Goal: Task Accomplishment & Management: Complete application form

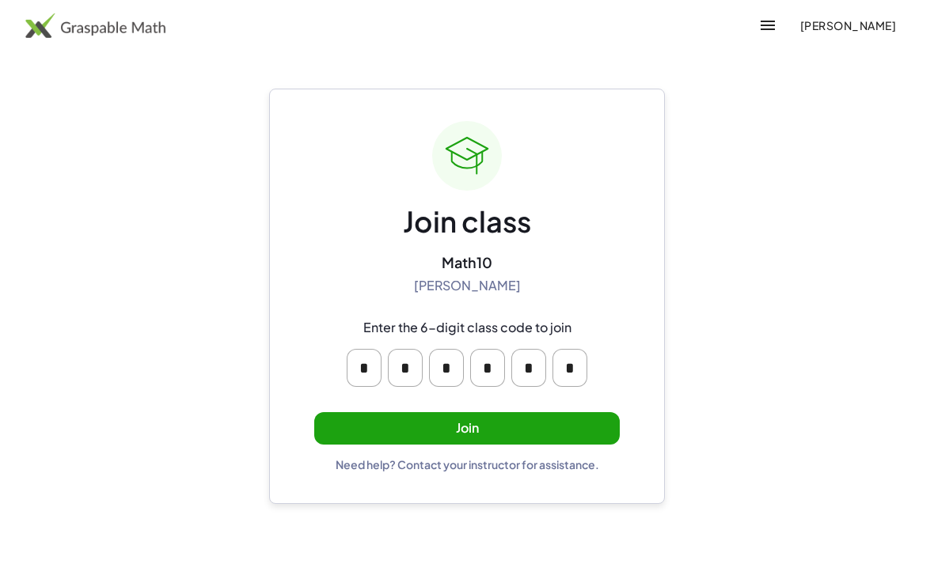
click at [572, 425] on button "Join" at bounding box center [466, 428] width 305 height 32
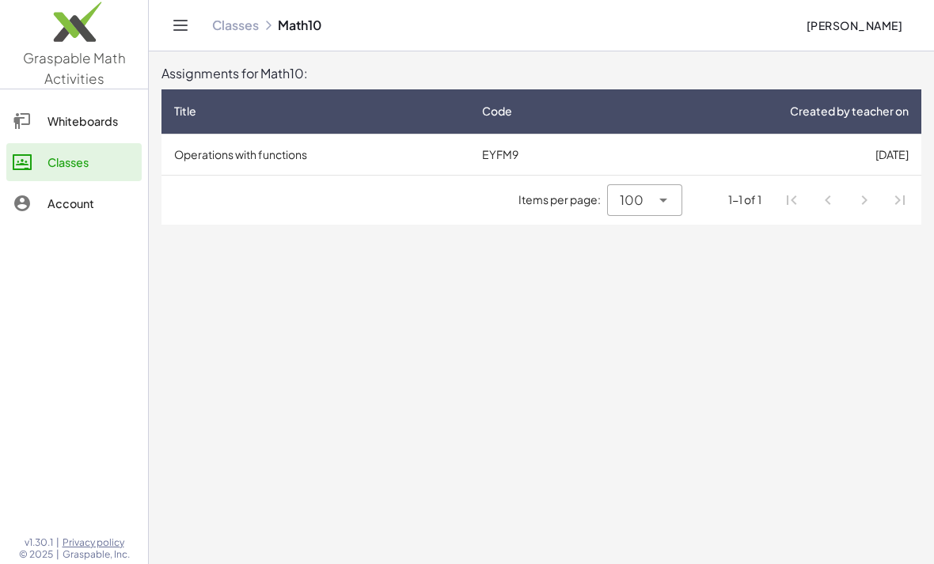
click at [754, 202] on div "1-1 of 1" at bounding box center [744, 199] width 33 height 17
click at [716, 157] on td "[DATE]" at bounding box center [764, 154] width 313 height 41
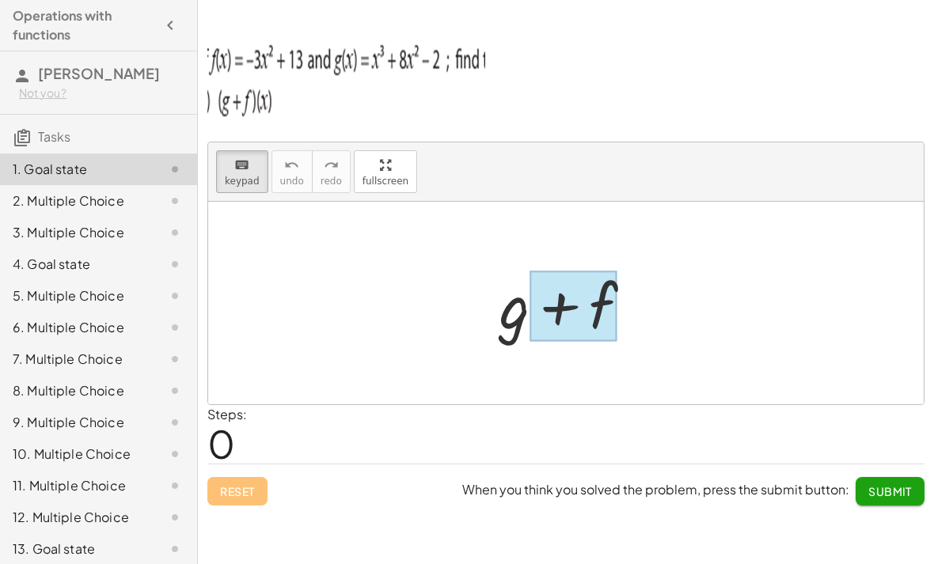
click at [534, 320] on div at bounding box center [573, 306] width 88 height 70
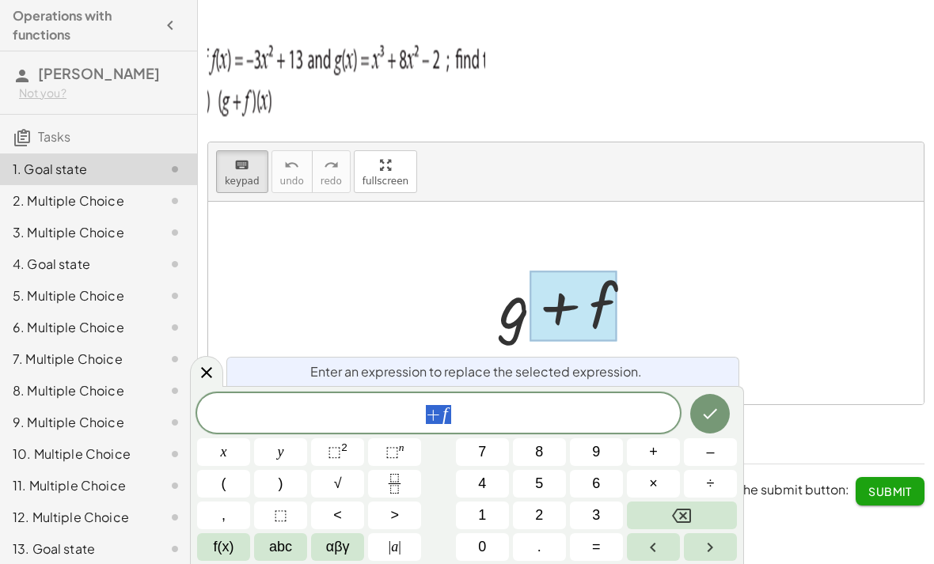
click at [518, 313] on div at bounding box center [571, 303] width 161 height 81
click at [517, 325] on div at bounding box center [571, 303] width 161 height 81
click at [516, 324] on div at bounding box center [571, 303] width 161 height 81
click at [574, 318] on div at bounding box center [573, 306] width 88 height 70
click at [214, 362] on div at bounding box center [206, 371] width 33 height 31
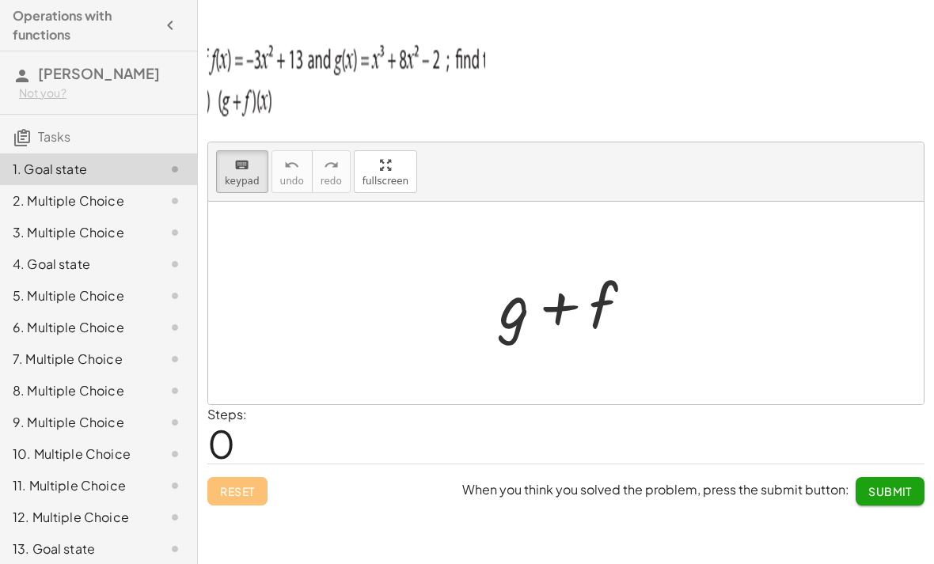
click at [511, 322] on div at bounding box center [571, 303] width 161 height 81
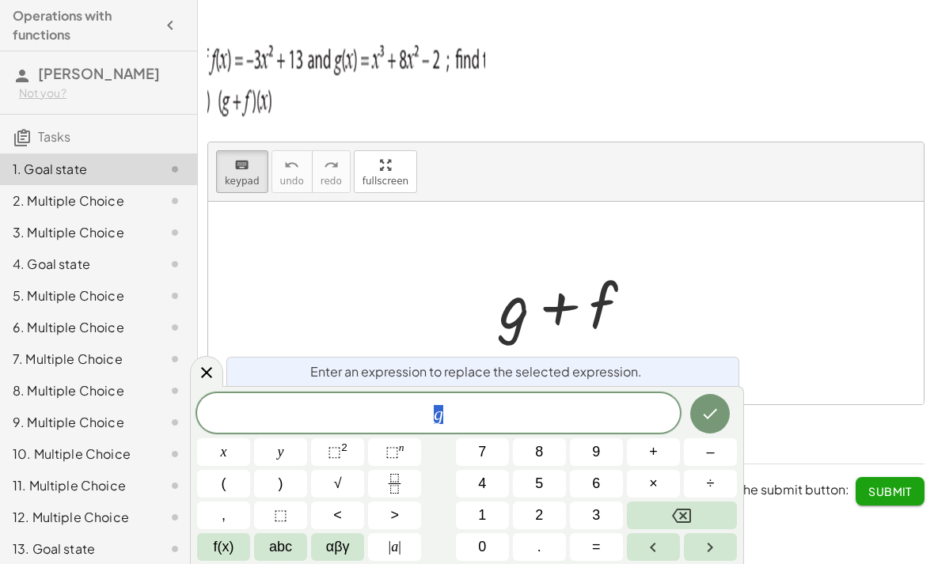
click at [664, 482] on button "×" at bounding box center [653, 484] width 53 height 28
click at [706, 511] on button "Backspace" at bounding box center [682, 516] width 110 height 28
click at [290, 556] on span "abc" at bounding box center [280, 546] width 23 height 21
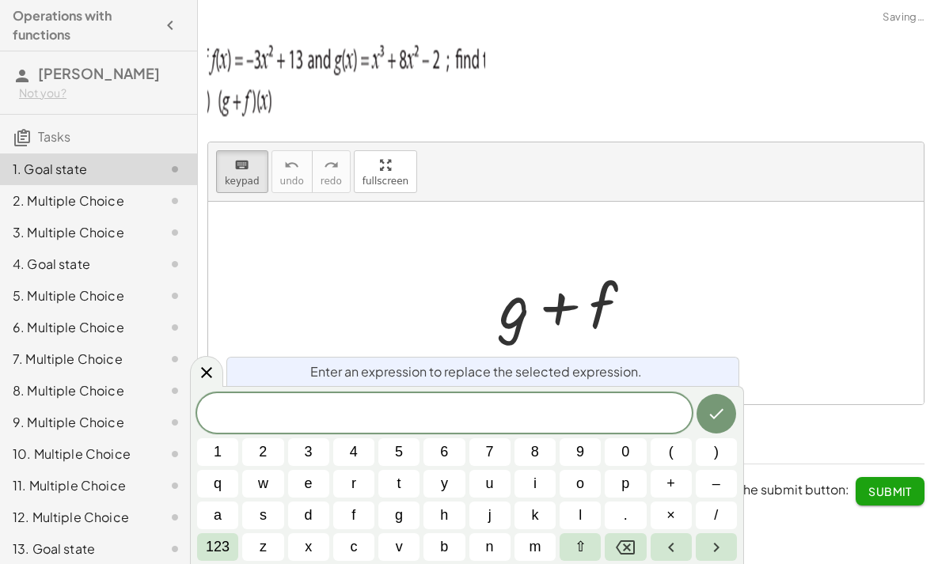
click at [315, 547] on button "x" at bounding box center [308, 547] width 41 height 28
click at [222, 545] on span "123" at bounding box center [218, 546] width 24 height 21
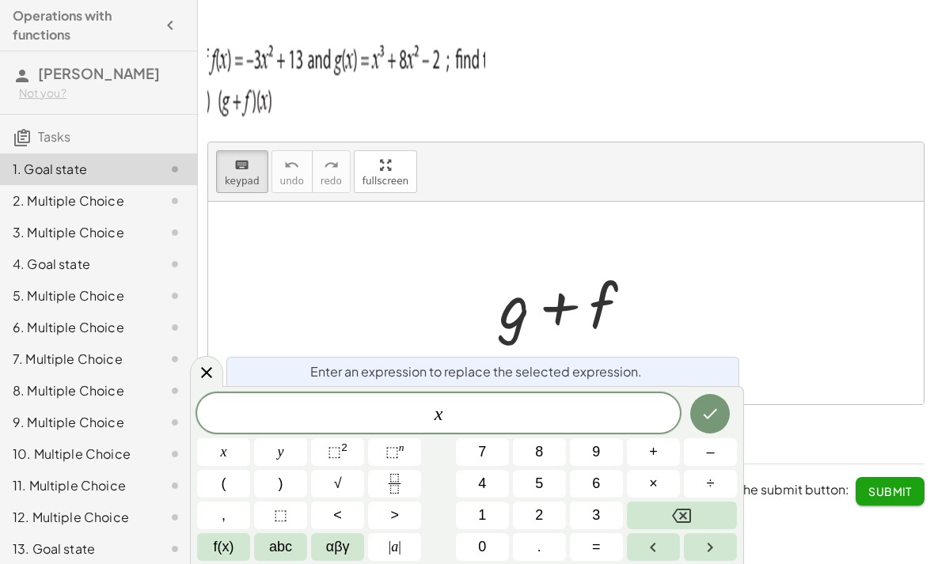
click at [346, 453] on sup "2" at bounding box center [344, 447] width 6 height 12
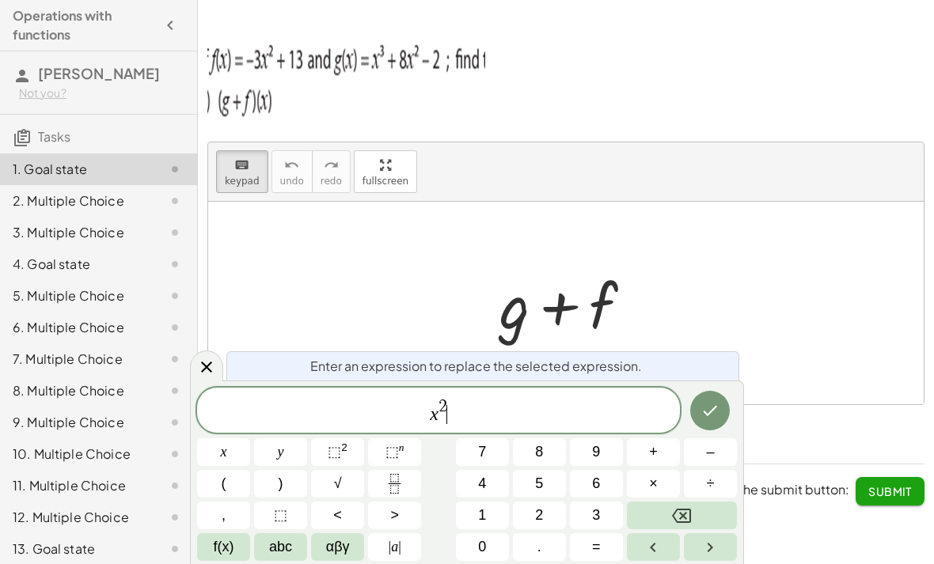
click at [464, 388] on div "x 2 ​" at bounding box center [438, 410] width 483 height 45
click at [463, 388] on div "x 2 ​" at bounding box center [438, 410] width 483 height 45
click at [669, 513] on button "Backspace" at bounding box center [682, 516] width 110 height 28
click at [674, 505] on button "Backspace" at bounding box center [682, 516] width 110 height 28
click at [602, 504] on button "3" at bounding box center [596, 516] width 53 height 28
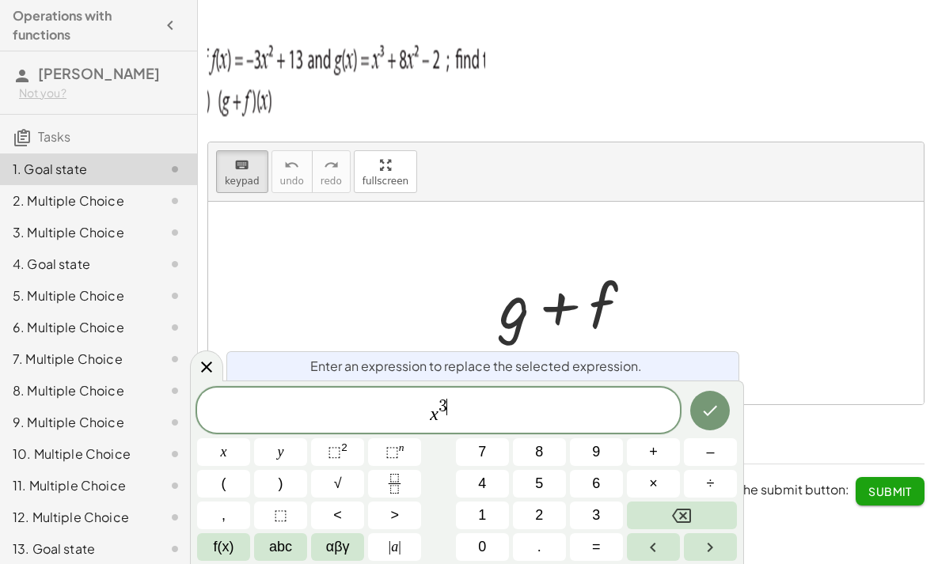
click at [699, 551] on button "Right arrow" at bounding box center [710, 547] width 53 height 28
click at [651, 447] on span "+" at bounding box center [653, 451] width 9 height 21
click at [546, 481] on button "5" at bounding box center [539, 484] width 53 height 28
click at [295, 544] on button "abc" at bounding box center [280, 547] width 53 height 28
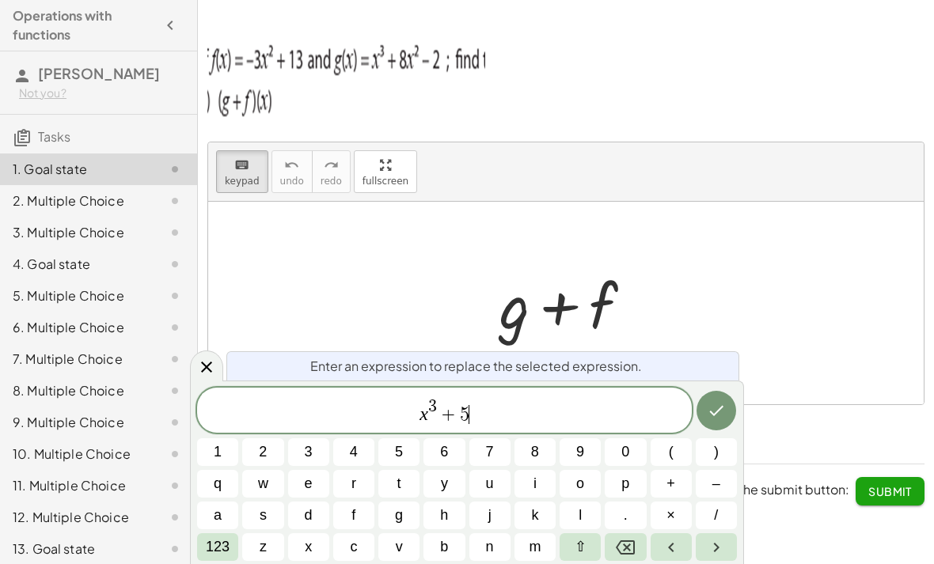
click at [316, 543] on button "x" at bounding box center [308, 547] width 41 height 28
click at [217, 548] on span "123" at bounding box center [218, 546] width 24 height 21
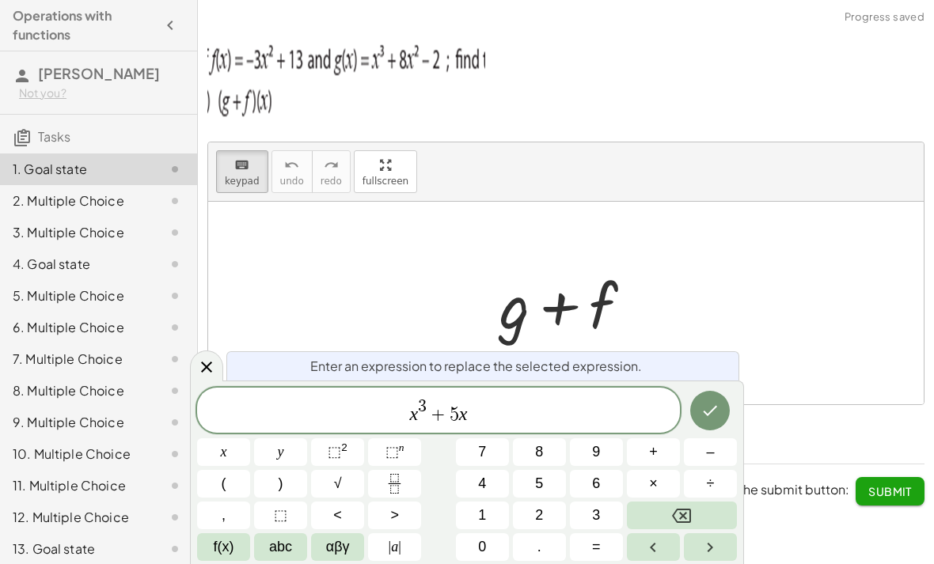
click at [348, 450] on button "⬚ 2" at bounding box center [337, 452] width 53 height 28
click at [658, 446] on button "+" at bounding box center [653, 452] width 53 height 28
click at [289, 547] on span "abc" at bounding box center [280, 546] width 23 height 21
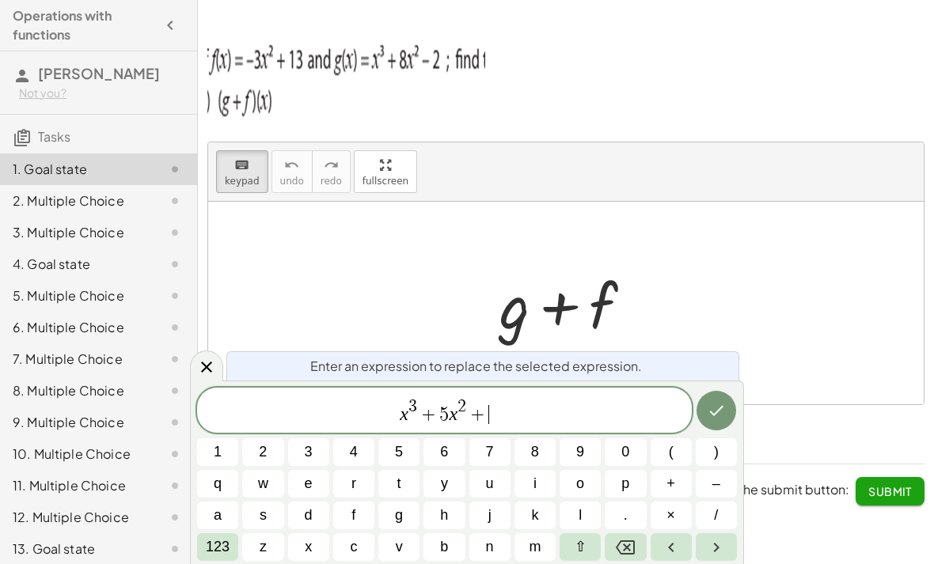
click at [227, 442] on button "1" at bounding box center [217, 452] width 41 height 28
click at [226, 442] on button "1" at bounding box center [217, 452] width 41 height 28
click at [723, 405] on icon "Done" at bounding box center [716, 410] width 19 height 19
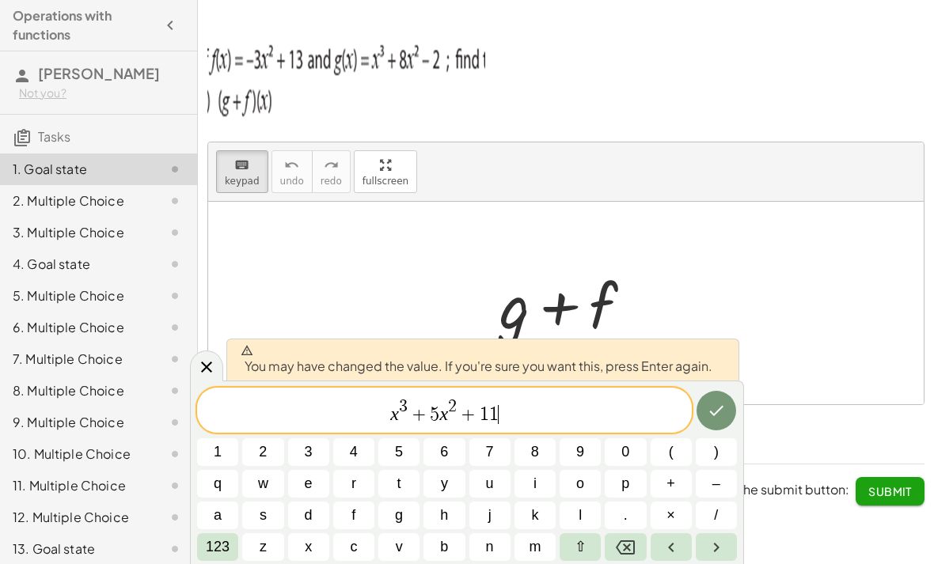
scroll to position [51, 0]
click at [718, 412] on icon "Done" at bounding box center [716, 410] width 19 height 19
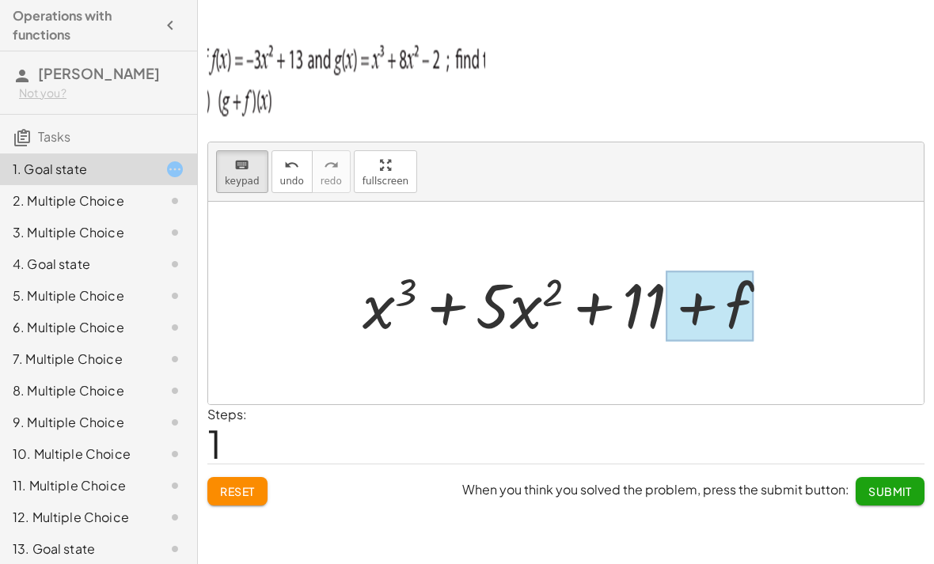
click at [733, 271] on div at bounding box center [710, 306] width 88 height 70
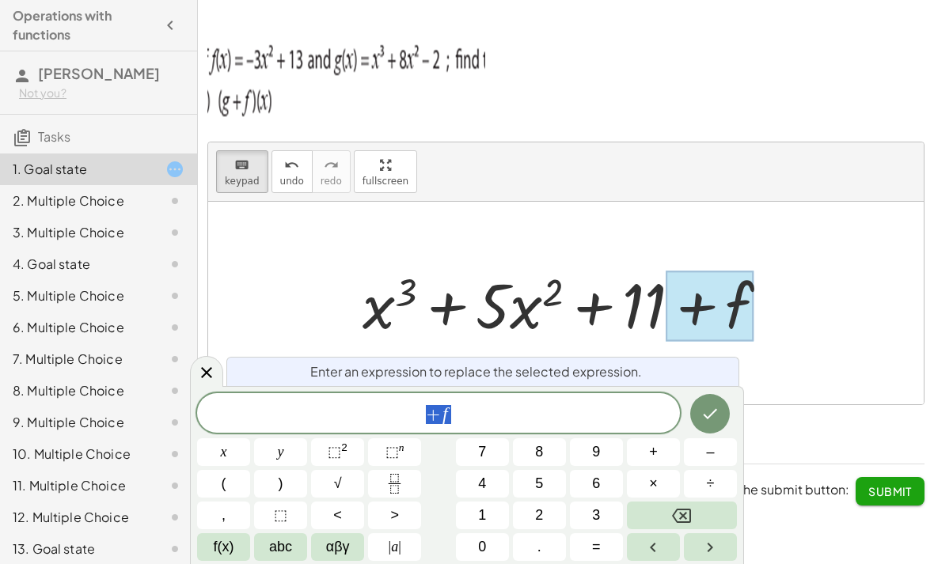
click at [680, 513] on icon "Backspace" at bounding box center [681, 516] width 19 height 14
click at [720, 404] on button "Done" at bounding box center [710, 414] width 40 height 40
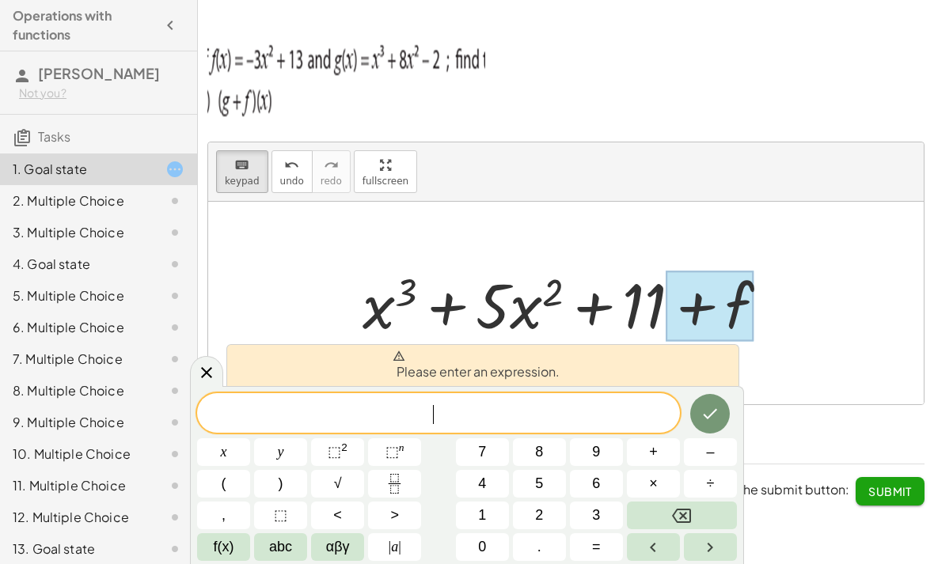
click at [207, 362] on div at bounding box center [206, 371] width 33 height 31
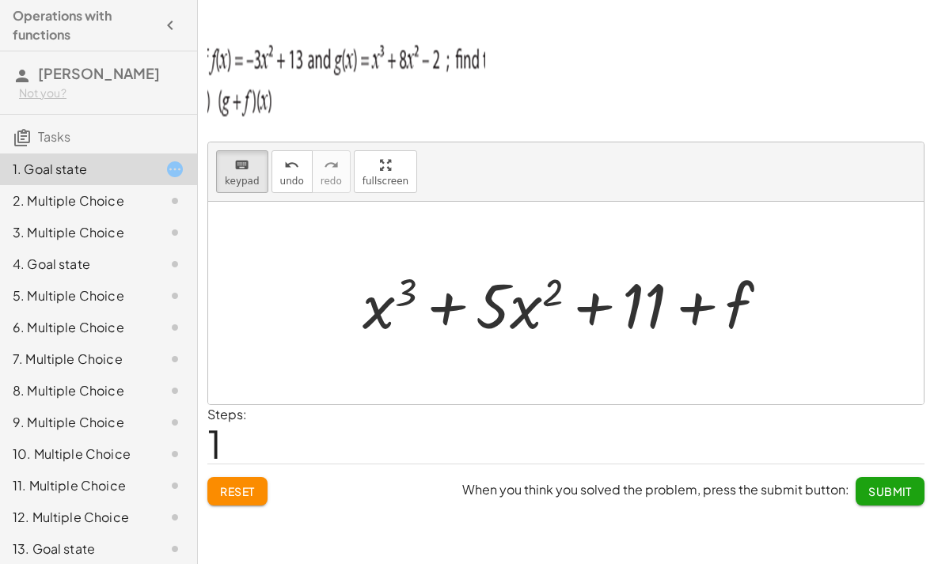
click at [604, 268] on div at bounding box center [571, 303] width 434 height 81
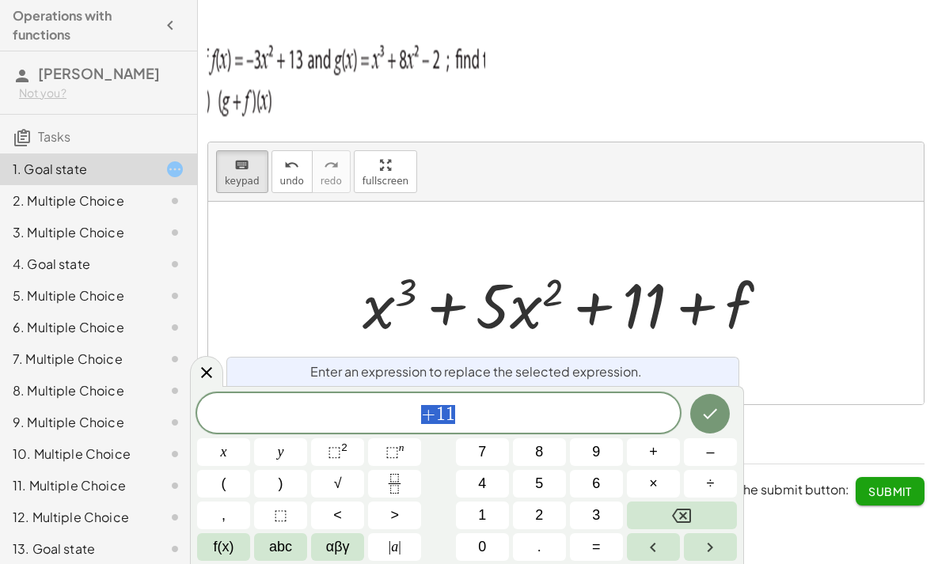
click at [615, 263] on div at bounding box center [571, 303] width 434 height 81
click at [540, 263] on div at bounding box center [571, 303] width 434 height 81
click at [507, 263] on div at bounding box center [571, 303] width 434 height 81
click at [660, 263] on div at bounding box center [571, 303] width 434 height 81
click at [715, 263] on div at bounding box center [571, 303] width 434 height 81
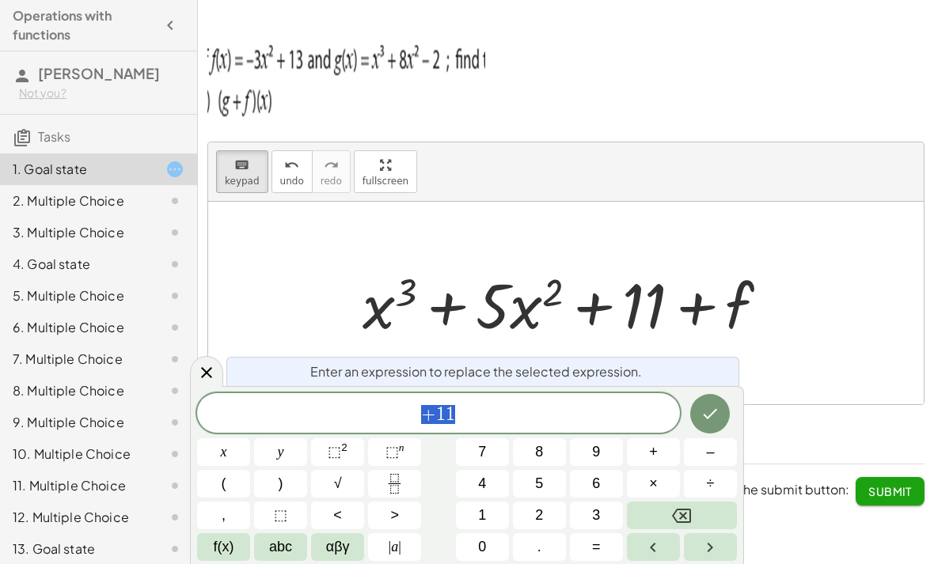
click at [206, 369] on icon at bounding box center [206, 372] width 19 height 19
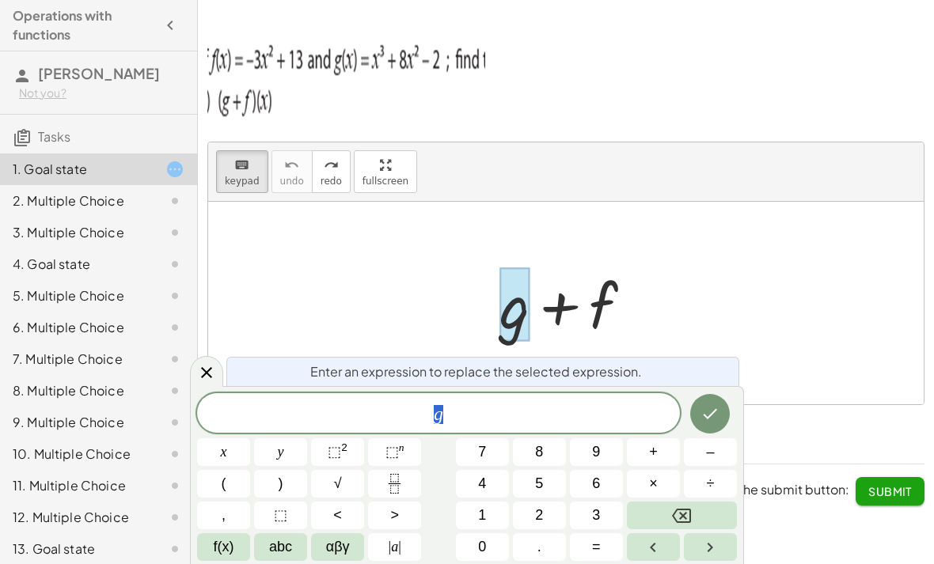
click at [280, 549] on span "abc" at bounding box center [280, 546] width 23 height 21
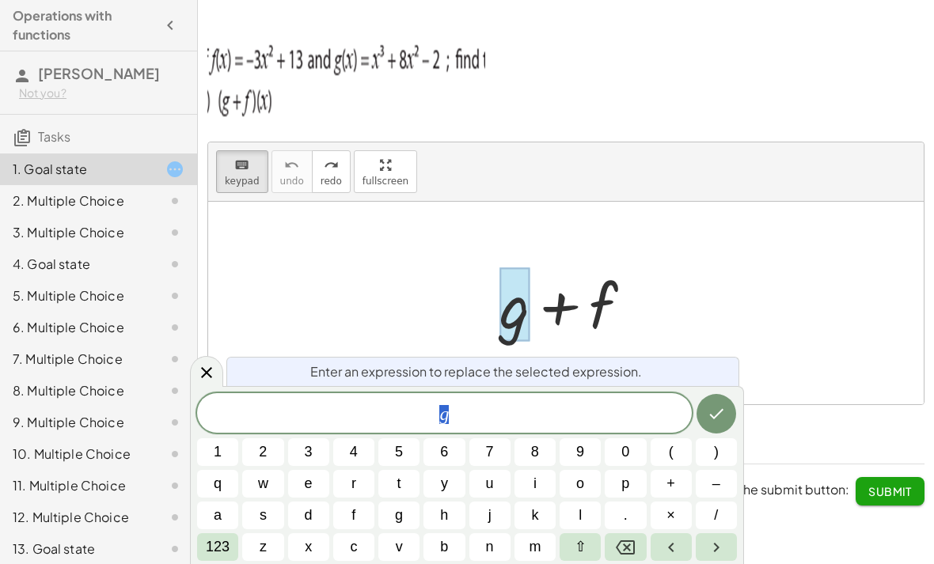
click at [310, 553] on span "x" at bounding box center [308, 546] width 7 height 21
click at [219, 544] on span "123" at bounding box center [218, 546] width 24 height 21
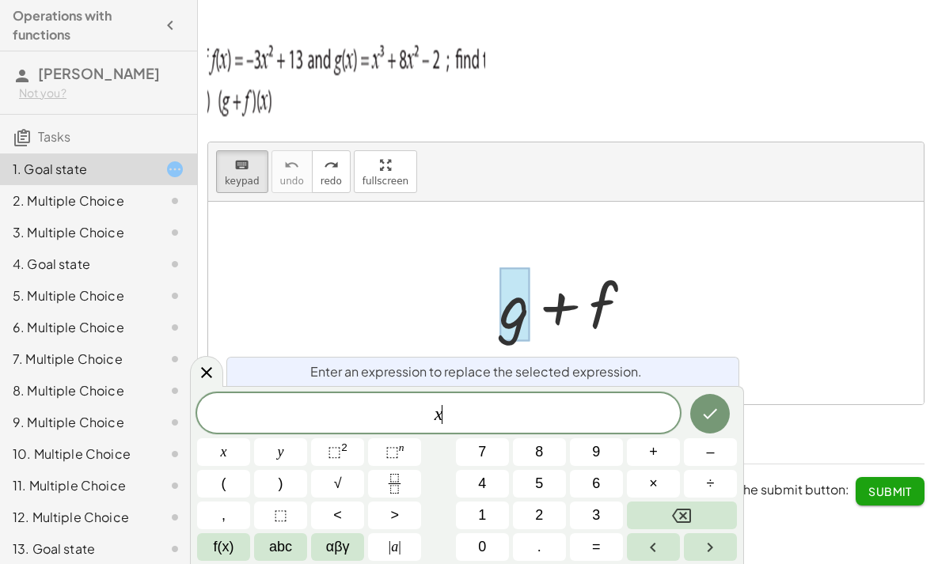
click at [346, 453] on sup "2" at bounding box center [344, 447] width 6 height 12
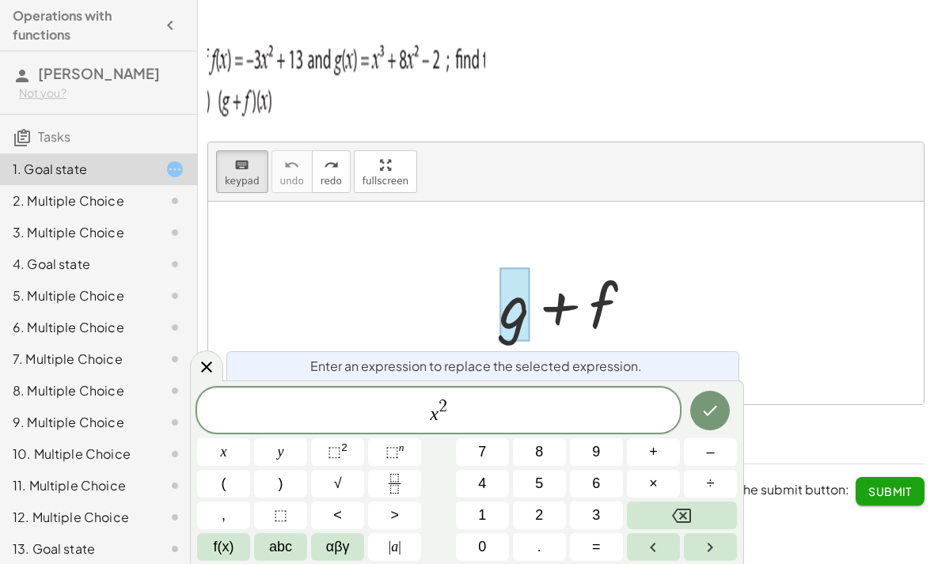
click at [491, 407] on span "x 2 ​" at bounding box center [438, 411] width 483 height 28
click at [444, 394] on div "x 2 ​" at bounding box center [438, 410] width 483 height 45
click at [701, 517] on button "Backspace" at bounding box center [682, 516] width 110 height 28
click at [592, 512] on span "3" at bounding box center [596, 515] width 8 height 21
click at [460, 419] on span "x 3 ​" at bounding box center [438, 411] width 483 height 28
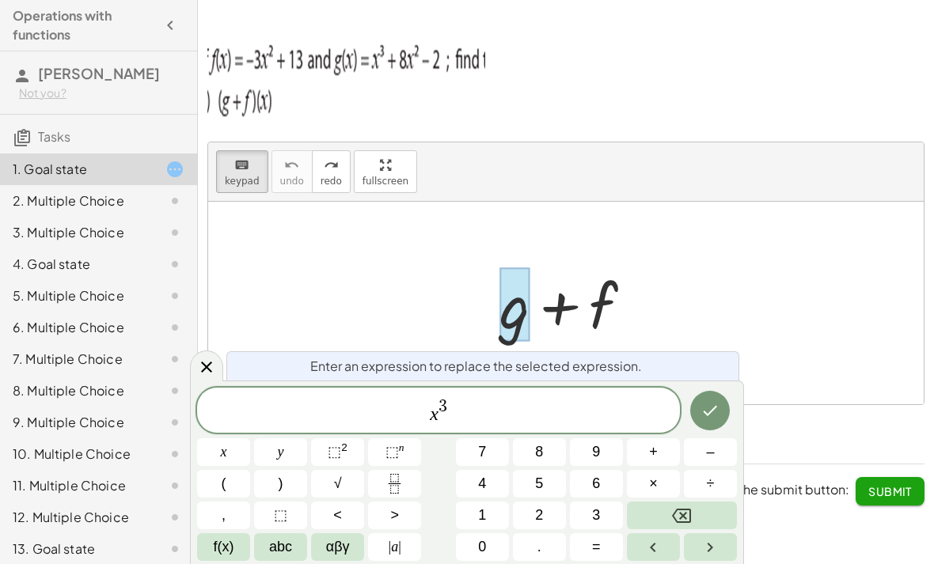
click at [653, 446] on span "+" at bounding box center [653, 451] width 9 height 21
click at [282, 543] on span "abc" at bounding box center [280, 546] width 23 height 21
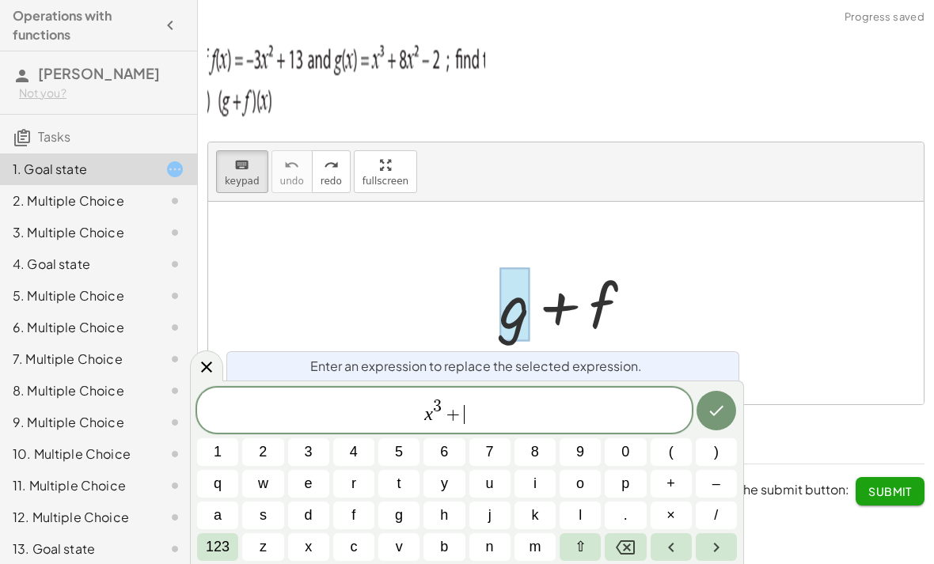
click at [406, 455] on button "5" at bounding box center [398, 452] width 41 height 28
click at [222, 559] on button "123" at bounding box center [217, 547] width 41 height 28
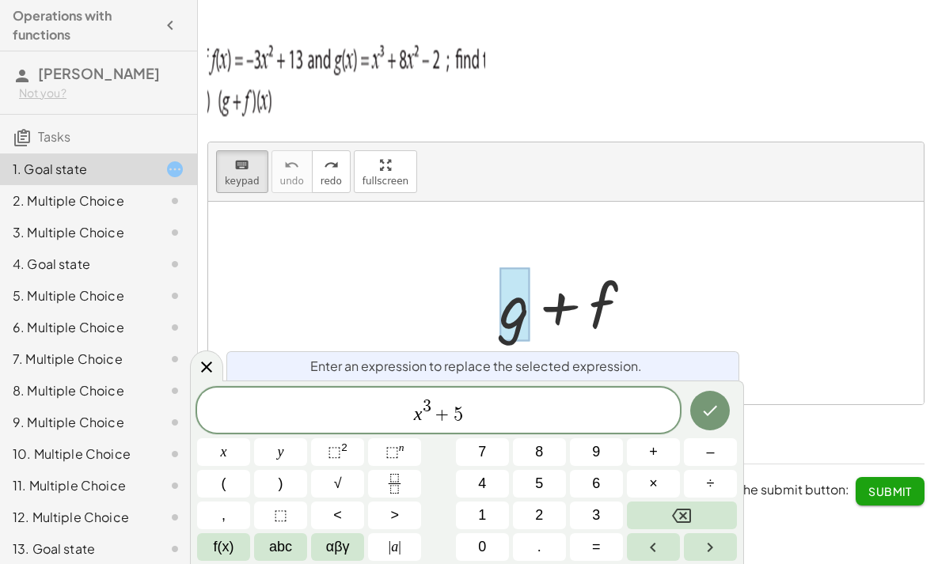
click at [285, 554] on span "abc" at bounding box center [280, 546] width 23 height 21
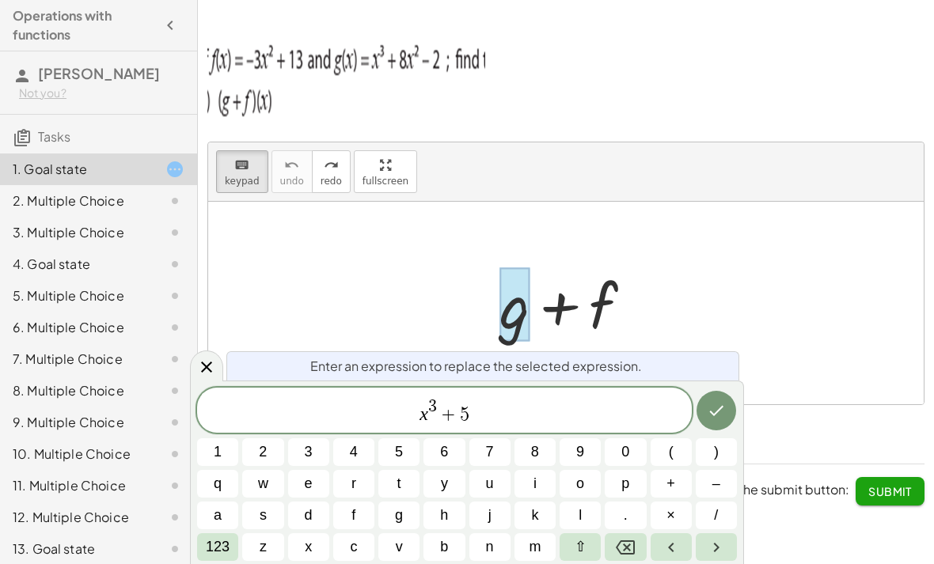
click at [316, 538] on button "x" at bounding box center [308, 547] width 41 height 28
click at [222, 553] on span "123" at bounding box center [218, 546] width 24 height 21
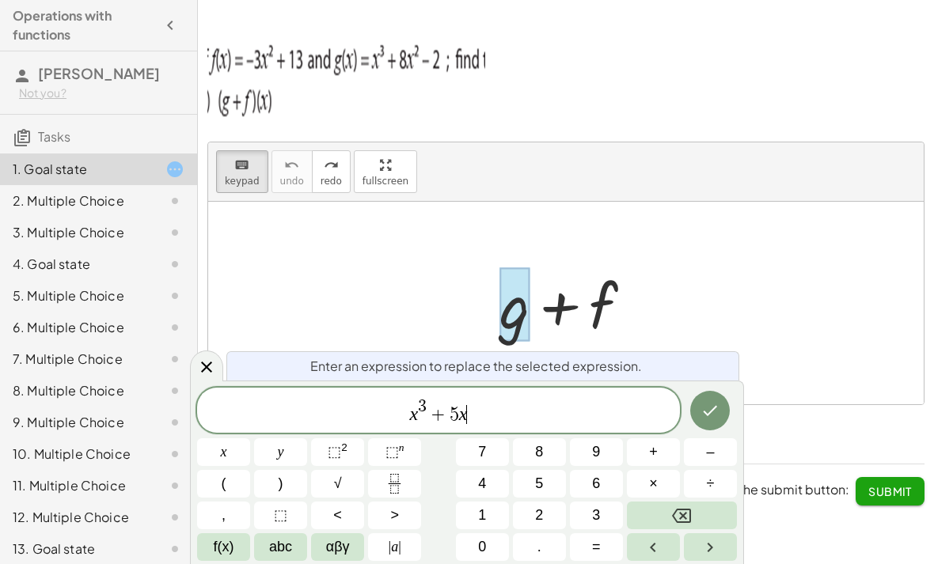
click at [347, 447] on sup "2" at bounding box center [344, 447] width 6 height 12
click at [700, 415] on icon "Done" at bounding box center [709, 410] width 19 height 19
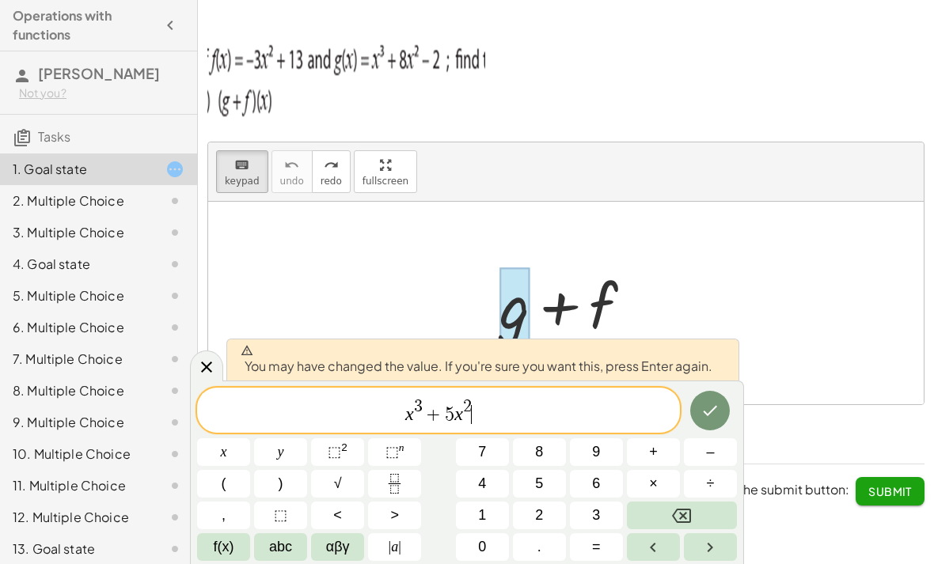
click at [710, 403] on icon "Done" at bounding box center [709, 410] width 19 height 19
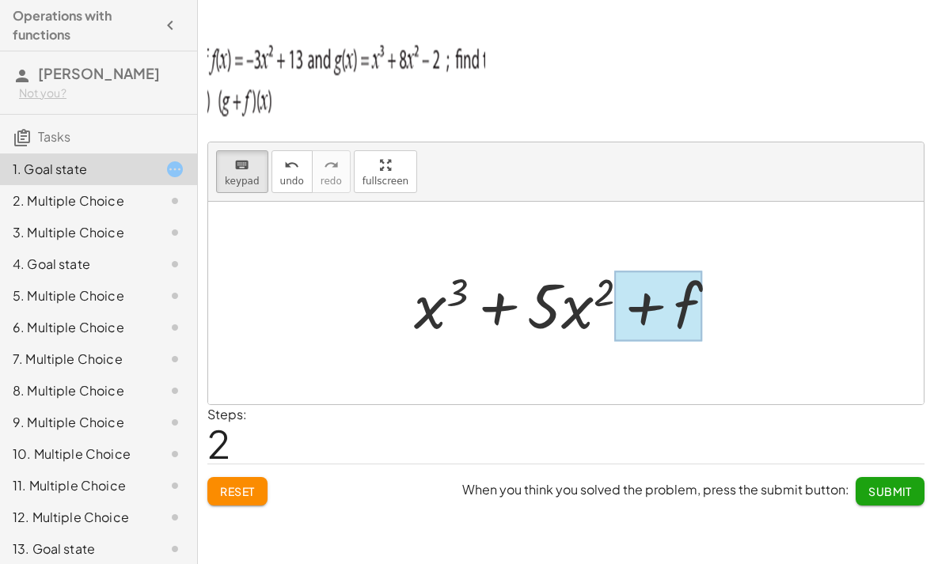
click at [686, 271] on div at bounding box center [659, 306] width 88 height 70
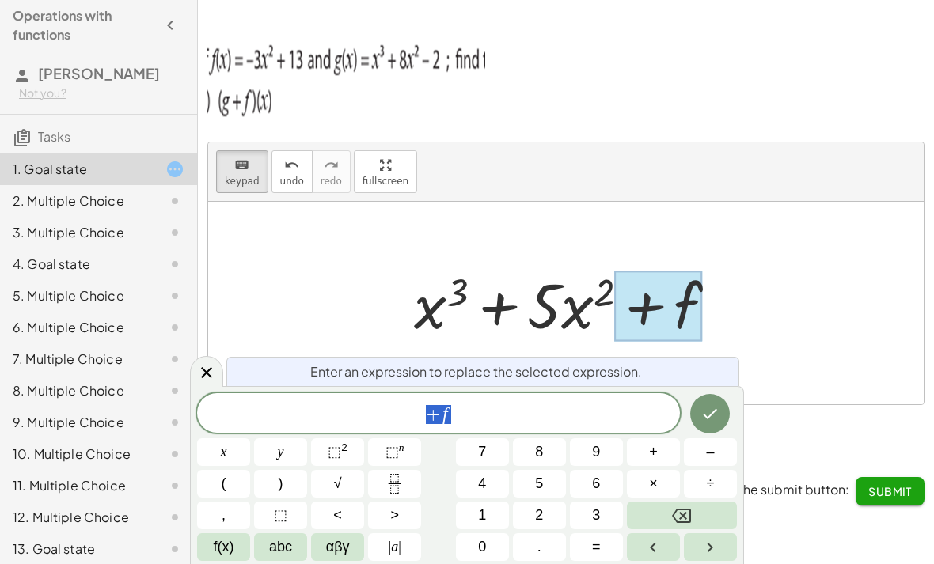
click at [565, 396] on div "+ f" at bounding box center [438, 413] width 483 height 40
click at [685, 512] on icon "Backspace" at bounding box center [681, 515] width 19 height 19
click at [273, 547] on span "abc" at bounding box center [280, 546] width 23 height 21
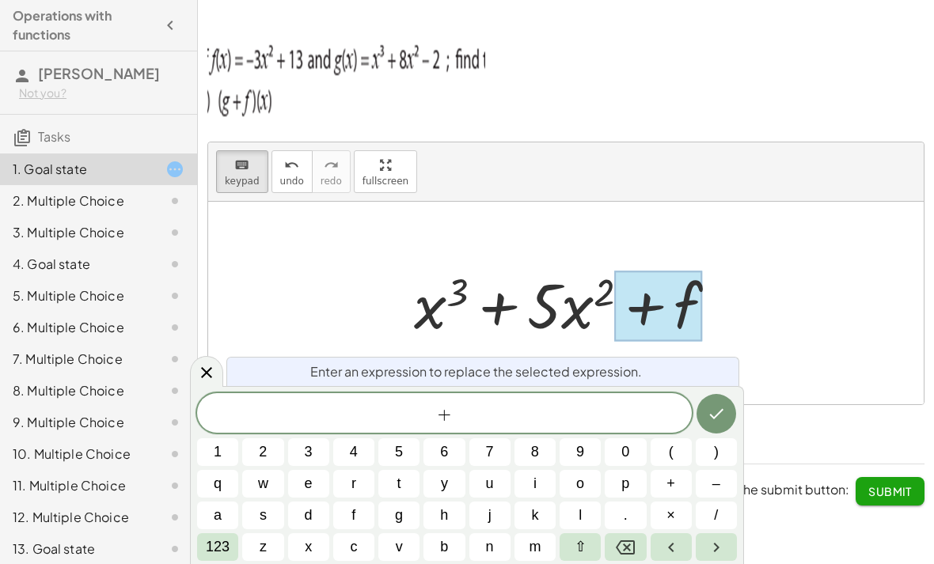
click at [225, 551] on span "123" at bounding box center [218, 546] width 24 height 21
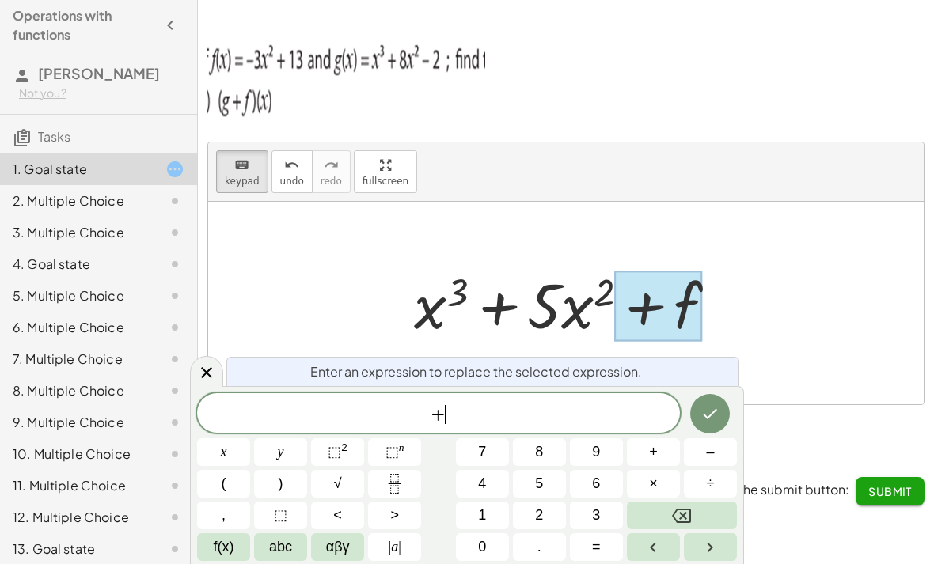
click at [278, 555] on span "abc" at bounding box center [280, 546] width 23 height 21
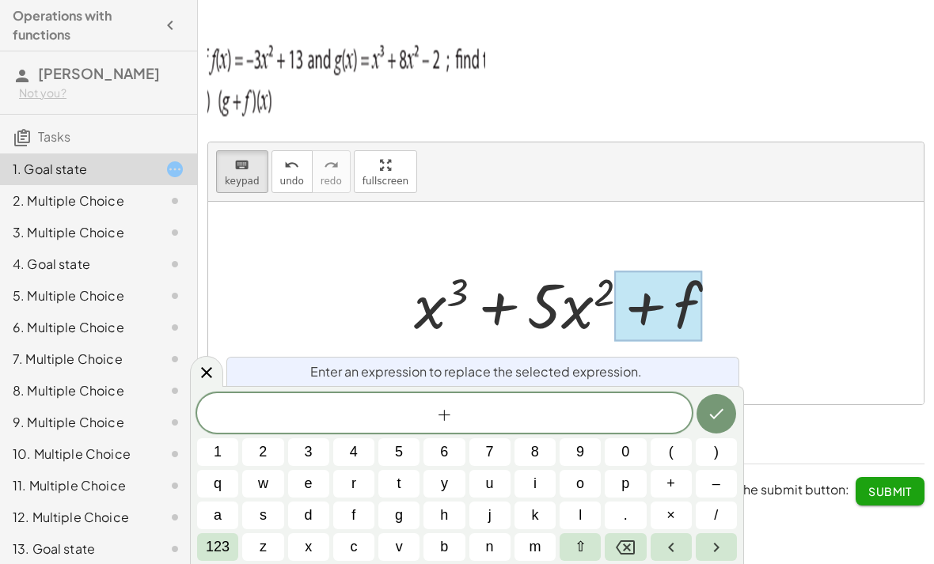
click at [219, 431] on div "+ ​" at bounding box center [444, 413] width 494 height 40
click at [225, 437] on div "​ + 1 2 3 4 5 6 7 8 9 0 ( ) q w e r t y u i o p + – a s d f g h j k l . × / 123…" at bounding box center [467, 477] width 540 height 168
click at [460, 417] on span "​ +" at bounding box center [444, 414] width 494 height 22
click at [225, 447] on button "1" at bounding box center [217, 452] width 41 height 28
click at [225, 446] on button "1" at bounding box center [217, 452] width 41 height 28
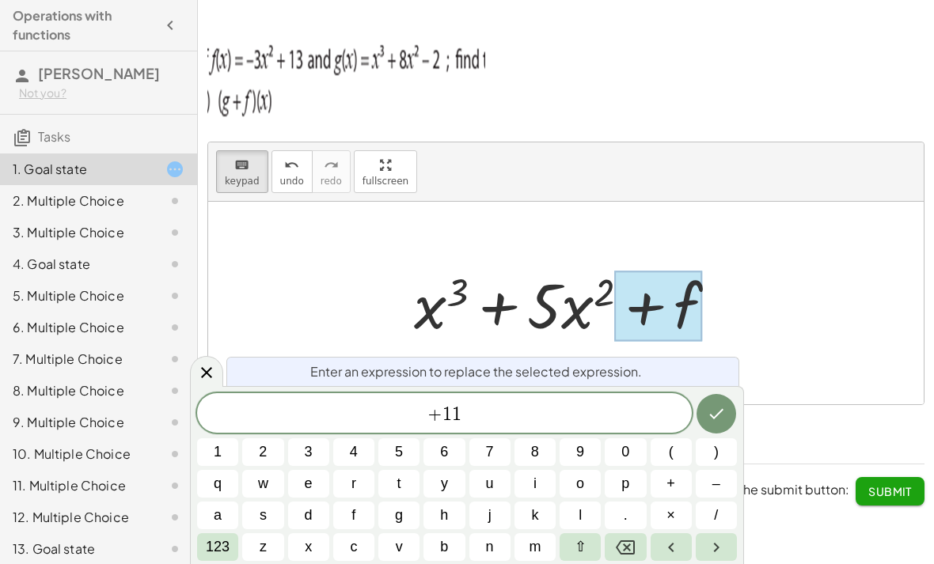
click at [722, 419] on icon "Done" at bounding box center [716, 413] width 19 height 19
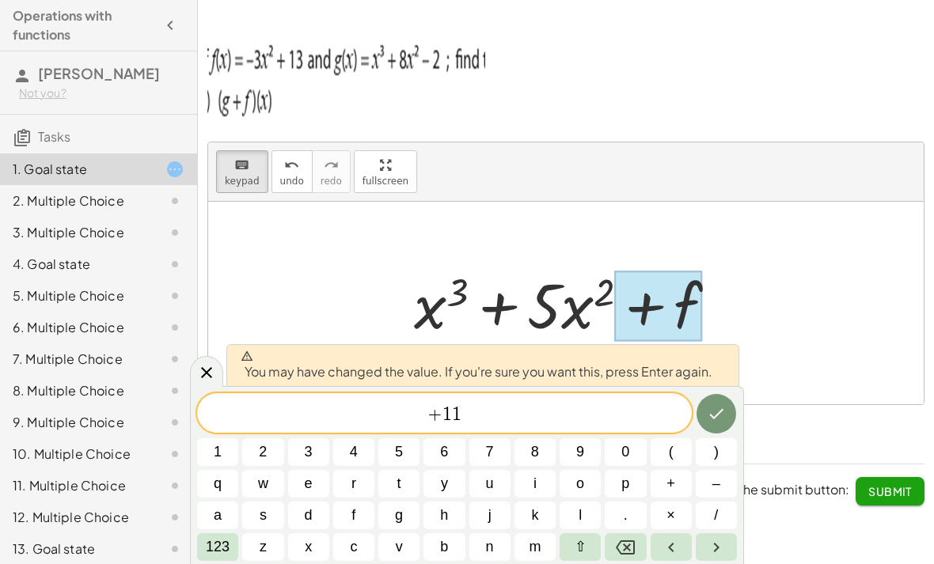
click at [720, 406] on icon "Done" at bounding box center [716, 413] width 19 height 19
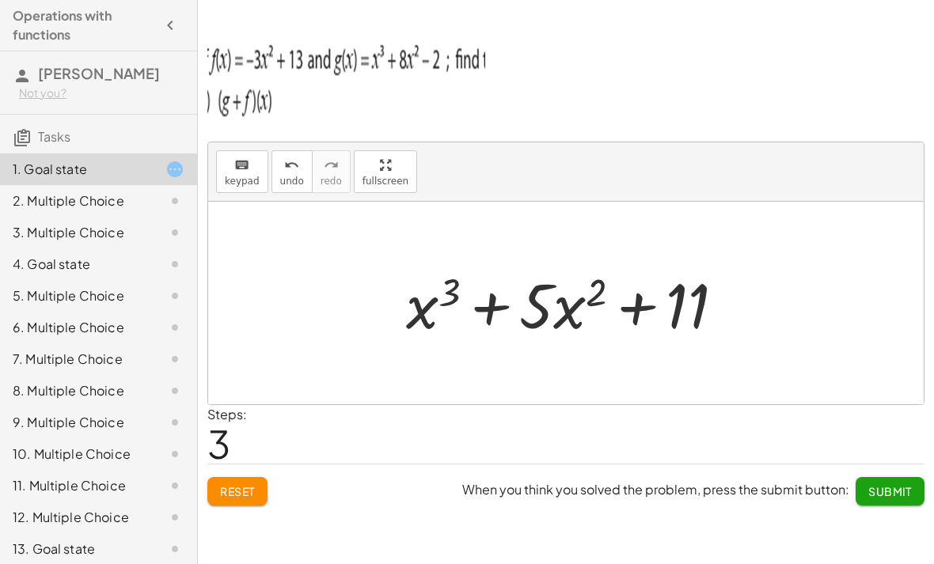
click at [71, 201] on div "2. Multiple Choice" at bounding box center [76, 200] width 127 height 19
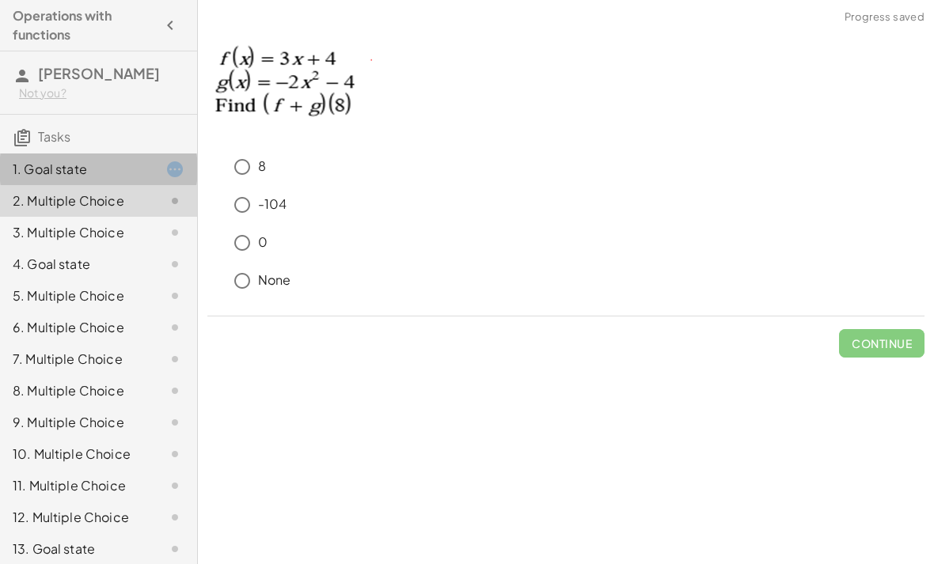
click at [44, 217] on div "1. Goal state" at bounding box center [98, 233] width 197 height 32
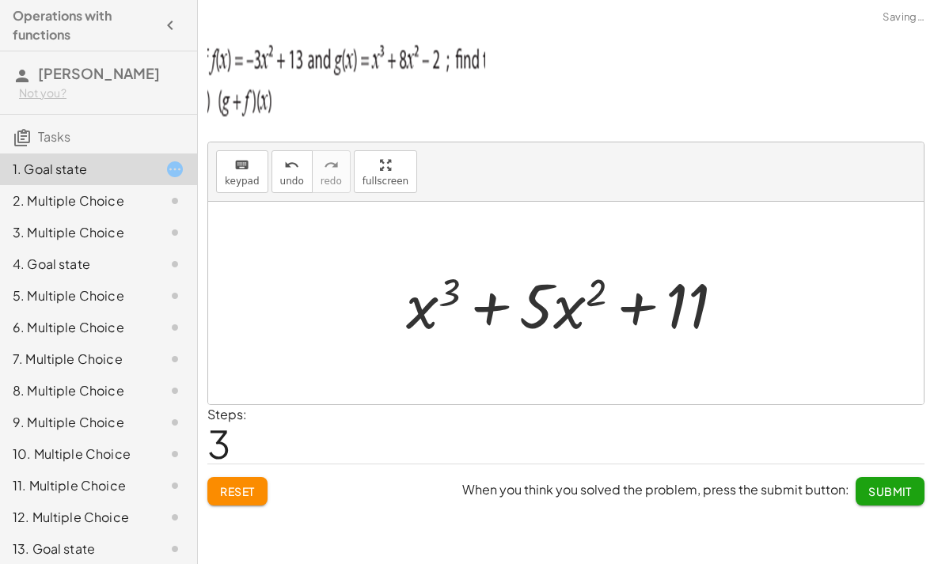
click at [48, 200] on div "2. Multiple Choice" at bounding box center [76, 200] width 127 height 19
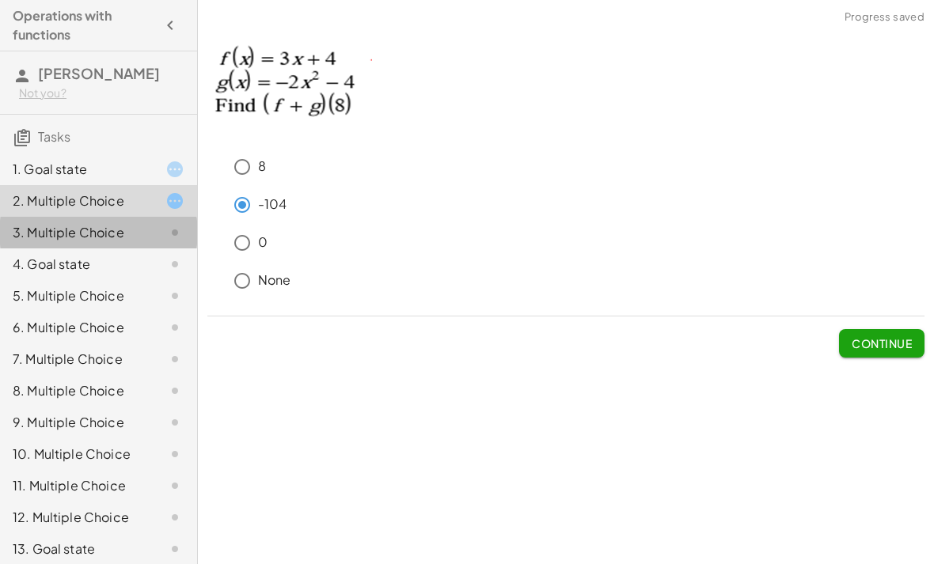
click at [162, 240] on div at bounding box center [162, 232] width 44 height 19
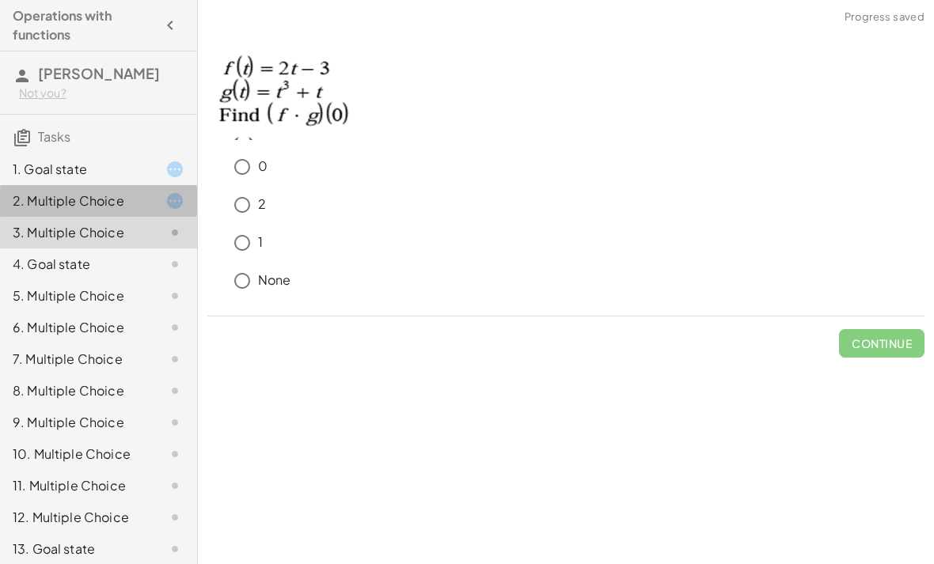
click at [154, 199] on div at bounding box center [162, 200] width 44 height 19
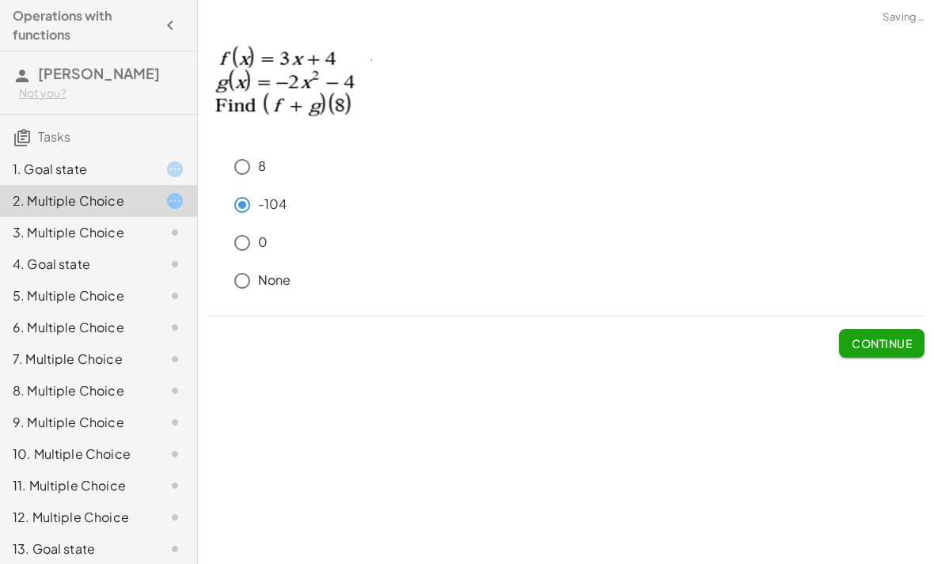
click at [898, 336] on span "Continue" at bounding box center [881, 343] width 60 height 14
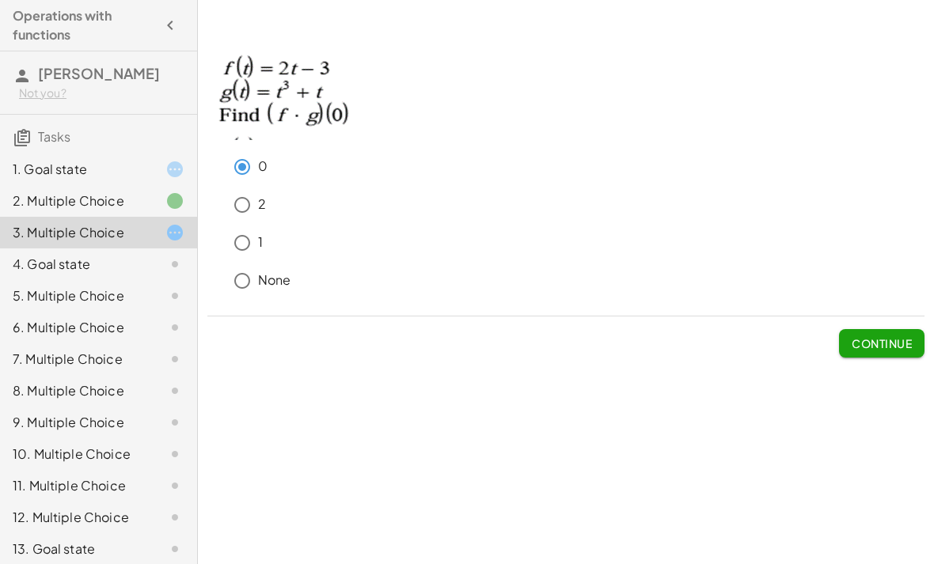
click at [878, 336] on span "Continue" at bounding box center [881, 343] width 60 height 14
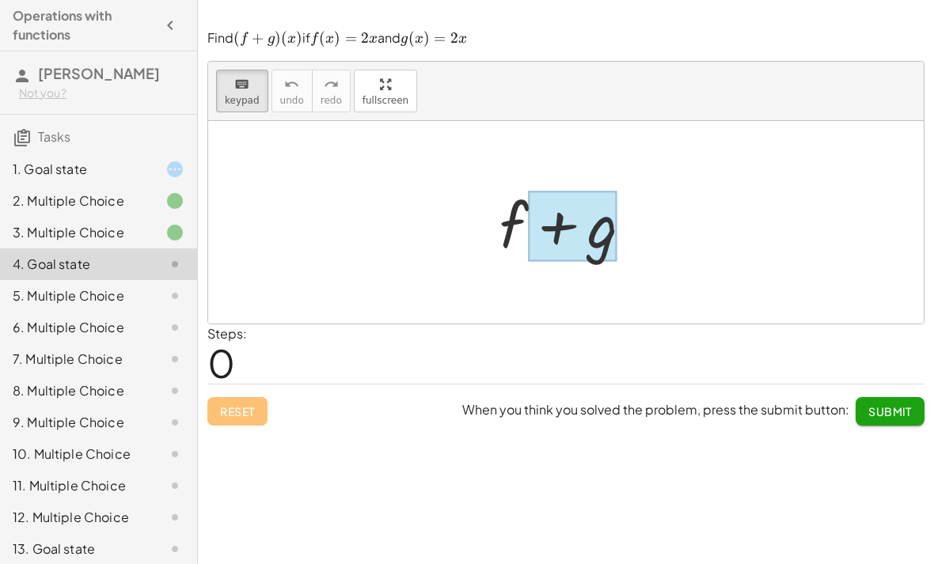
click at [531, 191] on div at bounding box center [572, 226] width 89 height 70
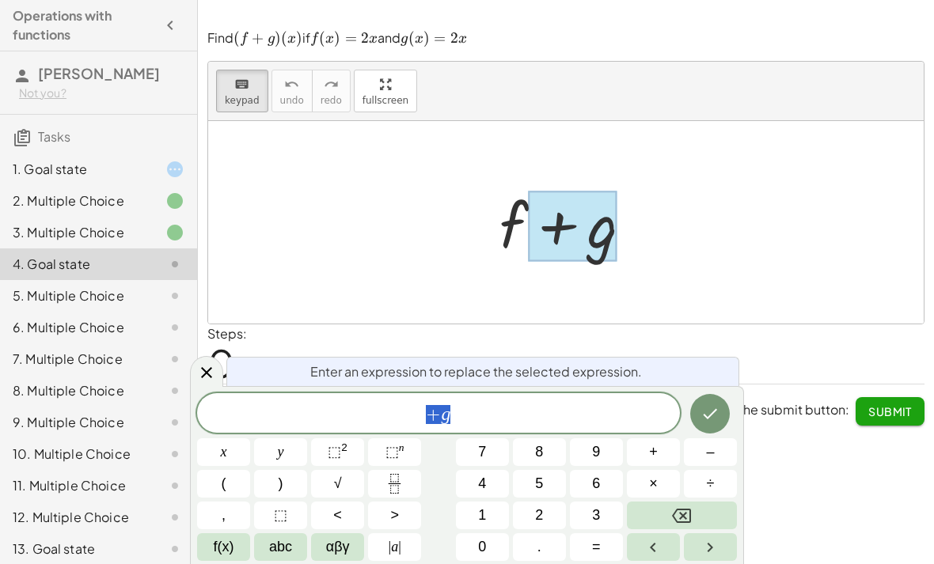
click at [498, 182] on div at bounding box center [571, 222] width 161 height 81
click at [513, 182] on div at bounding box center [571, 222] width 161 height 81
click at [202, 374] on icon at bounding box center [206, 372] width 19 height 19
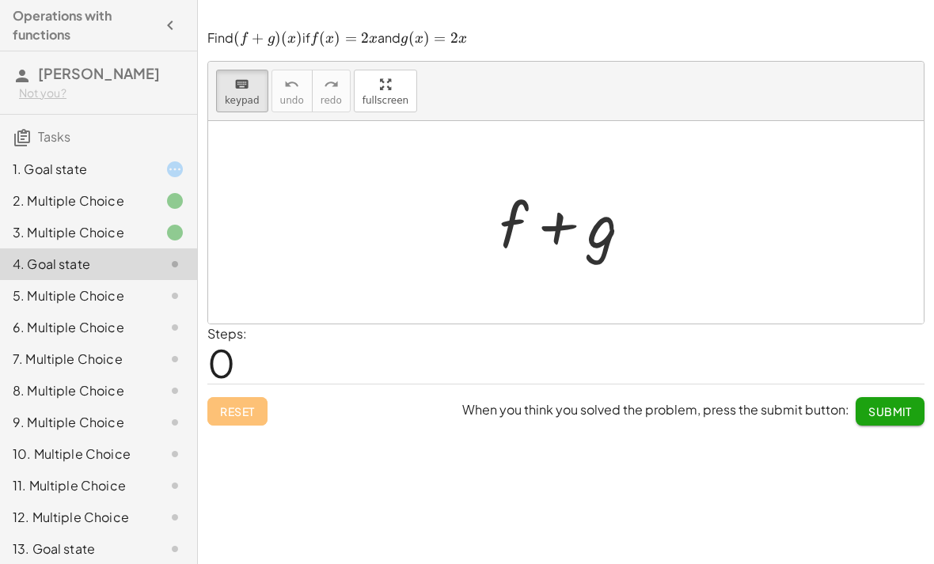
click at [513, 182] on div at bounding box center [571, 222] width 161 height 81
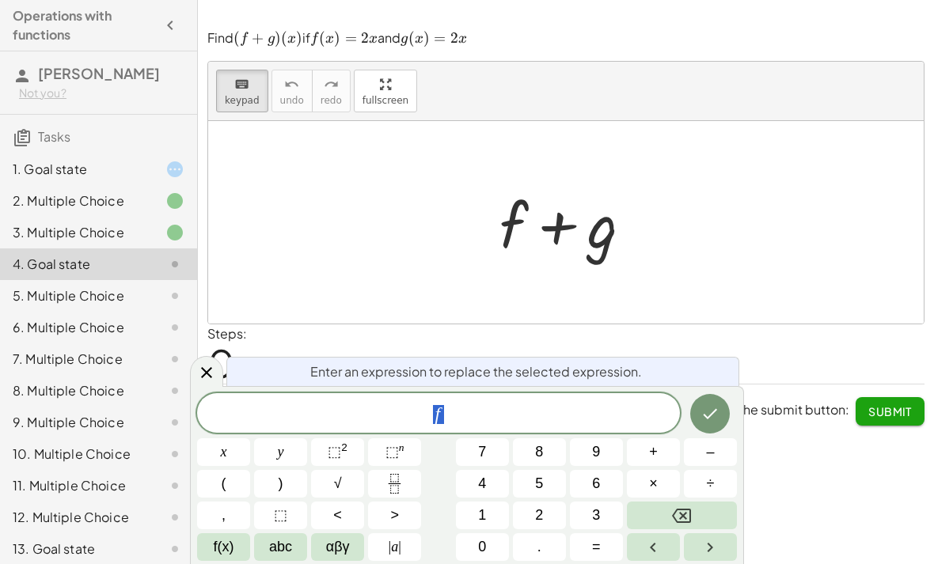
click at [509, 182] on div at bounding box center [571, 222] width 161 height 81
click at [502, 182] on div at bounding box center [571, 222] width 161 height 81
click at [507, 182] on div at bounding box center [571, 222] width 161 height 81
click at [715, 514] on button "Backspace" at bounding box center [682, 516] width 110 height 28
click at [292, 543] on span "abc" at bounding box center [280, 546] width 23 height 21
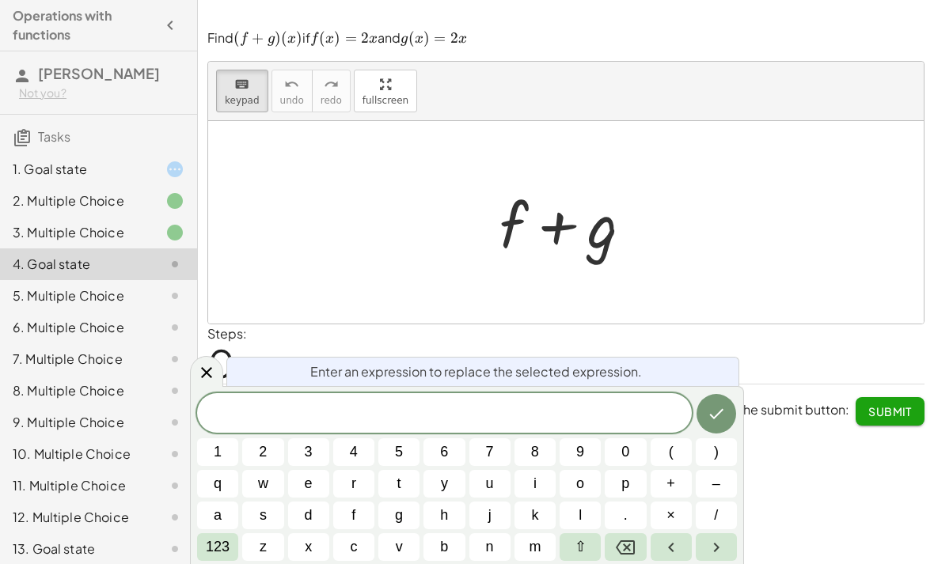
click at [359, 451] on button "4" at bounding box center [353, 452] width 41 height 28
click at [220, 540] on span "123" at bounding box center [218, 546] width 24 height 21
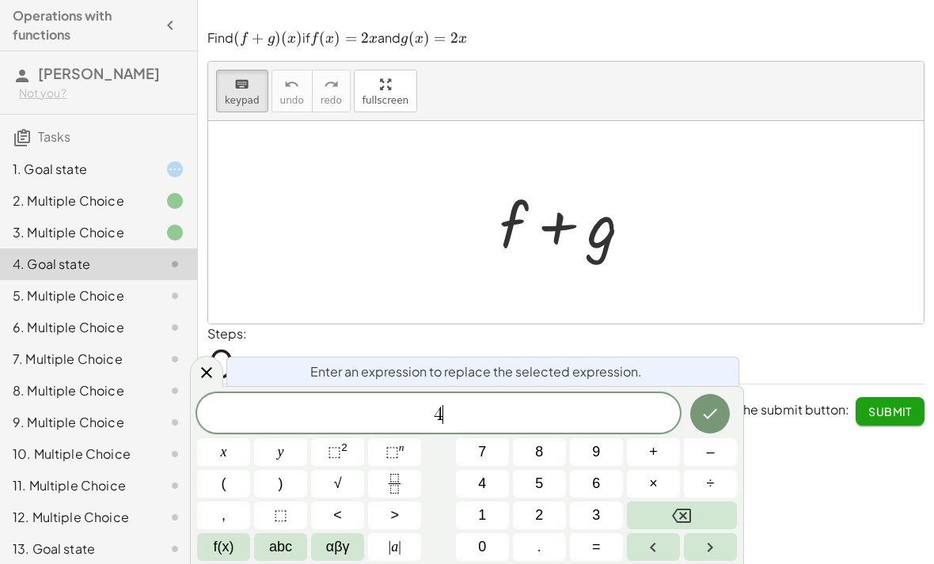
click at [281, 551] on span "abc" at bounding box center [280, 546] width 23 height 21
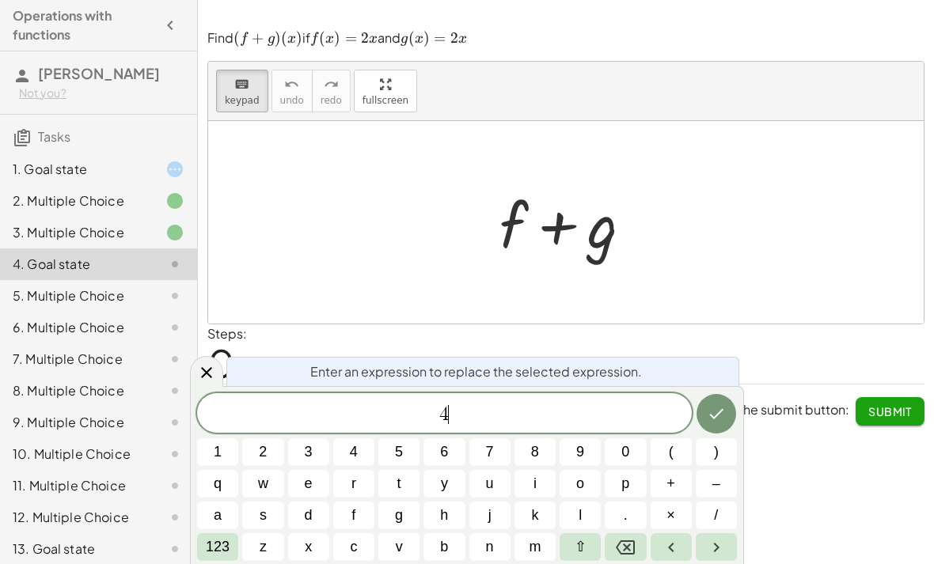
click at [311, 541] on span "x" at bounding box center [308, 546] width 7 height 21
click at [720, 422] on icon "Done" at bounding box center [716, 413] width 19 height 19
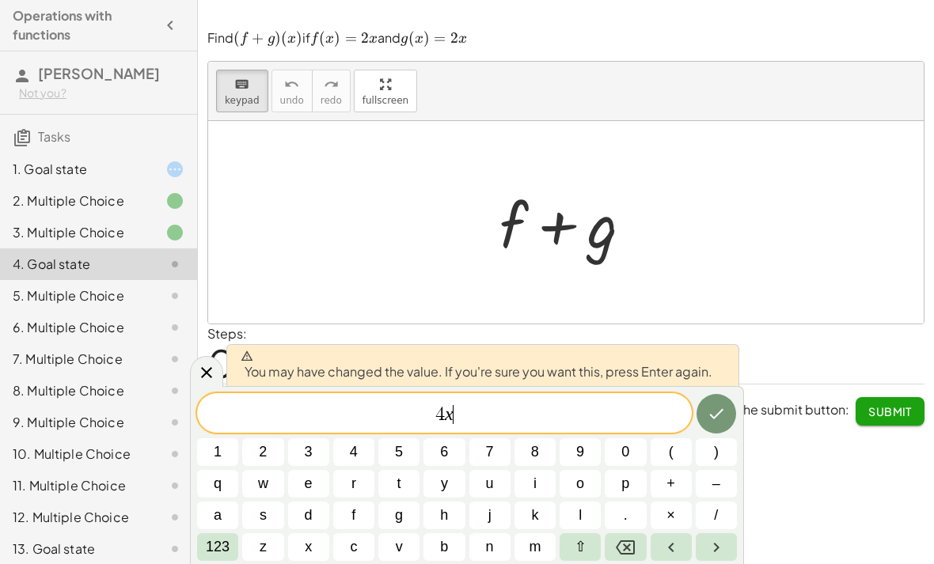
click at [715, 406] on icon "Done" at bounding box center [716, 413] width 19 height 19
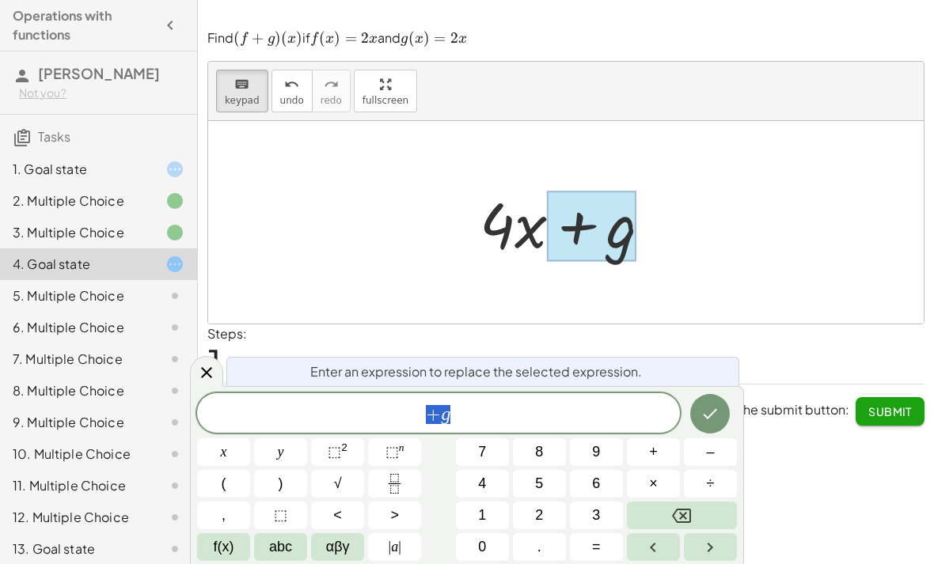
click at [701, 513] on button "Backspace" at bounding box center [682, 516] width 110 height 28
click at [718, 415] on icon "Done" at bounding box center [709, 413] width 19 height 19
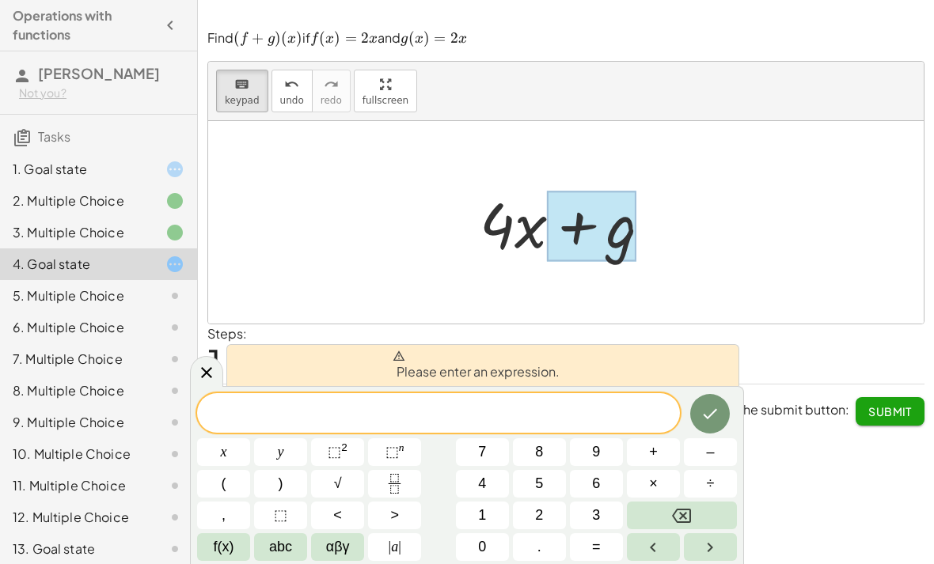
click at [491, 479] on button "4" at bounding box center [482, 484] width 53 height 28
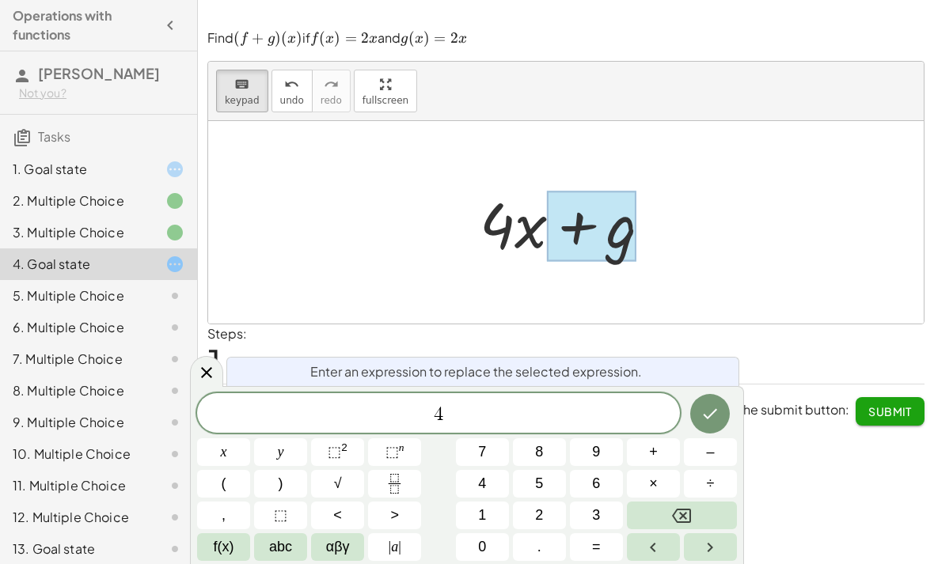
click at [704, 511] on button "Backspace" at bounding box center [682, 516] width 110 height 28
click at [223, 404] on span "Reset" at bounding box center [237, 411] width 35 height 14
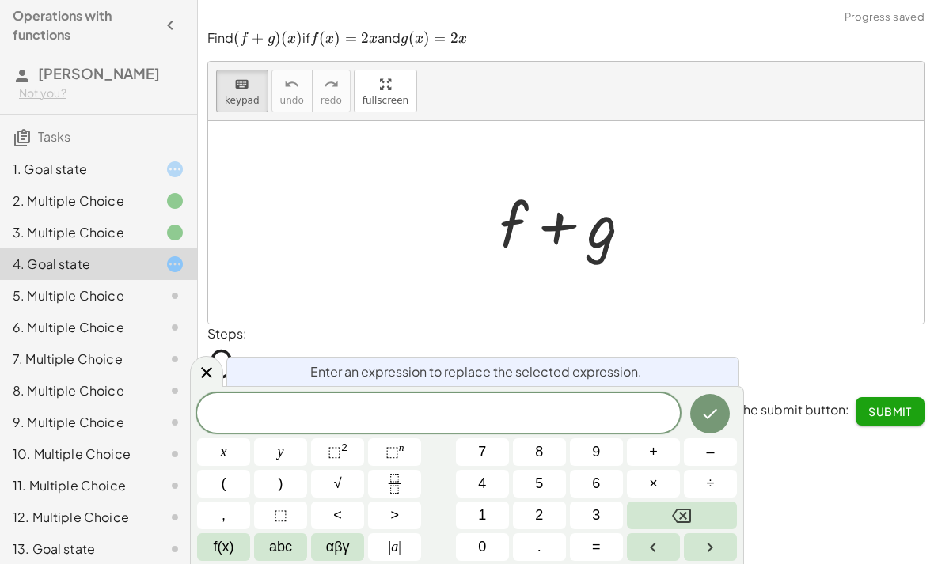
click at [210, 384] on div at bounding box center [206, 371] width 33 height 31
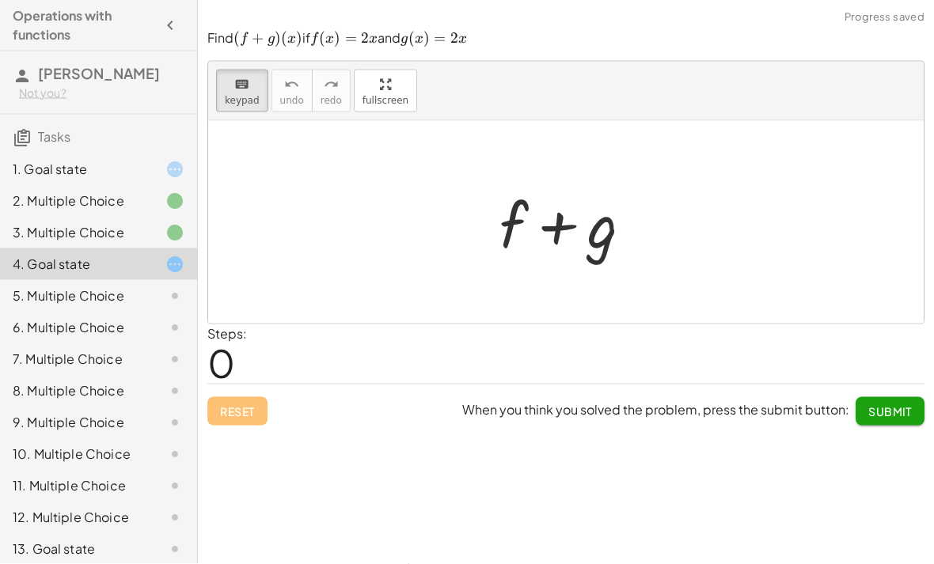
scroll to position [0, 0]
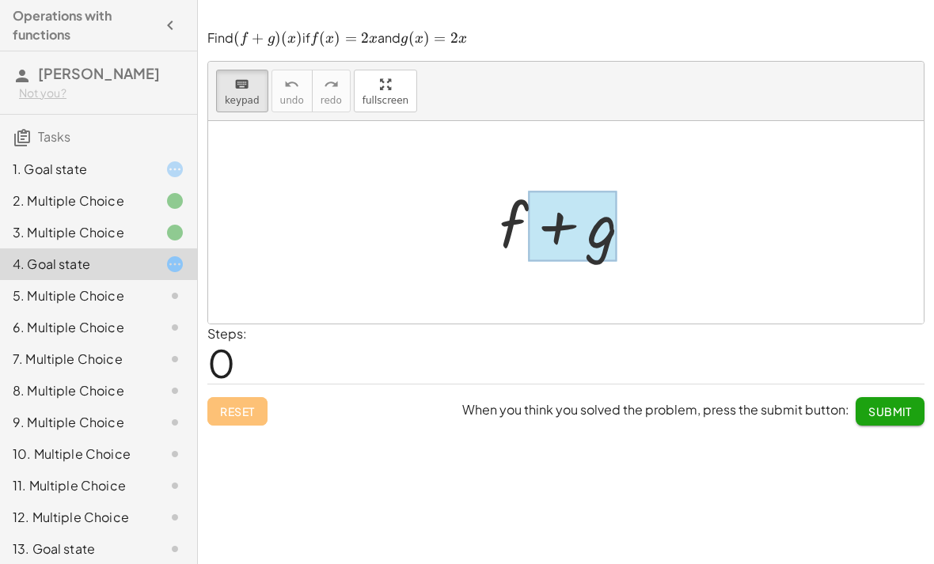
click at [577, 241] on div at bounding box center [572, 226] width 89 height 70
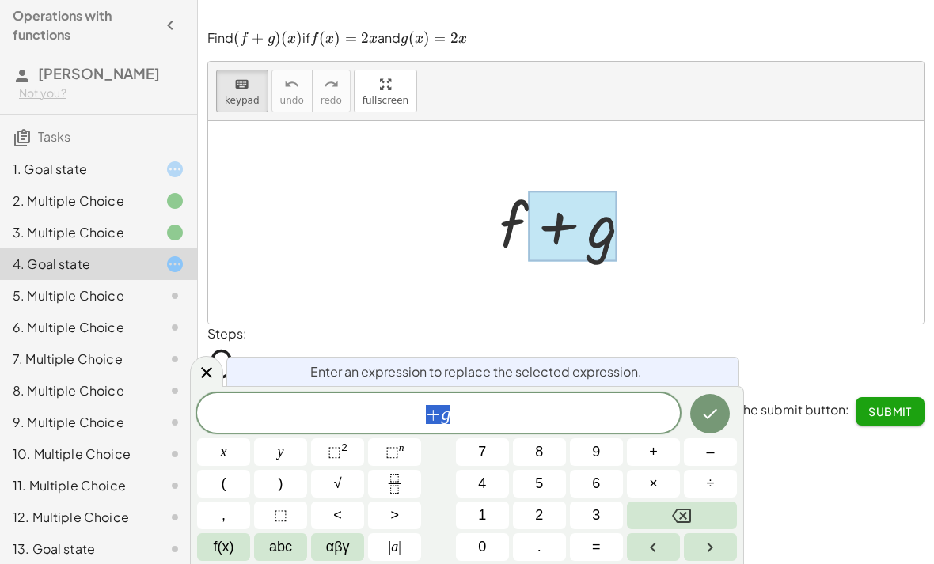
click at [696, 517] on button "Backspace" at bounding box center [682, 516] width 110 height 28
click at [494, 481] on button "4" at bounding box center [482, 484] width 53 height 28
click at [283, 555] on span "abc" at bounding box center [280, 546] width 23 height 21
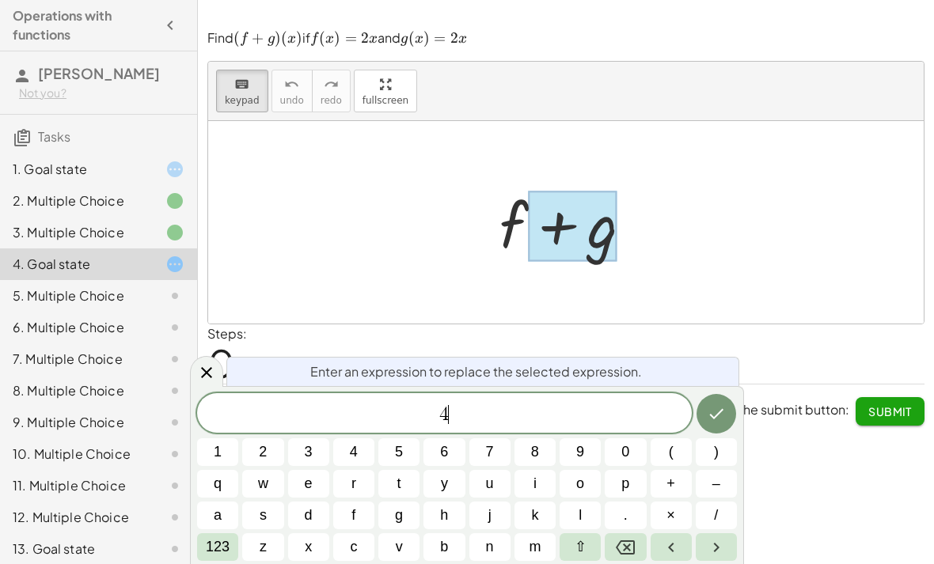
click at [312, 540] on span "x" at bounding box center [308, 546] width 7 height 21
click at [703, 418] on button "Done" at bounding box center [716, 414] width 40 height 40
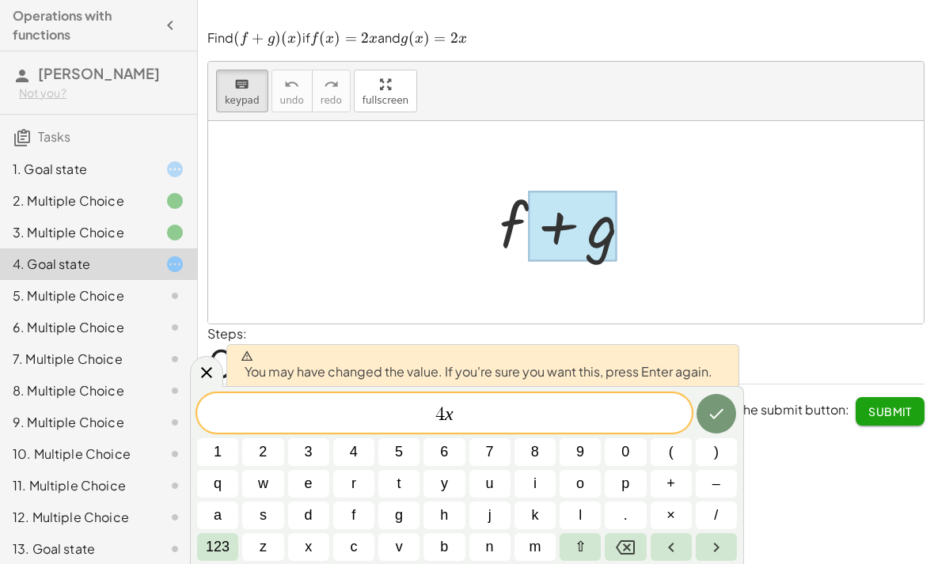
click at [718, 415] on icon "Done" at bounding box center [716, 414] width 14 height 10
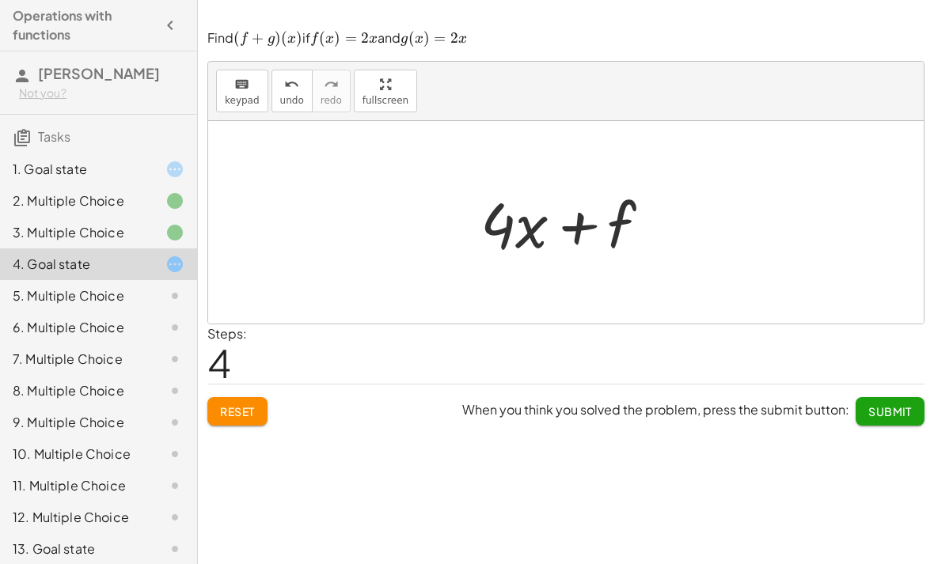
click at [245, 414] on span "Reset" at bounding box center [237, 411] width 35 height 14
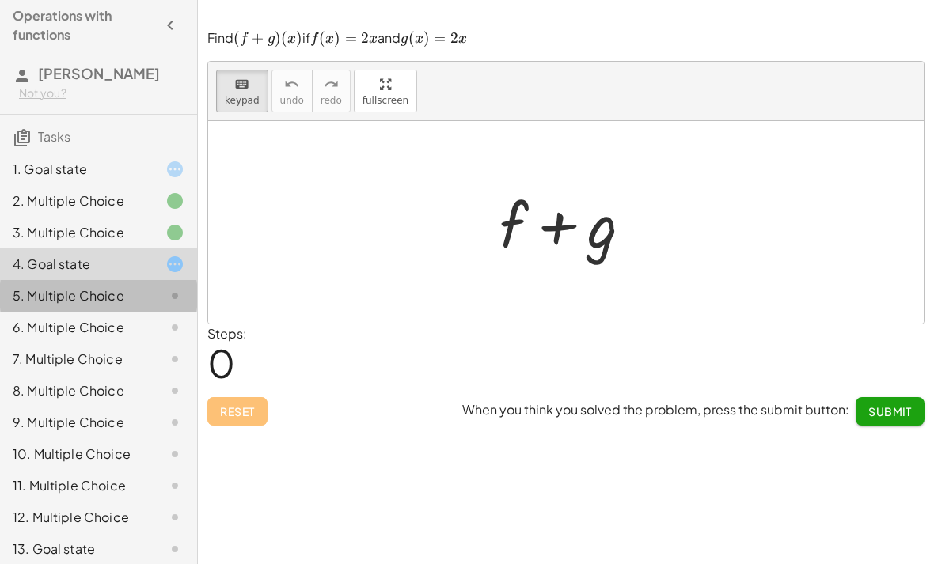
click at [166, 295] on icon at bounding box center [174, 295] width 19 height 19
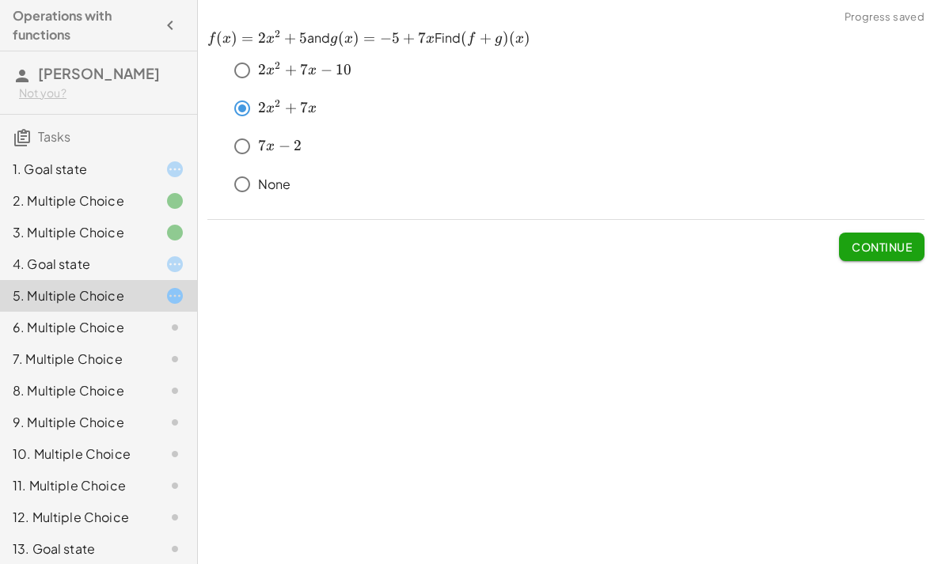
click at [869, 259] on button "Continue" at bounding box center [881, 247] width 85 height 28
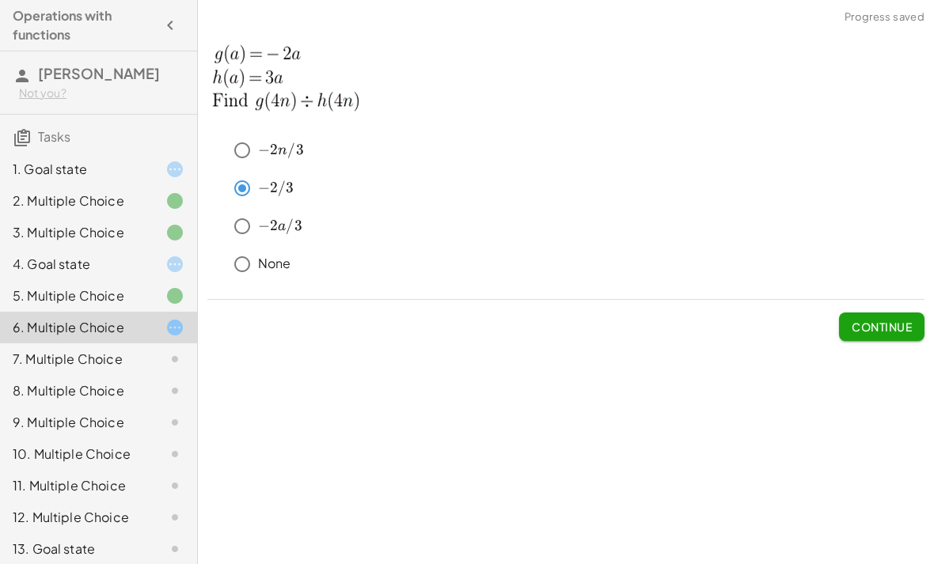
click at [877, 307] on span "Continue" at bounding box center [881, 320] width 85 height 41
click at [881, 324] on span "Continue" at bounding box center [881, 327] width 60 height 14
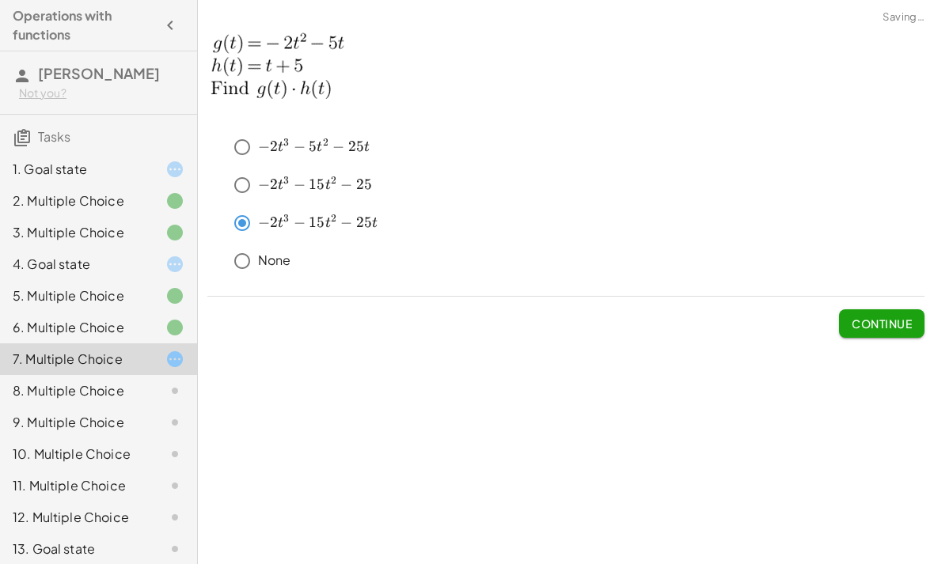
click at [861, 334] on button "Continue" at bounding box center [881, 323] width 85 height 28
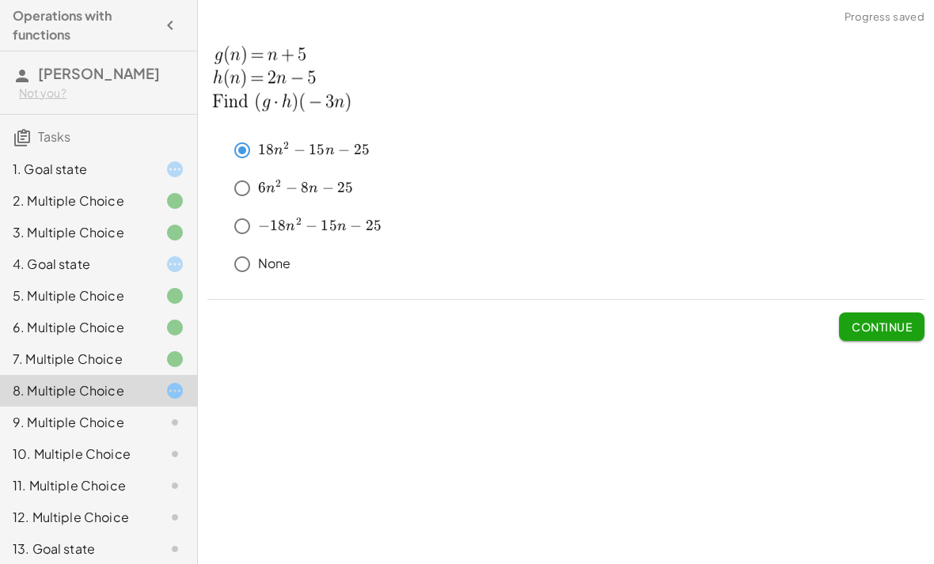
click at [879, 339] on button "Continue" at bounding box center [881, 327] width 85 height 28
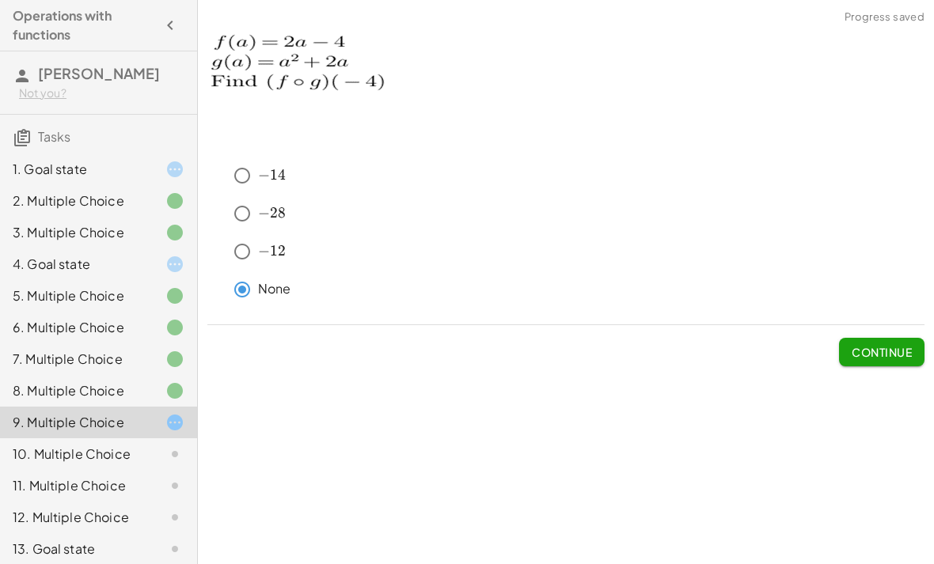
click at [867, 363] on button "Continue" at bounding box center [881, 352] width 85 height 28
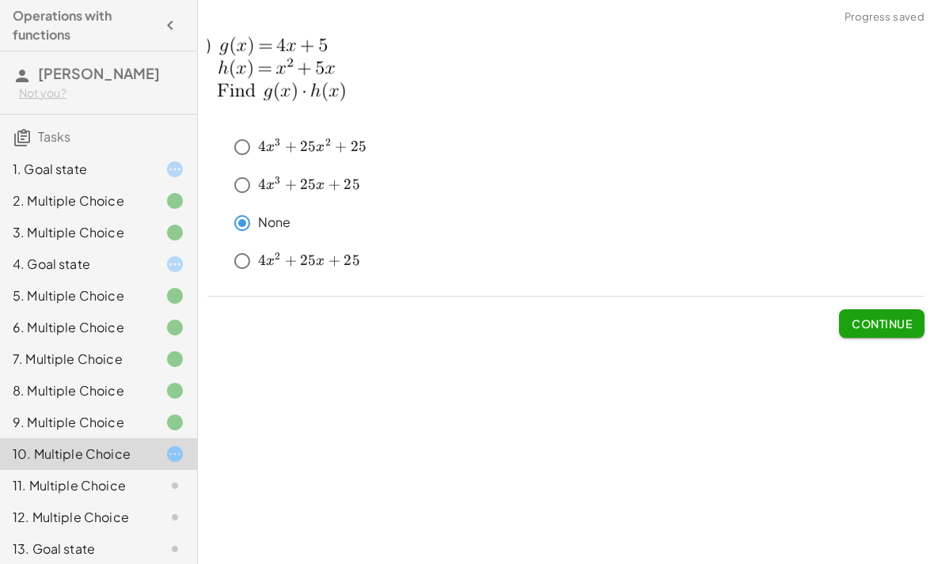
click at [877, 328] on span "Continue" at bounding box center [881, 323] width 60 height 14
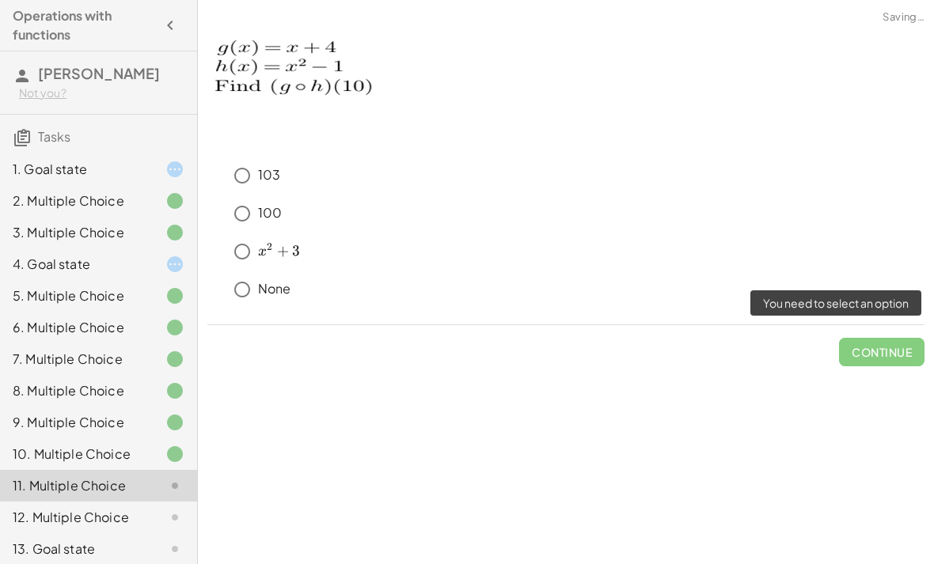
click at [894, 350] on span "Continue" at bounding box center [881, 345] width 85 height 41
click at [855, 223] on div "100" at bounding box center [575, 214] width 698 height 32
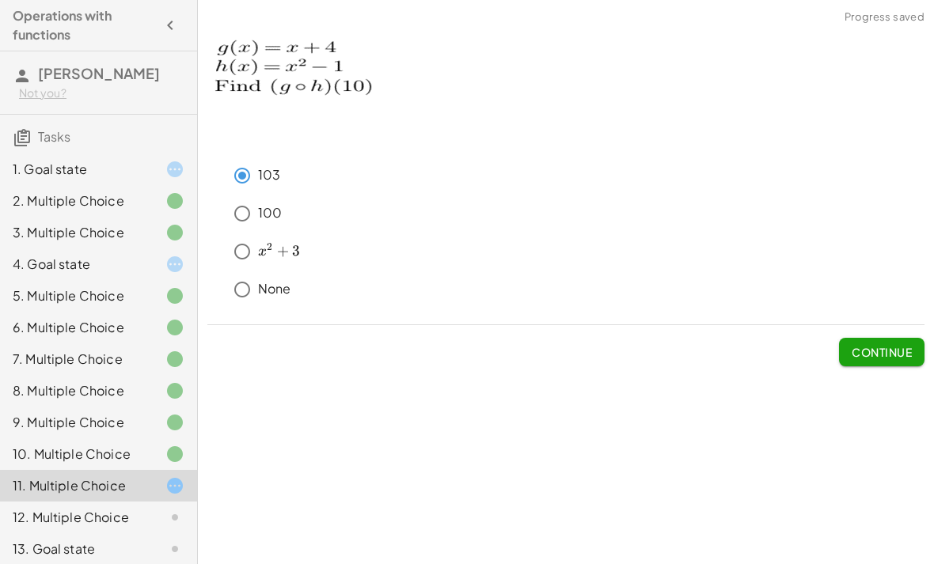
click at [881, 359] on button "Continue" at bounding box center [881, 352] width 85 height 28
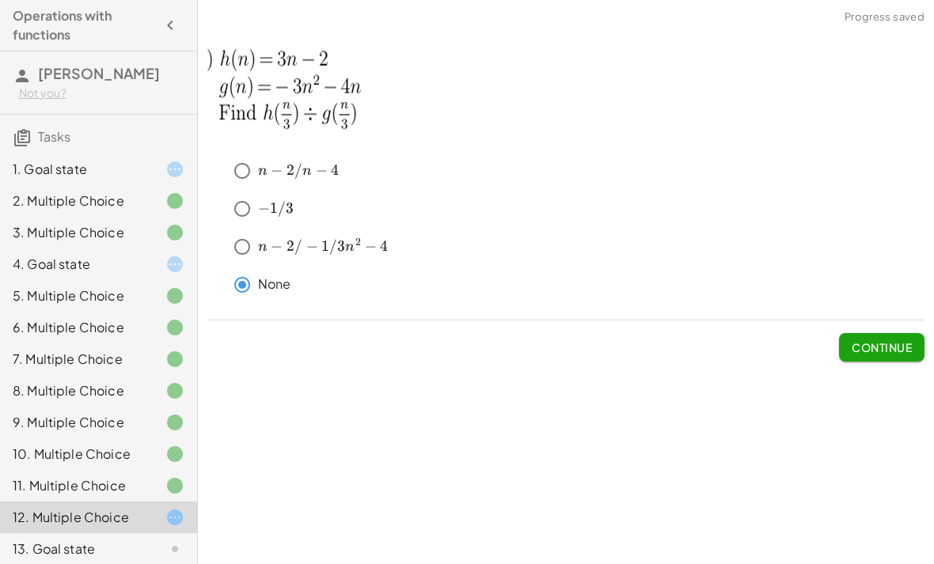
click at [888, 350] on span "Continue" at bounding box center [881, 347] width 60 height 14
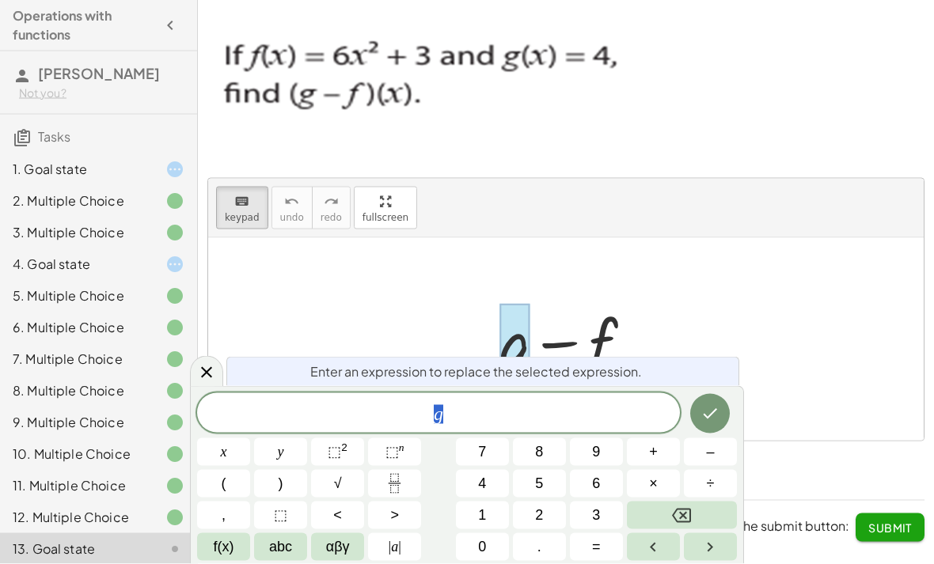
click at [670, 519] on button "Backspace" at bounding box center [682, 516] width 110 height 28
click at [592, 493] on span "6" at bounding box center [596, 483] width 8 height 21
click at [281, 550] on span "abc" at bounding box center [280, 546] width 23 height 21
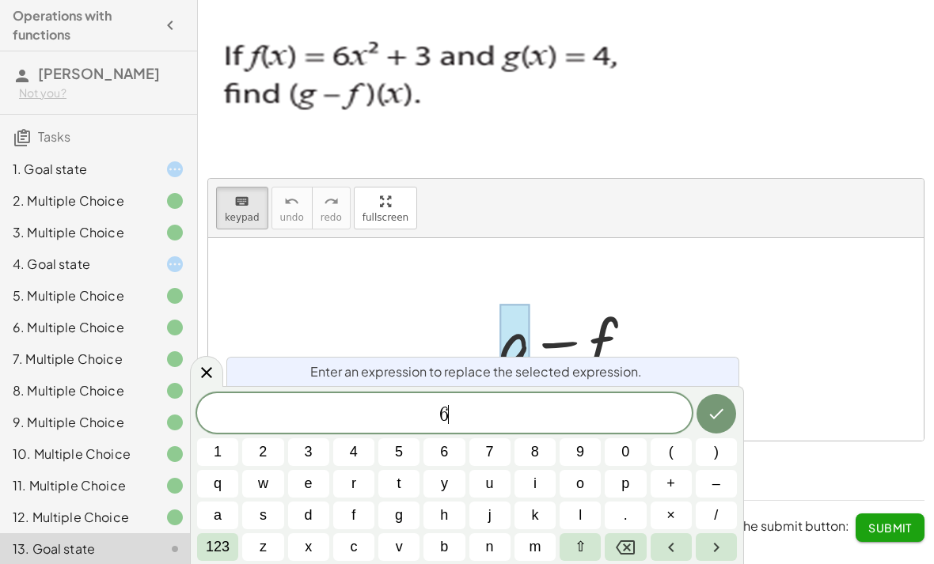
click at [234, 551] on button "123" at bounding box center [217, 547] width 41 height 28
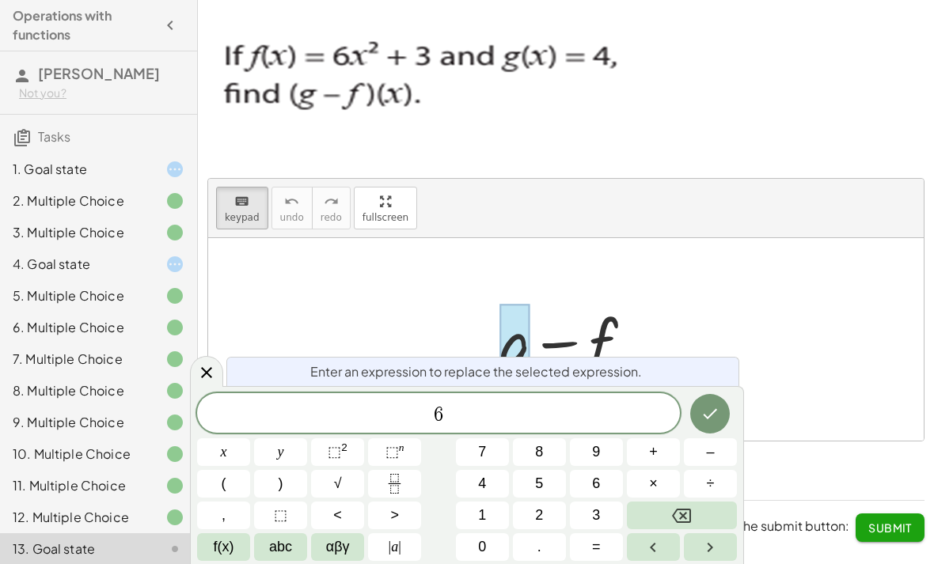
click at [234, 539] on button "f(x)" at bounding box center [223, 547] width 53 height 28
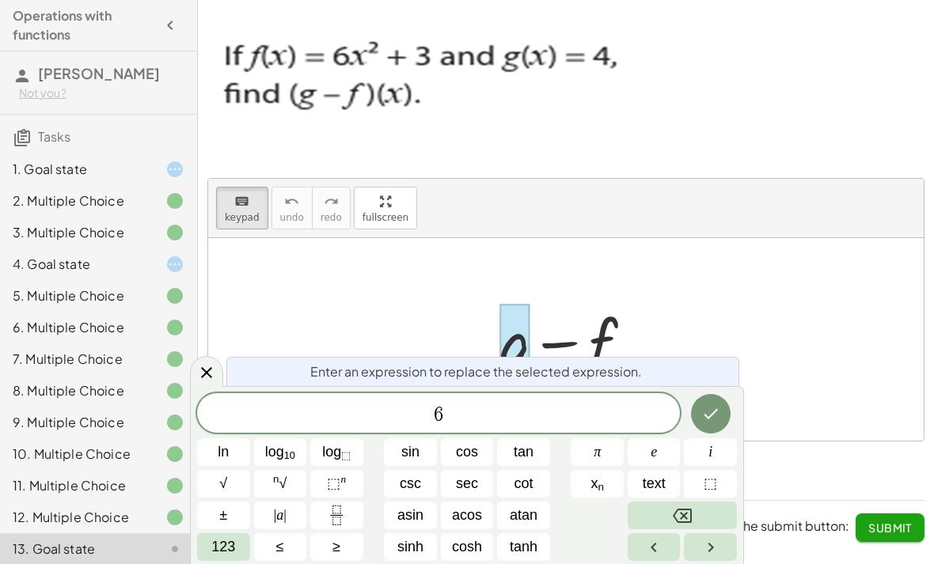
click at [231, 556] on span "123" at bounding box center [223, 546] width 24 height 21
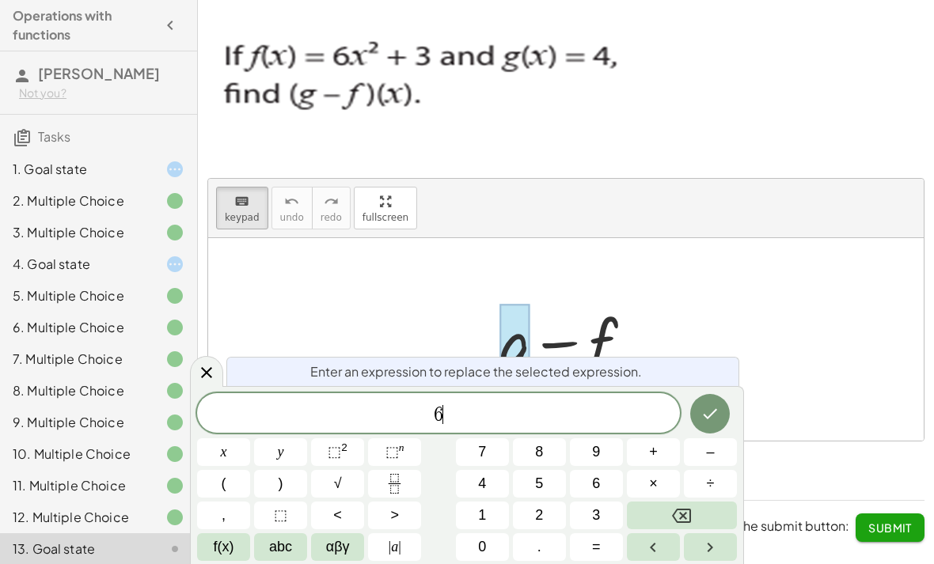
click at [244, 555] on button "f(x)" at bounding box center [223, 547] width 53 height 28
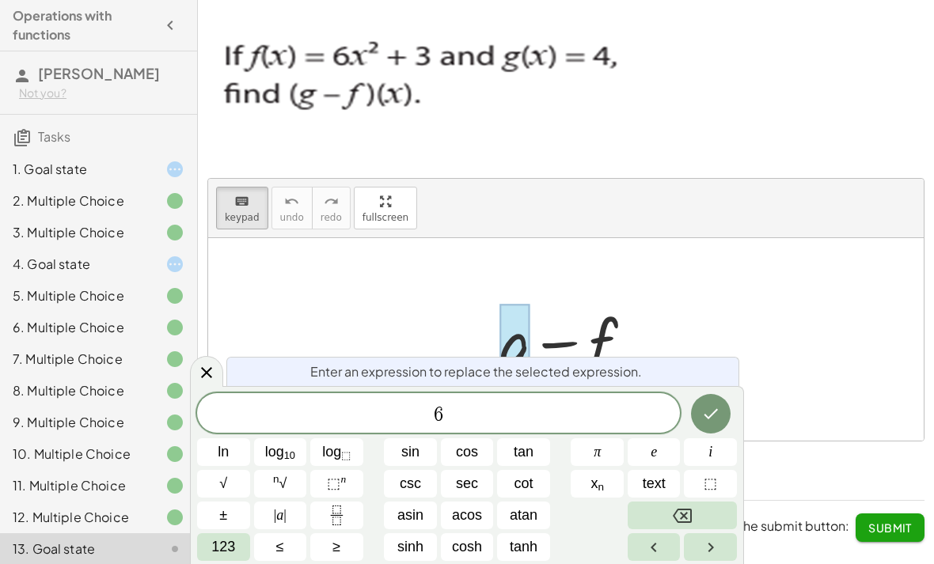
click at [231, 557] on span "123" at bounding box center [223, 546] width 24 height 21
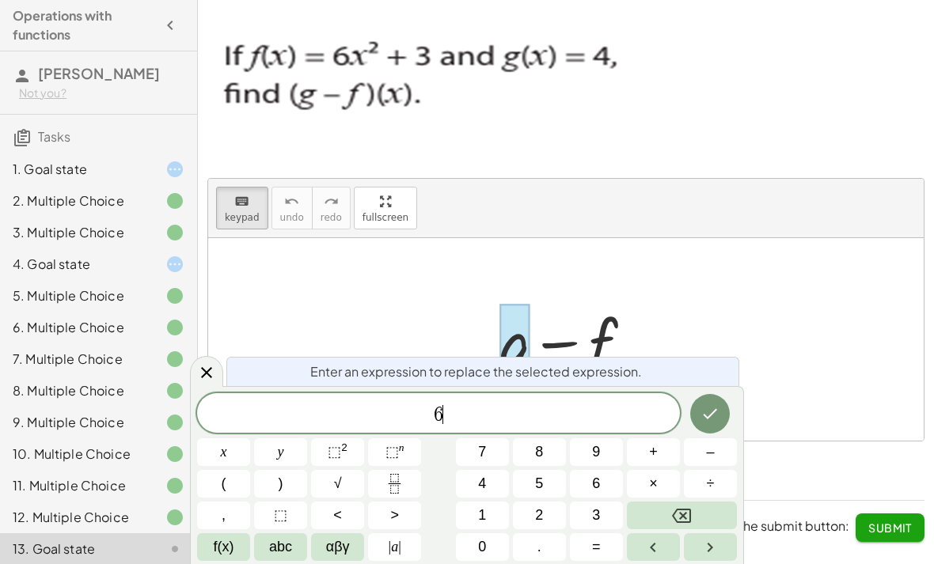
click at [287, 553] on span "abc" at bounding box center [280, 546] width 23 height 21
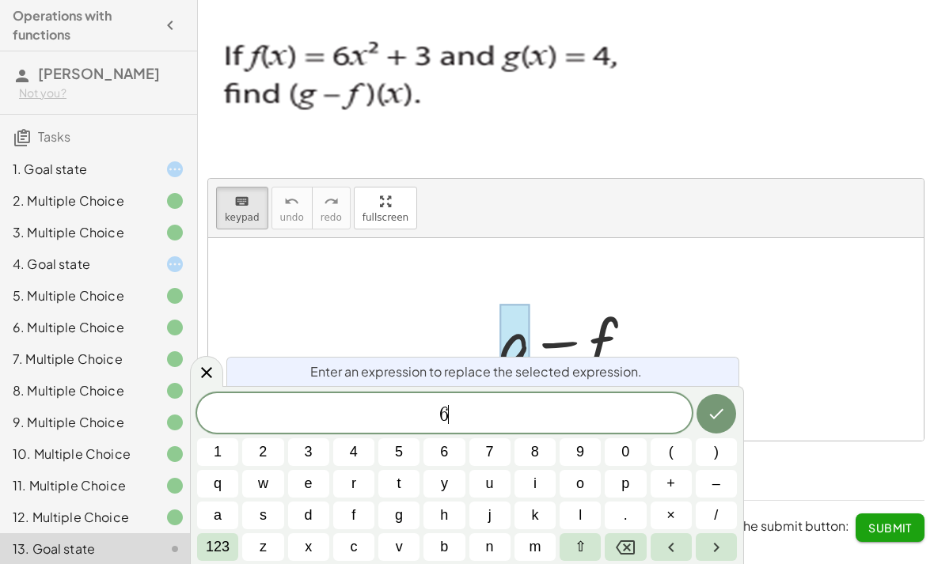
click at [320, 551] on button "x" at bounding box center [308, 547] width 41 height 28
click at [225, 557] on span "123" at bounding box center [218, 546] width 24 height 21
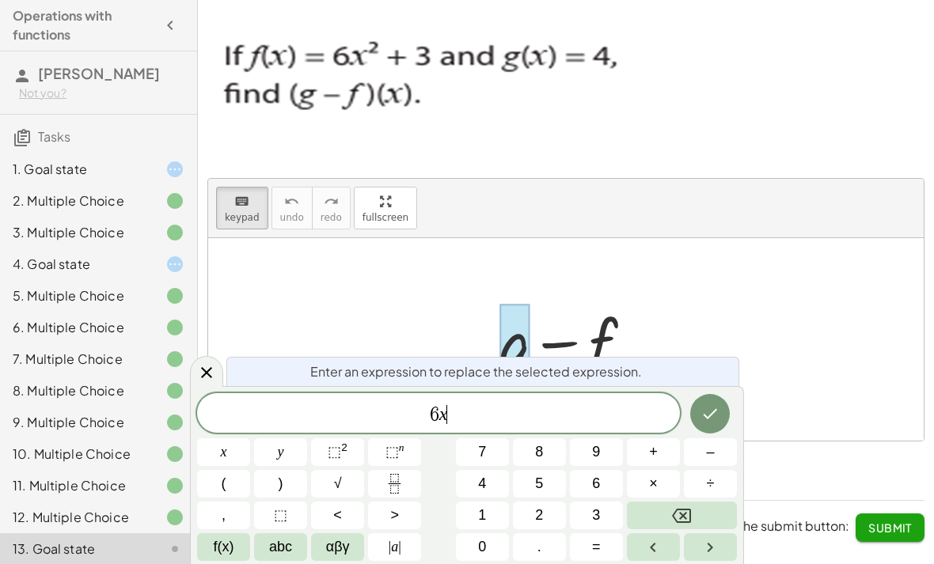
click at [354, 450] on button "⬚ 2" at bounding box center [337, 452] width 53 height 28
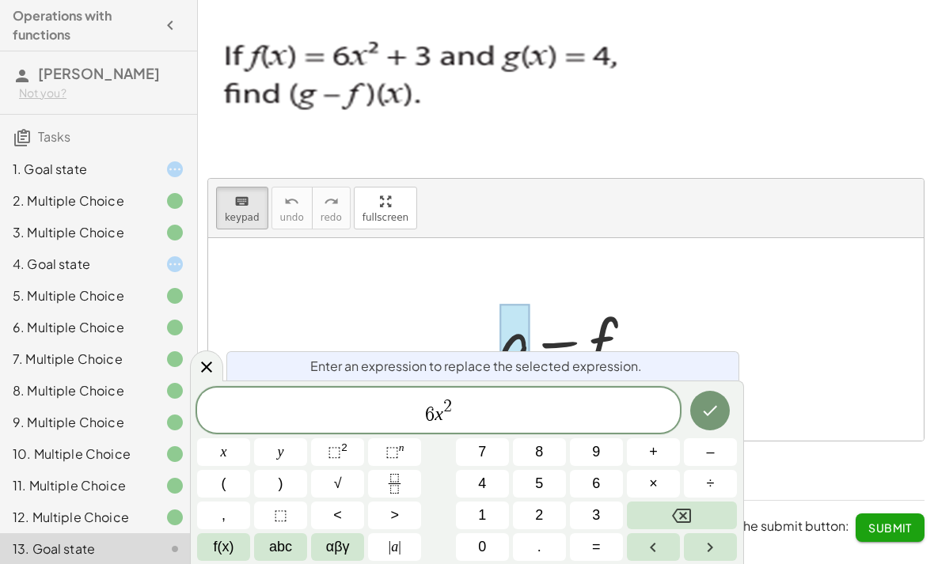
click at [713, 400] on button "Done" at bounding box center [710, 411] width 40 height 40
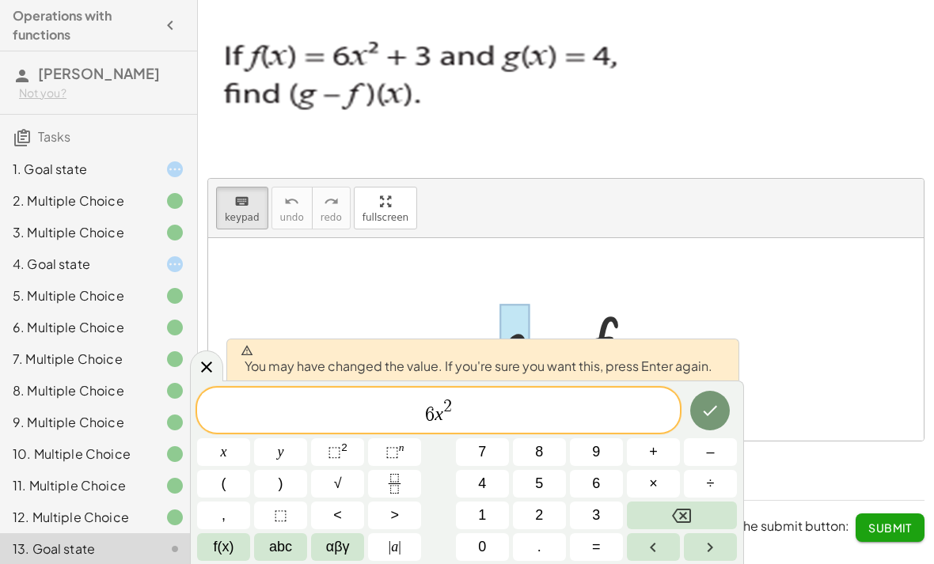
click at [694, 414] on button "Done" at bounding box center [710, 411] width 40 height 40
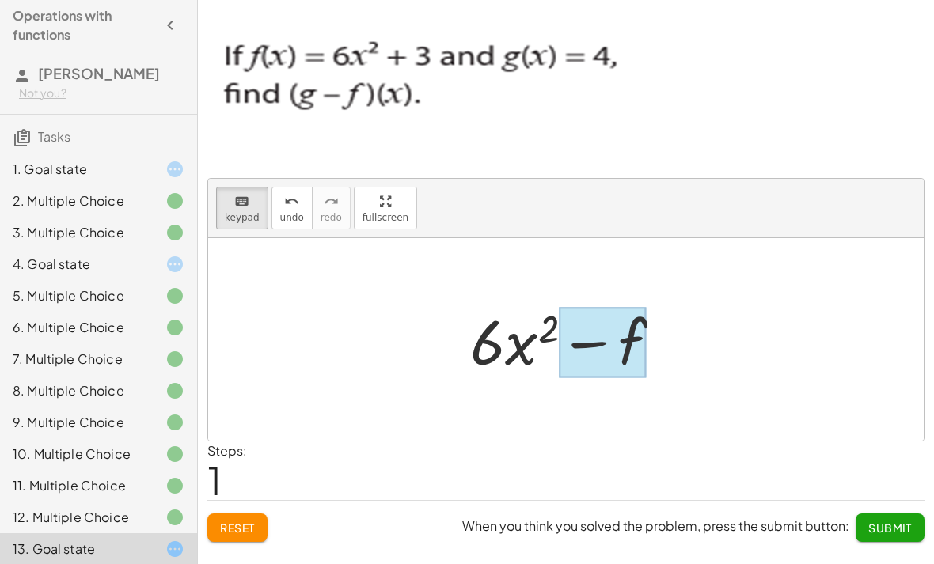
click at [639, 337] on div at bounding box center [603, 343] width 88 height 70
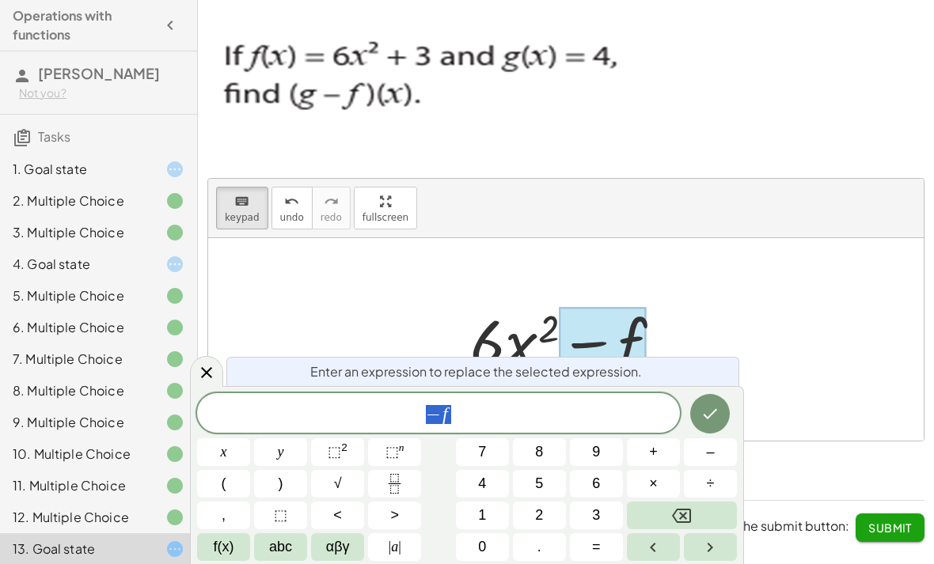
click at [563, 407] on span "− f" at bounding box center [438, 414] width 483 height 22
click at [691, 523] on icon "Backspace" at bounding box center [681, 515] width 19 height 19
click at [292, 539] on span "abc" at bounding box center [280, 546] width 23 height 21
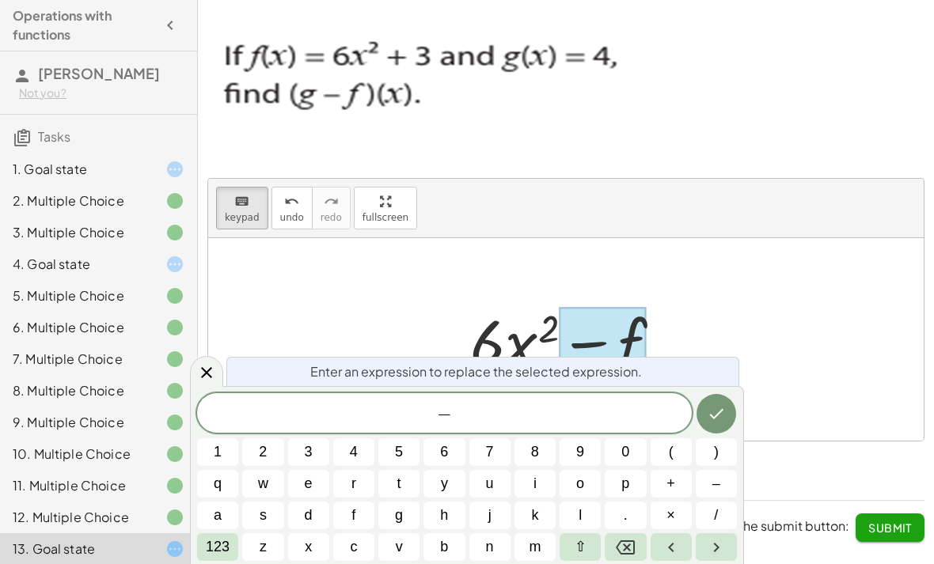
click at [292, 539] on button "x" at bounding box center [308, 547] width 41 height 28
click at [235, 540] on button "123" at bounding box center [217, 547] width 41 height 28
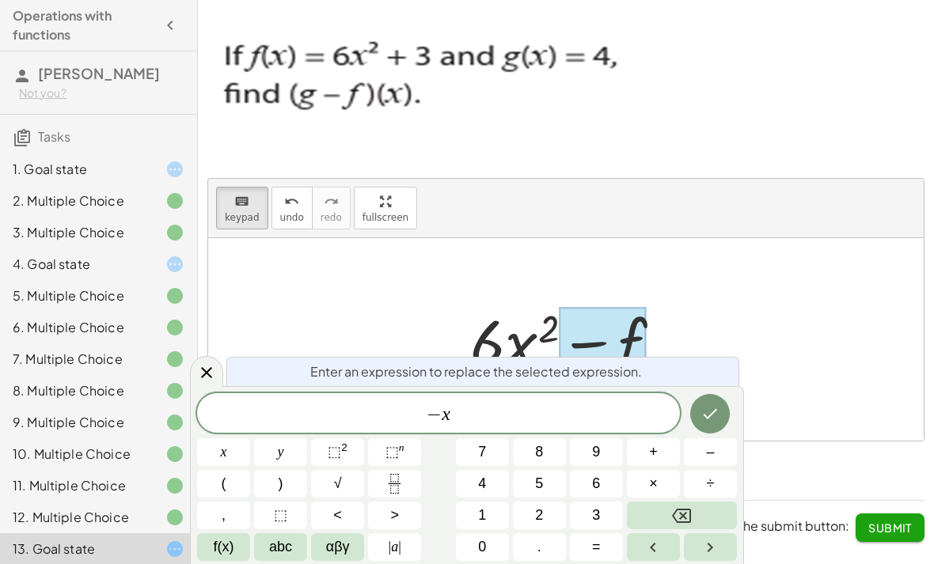
click at [710, 502] on button "Backspace" at bounding box center [682, 516] width 110 height 28
click at [479, 497] on button "4" at bounding box center [482, 484] width 53 height 28
click at [710, 512] on button "Backspace" at bounding box center [682, 516] width 110 height 28
click at [493, 508] on button "1" at bounding box center [482, 516] width 53 height 28
click at [722, 411] on button "Done" at bounding box center [710, 414] width 40 height 40
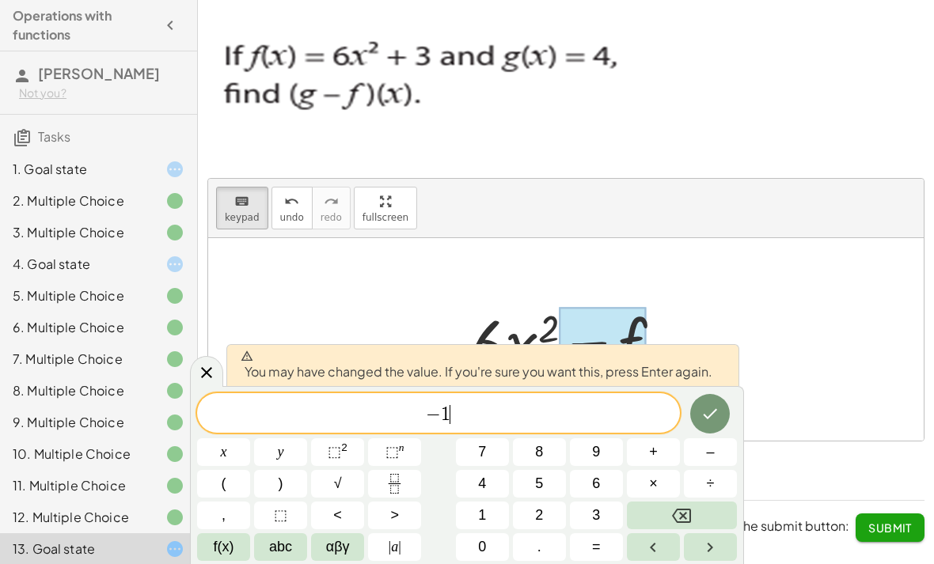
click at [717, 423] on button "Done" at bounding box center [710, 414] width 40 height 40
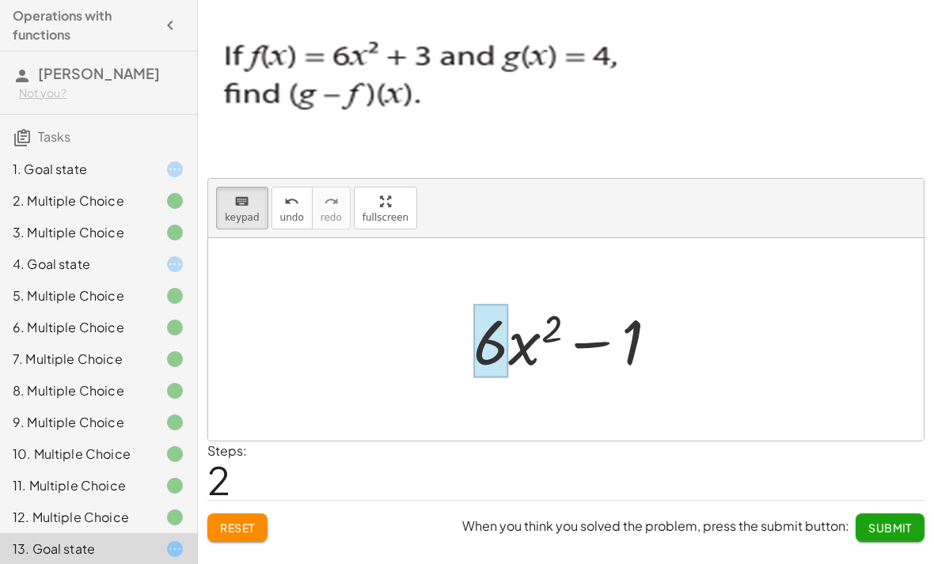
click at [493, 335] on div at bounding box center [490, 342] width 35 height 74
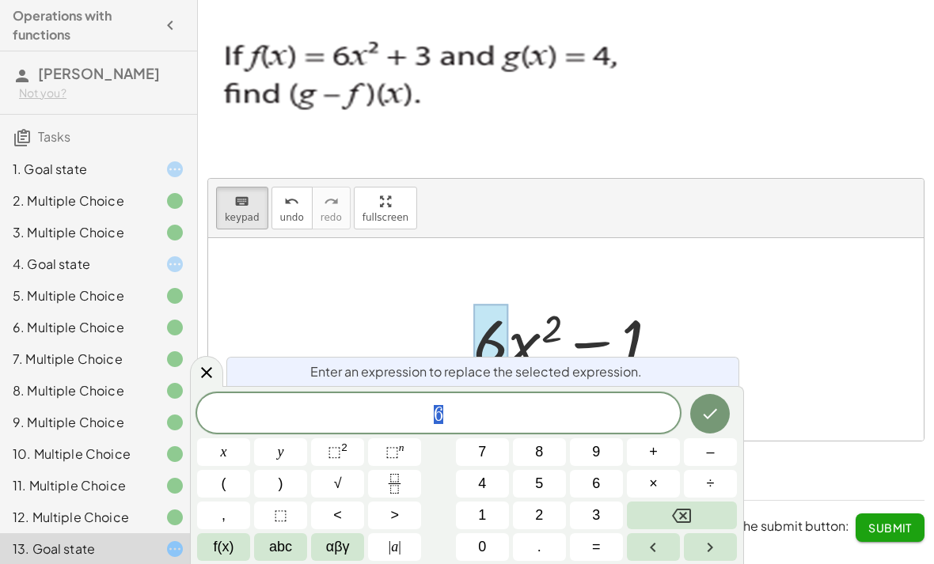
click at [525, 411] on span "6" at bounding box center [438, 414] width 483 height 22
click at [429, 415] on span "6 ​" at bounding box center [438, 414] width 483 height 22
click at [229, 552] on span "f(x)" at bounding box center [224, 546] width 21 height 21
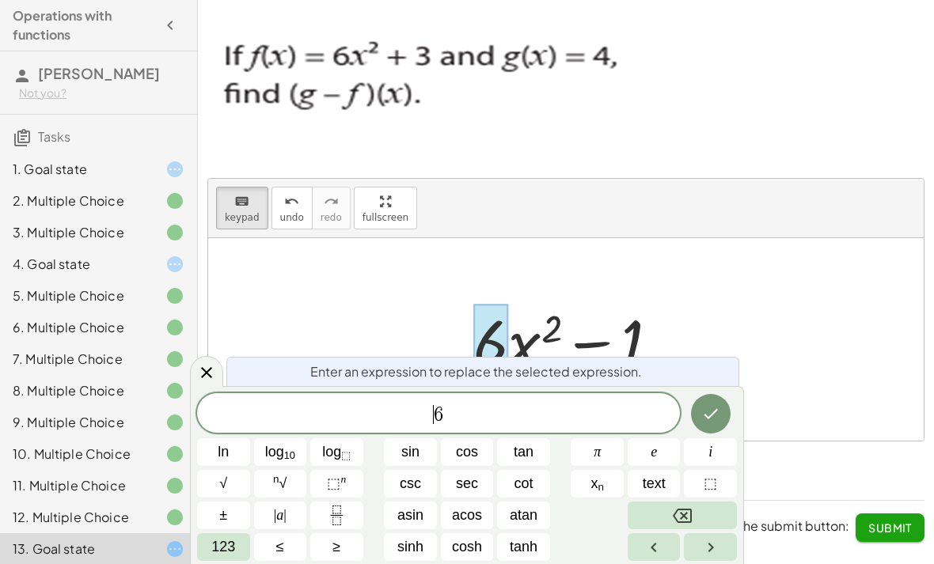
click at [225, 541] on span "123" at bounding box center [223, 546] width 24 height 21
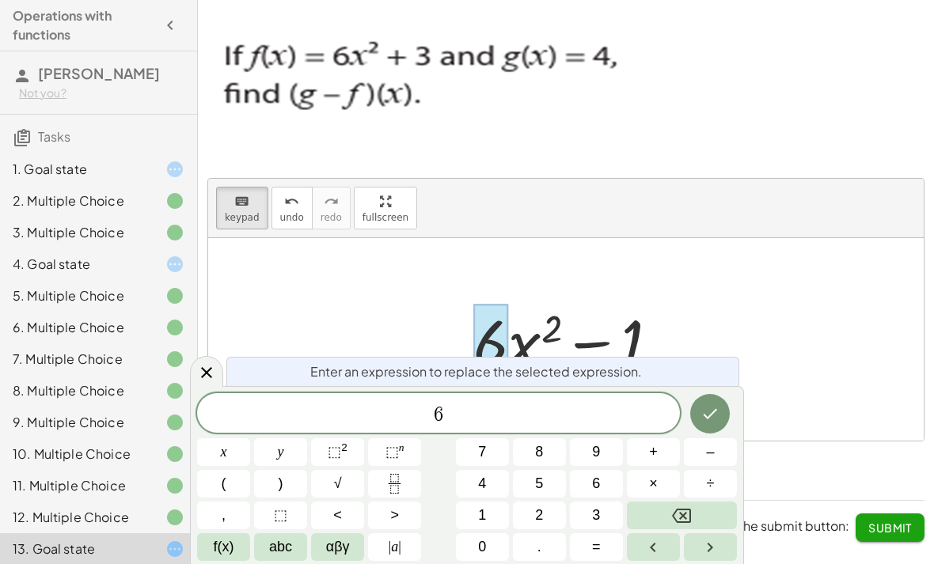
click at [703, 447] on button "–" at bounding box center [710, 452] width 53 height 28
click at [707, 413] on icon "Done" at bounding box center [709, 413] width 19 height 19
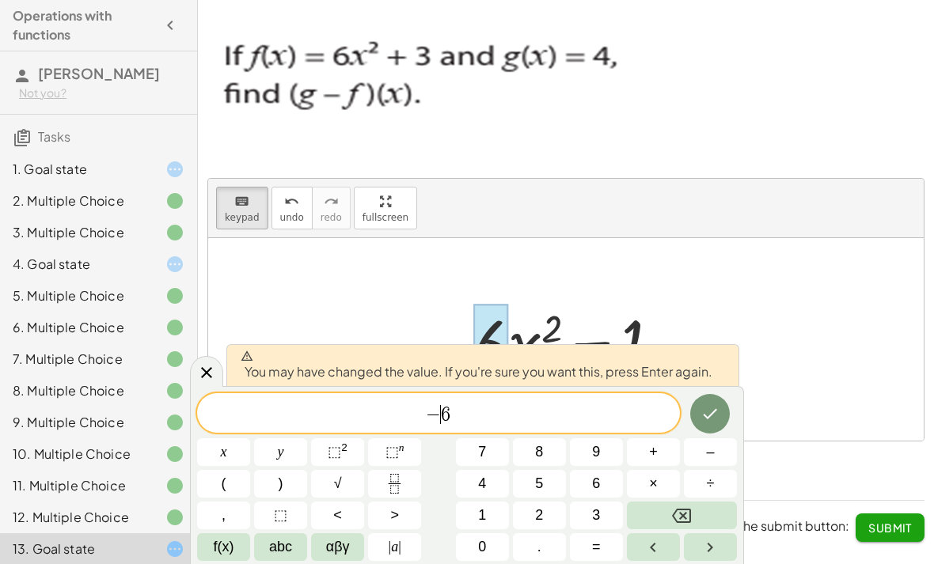
click at [707, 411] on icon "Done" at bounding box center [709, 413] width 19 height 19
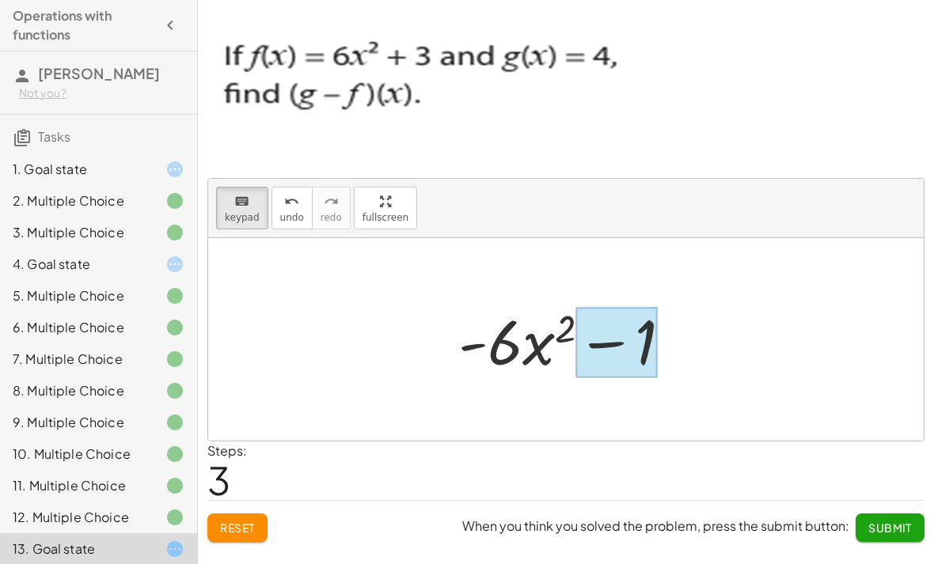
click at [622, 335] on div at bounding box center [616, 343] width 81 height 70
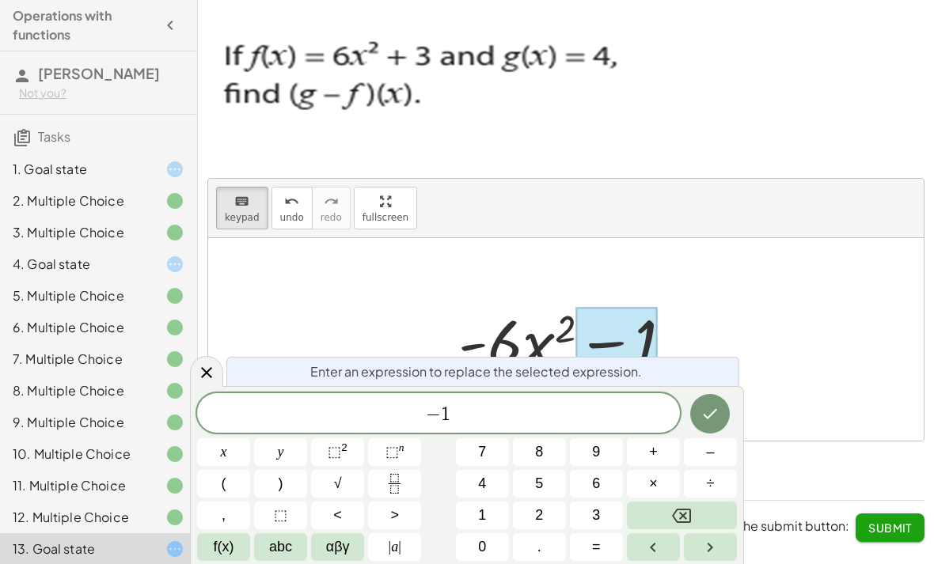
click at [443, 407] on span "1" at bounding box center [445, 414] width 9 height 19
click at [677, 520] on icon "Backspace" at bounding box center [681, 515] width 19 height 19
click at [654, 459] on span "+" at bounding box center [653, 451] width 9 height 21
click at [714, 418] on icon "Done" at bounding box center [709, 413] width 19 height 19
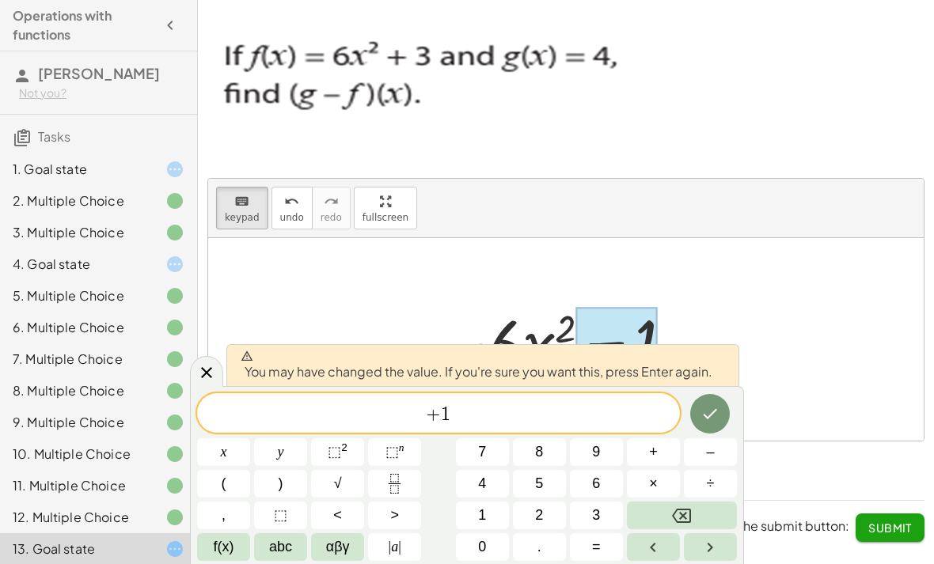
click at [709, 416] on icon "Done" at bounding box center [710, 414] width 14 height 10
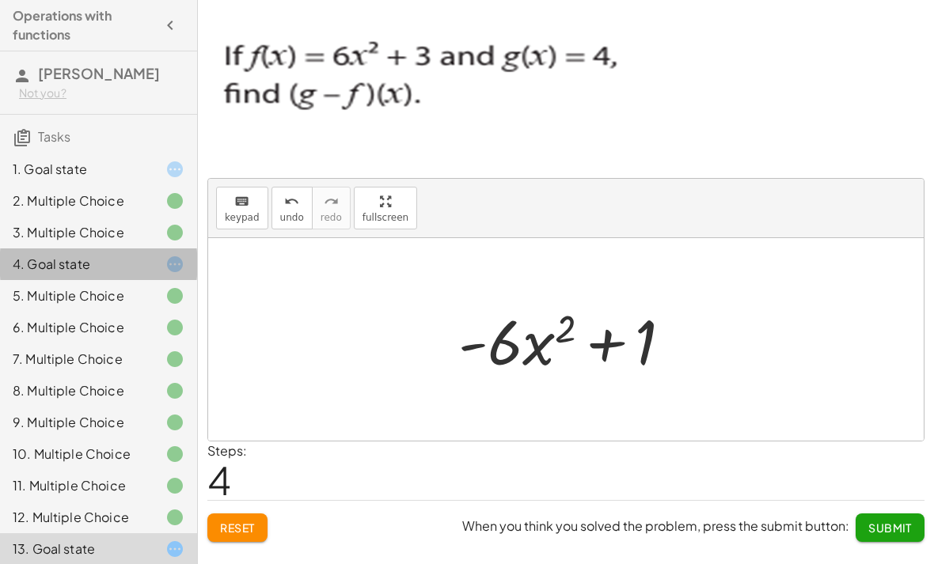
click at [168, 263] on icon at bounding box center [174, 264] width 19 height 19
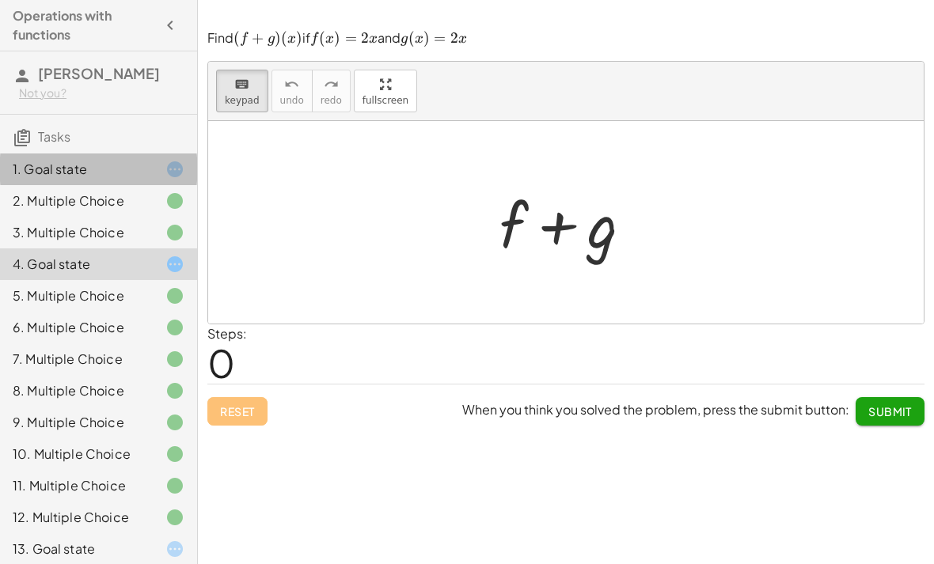
click at [161, 176] on div at bounding box center [162, 169] width 44 height 19
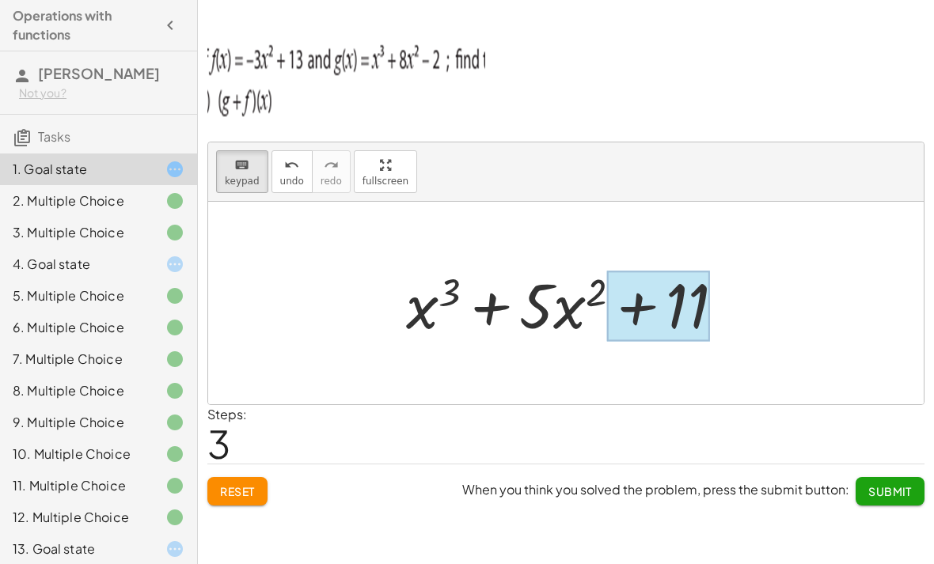
click at [680, 294] on div at bounding box center [658, 306] width 103 height 70
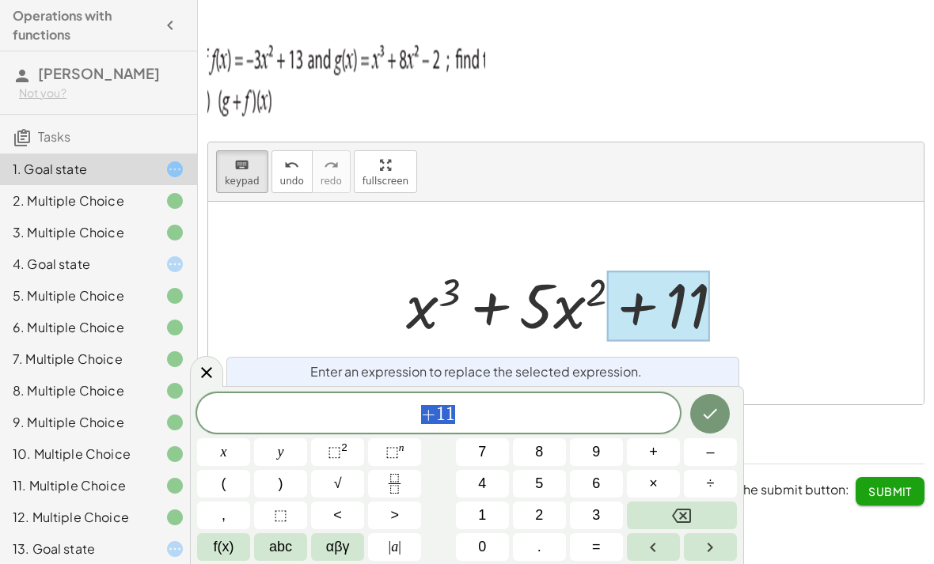
click at [688, 502] on button "Backspace" at bounding box center [682, 516] width 110 height 28
click at [700, 449] on button "–" at bounding box center [710, 452] width 53 height 28
click at [482, 514] on span "1" at bounding box center [482, 515] width 8 height 21
click at [482, 513] on span "1" at bounding box center [482, 515] width 8 height 21
click at [712, 405] on icon "Done" at bounding box center [709, 413] width 19 height 19
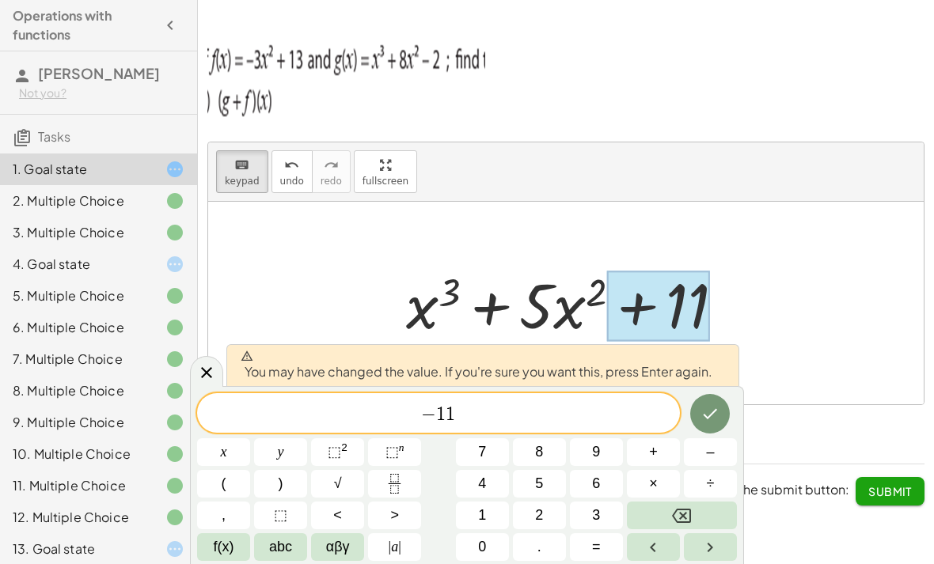
click at [711, 414] on icon "Done" at bounding box center [710, 414] width 14 height 10
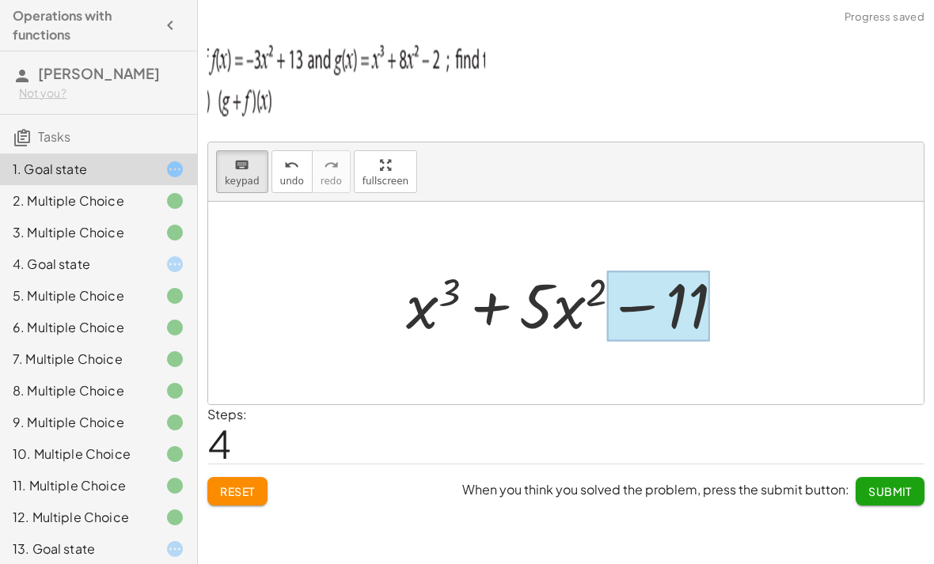
click at [653, 287] on div at bounding box center [658, 306] width 103 height 70
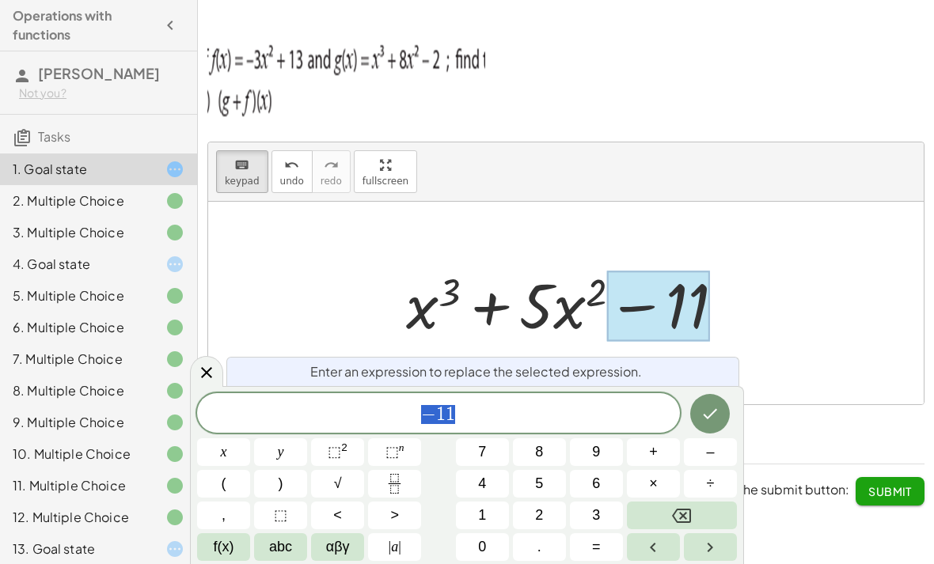
click at [655, 297] on div at bounding box center [658, 306] width 103 height 70
click at [680, 512] on icon "Backspace" at bounding box center [681, 516] width 19 height 14
click at [653, 447] on span "+" at bounding box center [653, 451] width 9 height 21
click at [700, 408] on icon "Done" at bounding box center [709, 413] width 19 height 19
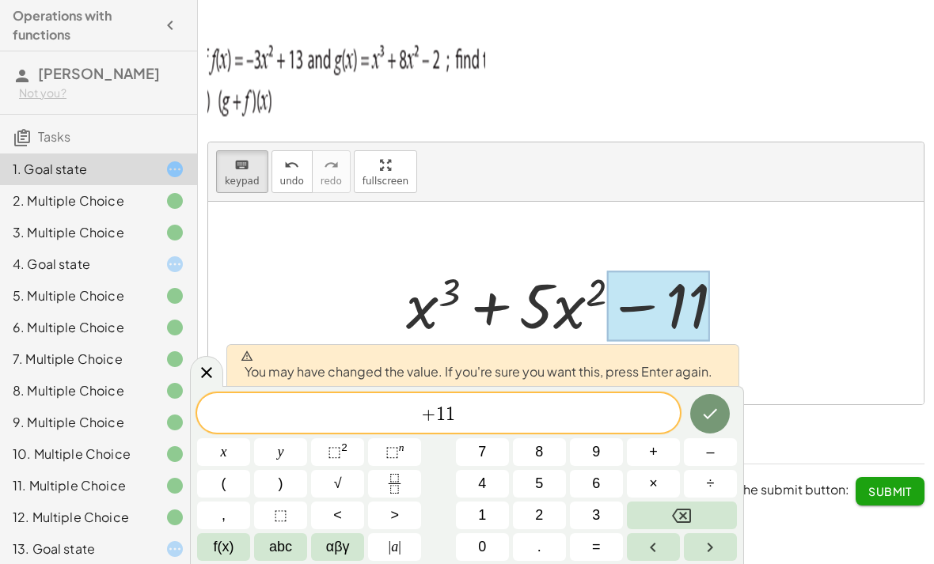
click at [722, 400] on button "Done" at bounding box center [710, 414] width 40 height 40
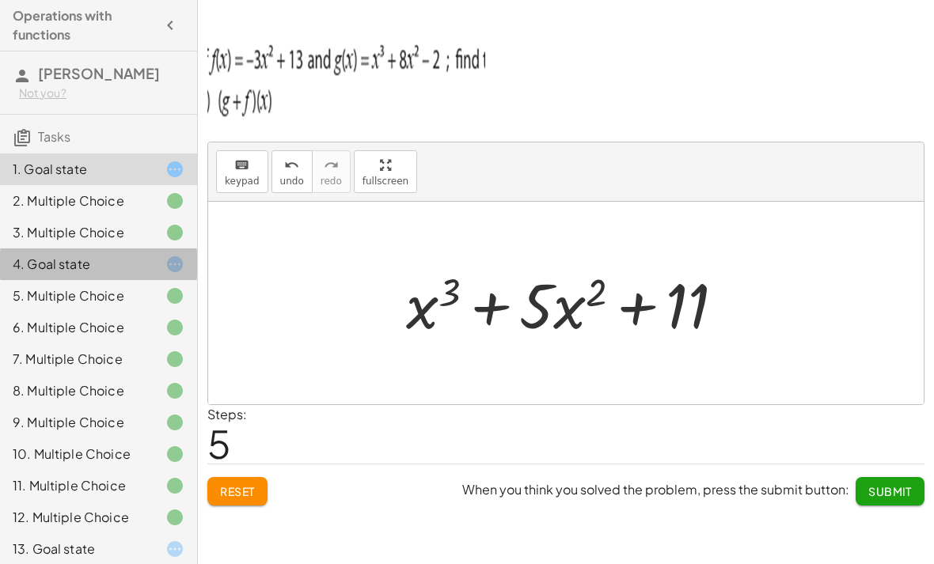
click at [172, 272] on icon at bounding box center [174, 264] width 19 height 19
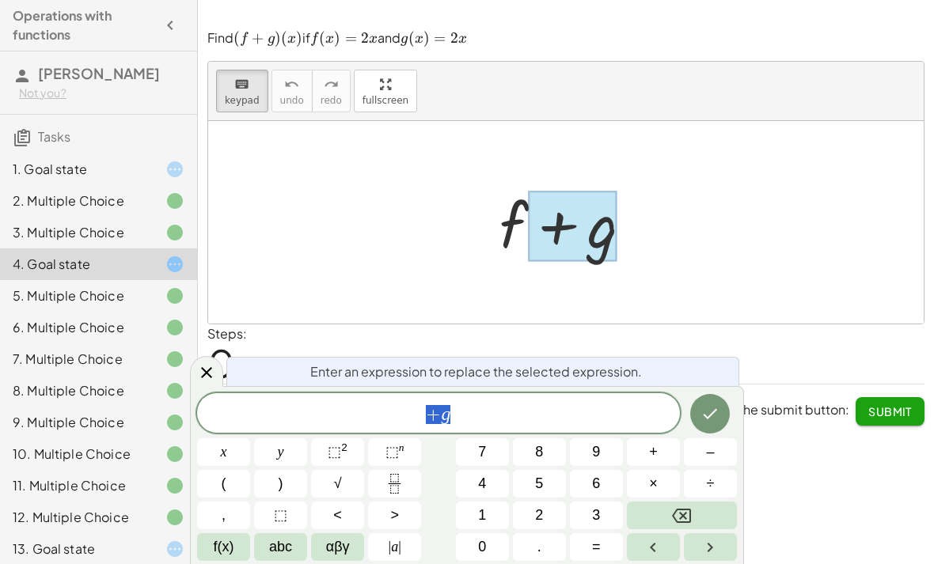
click at [699, 516] on button "Backspace" at bounding box center [682, 516] width 110 height 28
click at [518, 226] on div at bounding box center [571, 222] width 161 height 81
click at [486, 490] on span "4" at bounding box center [482, 483] width 8 height 21
click at [282, 552] on span "abc" at bounding box center [280, 546] width 23 height 21
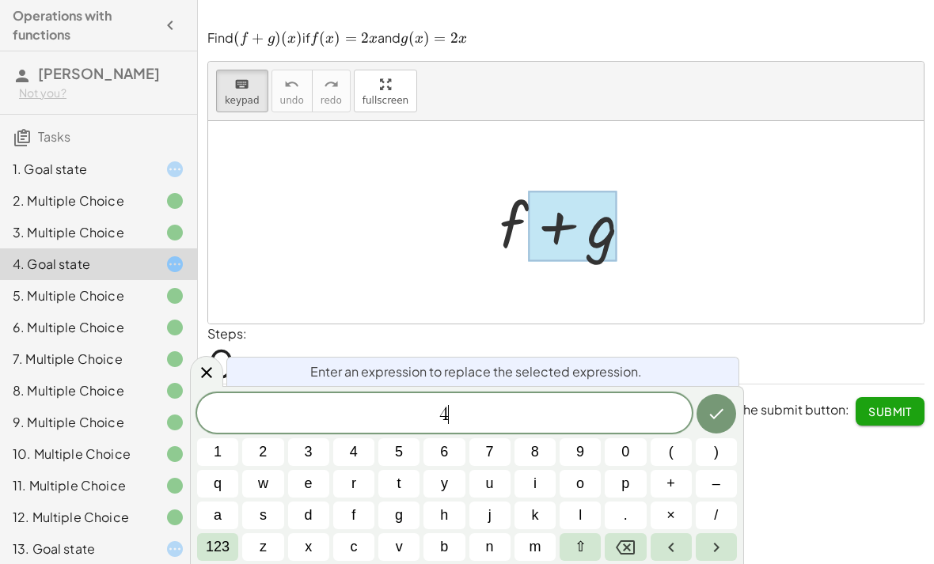
click at [305, 546] on span "x" at bounding box center [308, 546] width 7 height 21
click at [721, 416] on icon "Done" at bounding box center [716, 413] width 19 height 19
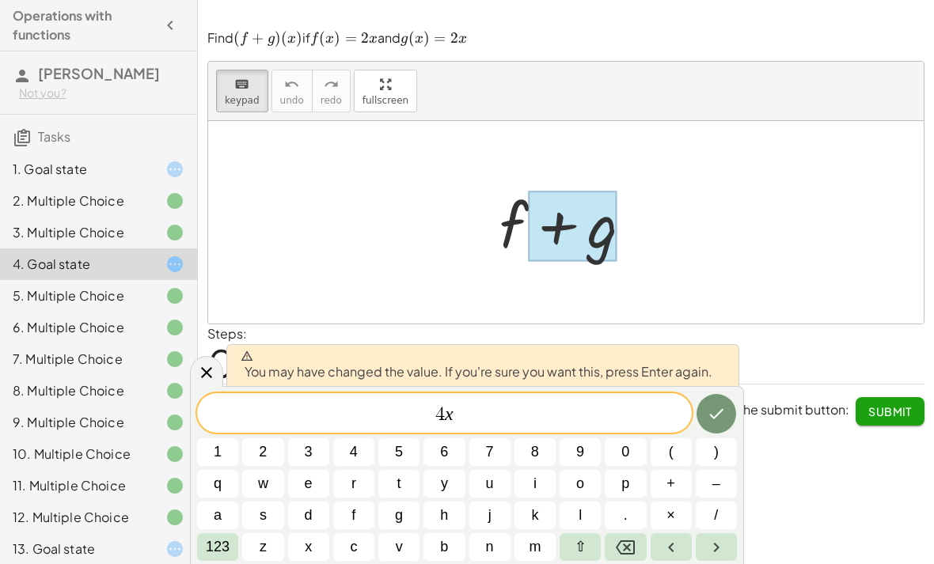
click at [722, 407] on icon "Done" at bounding box center [716, 413] width 19 height 19
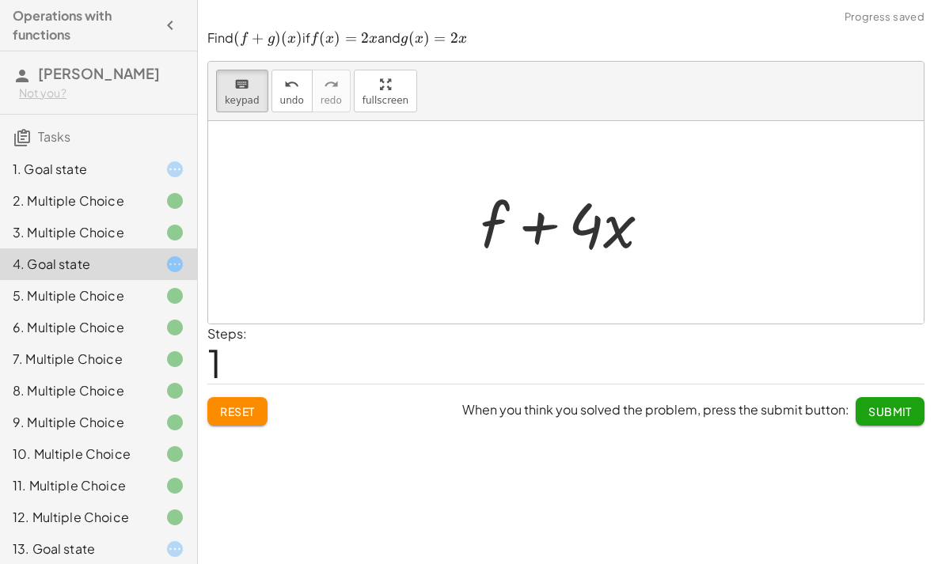
click at [526, 225] on div at bounding box center [571, 222] width 199 height 81
click at [511, 213] on div at bounding box center [571, 222] width 199 height 81
click at [517, 210] on div at bounding box center [571, 222] width 199 height 81
click at [516, 210] on div at bounding box center [571, 222] width 199 height 81
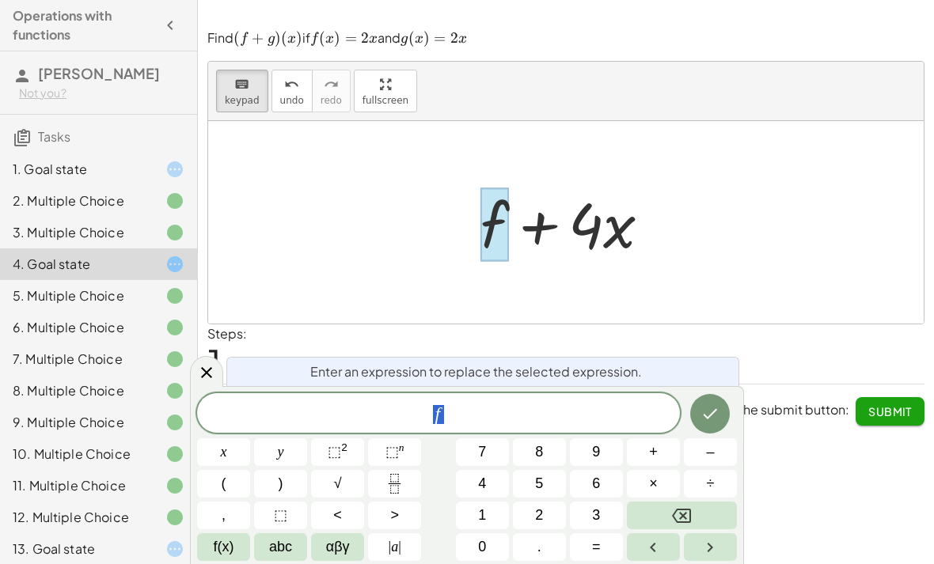
click at [709, 506] on button "Backspace" at bounding box center [682, 516] width 110 height 28
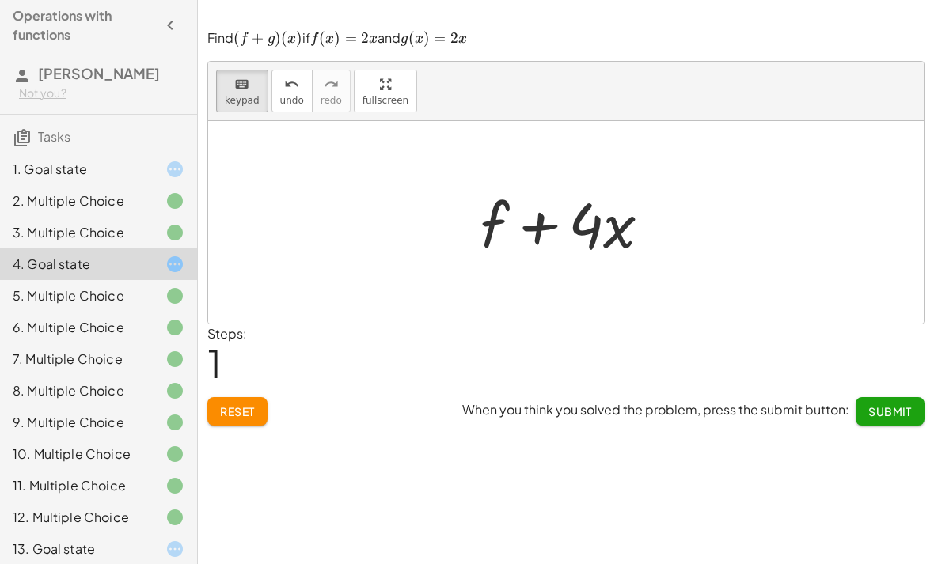
click at [612, 215] on div at bounding box center [571, 222] width 199 height 81
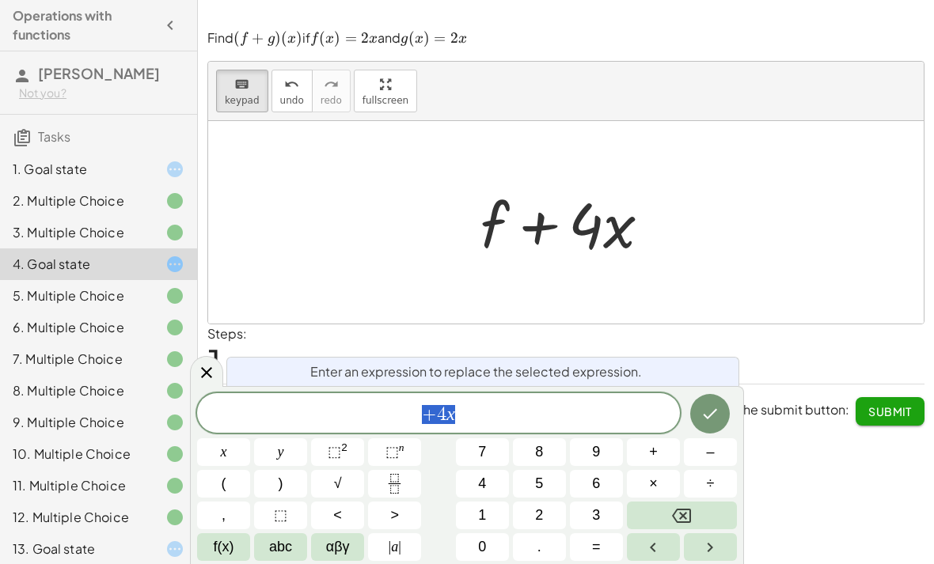
click at [557, 215] on div at bounding box center [571, 222] width 199 height 81
click at [663, 253] on div "+ f + g + f + · 4 · x" at bounding box center [566, 222] width 218 height 89
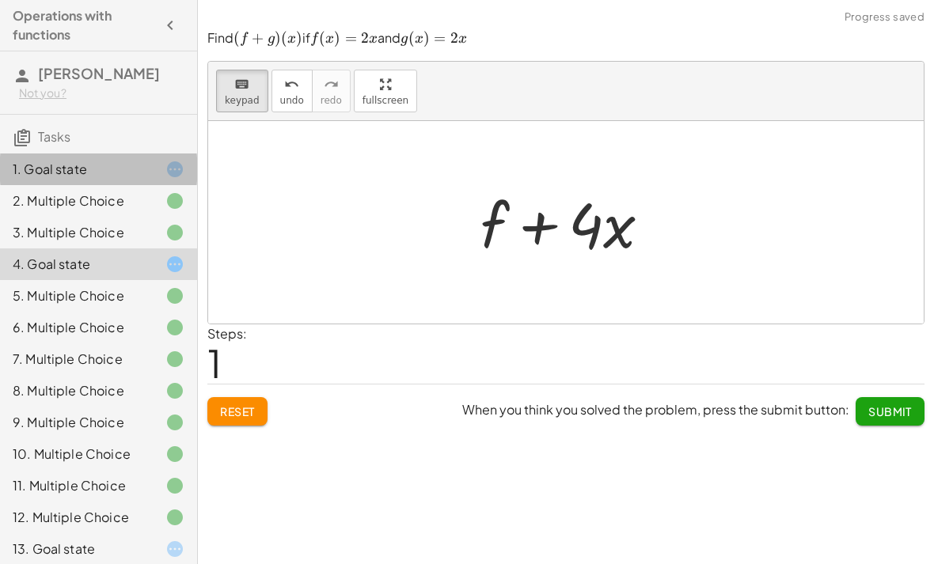
click at [83, 176] on div "1. Goal state" at bounding box center [76, 169] width 127 height 19
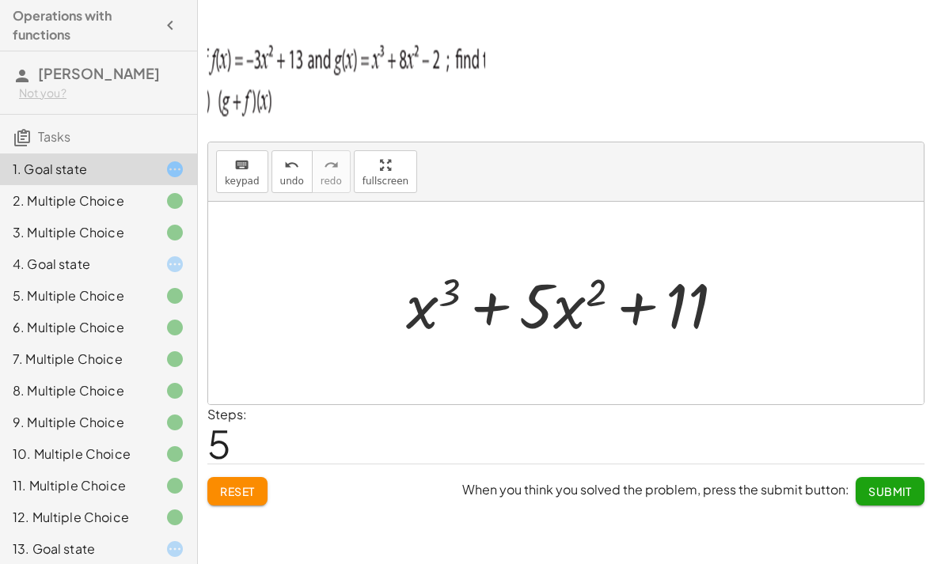
click at [877, 484] on span "Submit" at bounding box center [890, 491] width 44 height 14
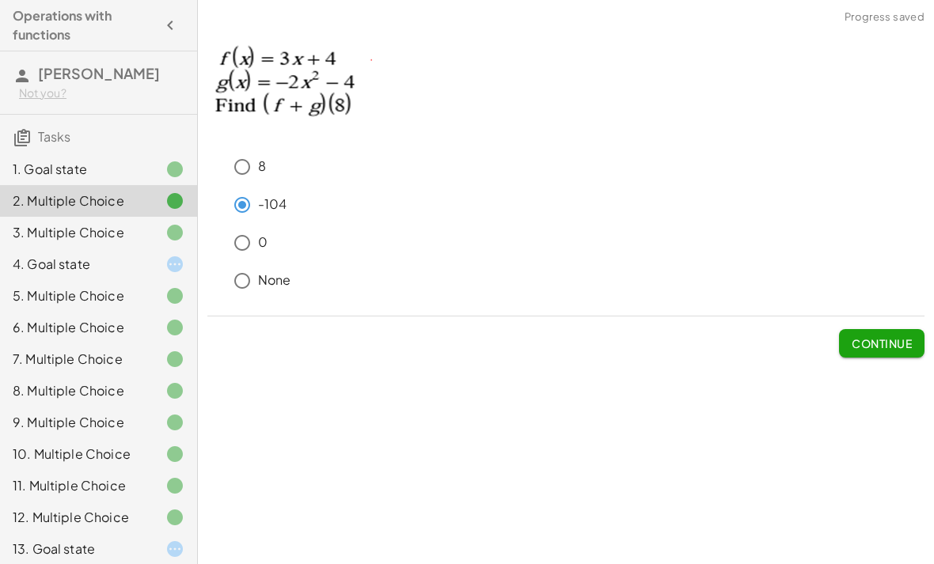
click at [49, 178] on div "1. Goal state" at bounding box center [76, 169] width 127 height 19
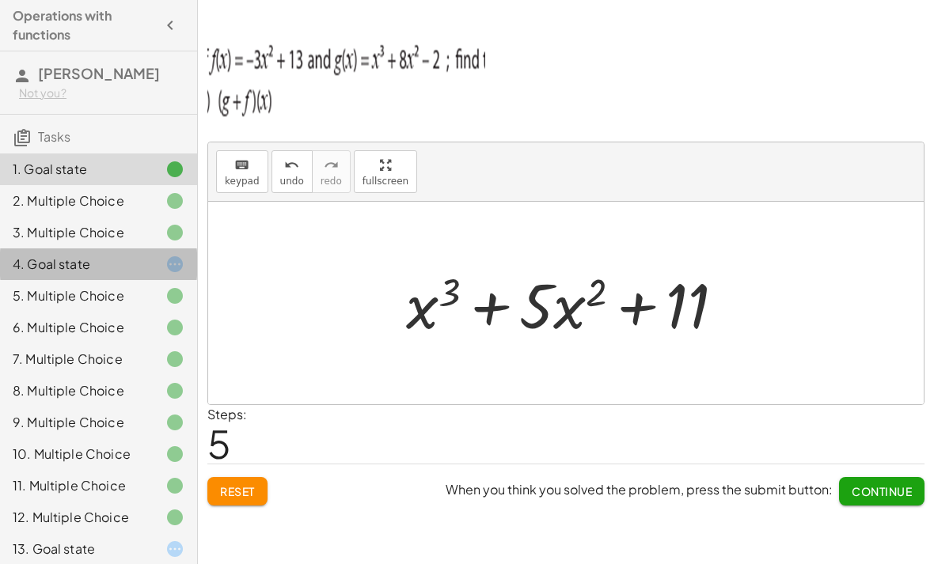
click at [39, 272] on div "4. Goal state" at bounding box center [76, 264] width 127 height 19
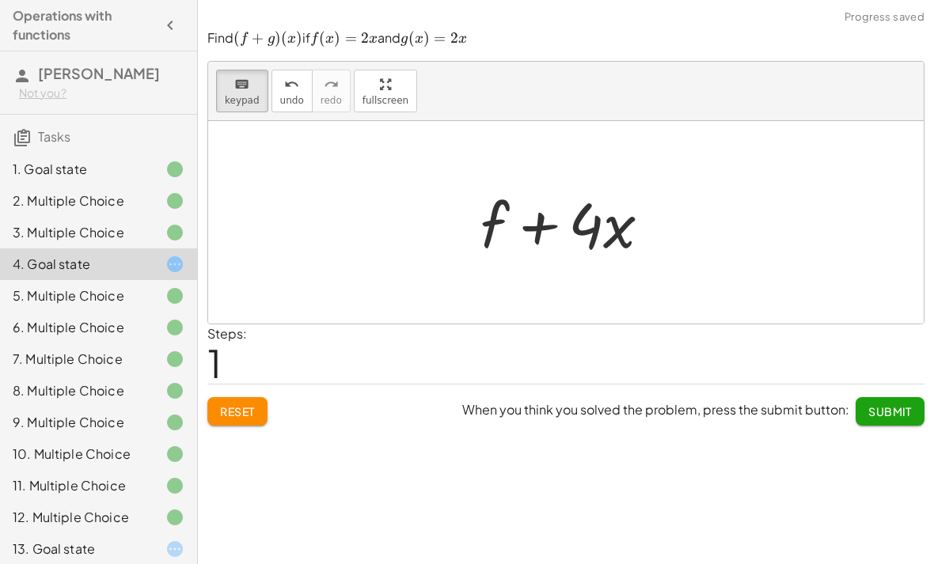
click at [54, 556] on div "13. Goal state" at bounding box center [76, 549] width 127 height 19
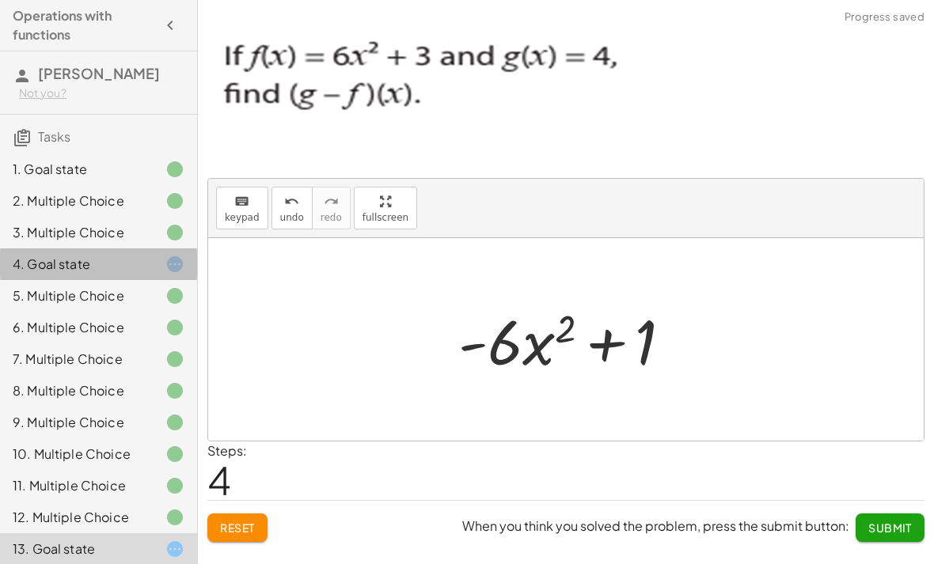
click at [78, 259] on div "4. Goal state" at bounding box center [76, 264] width 127 height 19
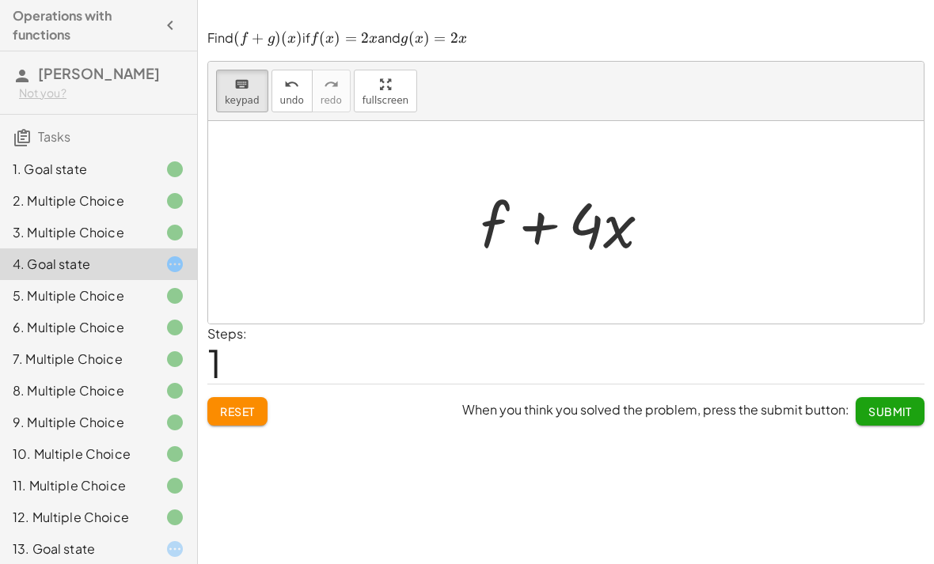
click at [563, 198] on div at bounding box center [571, 222] width 199 height 81
click at [548, 244] on div at bounding box center [571, 222] width 199 height 81
click at [523, 215] on div at bounding box center [571, 222] width 199 height 81
click at [499, 214] on div at bounding box center [571, 222] width 199 height 81
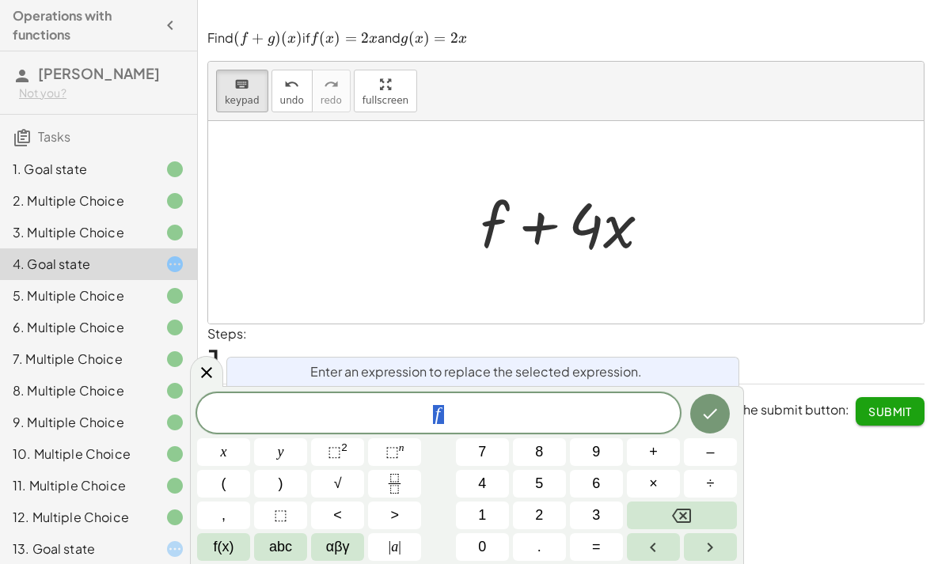
click at [498, 214] on div at bounding box center [571, 222] width 199 height 81
click at [214, 366] on icon at bounding box center [206, 372] width 19 height 19
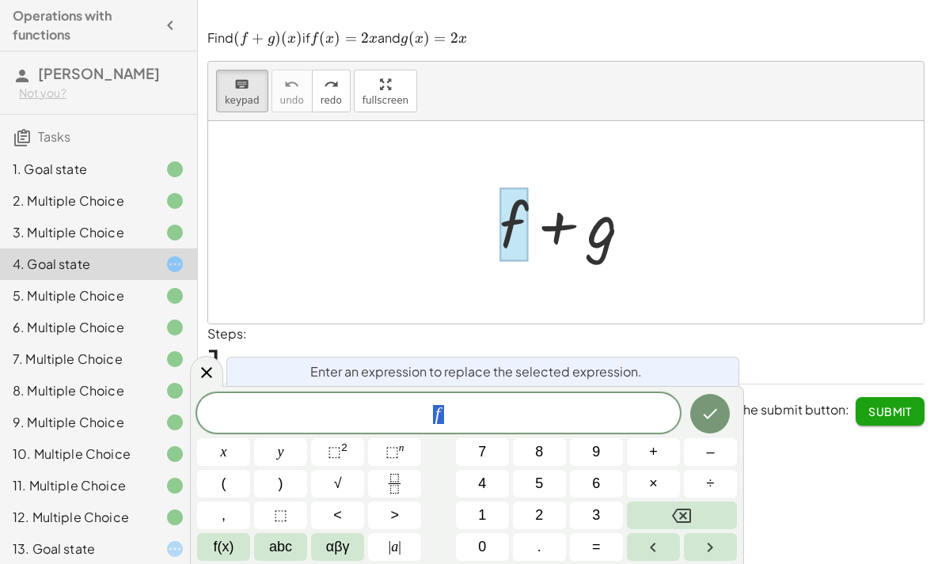
click at [486, 487] on span "4" at bounding box center [482, 483] width 8 height 21
click at [278, 556] on span "abc" at bounding box center [280, 546] width 23 height 21
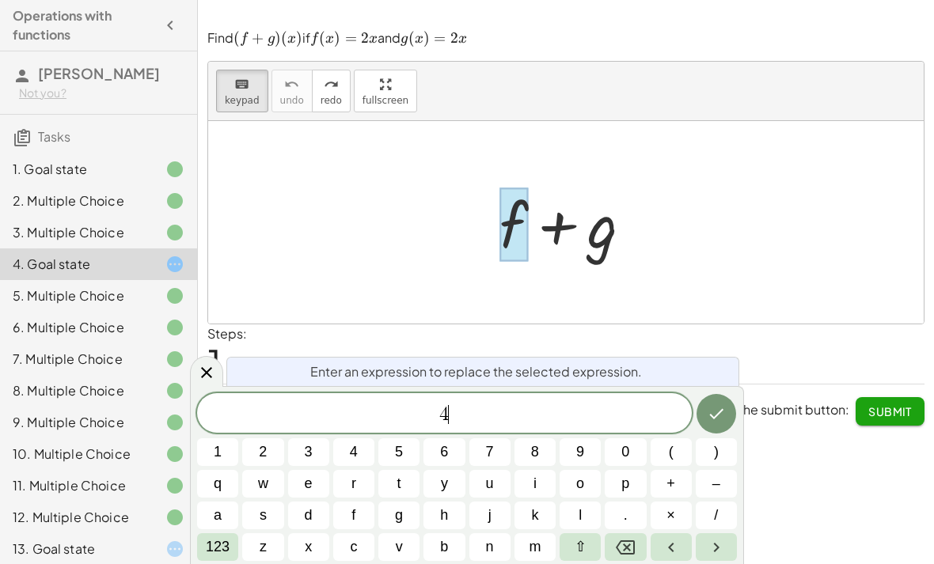
click at [313, 550] on button "x" at bounding box center [308, 547] width 41 height 28
click at [722, 400] on button "Done" at bounding box center [716, 414] width 40 height 40
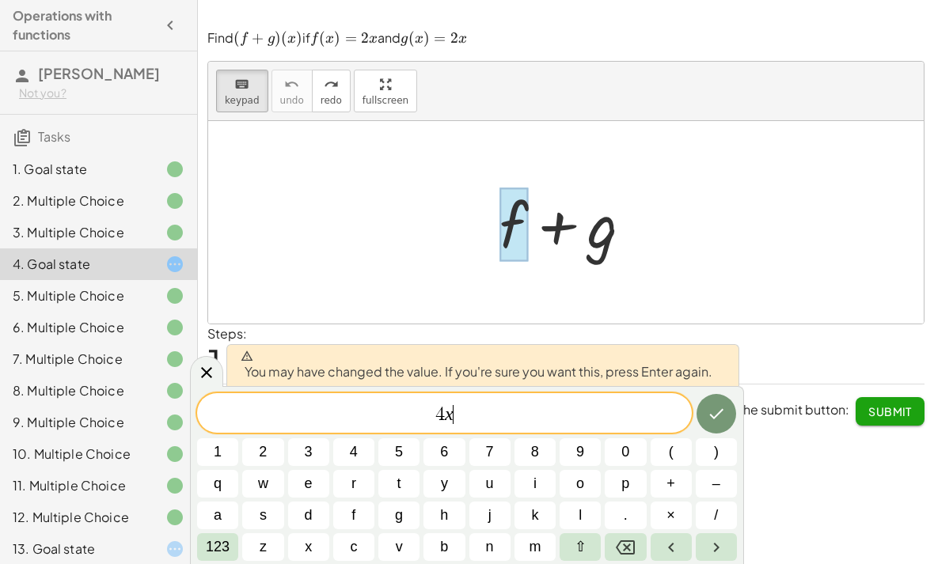
click at [716, 400] on button "Done" at bounding box center [716, 414] width 40 height 40
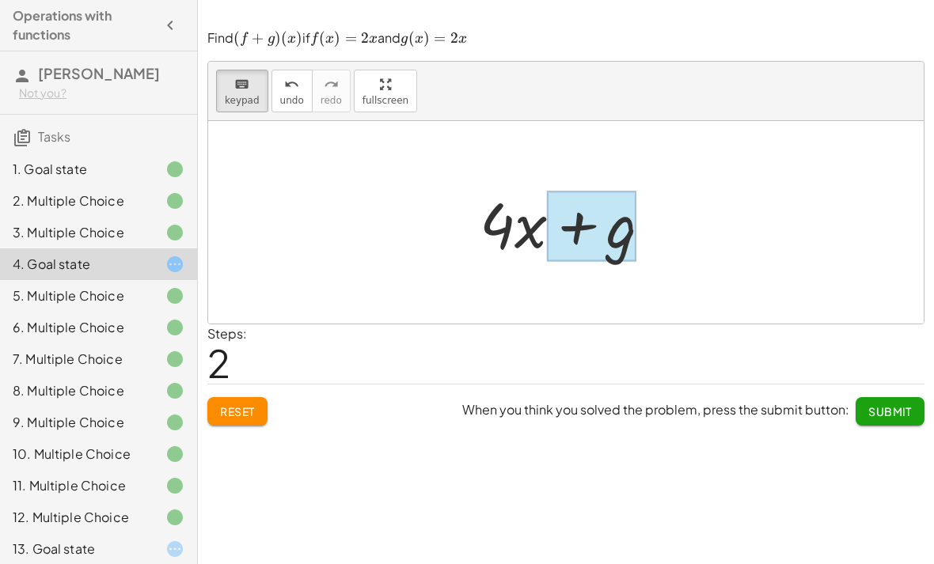
click at [609, 223] on div at bounding box center [591, 226] width 89 height 70
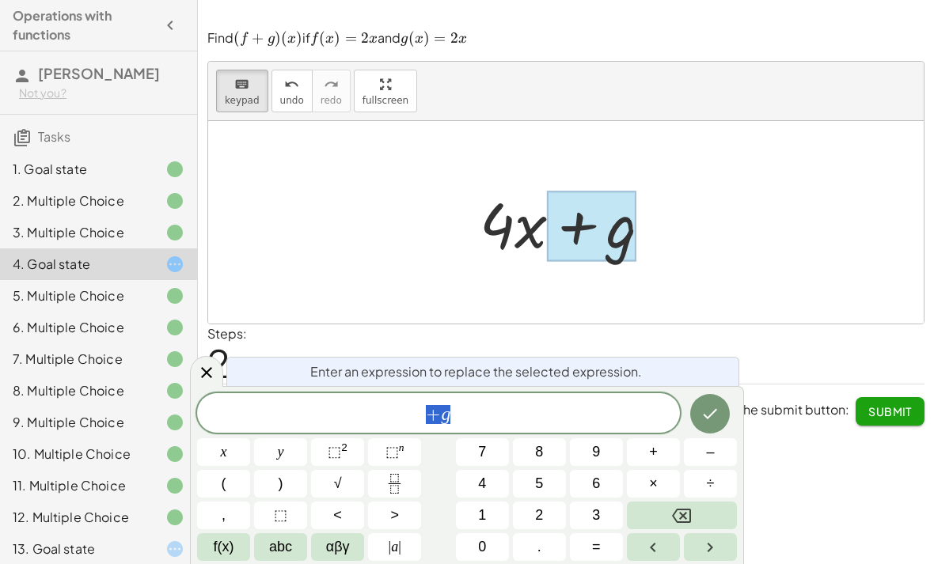
click at [697, 515] on button "Backspace" at bounding box center [682, 516] width 110 height 28
click at [482, 484] on span "4" at bounding box center [482, 483] width 8 height 21
click at [273, 559] on button "abc" at bounding box center [280, 547] width 53 height 28
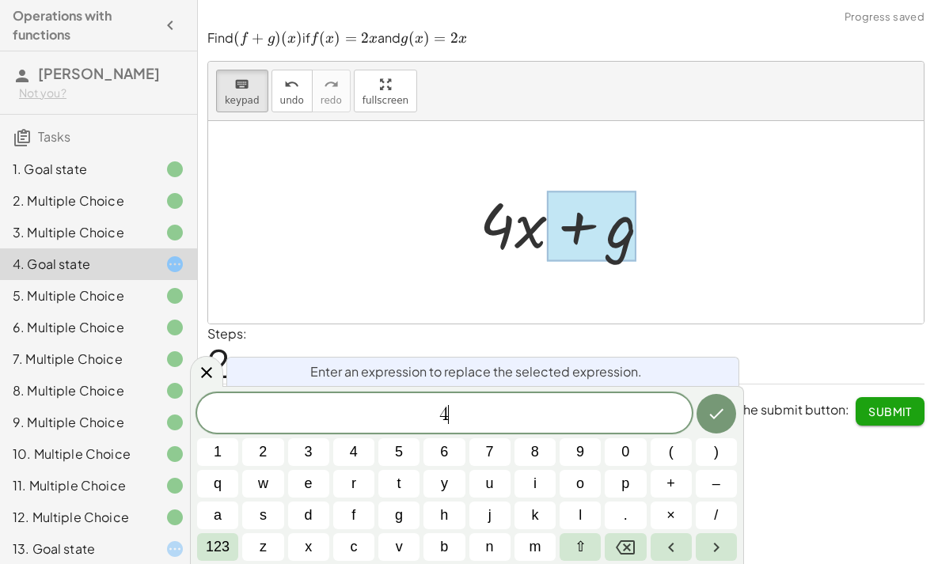
click at [314, 555] on button "x" at bounding box center [308, 547] width 41 height 28
click at [712, 416] on icon "Done" at bounding box center [716, 414] width 14 height 10
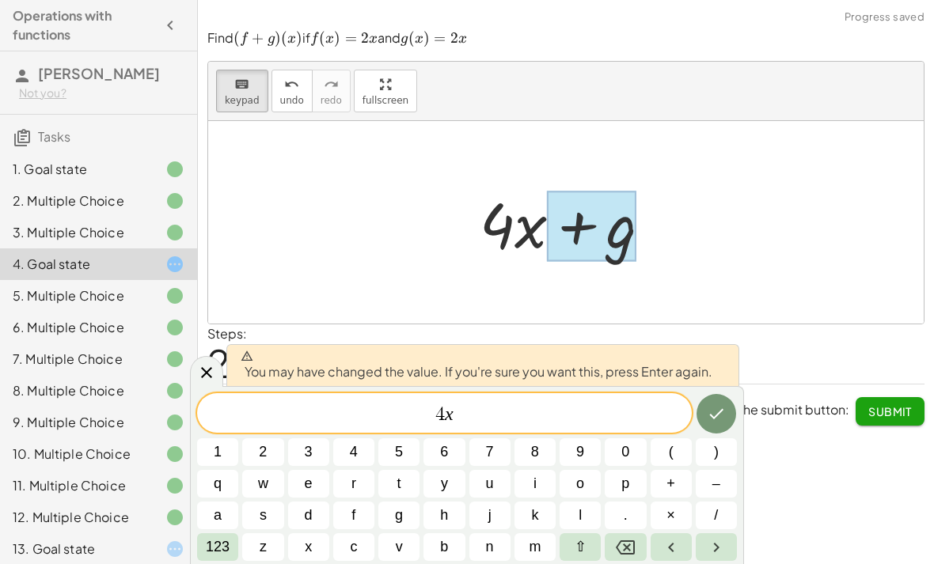
click at [714, 405] on icon "Done" at bounding box center [716, 413] width 19 height 19
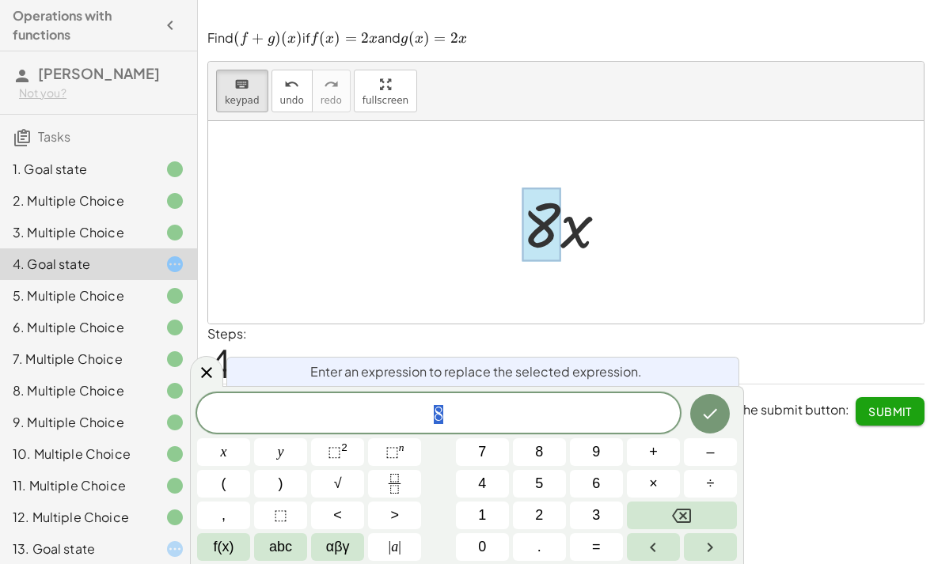
click at [703, 517] on button "Backspace" at bounding box center [682, 516] width 110 height 28
click at [492, 479] on button "4" at bounding box center [482, 484] width 53 height 28
click at [704, 419] on icon "Done" at bounding box center [709, 413] width 19 height 19
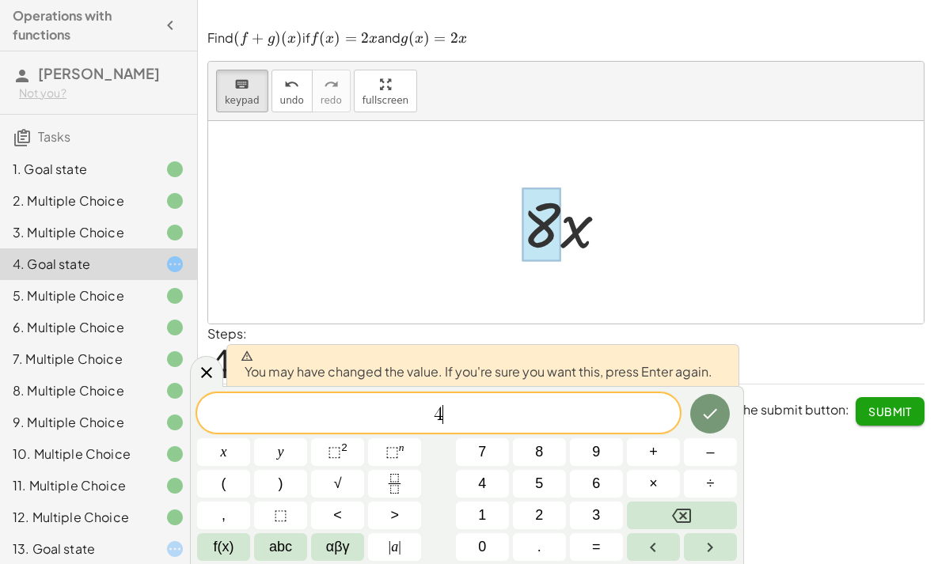
click at [707, 419] on icon "Done" at bounding box center [709, 413] width 19 height 19
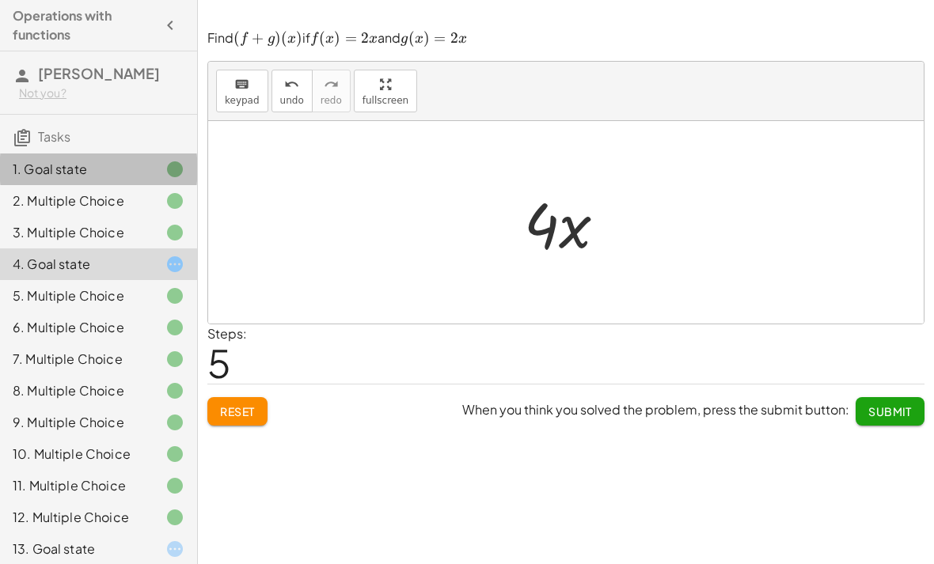
click at [46, 171] on div "1. Goal state" at bounding box center [76, 169] width 127 height 19
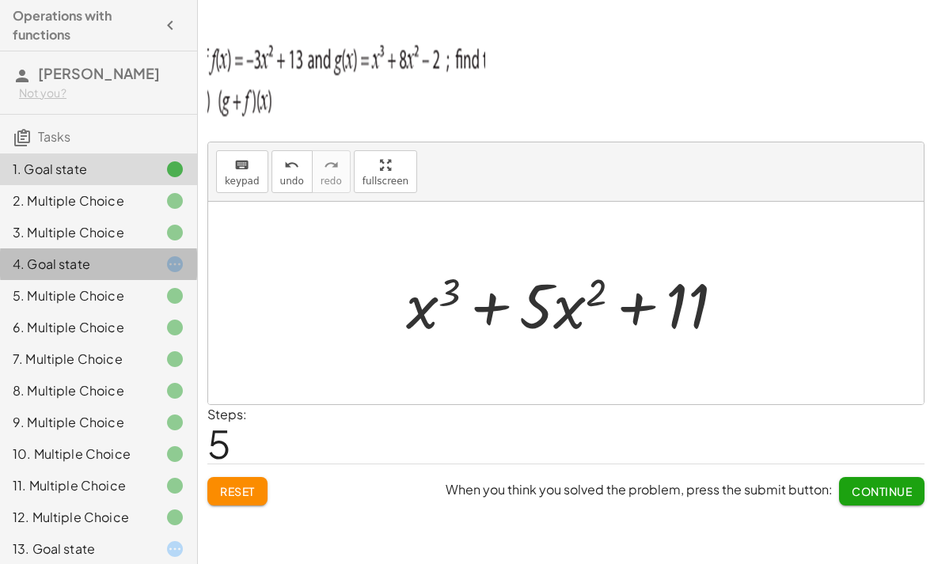
click at [169, 271] on icon at bounding box center [174, 264] width 19 height 19
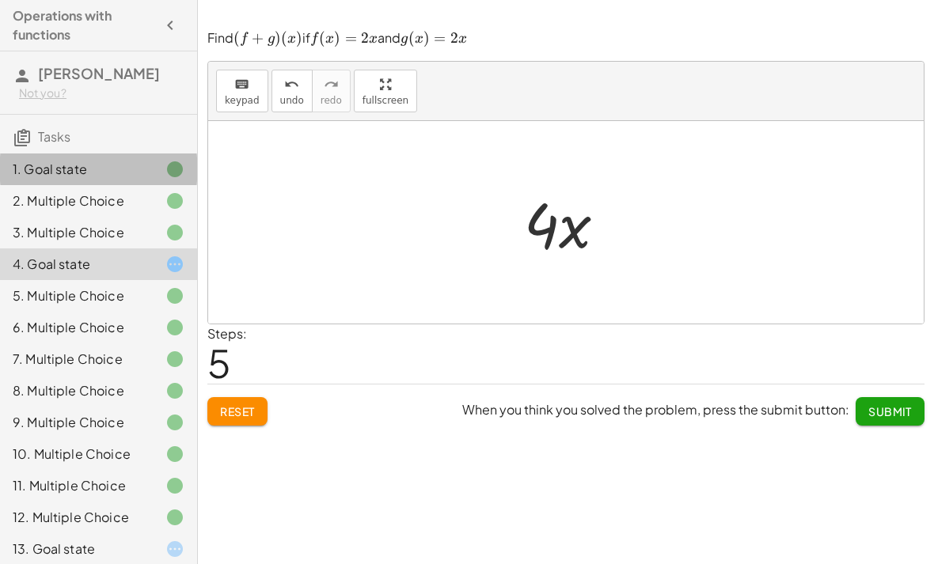
click at [157, 175] on div at bounding box center [162, 169] width 44 height 19
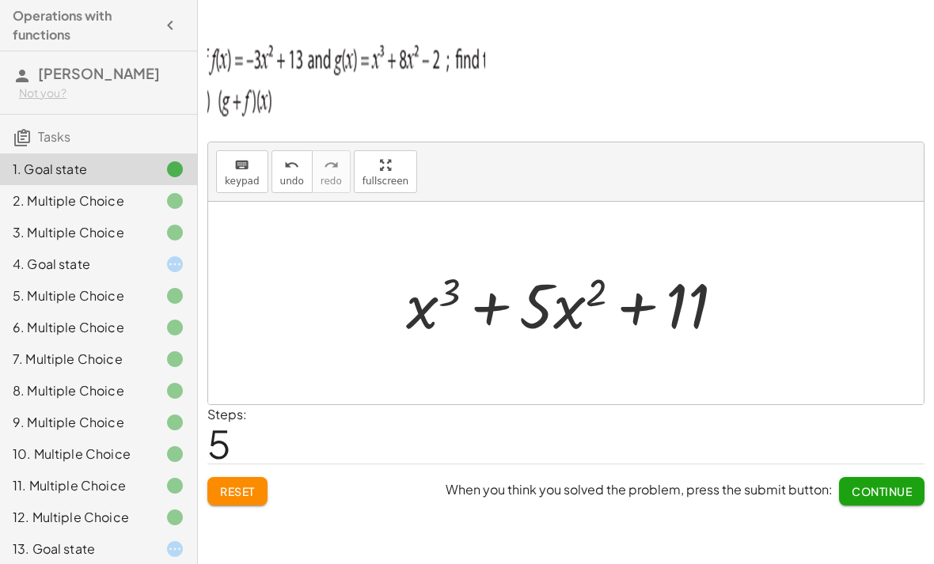
click at [139, 269] on div "4. Goal state" at bounding box center [76, 264] width 127 height 19
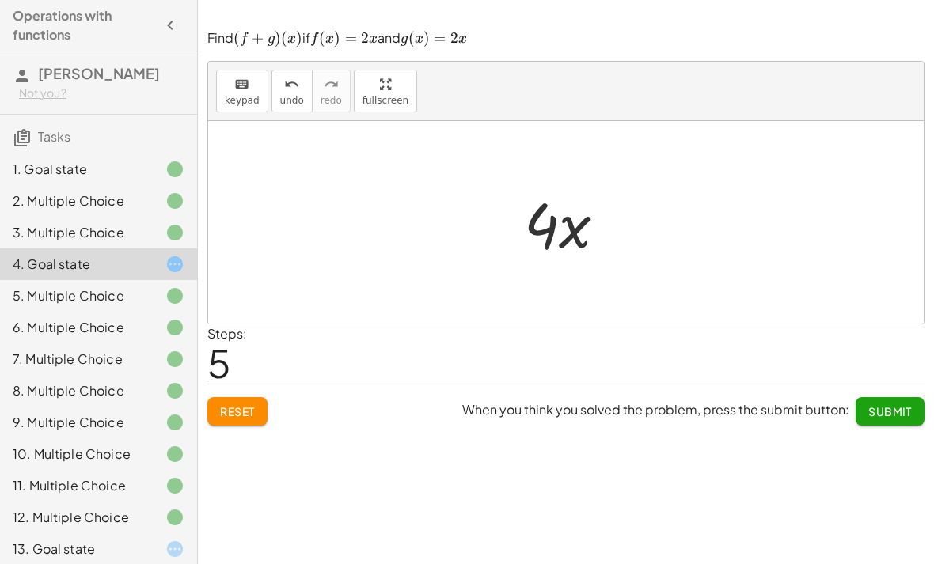
click at [254, 404] on span "Reset" at bounding box center [237, 411] width 35 height 14
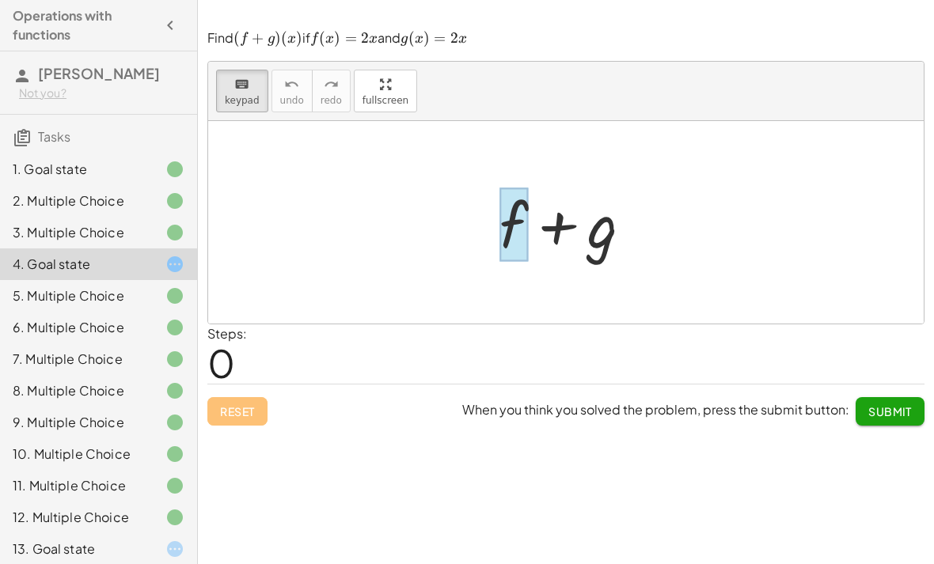
click at [521, 209] on div at bounding box center [513, 225] width 28 height 74
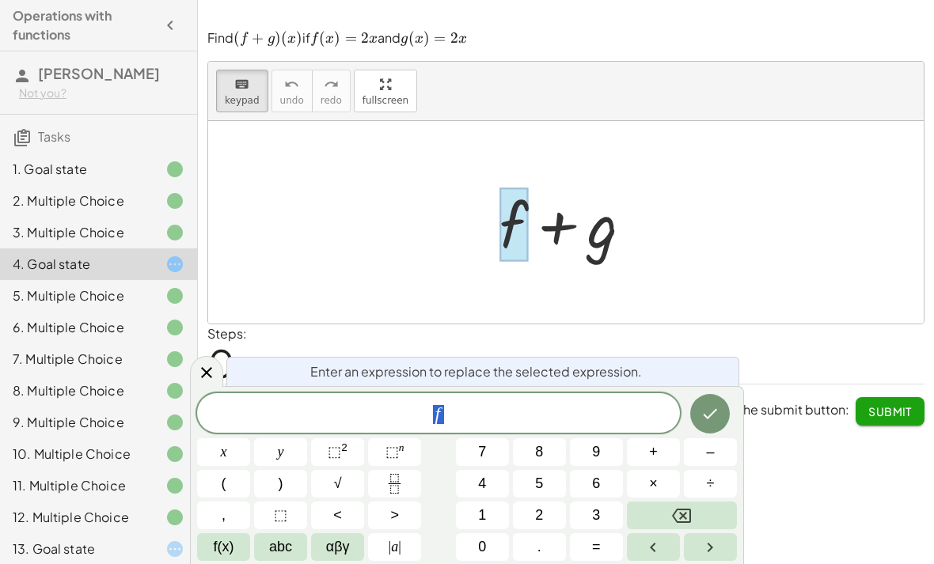
click at [699, 508] on button "Backspace" at bounding box center [682, 516] width 110 height 28
click at [551, 503] on button "2" at bounding box center [539, 516] width 53 height 28
click at [273, 552] on span "abc" at bounding box center [280, 546] width 23 height 21
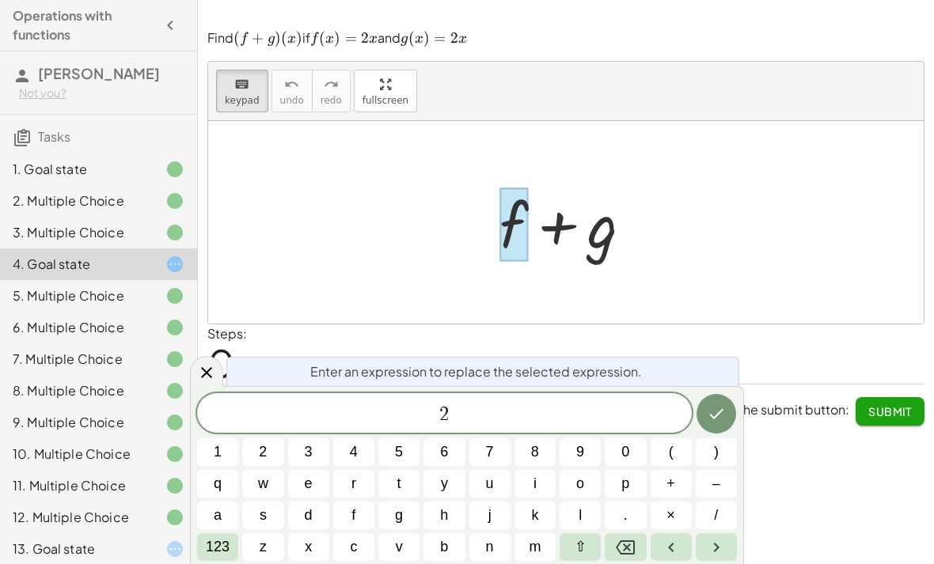
click at [305, 543] on span "x" at bounding box center [308, 546] width 7 height 21
click at [723, 415] on icon "Done" at bounding box center [716, 413] width 19 height 19
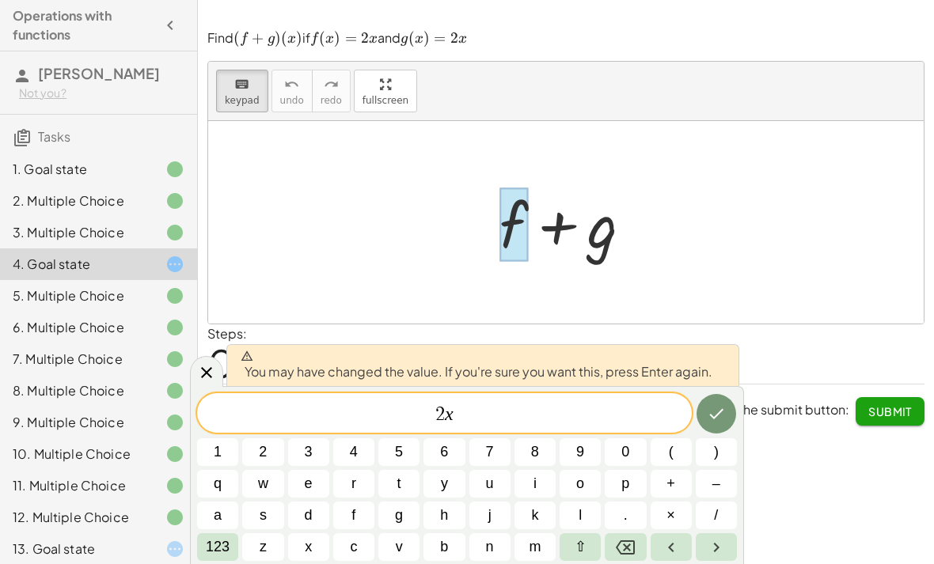
click at [593, 233] on div at bounding box center [571, 222] width 161 height 81
click at [723, 407] on icon "Done" at bounding box center [716, 413] width 19 height 19
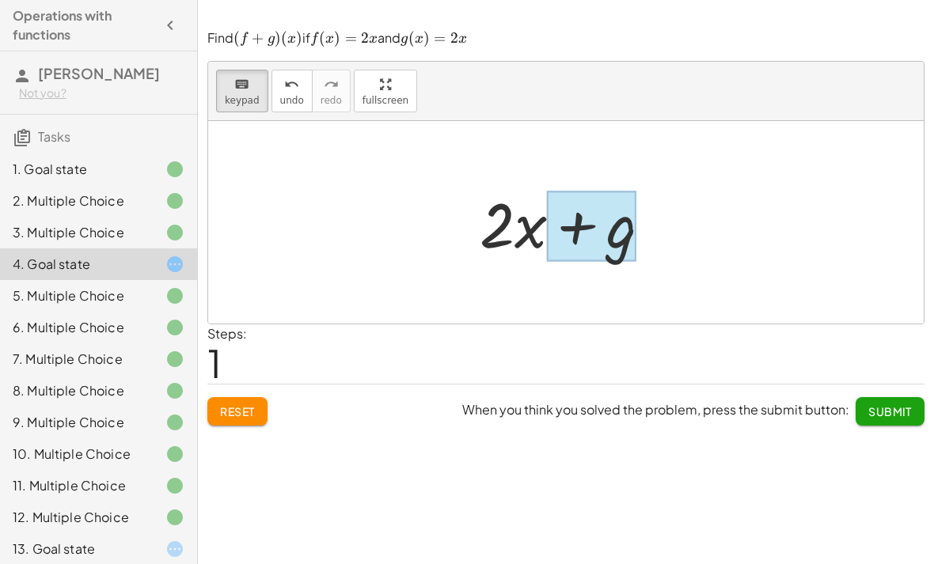
click at [632, 222] on div at bounding box center [591, 226] width 89 height 70
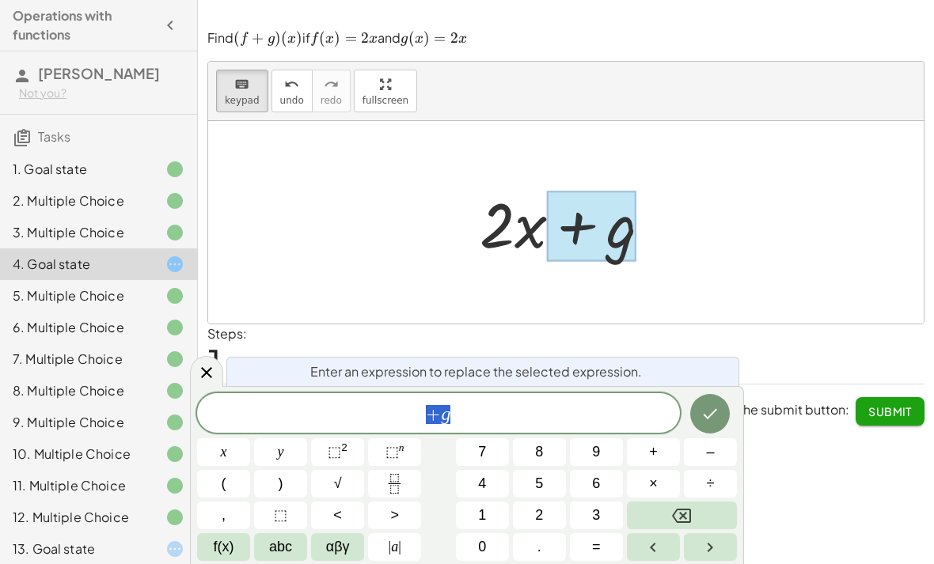
click at [705, 503] on button "Backspace" at bounding box center [682, 516] width 110 height 28
click at [549, 507] on button "2" at bounding box center [539, 516] width 53 height 28
click at [287, 551] on span "abc" at bounding box center [280, 546] width 23 height 21
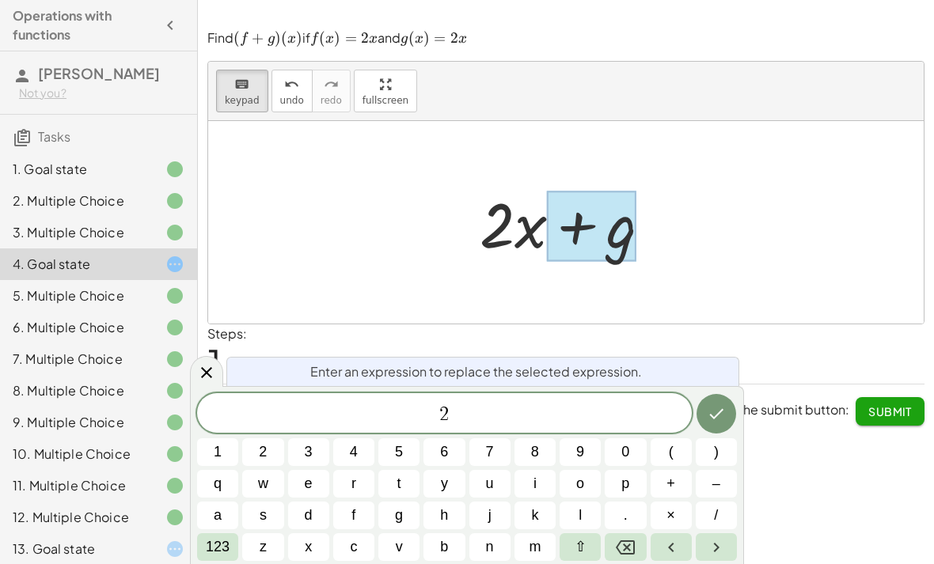
click at [310, 551] on span "x" at bounding box center [308, 546] width 7 height 21
click at [716, 411] on icon "Done" at bounding box center [716, 413] width 19 height 19
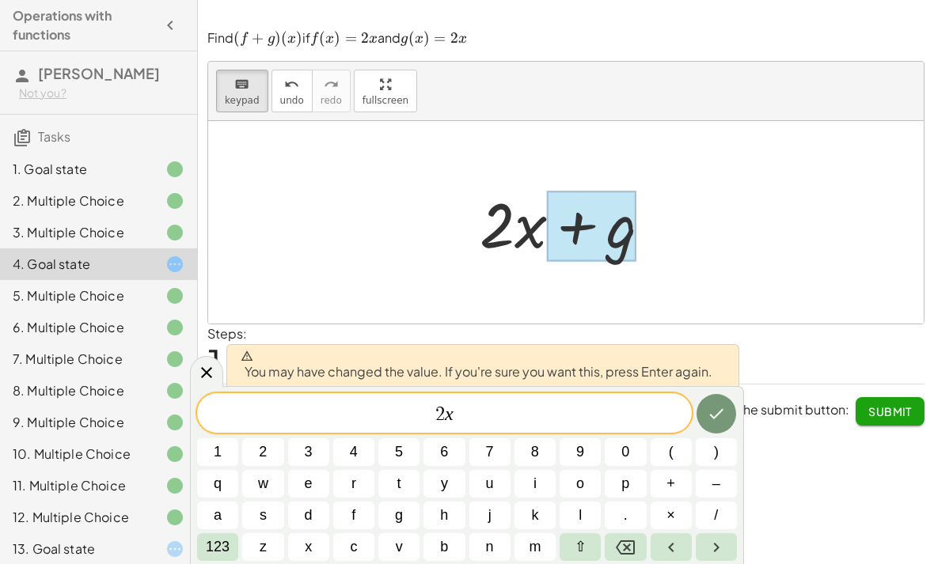
click at [704, 403] on button "Done" at bounding box center [716, 414] width 40 height 40
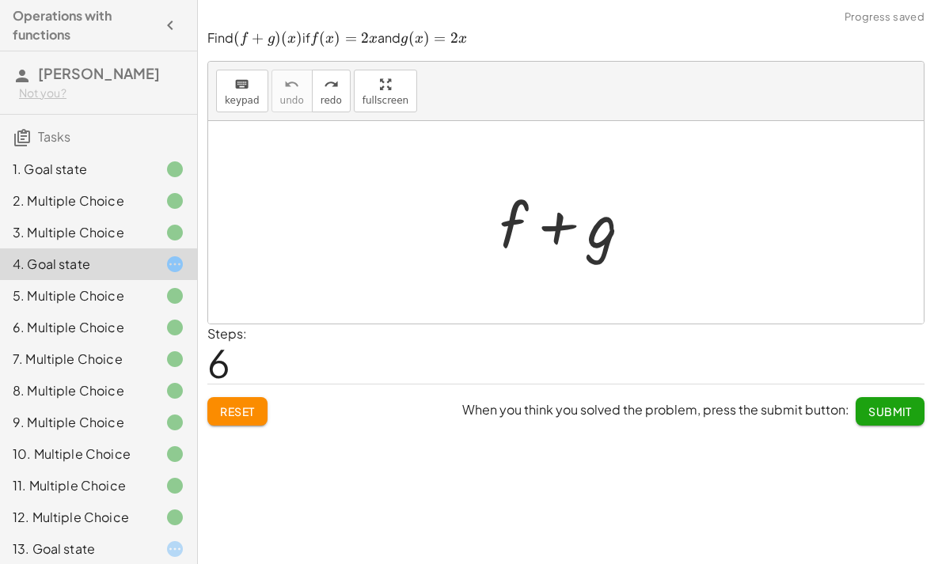
click at [265, 397] on button "Reset" at bounding box center [237, 411] width 60 height 28
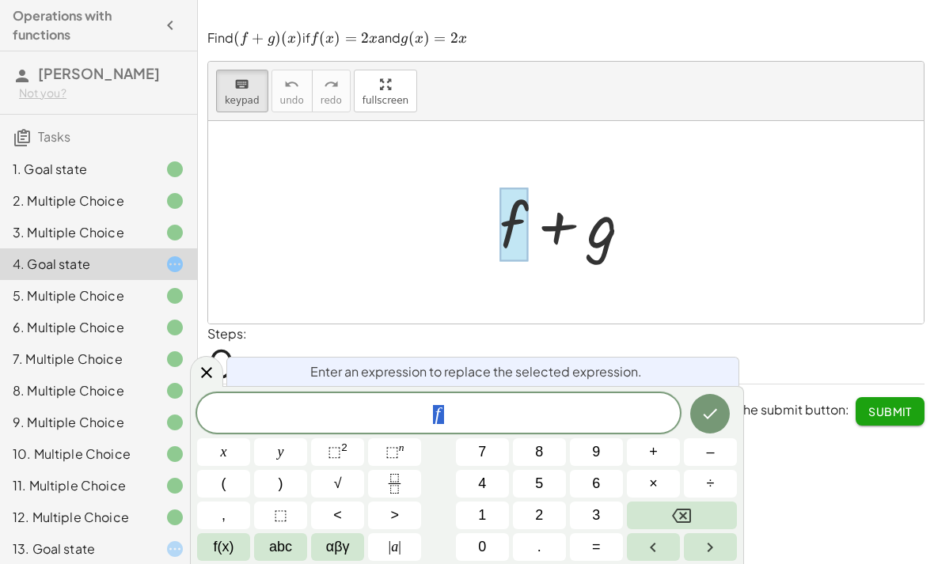
click at [488, 476] on button "4" at bounding box center [482, 484] width 53 height 28
click at [290, 534] on button "abc" at bounding box center [280, 547] width 53 height 28
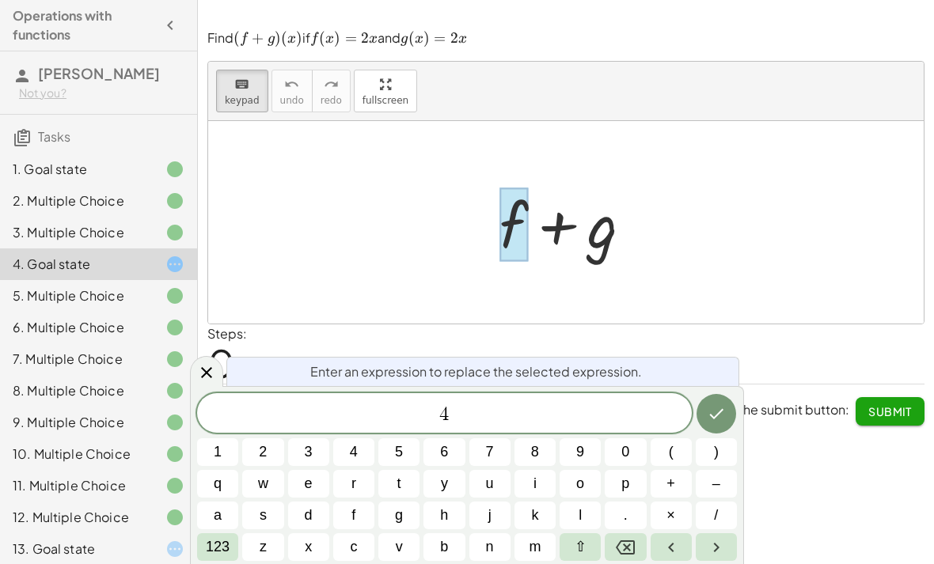
click at [309, 537] on span "x" at bounding box center [308, 546] width 7 height 21
click at [716, 410] on icon "Done" at bounding box center [716, 413] width 19 height 19
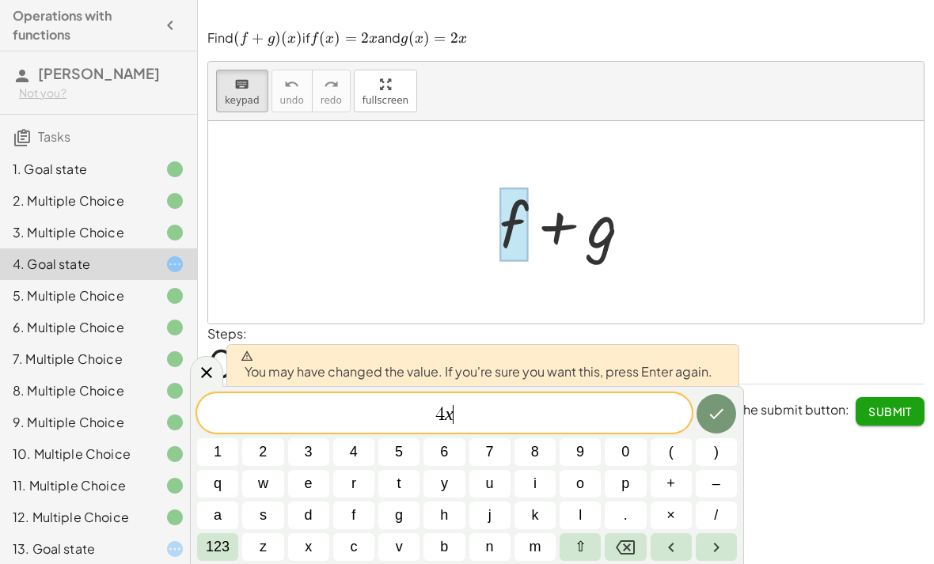
click at [711, 419] on icon "Done" at bounding box center [716, 413] width 19 height 19
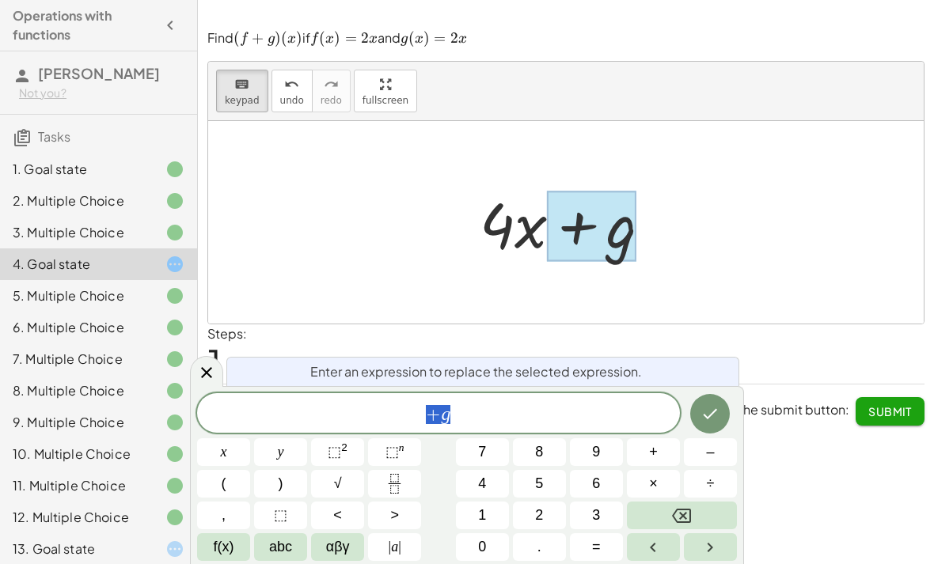
click at [722, 411] on button "Done" at bounding box center [710, 414] width 40 height 40
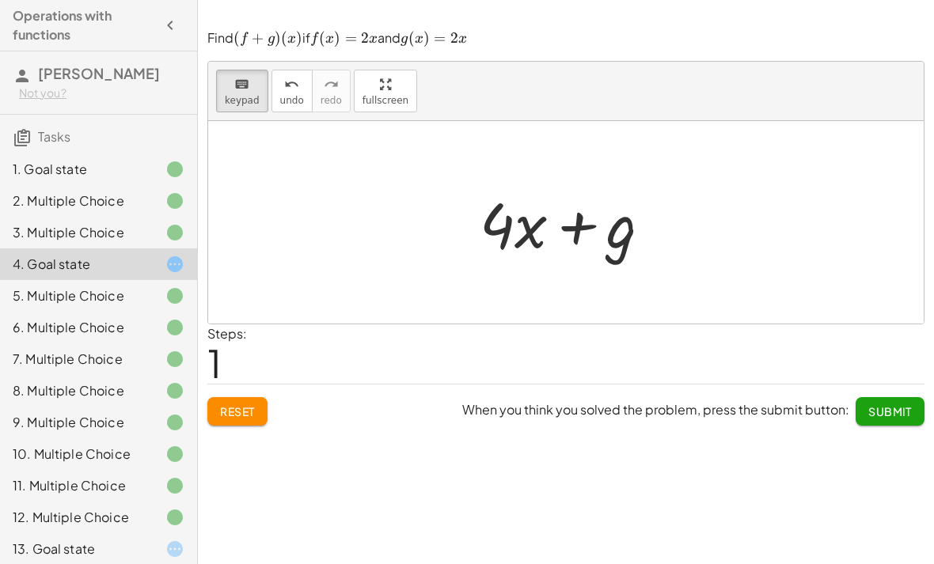
click at [611, 215] on div at bounding box center [572, 222] width 200 height 81
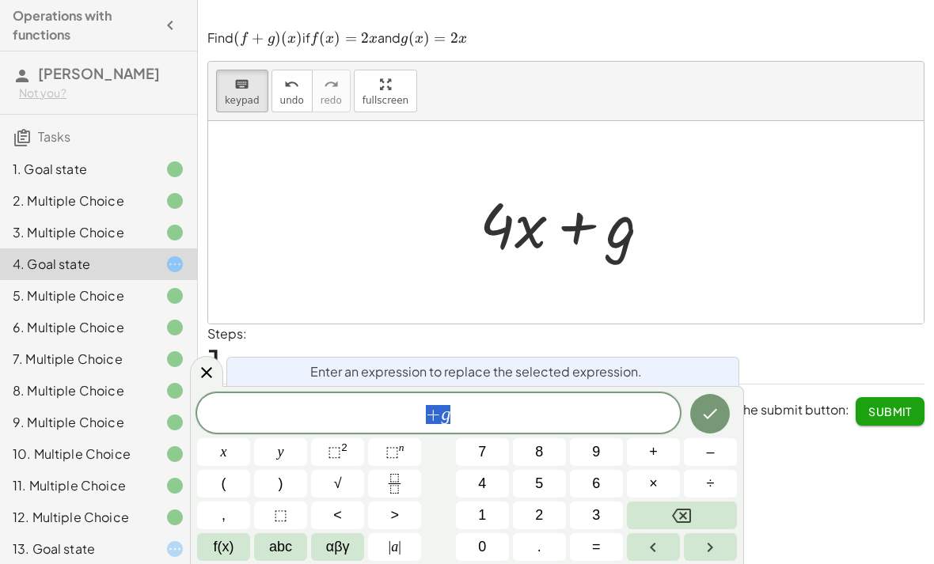
click at [610, 214] on div at bounding box center [572, 222] width 200 height 81
click at [698, 502] on button "Backspace" at bounding box center [682, 516] width 110 height 28
click at [544, 510] on button "2" at bounding box center [539, 516] width 53 height 28
click at [282, 557] on span "abc" at bounding box center [280, 546] width 23 height 21
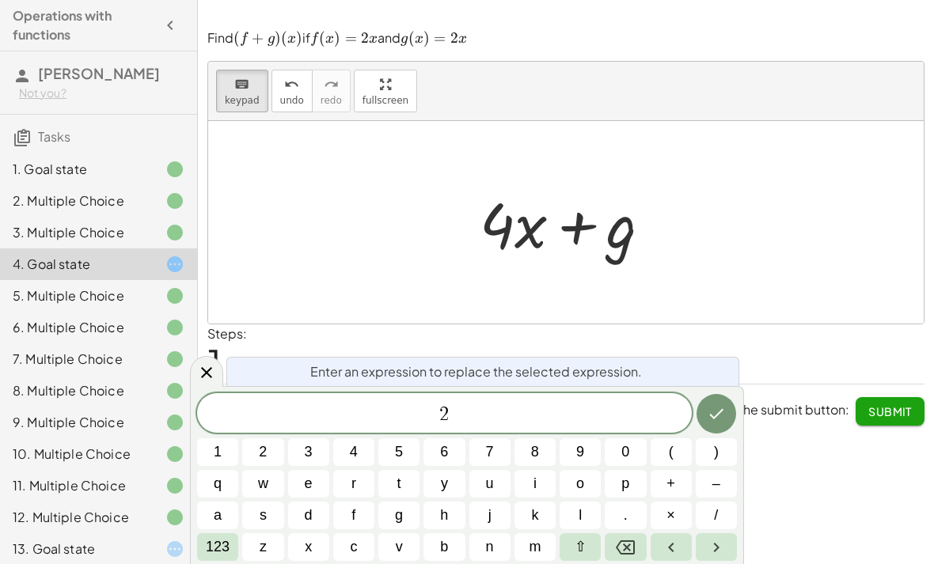
click at [312, 551] on span "x" at bounding box center [308, 546] width 7 height 21
click at [713, 413] on icon "Done" at bounding box center [716, 413] width 19 height 19
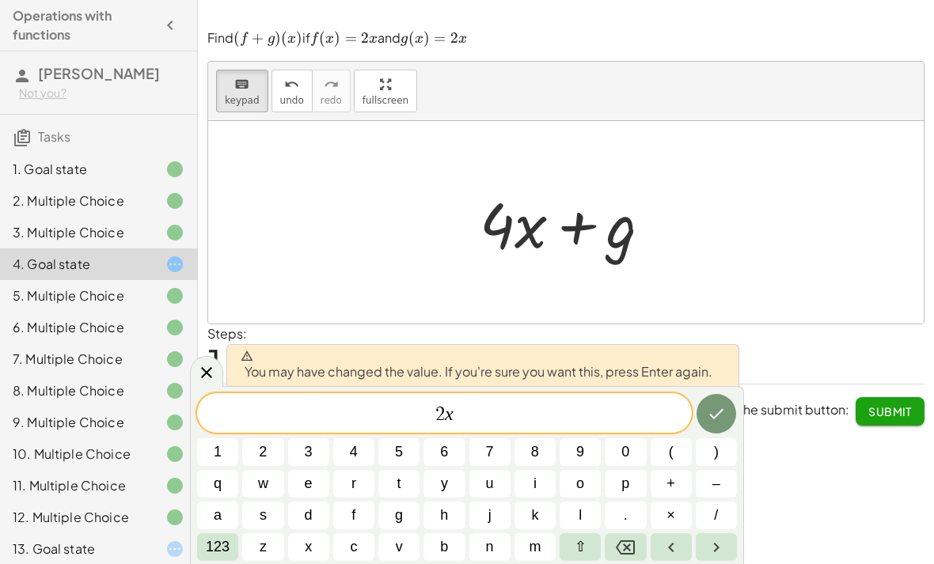
click at [717, 408] on icon "Done" at bounding box center [716, 413] width 19 height 19
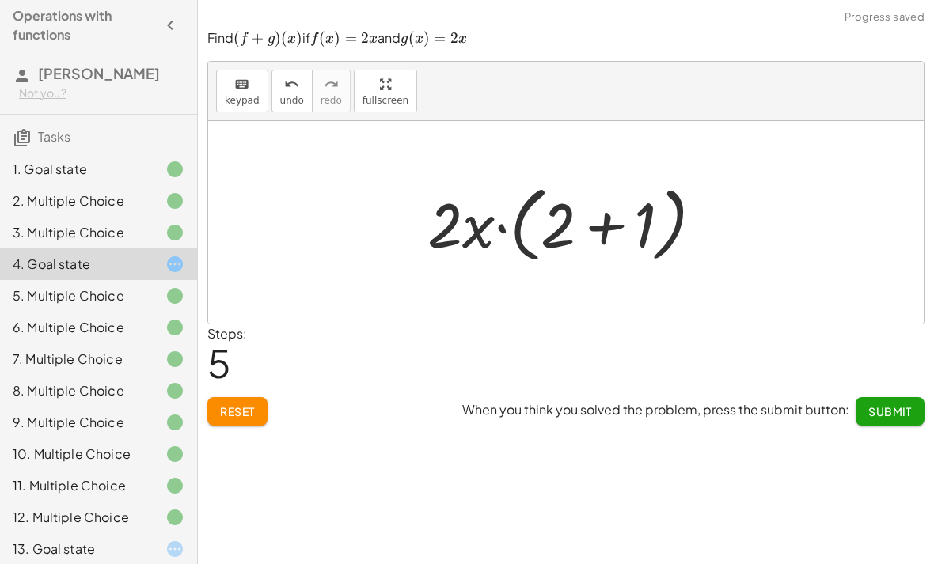
click at [252, 404] on span "Reset" at bounding box center [237, 411] width 35 height 14
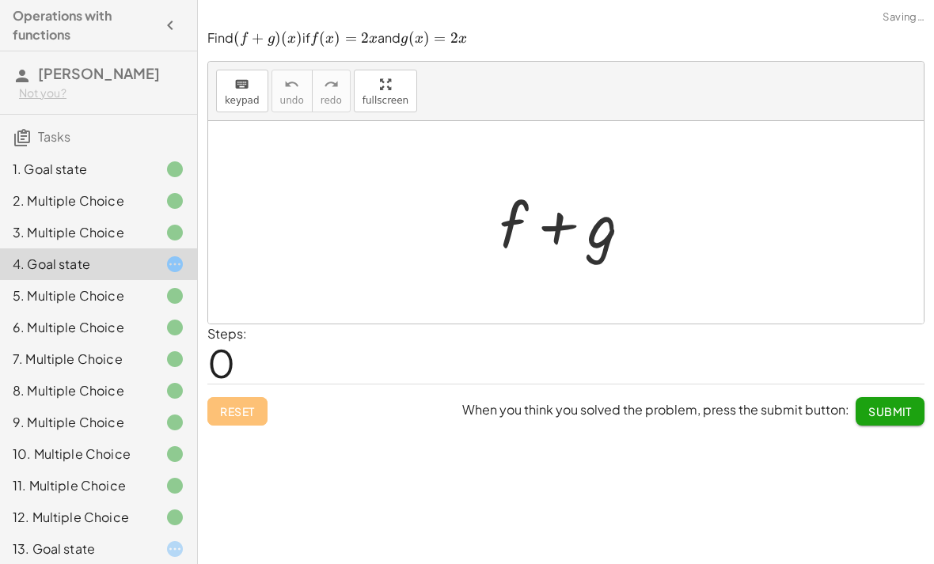
click at [251, 394] on div "Reset When you think you solved the problem, press the submit button: Submit" at bounding box center [565, 405] width 717 height 42
click at [252, 391] on div "Reset When you think you solved the problem, press the submit button: Submit" at bounding box center [565, 405] width 717 height 42
click at [489, 203] on div "+ f + g" at bounding box center [565, 222] width 181 height 89
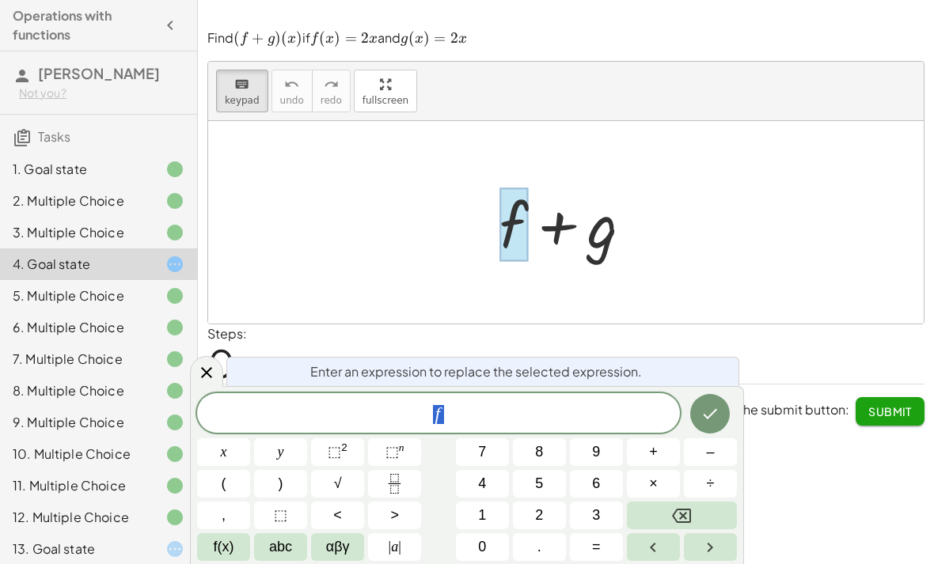
click at [705, 507] on button "Backspace" at bounding box center [682, 516] width 110 height 28
click at [491, 475] on button "4" at bounding box center [482, 484] width 53 height 28
click at [271, 555] on span "abc" at bounding box center [280, 546] width 23 height 21
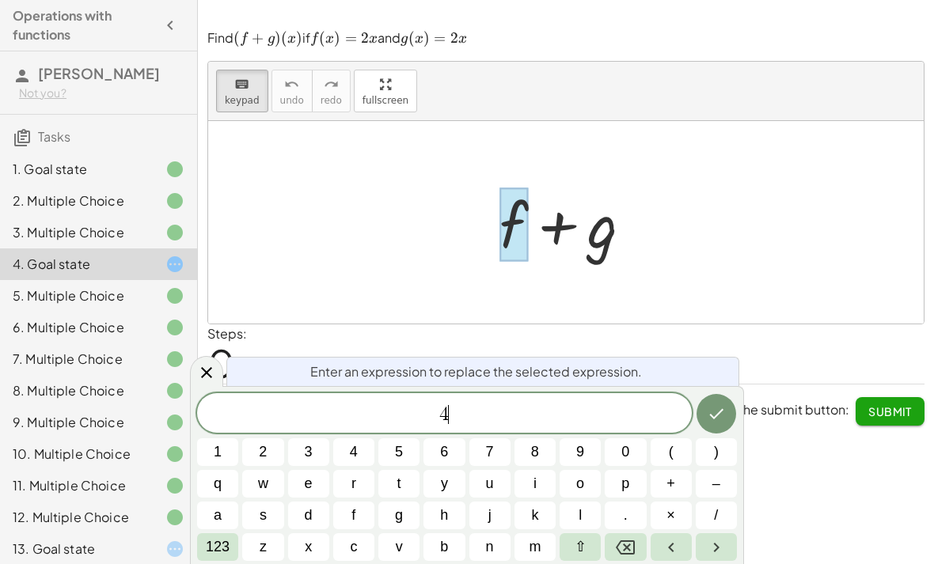
click at [308, 550] on span "x" at bounding box center [308, 546] width 7 height 21
click at [727, 419] on button "Done" at bounding box center [716, 414] width 40 height 40
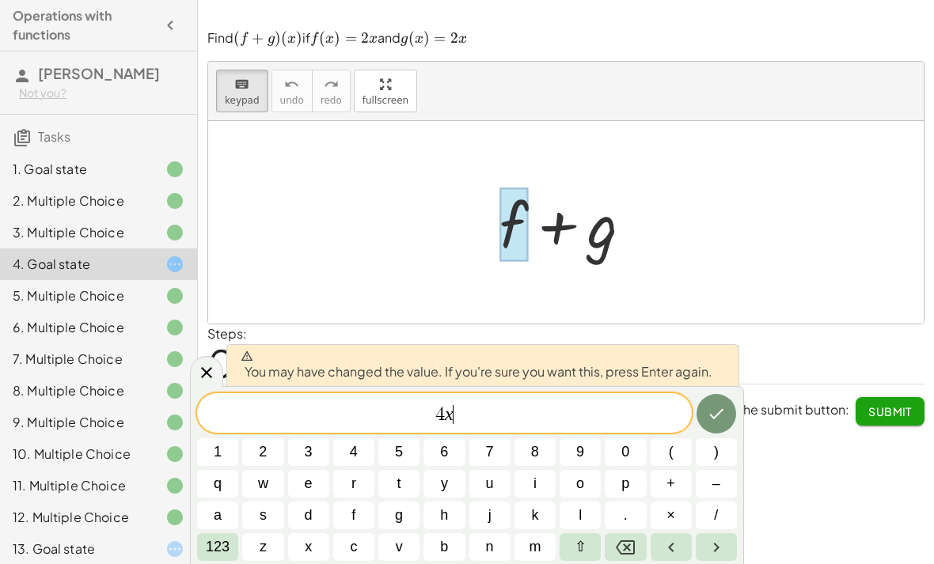
click at [591, 238] on div at bounding box center [571, 222] width 161 height 81
click at [729, 411] on button "Done" at bounding box center [716, 414] width 40 height 40
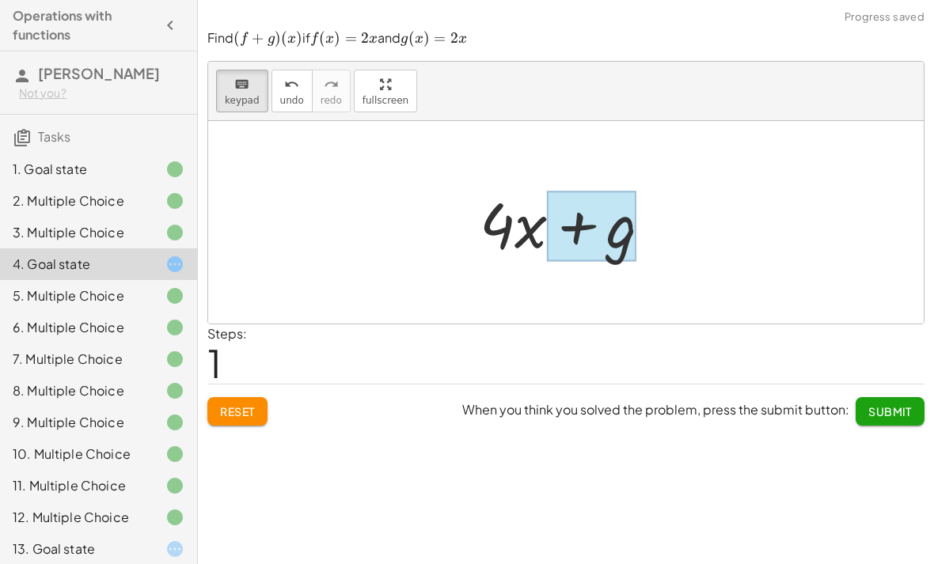
click at [635, 220] on div at bounding box center [591, 226] width 89 height 70
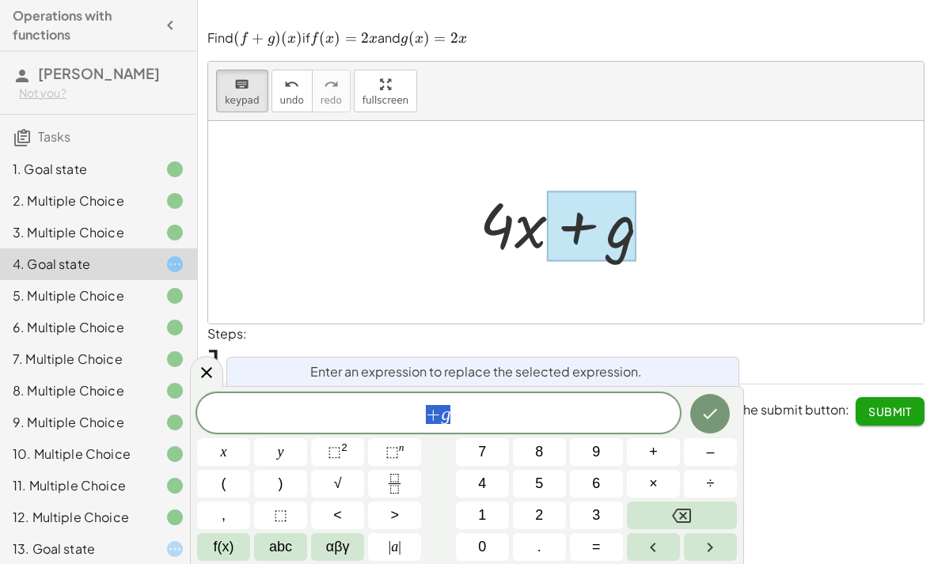
click at [700, 519] on button "Backspace" at bounding box center [682, 516] width 110 height 28
click at [542, 510] on span "2" at bounding box center [539, 515] width 8 height 21
click at [279, 552] on span "abc" at bounding box center [280, 546] width 23 height 21
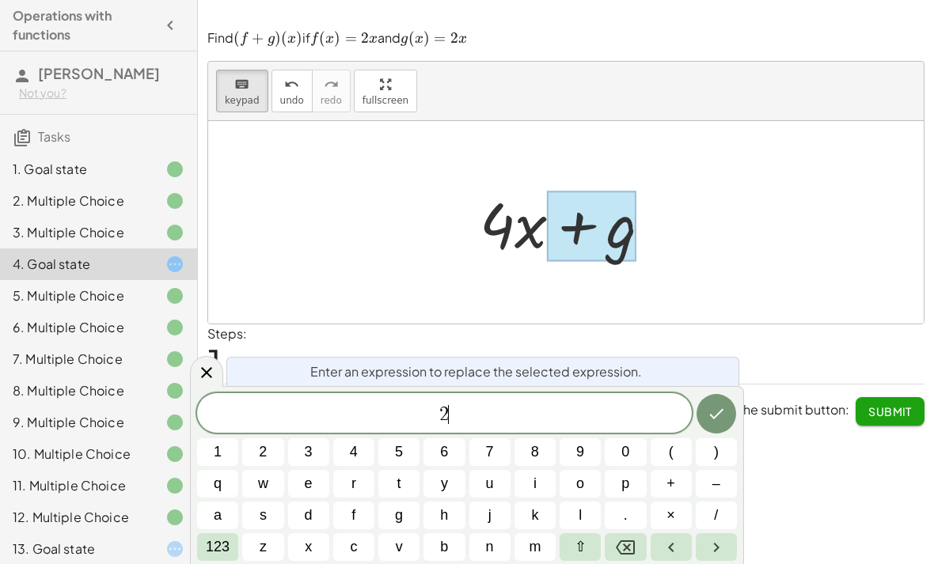
click at [316, 553] on button "x" at bounding box center [308, 547] width 41 height 28
click at [710, 416] on icon "Done" at bounding box center [716, 414] width 14 height 10
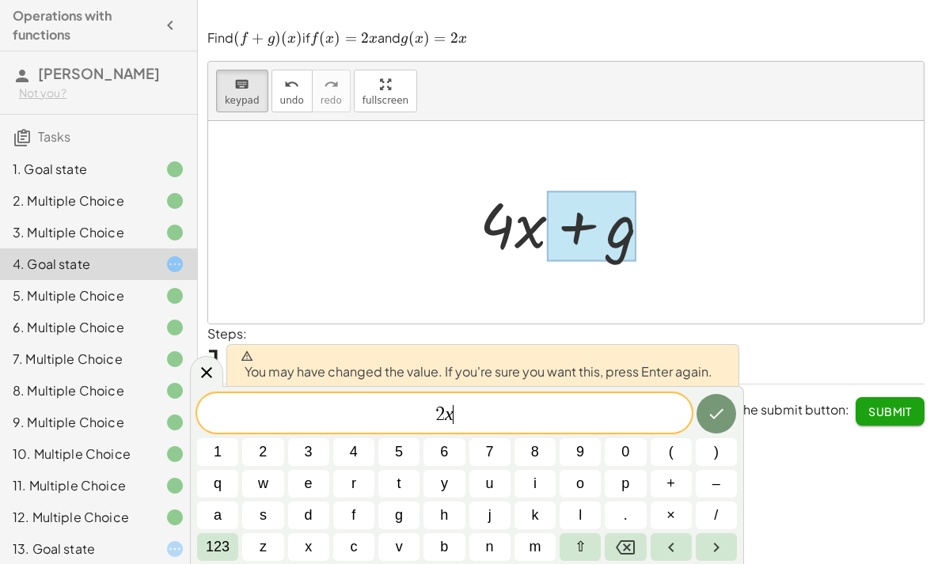
click at [729, 411] on button "Done" at bounding box center [716, 414] width 40 height 40
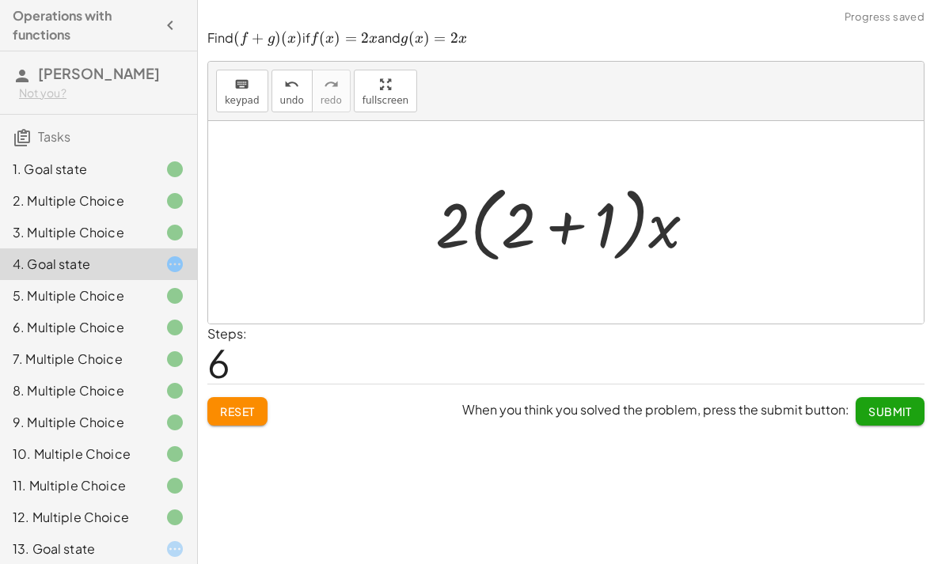
click at [235, 404] on span "Reset" at bounding box center [237, 411] width 35 height 14
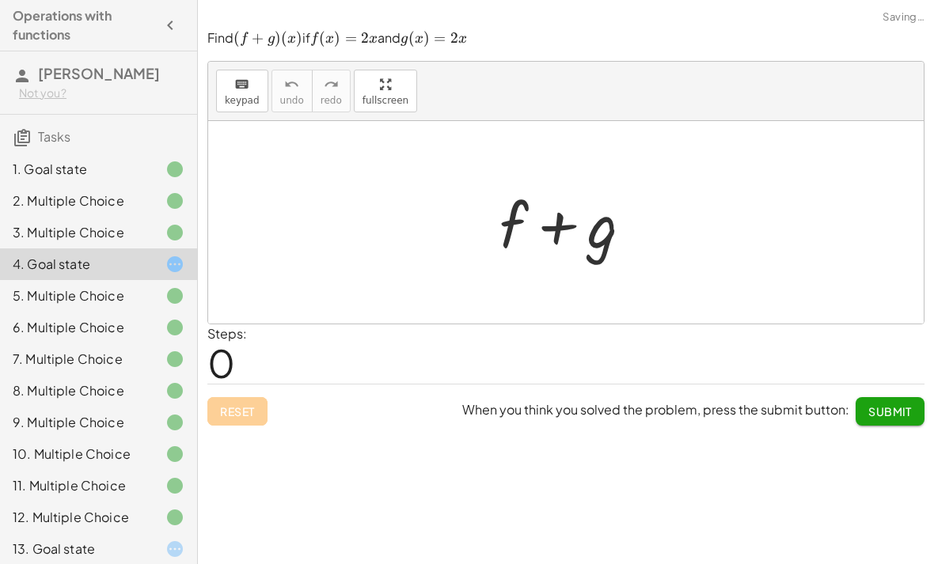
click at [234, 398] on div "Reset When you think you solved the problem, press the submit button: Submit" at bounding box center [565, 405] width 717 height 42
click at [229, 390] on div "Reset When you think you solved the problem, press the submit button: Submit" at bounding box center [565, 405] width 717 height 42
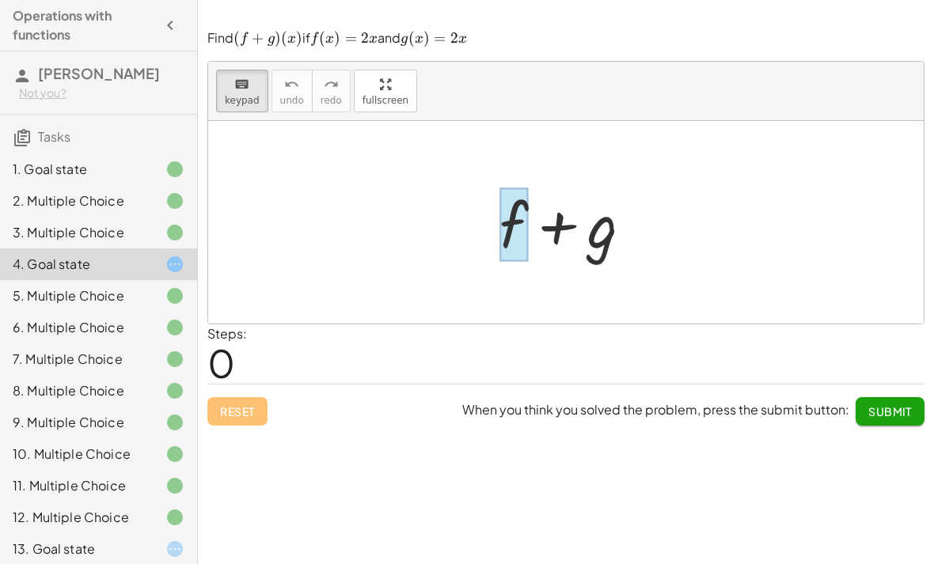
click at [525, 227] on div at bounding box center [513, 225] width 28 height 74
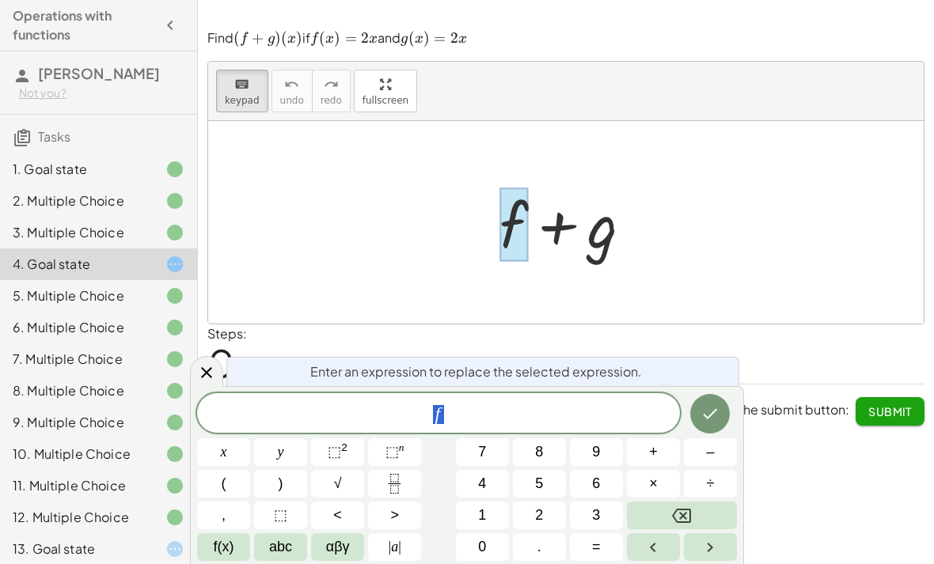
click at [481, 479] on span "4" at bounding box center [482, 483] width 8 height 21
click at [266, 549] on button "abc" at bounding box center [280, 547] width 53 height 28
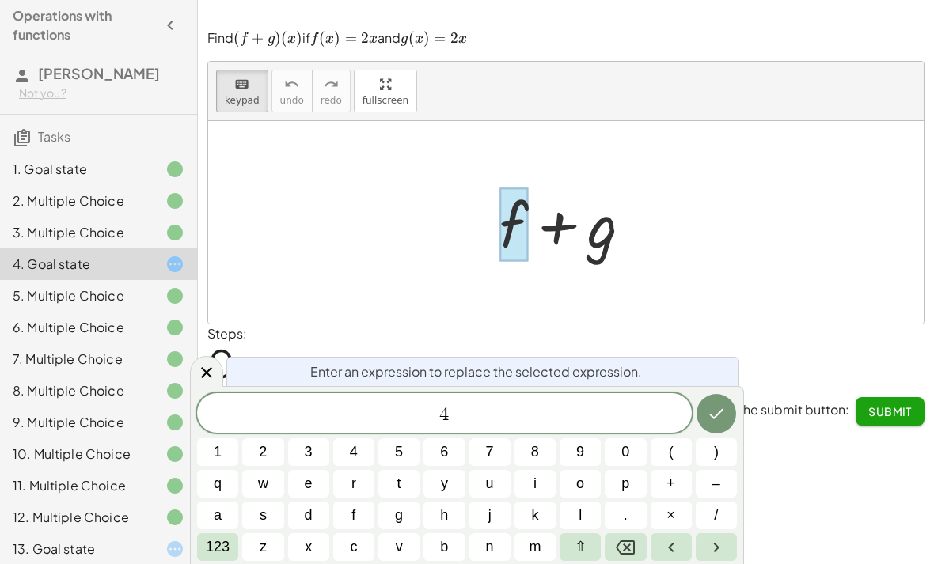
click at [322, 536] on button "x" at bounding box center [308, 547] width 41 height 28
click at [729, 428] on button "Done" at bounding box center [716, 414] width 40 height 40
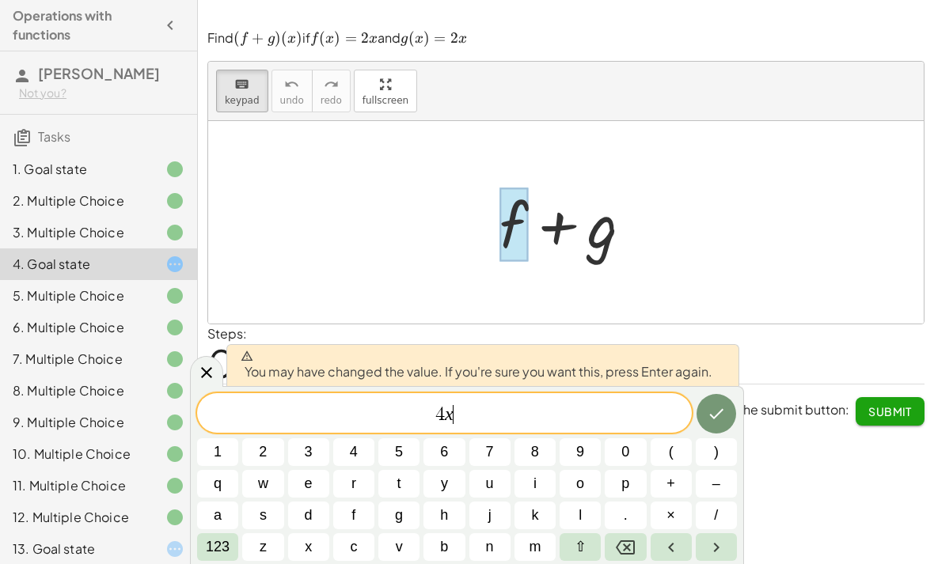
click at [716, 425] on button "Done" at bounding box center [716, 414] width 40 height 40
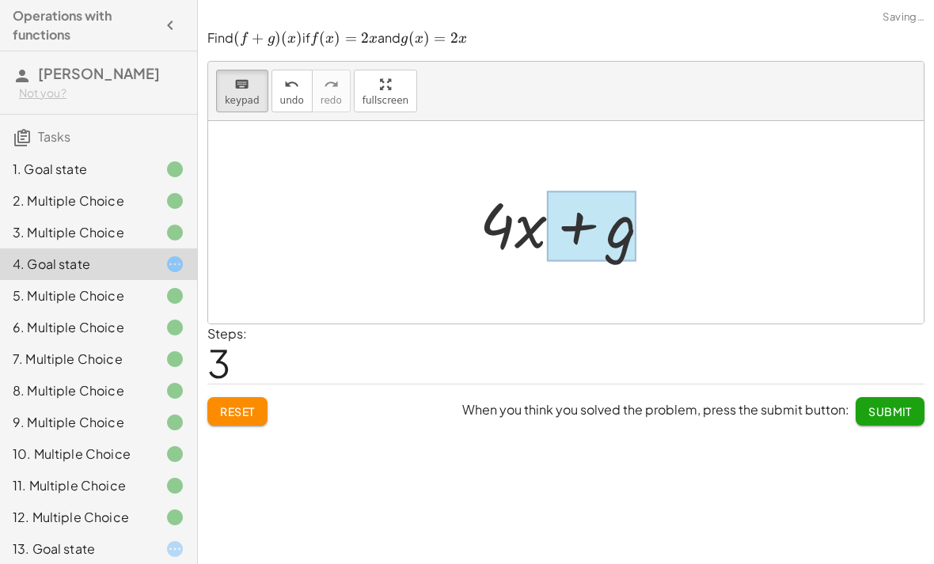
click at [613, 220] on div at bounding box center [591, 226] width 89 height 70
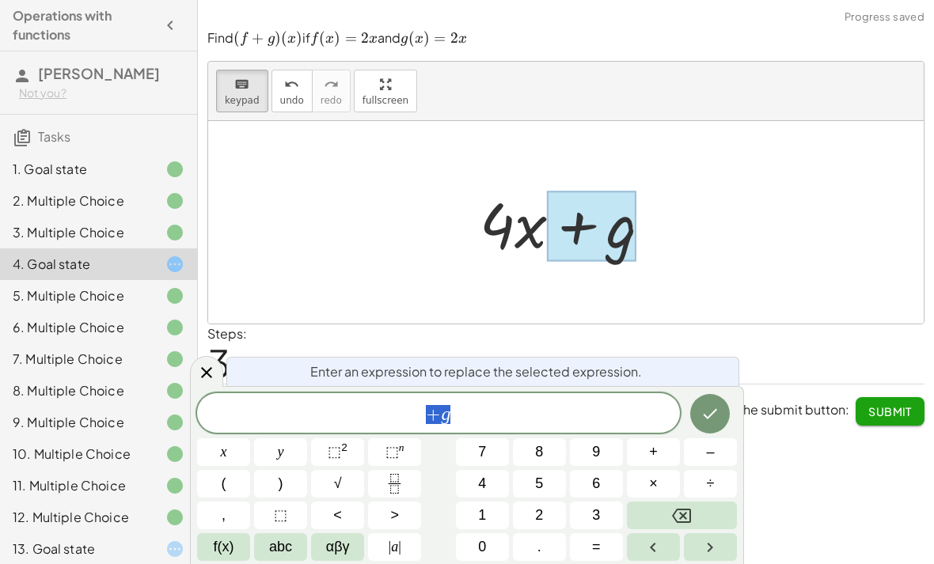
click at [719, 420] on icon "Done" at bounding box center [709, 413] width 19 height 19
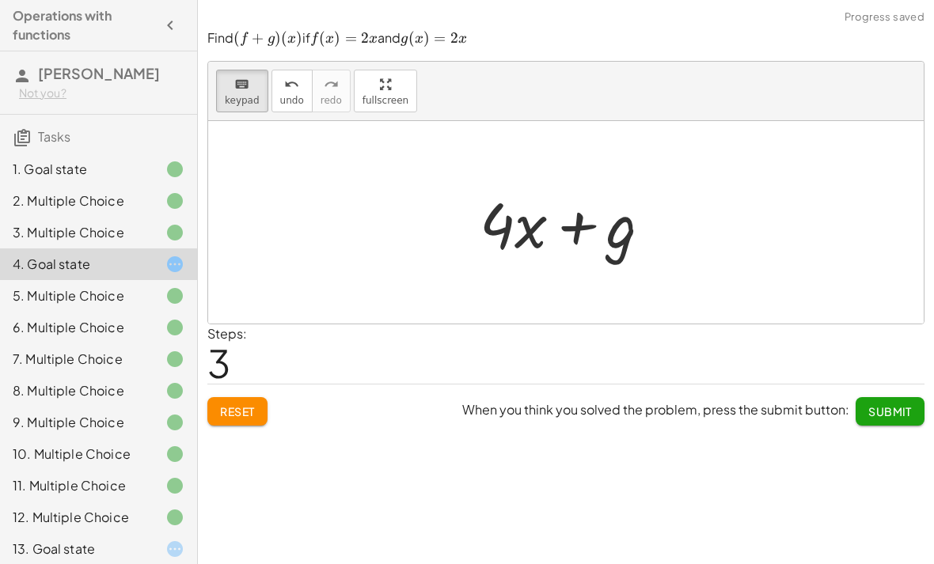
click at [597, 211] on div at bounding box center [572, 222] width 200 height 81
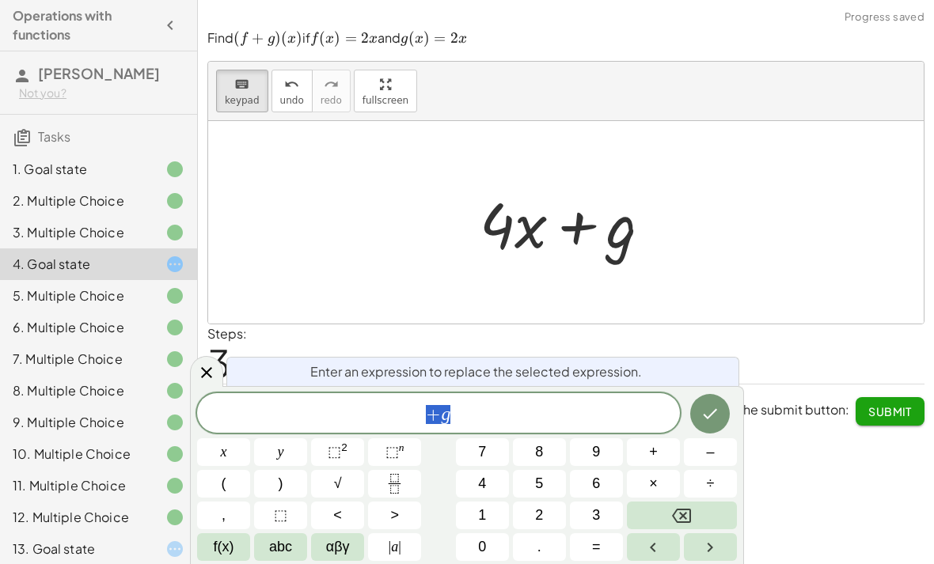
click at [604, 222] on div at bounding box center [572, 222] width 200 height 81
click at [685, 515] on icon "Backspace" at bounding box center [681, 515] width 19 height 19
click at [547, 509] on button "2" at bounding box center [539, 516] width 53 height 28
click at [695, 521] on button "Backspace" at bounding box center [682, 516] width 110 height 28
click at [271, 559] on button "abc" at bounding box center [280, 547] width 53 height 28
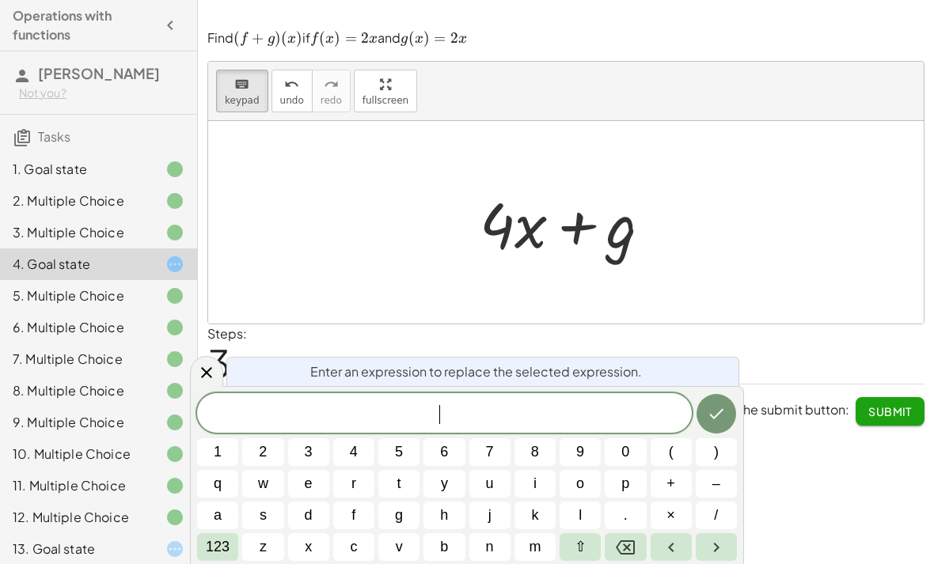
click at [222, 556] on span "123" at bounding box center [218, 546] width 24 height 21
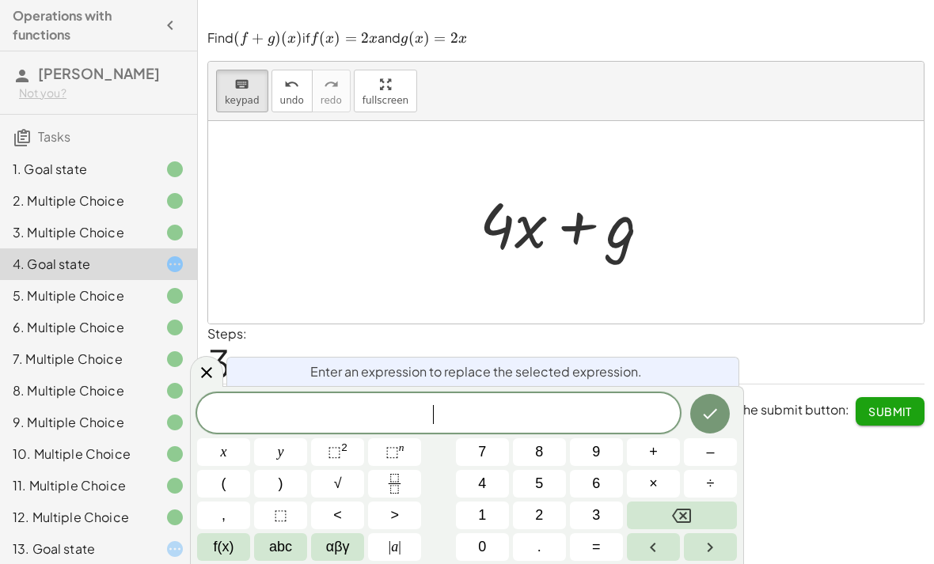
click at [271, 549] on span "abc" at bounding box center [280, 546] width 23 height 21
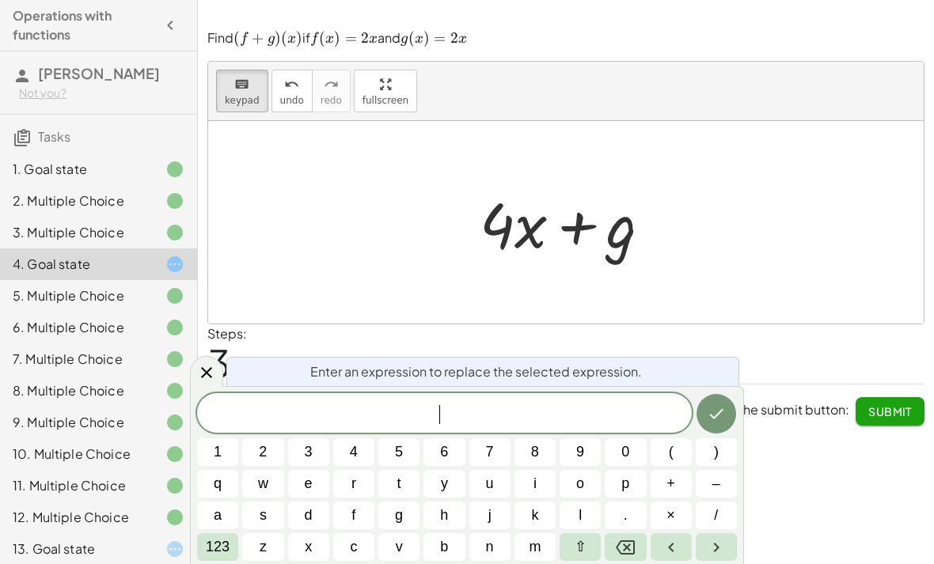
click at [214, 453] on span "1" at bounding box center [218, 451] width 8 height 21
click at [216, 547] on span "123" at bounding box center [218, 546] width 24 height 21
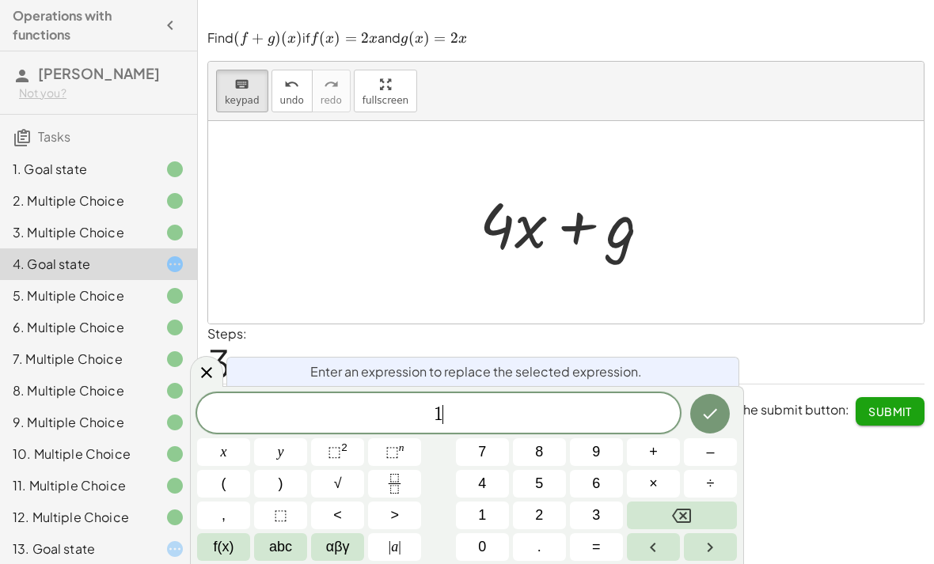
click at [643, 479] on button "×" at bounding box center [653, 484] width 53 height 28
click at [705, 424] on button "Done" at bounding box center [710, 414] width 40 height 40
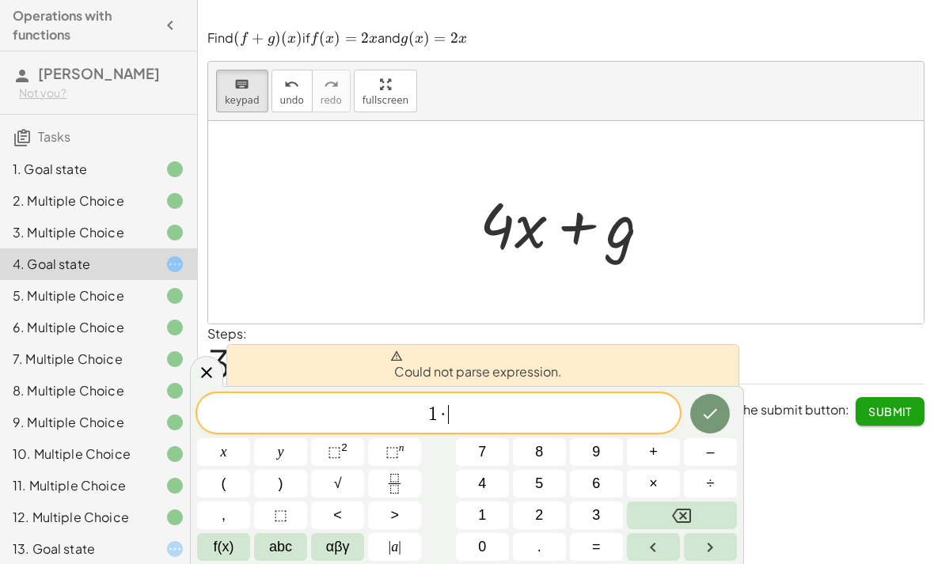
click at [694, 509] on button "Backspace" at bounding box center [682, 516] width 110 height 28
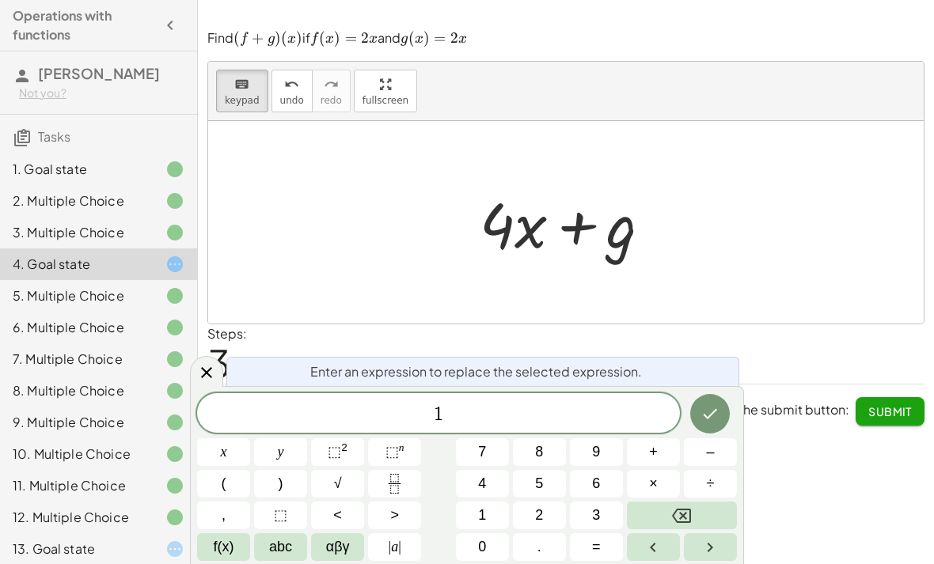
click at [273, 552] on span "abc" at bounding box center [280, 546] width 23 height 21
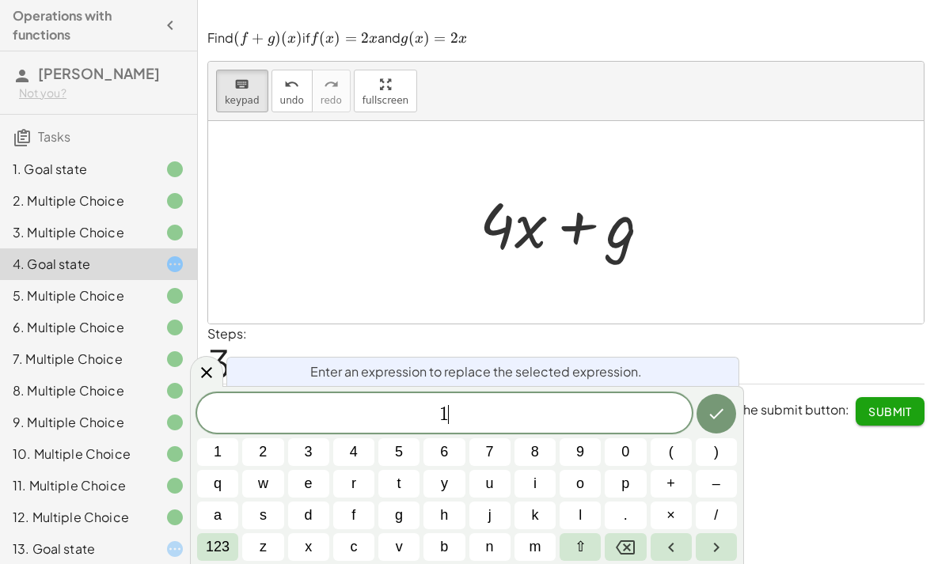
click at [305, 551] on span "x" at bounding box center [308, 546] width 7 height 21
click at [714, 420] on icon "Done" at bounding box center [716, 413] width 19 height 19
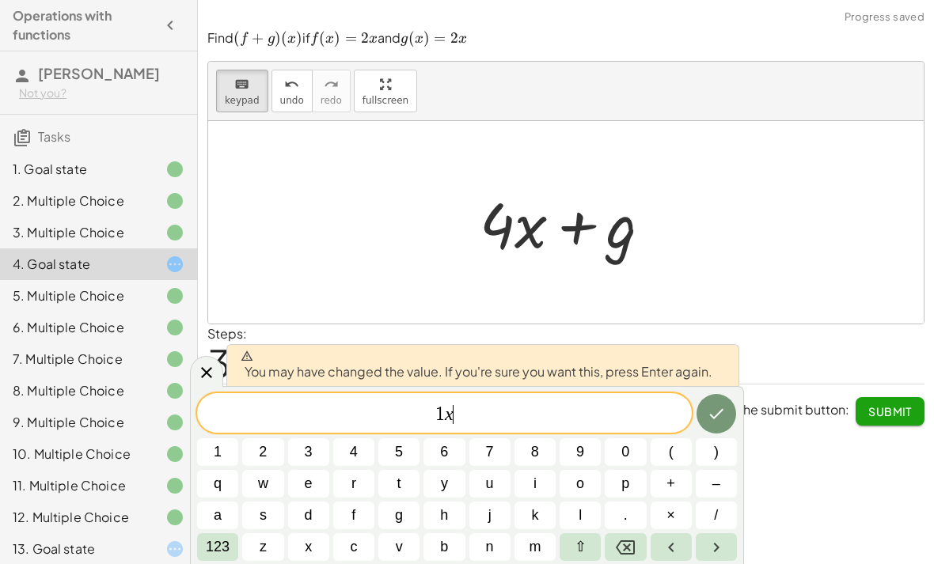
click at [717, 403] on button "Done" at bounding box center [716, 414] width 40 height 40
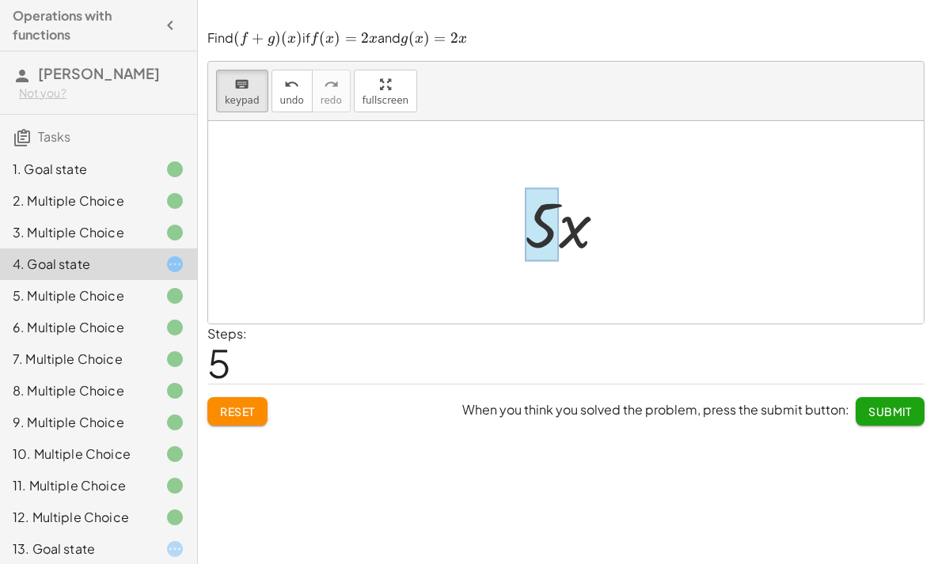
click at [556, 217] on div at bounding box center [542, 225] width 34 height 74
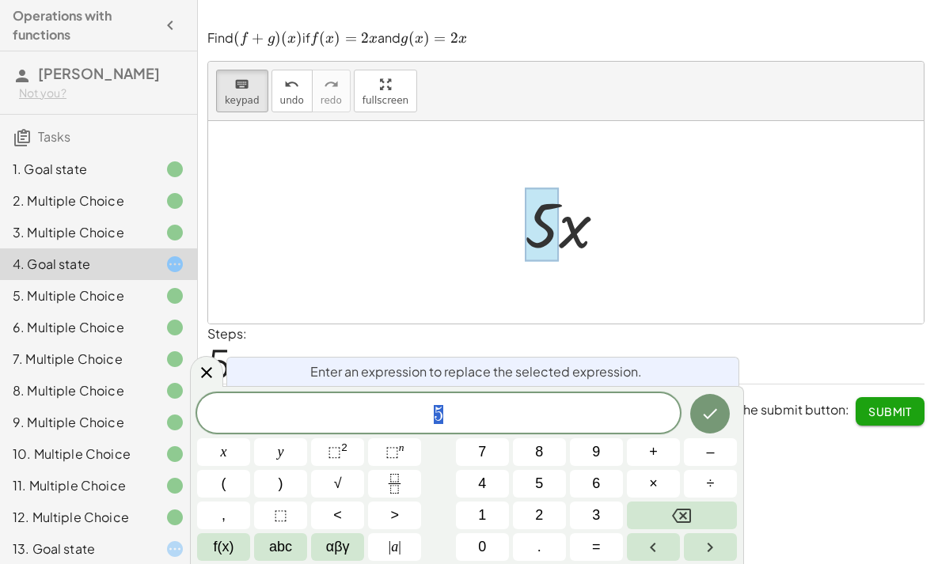
click at [471, 480] on button "4" at bounding box center [482, 484] width 53 height 28
click at [706, 406] on icon "Done" at bounding box center [709, 413] width 19 height 19
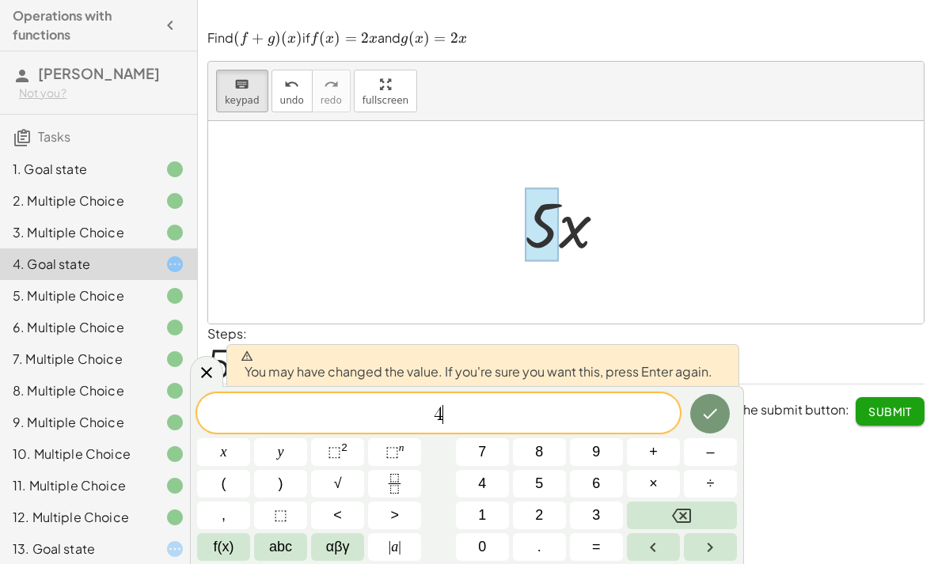
click at [708, 415] on icon "Done" at bounding box center [709, 413] width 19 height 19
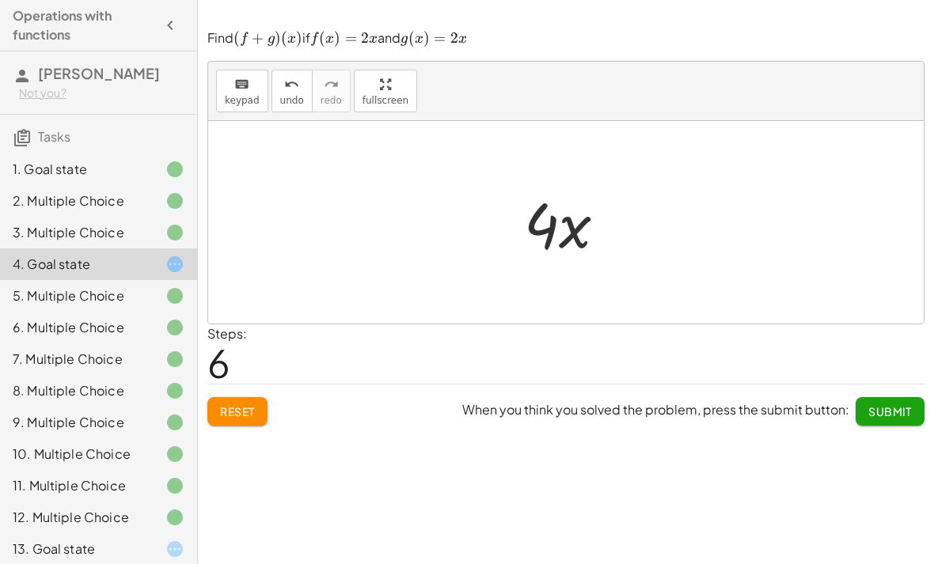
click at [894, 407] on button "Submit" at bounding box center [889, 411] width 69 height 28
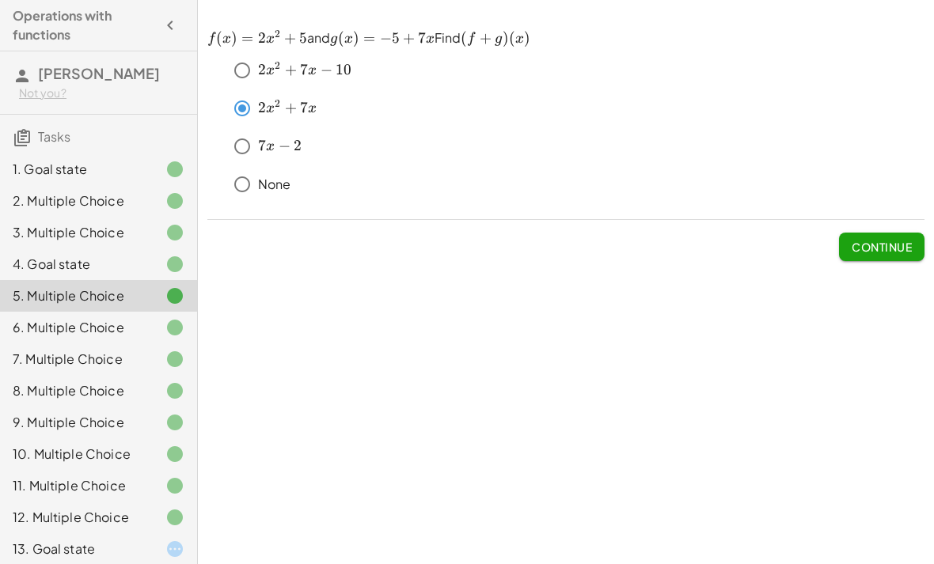
click at [151, 169] on div at bounding box center [162, 169] width 44 height 19
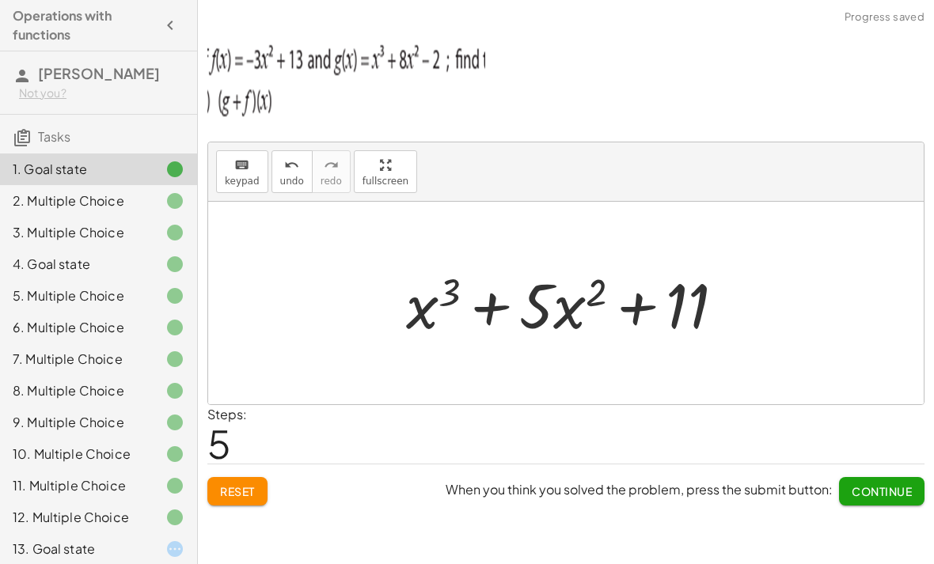
click at [164, 200] on div at bounding box center [162, 200] width 44 height 19
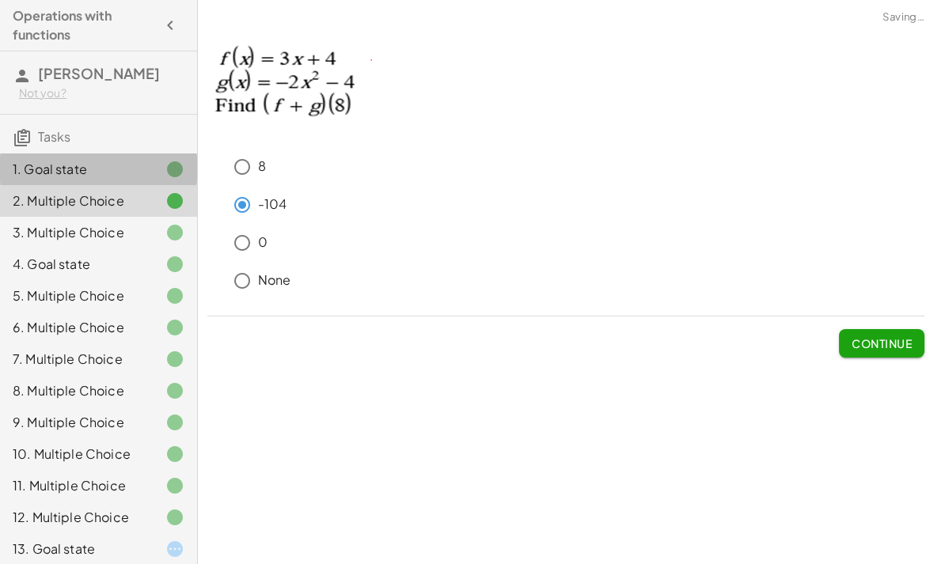
click at [150, 170] on div at bounding box center [162, 169] width 44 height 19
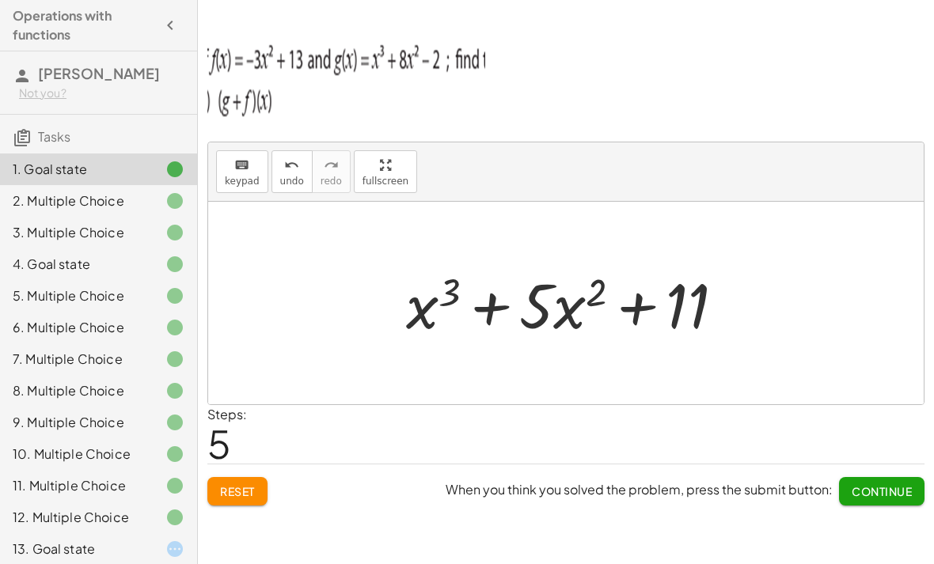
click at [116, 267] on div "4. Goal state" at bounding box center [76, 264] width 127 height 19
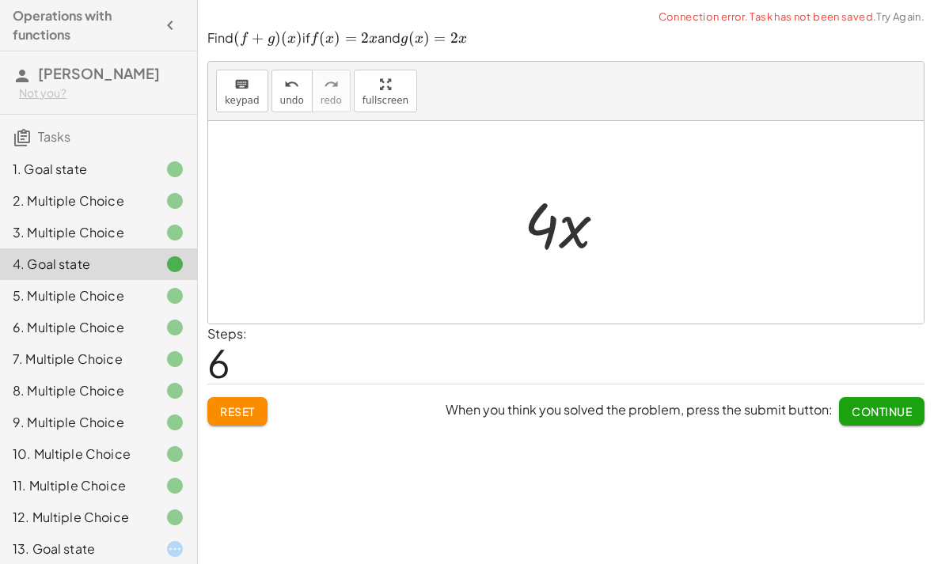
click at [53, 172] on div "1. Goal state" at bounding box center [76, 169] width 127 height 19
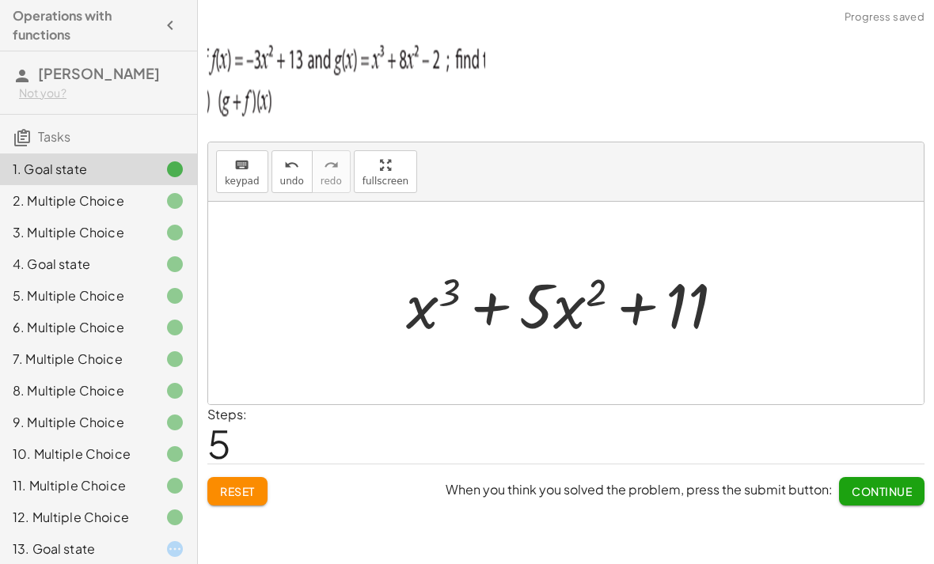
click at [47, 280] on div "3. Multiple Choice" at bounding box center [98, 296] width 197 height 32
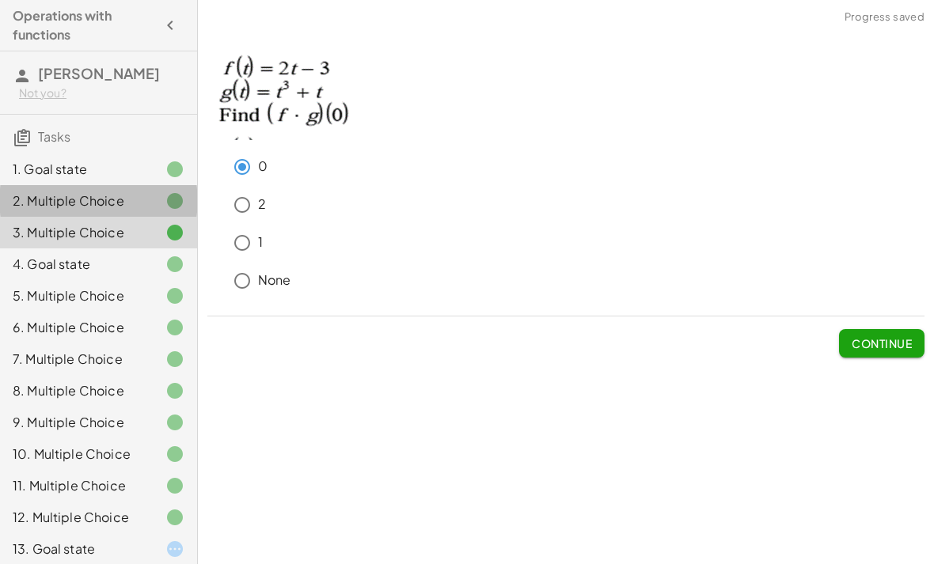
click at [59, 202] on div "2. Multiple Choice" at bounding box center [76, 200] width 127 height 19
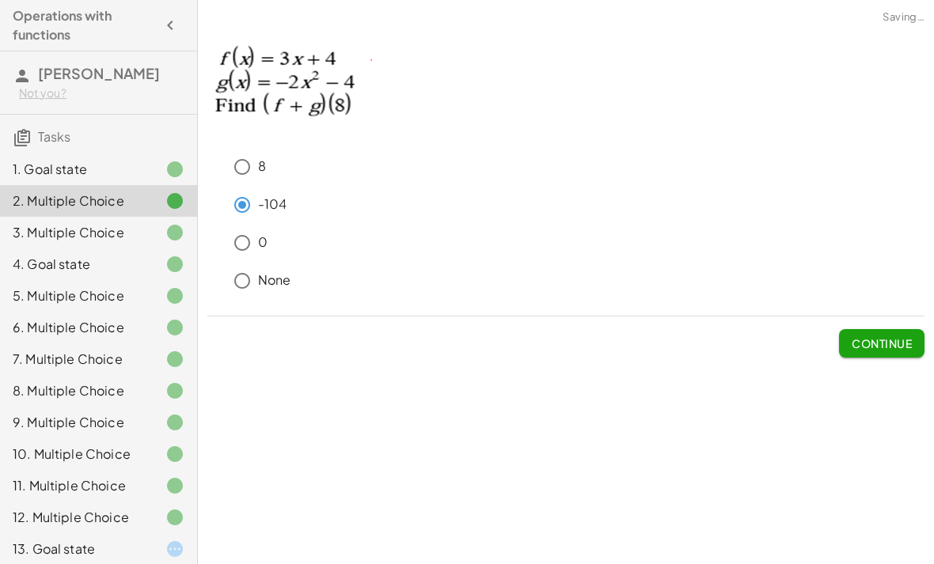
click at [65, 239] on div "3. Multiple Choice" at bounding box center [76, 232] width 127 height 19
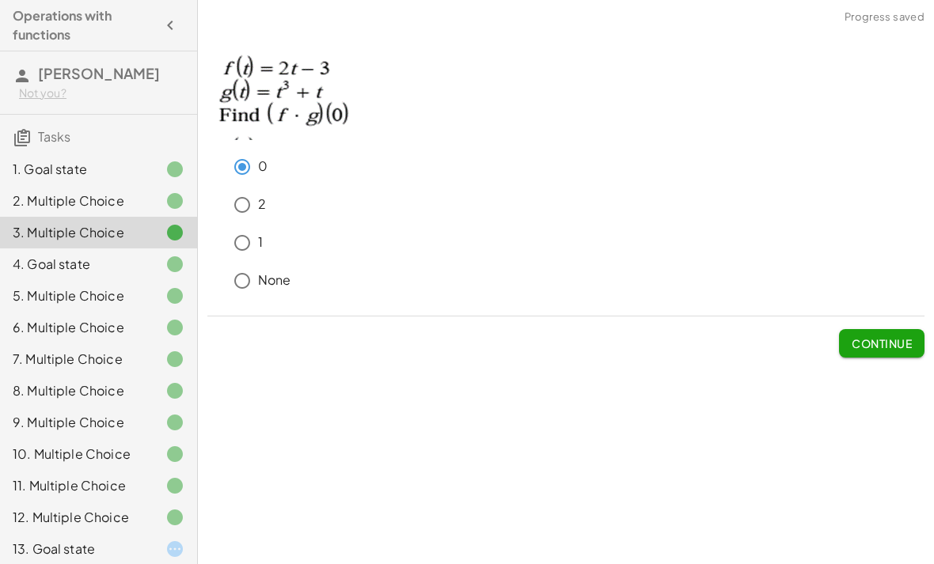
click at [41, 312] on div "4. Goal state" at bounding box center [98, 328] width 197 height 32
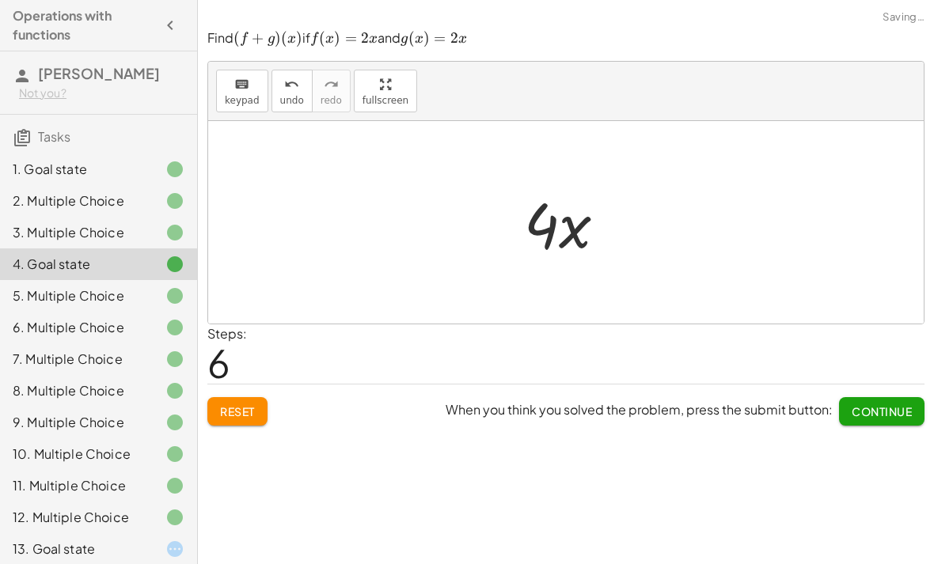
click at [51, 299] on div "5. Multiple Choice" at bounding box center [76, 295] width 127 height 19
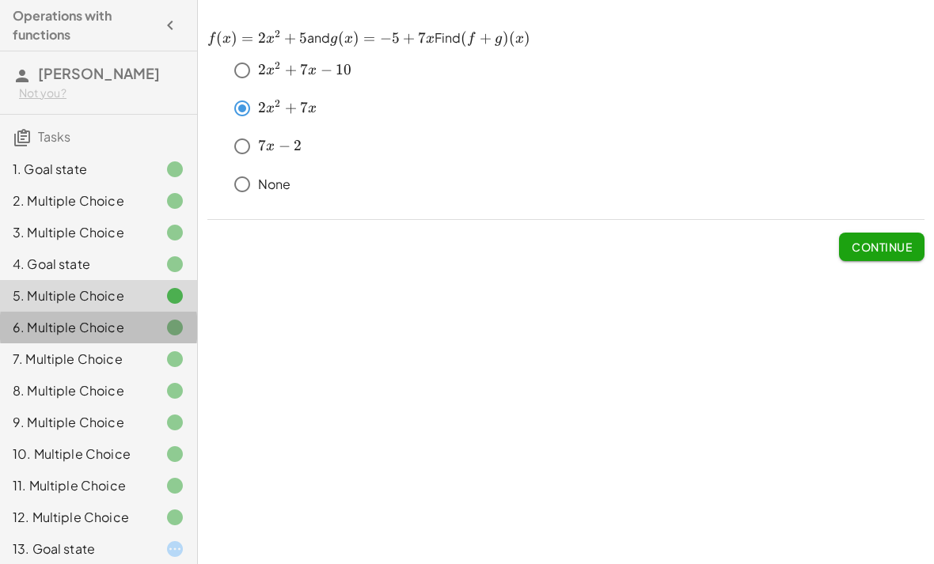
click at [61, 375] on div "6. Multiple Choice" at bounding box center [98, 391] width 197 height 32
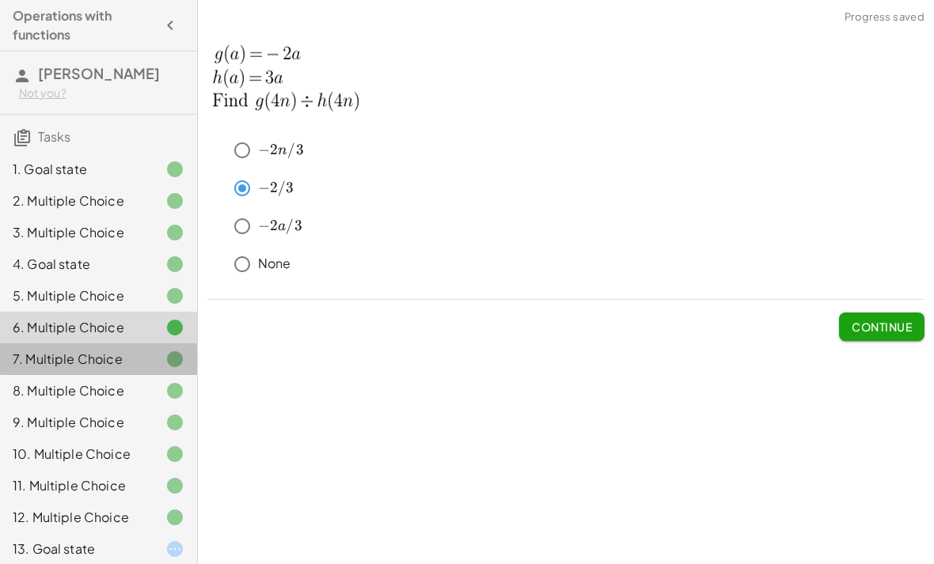
click at [58, 362] on div "7. Multiple Choice" at bounding box center [76, 359] width 127 height 19
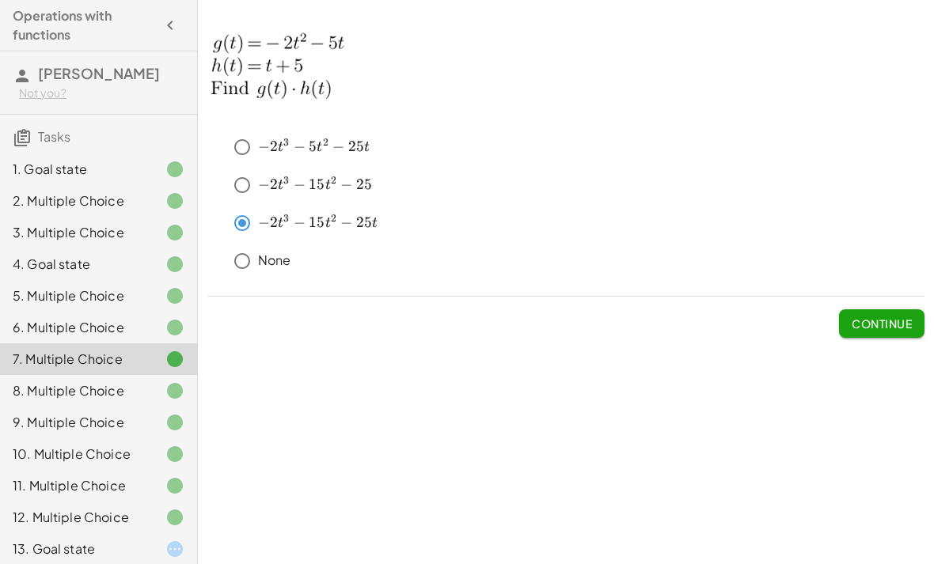
click at [48, 397] on div "8. Multiple Choice" at bounding box center [76, 390] width 127 height 19
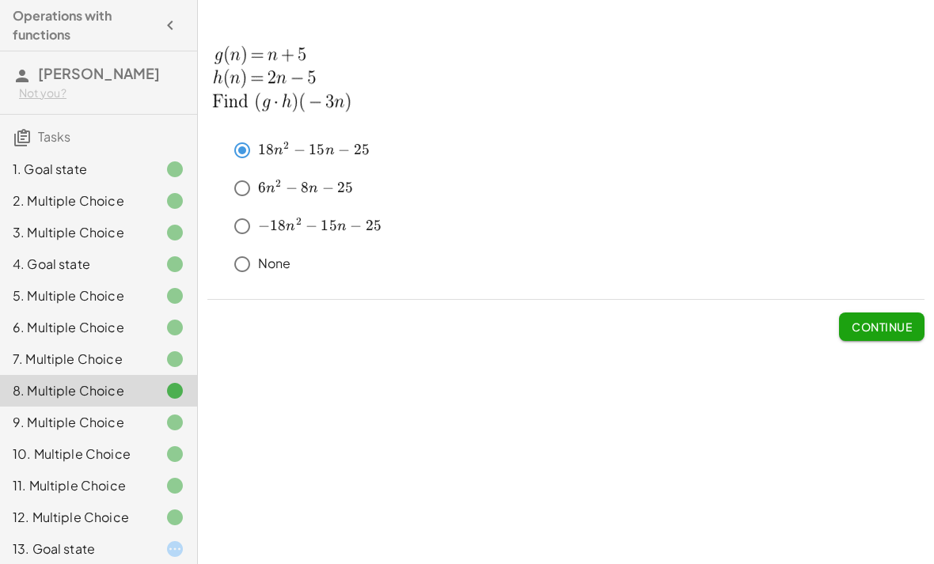
click at [57, 426] on div "9. Multiple Choice" at bounding box center [76, 422] width 127 height 19
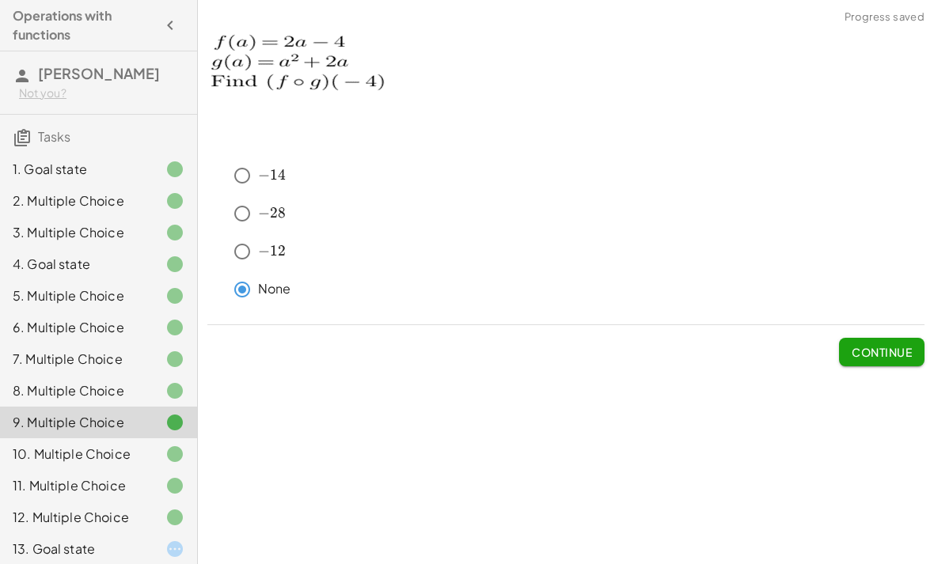
click at [32, 175] on div "1. Goal state" at bounding box center [76, 169] width 127 height 19
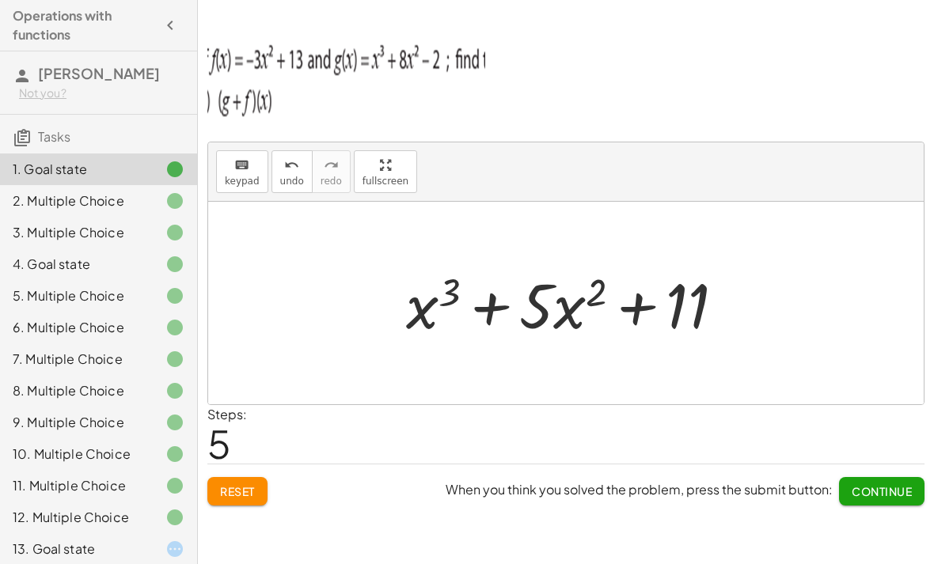
click at [169, 543] on icon at bounding box center [174, 549] width 19 height 19
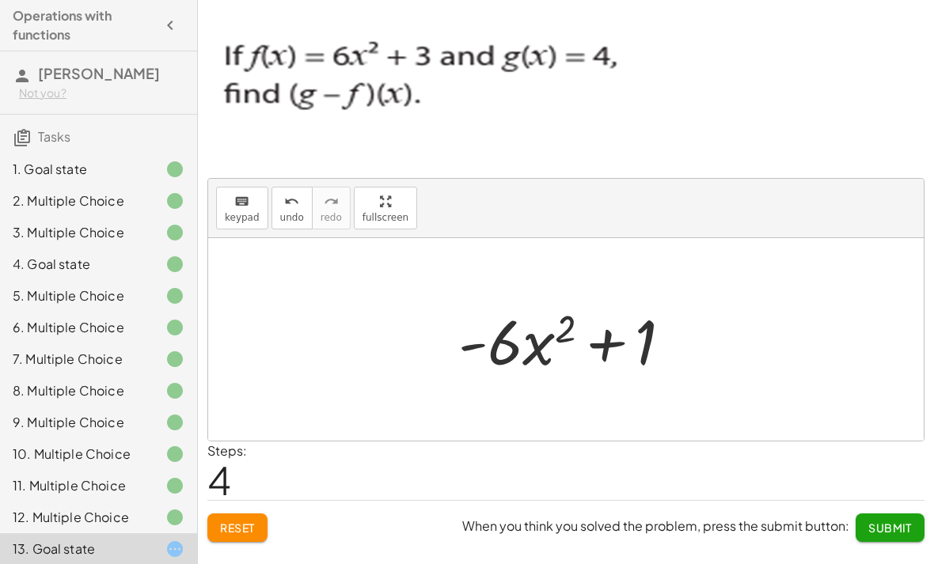
click at [892, 521] on span "Submit" at bounding box center [890, 528] width 44 height 14
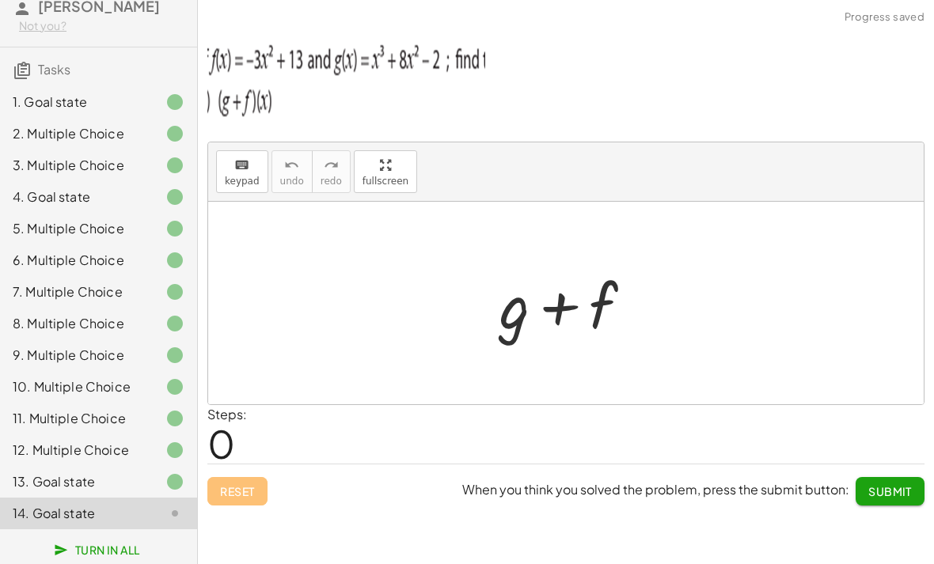
scroll to position [66, 0]
click at [518, 307] on div at bounding box center [514, 305] width 30 height 74
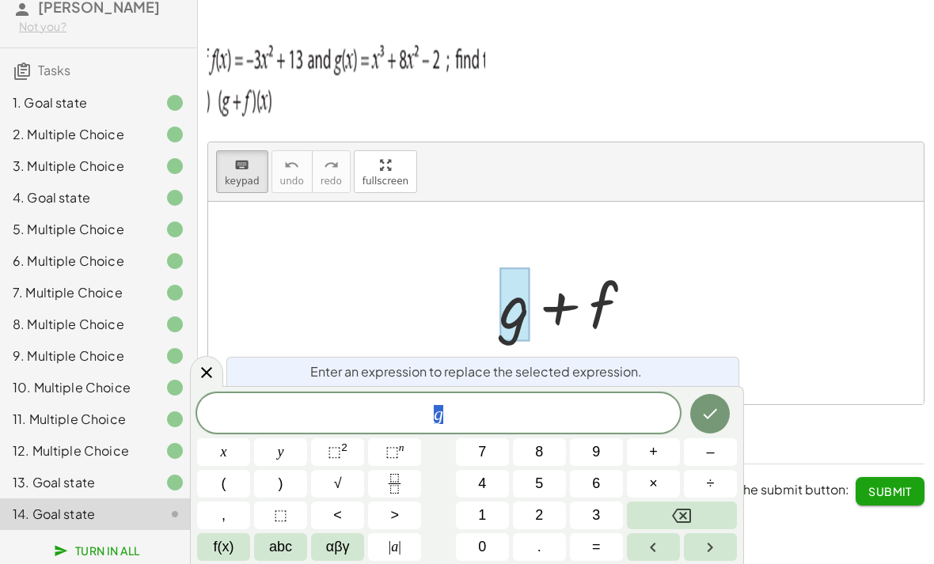
click at [681, 525] on icon "Backspace" at bounding box center [681, 515] width 19 height 19
click at [282, 551] on span "abc" at bounding box center [280, 546] width 23 height 21
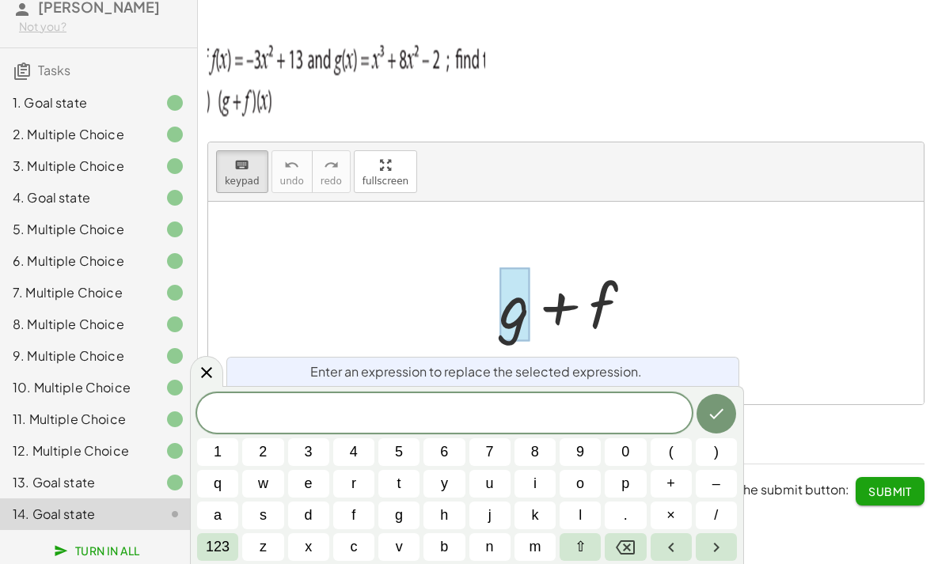
click at [306, 555] on span "x" at bounding box center [308, 546] width 7 height 21
click at [225, 553] on span "123" at bounding box center [218, 546] width 24 height 21
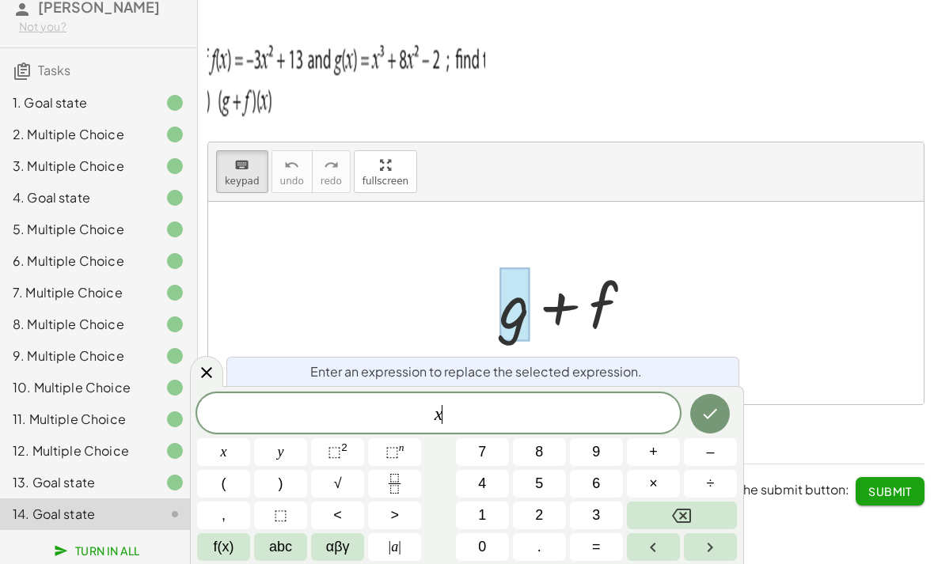
click at [341, 460] on span "⬚ 2" at bounding box center [338, 451] width 20 height 21
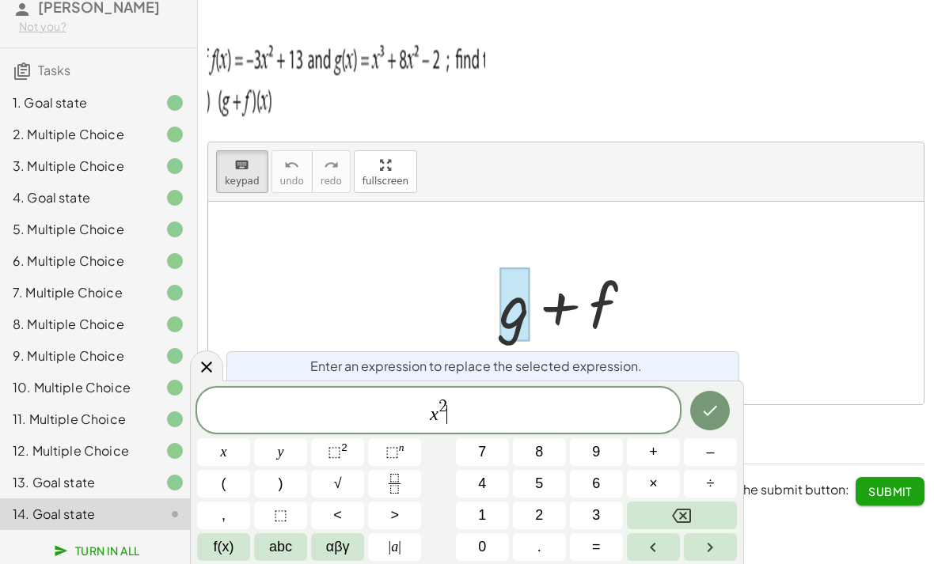
click at [458, 398] on span "x 2 ​" at bounding box center [438, 411] width 483 height 28
click at [451, 403] on span "x 2 ​" at bounding box center [438, 411] width 483 height 28
click at [447, 407] on span "x 2 ​" at bounding box center [438, 411] width 483 height 28
click at [443, 404] on span "2" at bounding box center [442, 406] width 9 height 17
click at [676, 510] on icon "Backspace" at bounding box center [681, 516] width 19 height 14
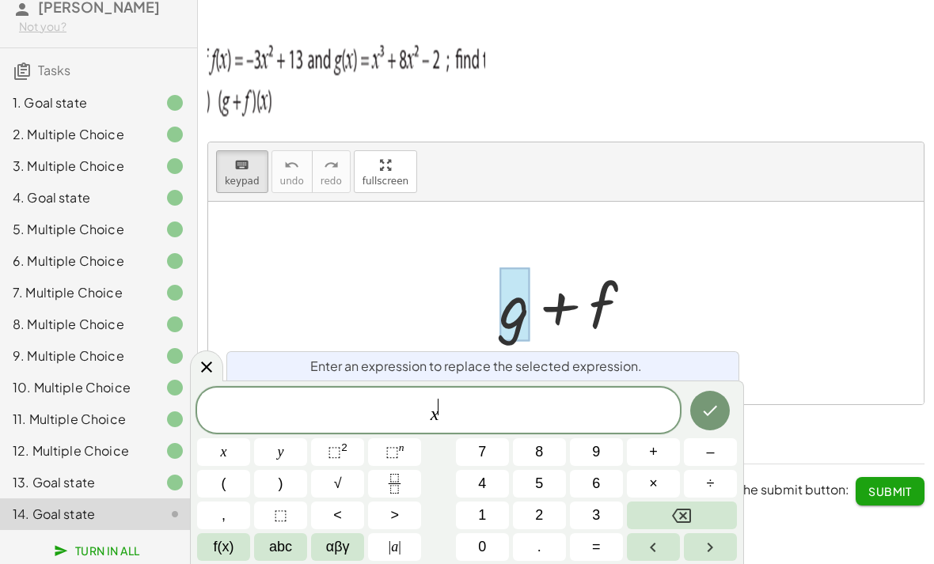
click at [582, 510] on button "3" at bounding box center [596, 516] width 53 height 28
click at [453, 419] on span "x 3 ​" at bounding box center [438, 411] width 483 height 28
click at [649, 438] on button "+" at bounding box center [653, 452] width 53 height 28
click at [701, 408] on icon "Done" at bounding box center [709, 410] width 19 height 19
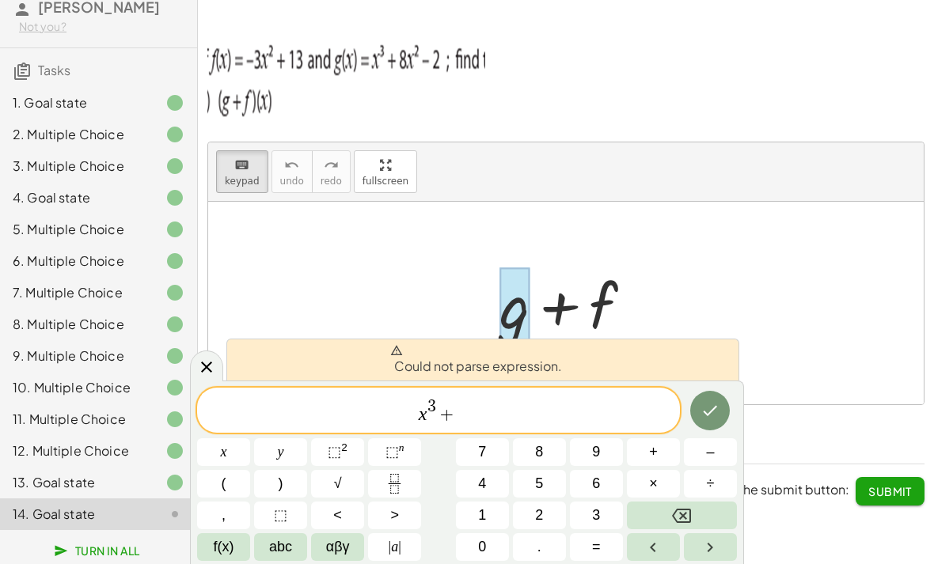
click at [292, 555] on span "abc" at bounding box center [280, 546] width 23 height 21
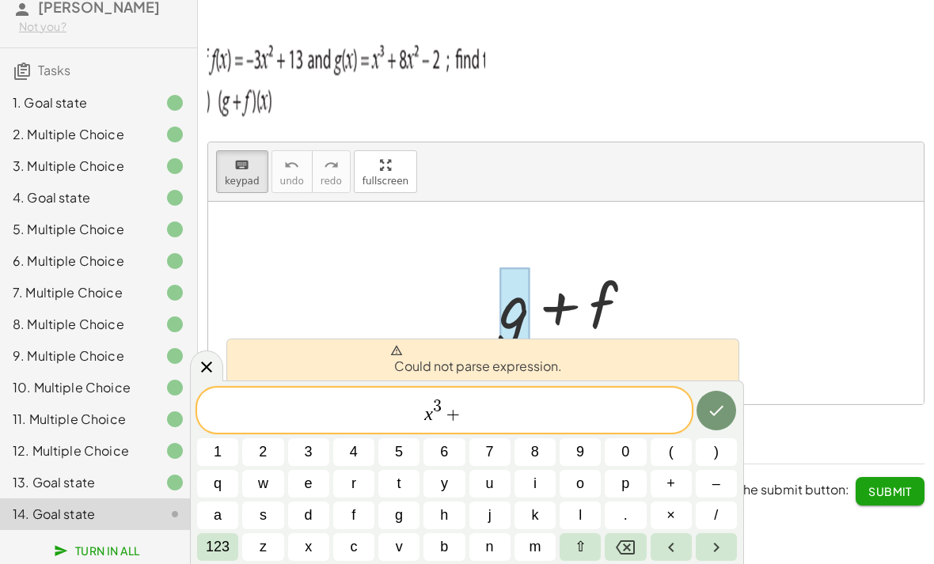
click at [405, 453] on button "5" at bounding box center [398, 452] width 41 height 28
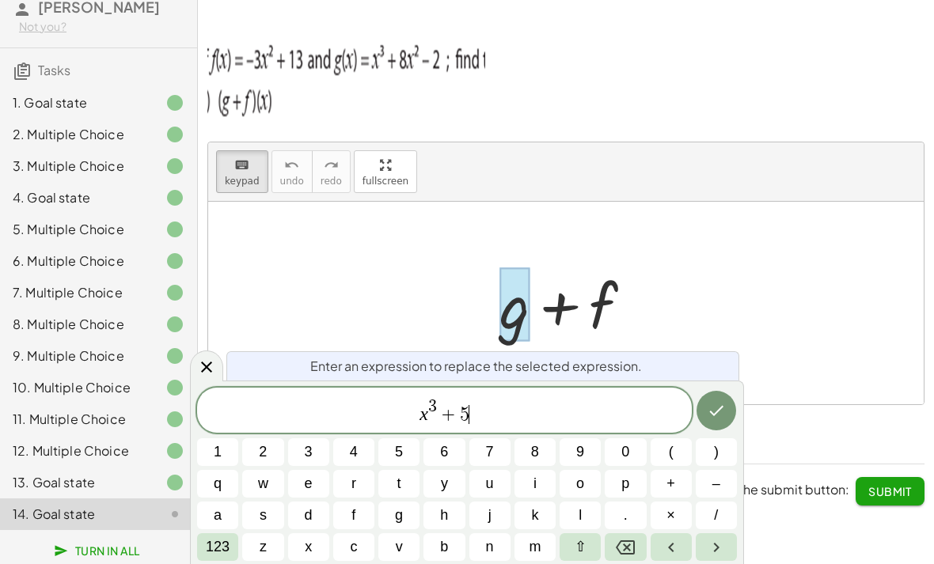
click at [309, 549] on span "x" at bounding box center [308, 546] width 7 height 21
click at [229, 547] on span "123" at bounding box center [218, 546] width 24 height 21
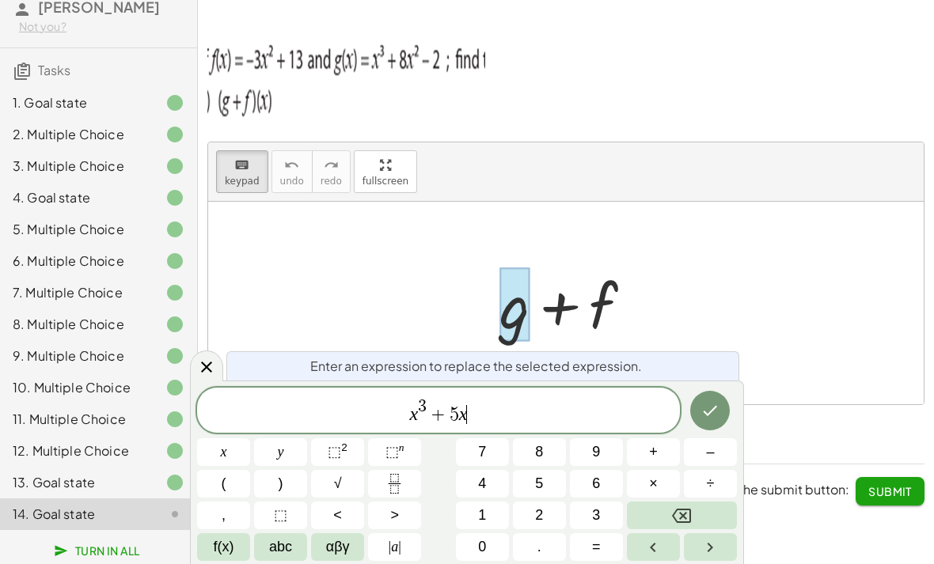
click at [347, 453] on sup "2" at bounding box center [344, 447] width 6 height 12
click at [720, 426] on button "Done" at bounding box center [710, 411] width 40 height 40
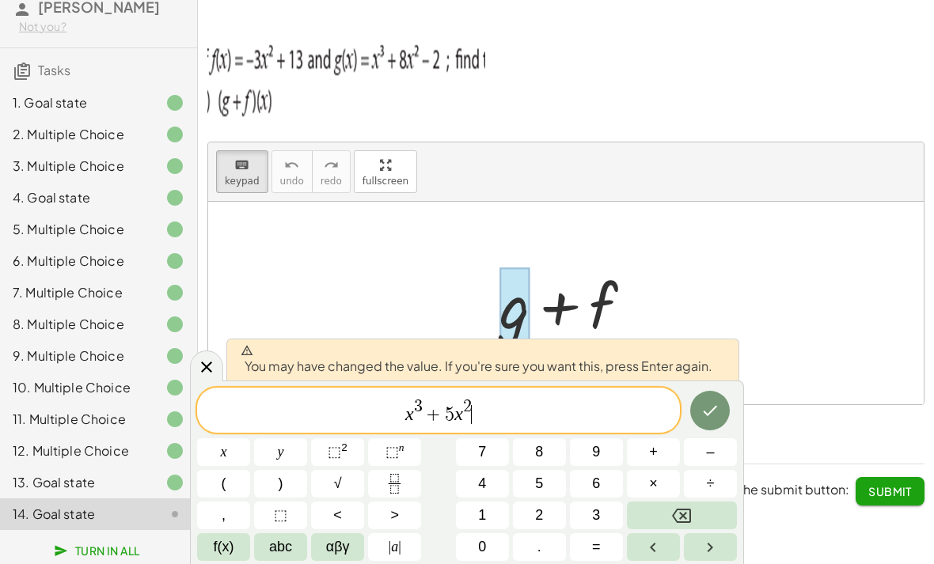
click at [719, 426] on button "Done" at bounding box center [710, 411] width 40 height 40
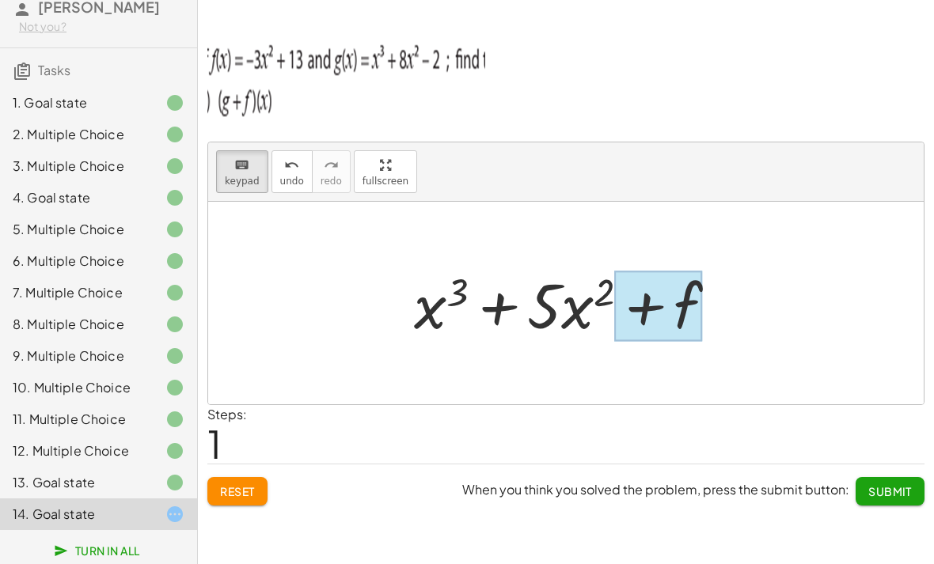
click at [651, 299] on div at bounding box center [659, 306] width 88 height 70
click at [671, 299] on div at bounding box center [659, 306] width 88 height 70
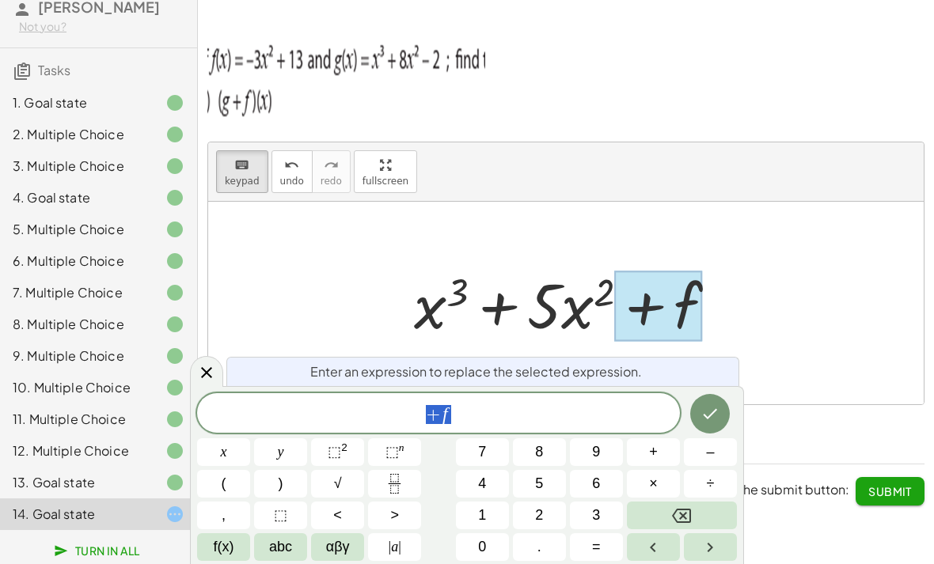
click at [713, 506] on button "Backspace" at bounding box center [682, 516] width 110 height 28
click at [695, 451] on button "–" at bounding box center [710, 452] width 53 height 28
click at [559, 492] on button "5" at bounding box center [539, 484] width 53 height 28
click at [723, 423] on button "Done" at bounding box center [710, 414] width 40 height 40
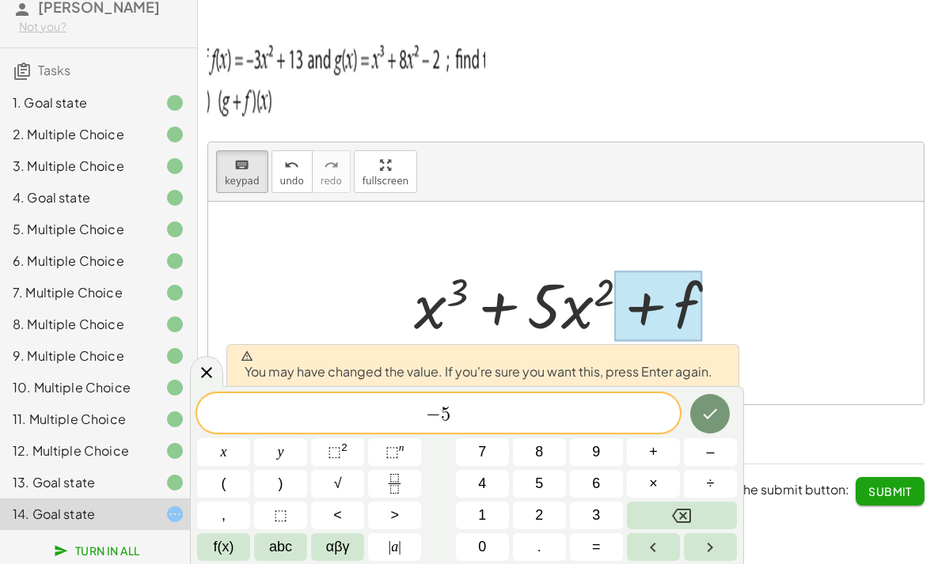
click at [712, 415] on icon "Done" at bounding box center [709, 413] width 19 height 19
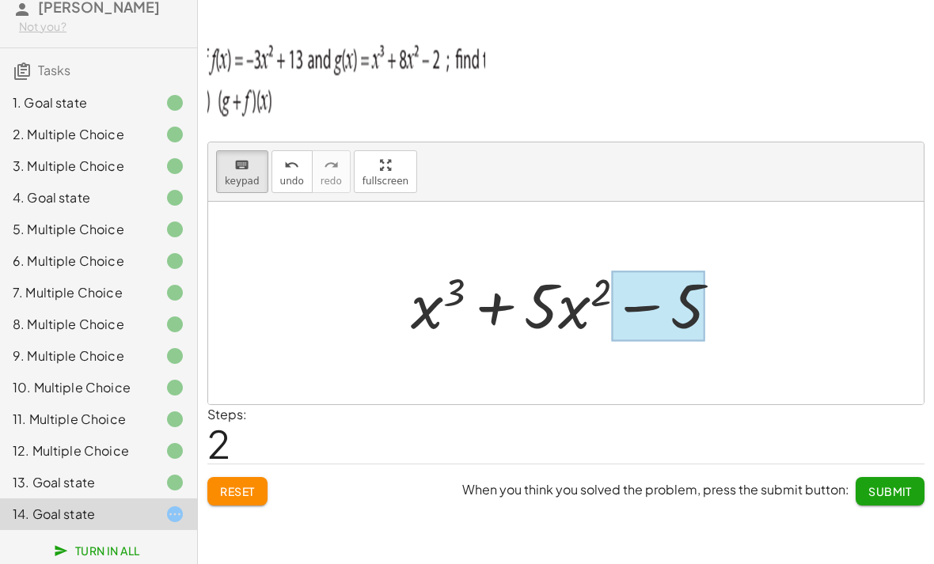
click at [680, 298] on div at bounding box center [658, 306] width 93 height 70
click at [683, 290] on div at bounding box center [658, 306] width 93 height 70
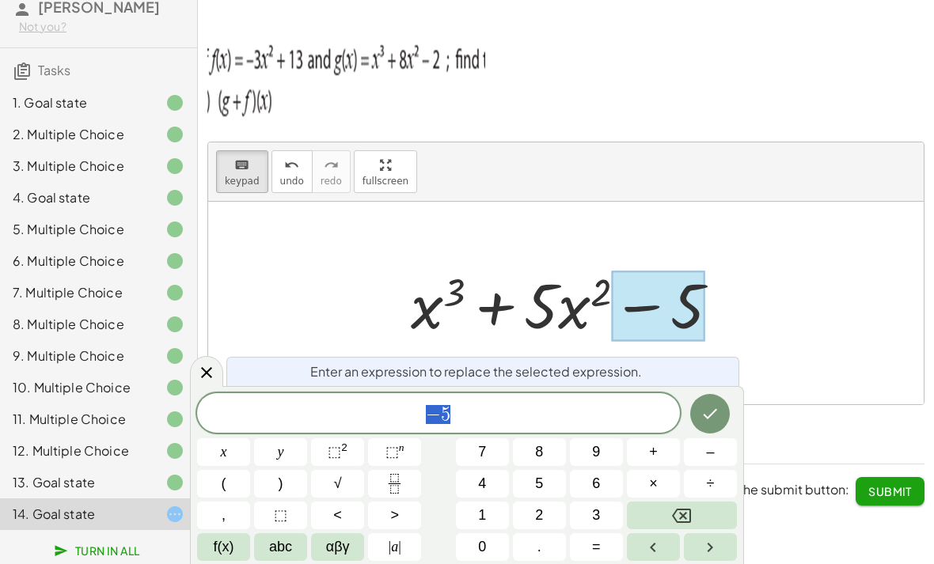
click at [701, 513] on button "Backspace" at bounding box center [682, 516] width 110 height 28
click at [654, 449] on span "+" at bounding box center [653, 451] width 9 height 21
click at [600, 479] on span "6" at bounding box center [596, 483] width 8 height 21
click at [657, 456] on span "+" at bounding box center [653, 451] width 9 height 21
click at [480, 516] on span "1" at bounding box center [482, 515] width 8 height 21
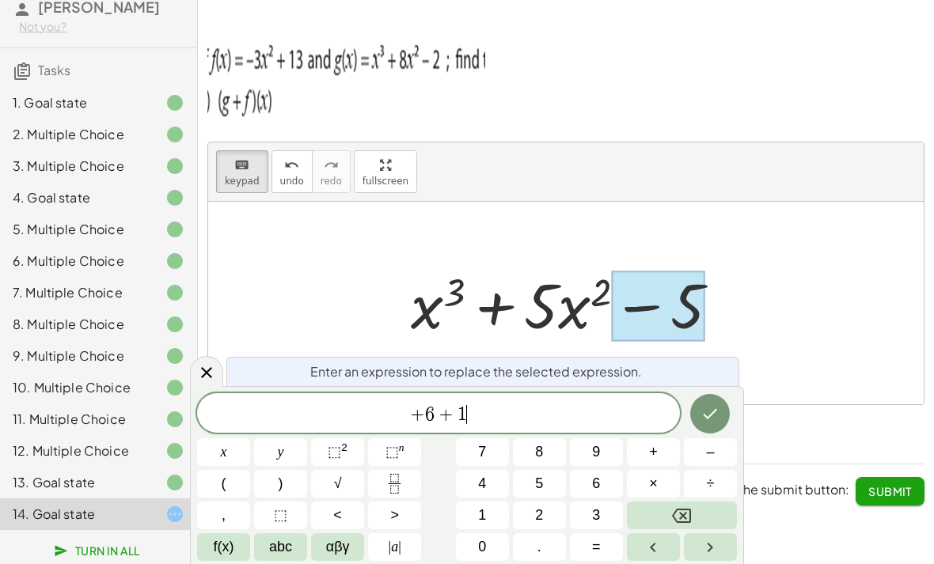
click at [479, 516] on span "1" at bounding box center [482, 515] width 8 height 21
click at [681, 517] on icon "Backspace" at bounding box center [681, 516] width 19 height 14
click at [681, 516] on icon "Backspace" at bounding box center [681, 515] width 19 height 19
click at [544, 488] on button "5" at bounding box center [539, 484] width 53 height 28
click at [701, 415] on icon "Done" at bounding box center [709, 413] width 19 height 19
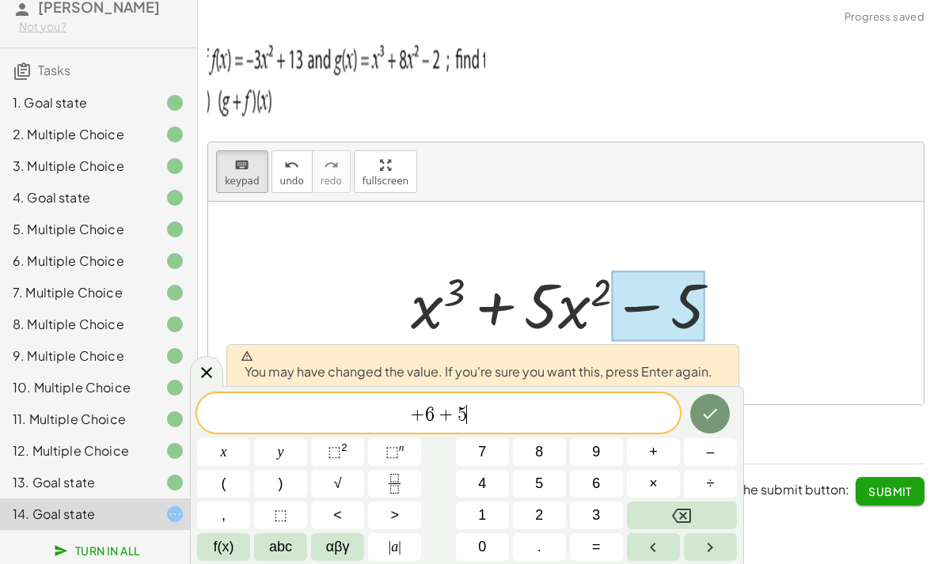
click at [701, 405] on icon "Done" at bounding box center [709, 413] width 19 height 19
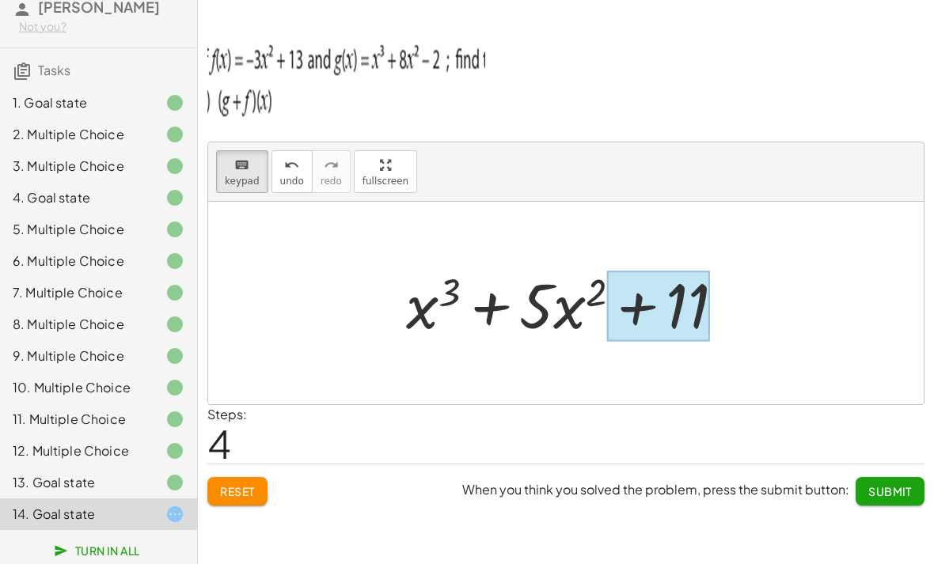
click at [680, 290] on div at bounding box center [658, 306] width 103 height 70
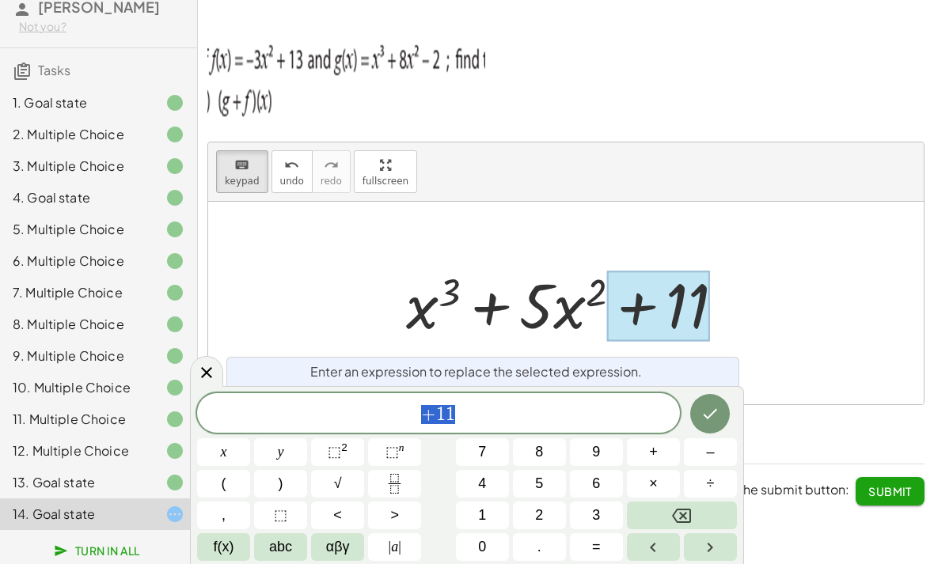
click at [487, 416] on span "+ 1 1" at bounding box center [438, 414] width 483 height 22
click at [434, 405] on span "+" at bounding box center [428, 414] width 15 height 19
click at [694, 512] on button "Backspace" at bounding box center [682, 516] width 110 height 28
click at [703, 452] on button "–" at bounding box center [710, 452] width 53 height 28
click at [703, 415] on icon "Done" at bounding box center [709, 413] width 19 height 19
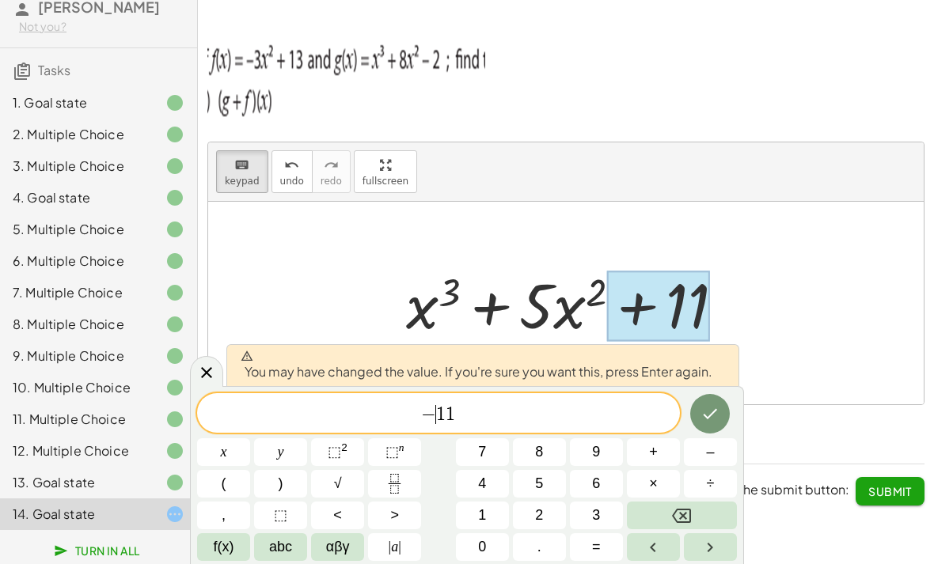
click at [708, 410] on icon "Done" at bounding box center [709, 413] width 19 height 19
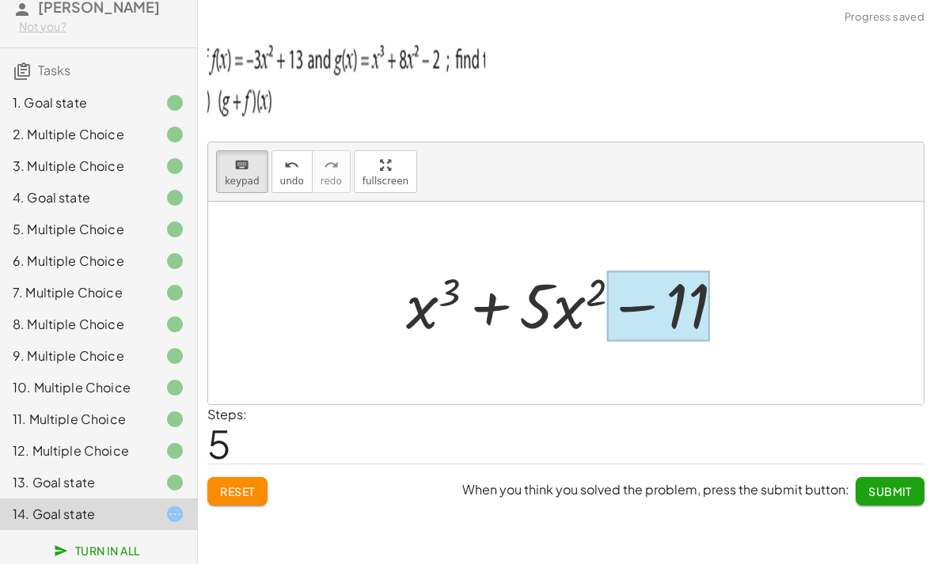
click at [650, 298] on div at bounding box center [658, 306] width 103 height 70
click at [642, 295] on div at bounding box center [658, 306] width 103 height 70
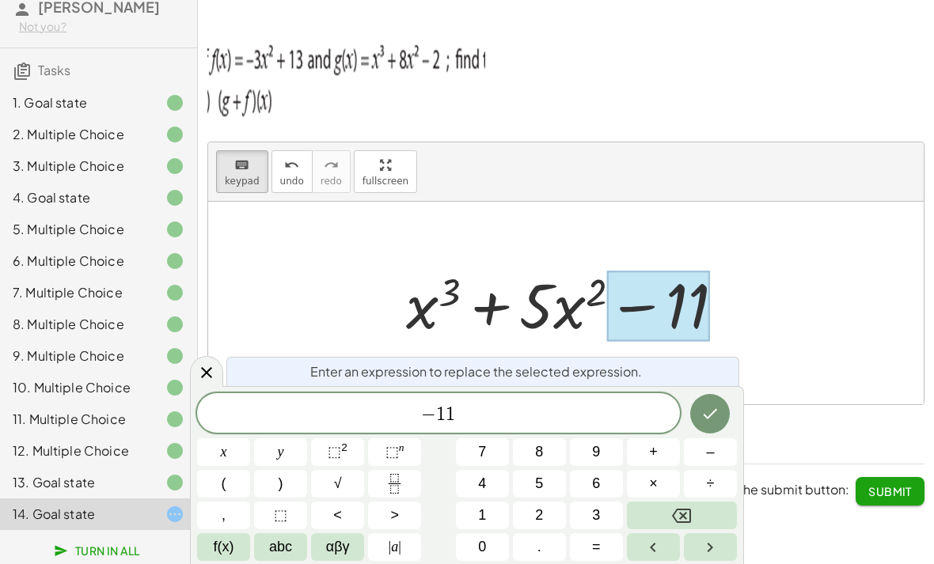
click at [657, 517] on button "Backspace" at bounding box center [682, 516] width 110 height 28
click at [650, 450] on span "+" at bounding box center [653, 451] width 9 height 21
click at [726, 413] on button "Done" at bounding box center [710, 414] width 40 height 40
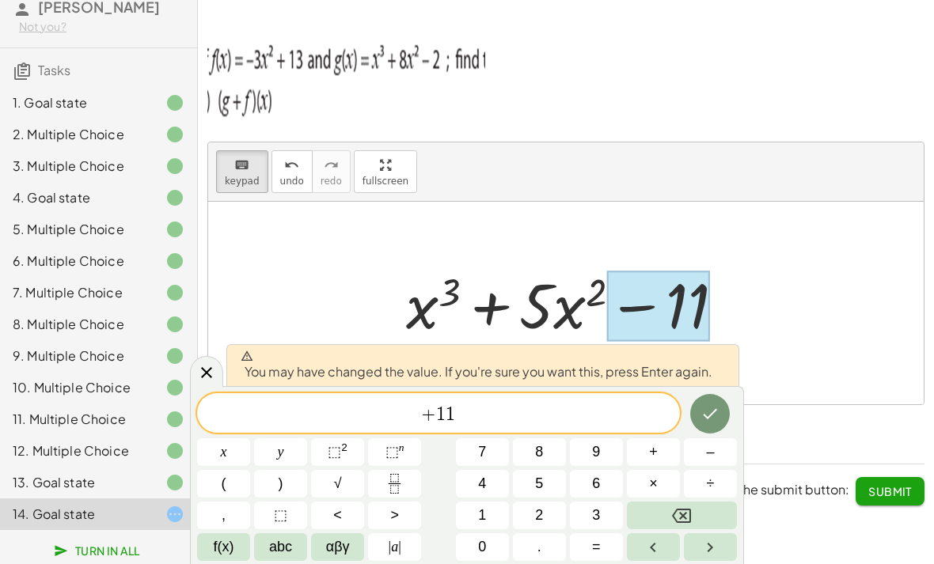
click at [709, 404] on icon "Done" at bounding box center [709, 413] width 19 height 19
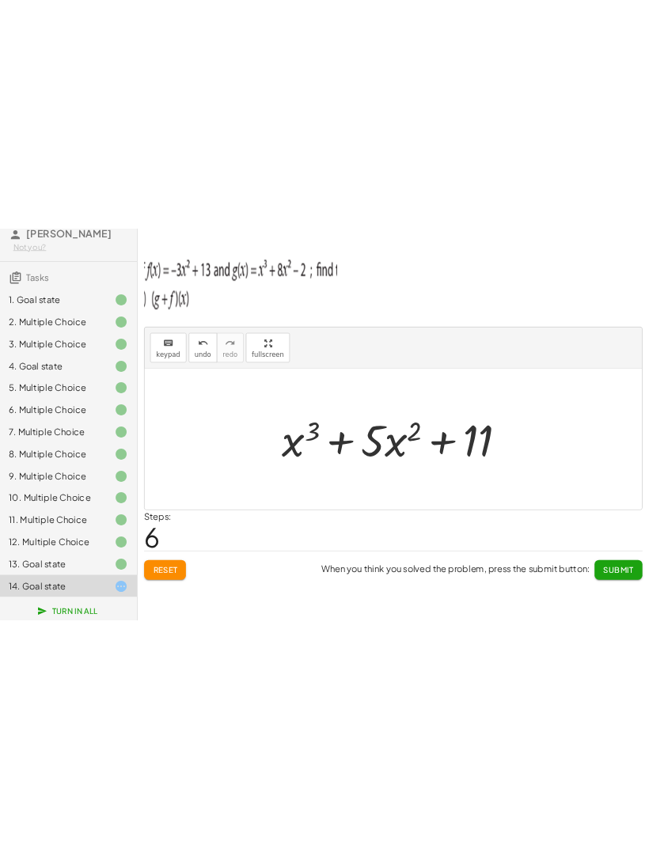
scroll to position [0, 0]
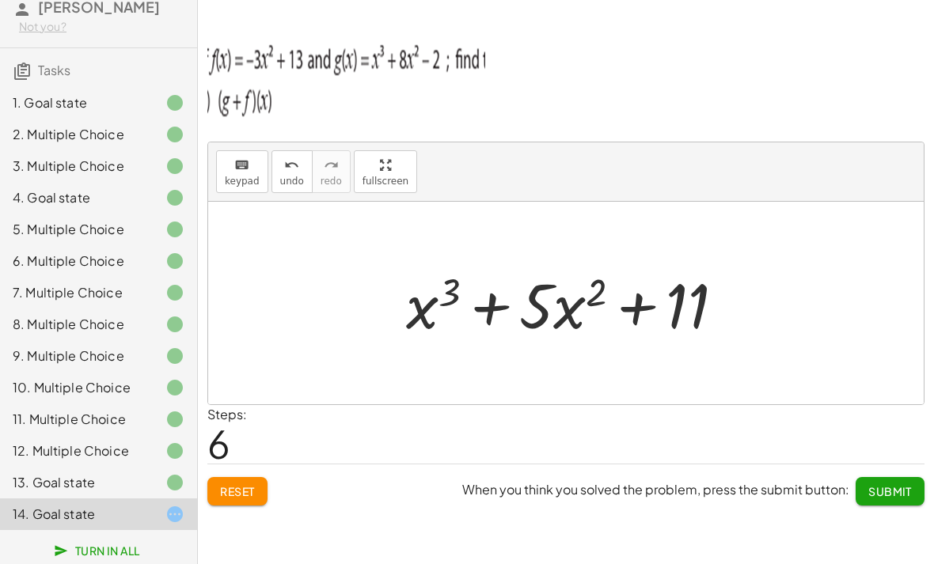
click at [161, 478] on div at bounding box center [162, 482] width 44 height 19
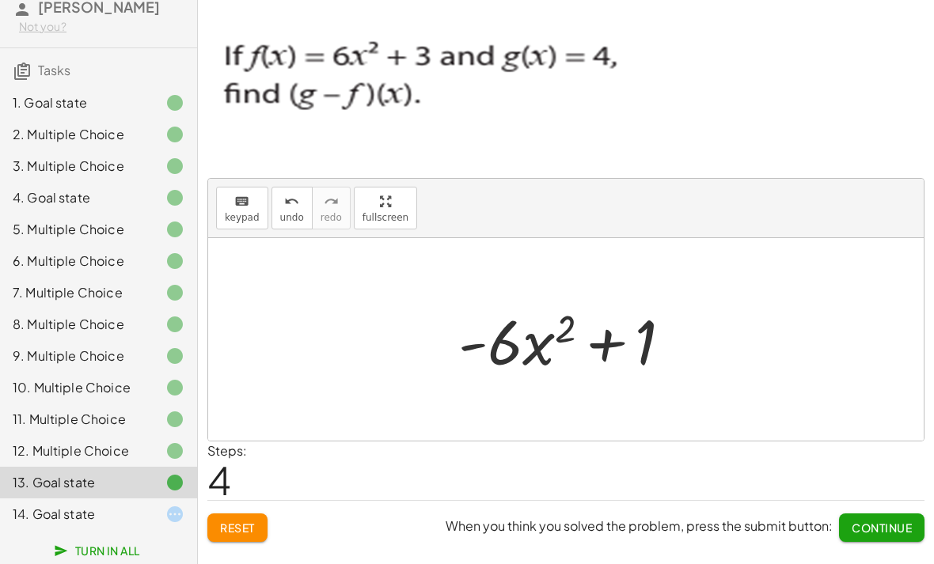
click at [158, 441] on div at bounding box center [162, 450] width 44 height 19
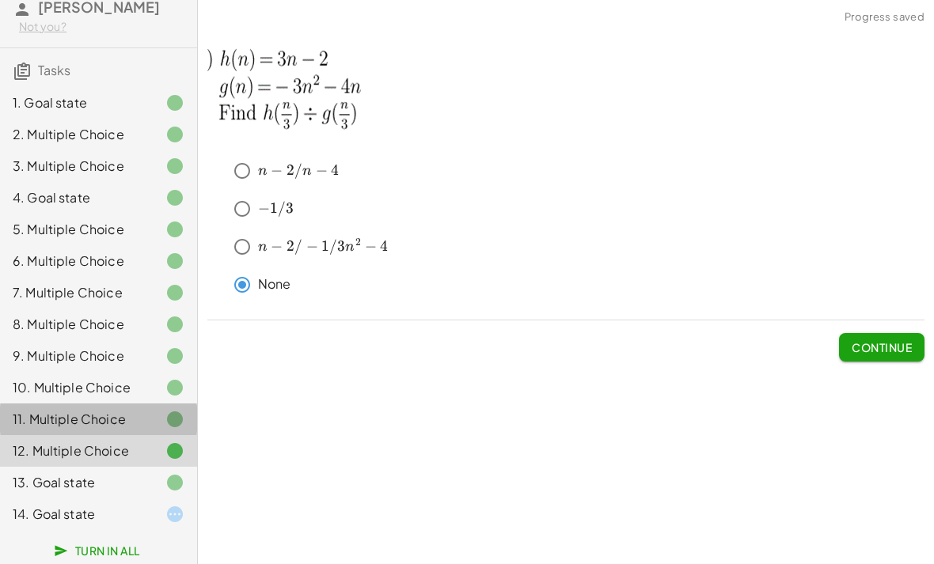
click at [155, 411] on div at bounding box center [162, 419] width 44 height 19
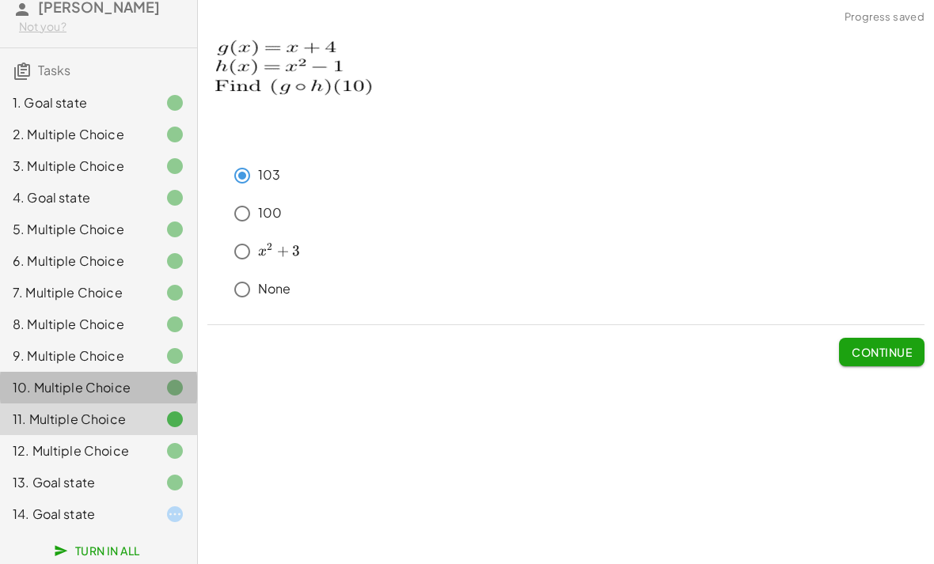
click at [160, 391] on div at bounding box center [162, 387] width 44 height 19
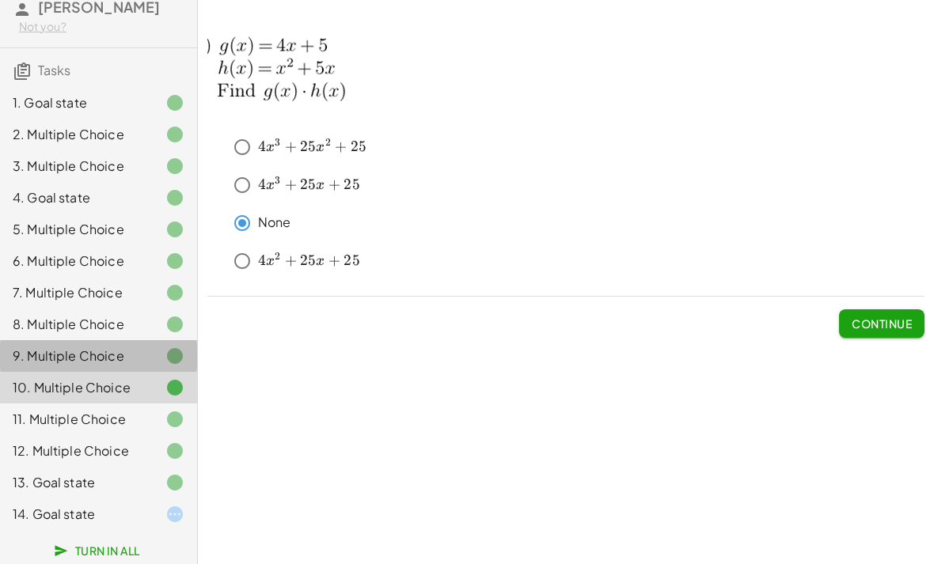
click at [159, 361] on div at bounding box center [162, 356] width 44 height 19
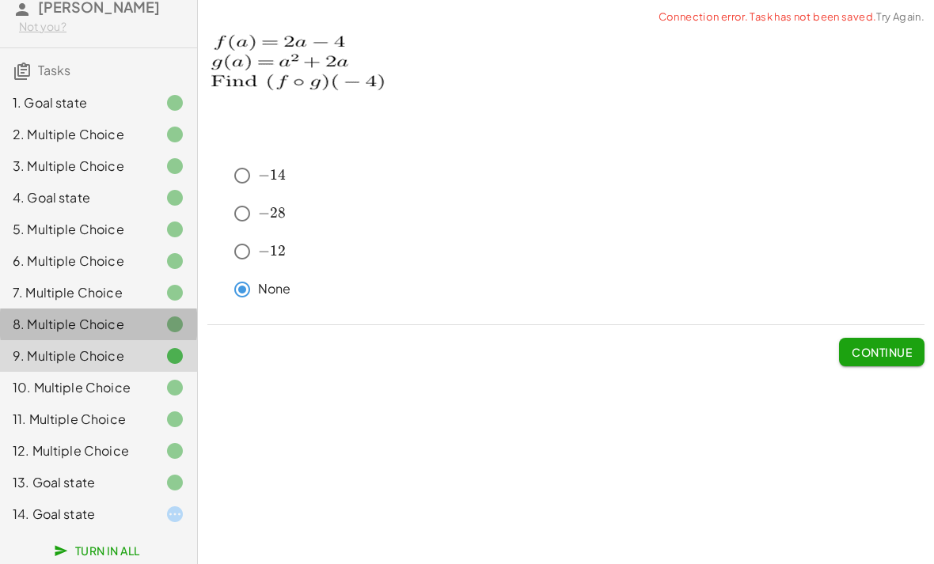
click at [161, 324] on div at bounding box center [162, 324] width 44 height 19
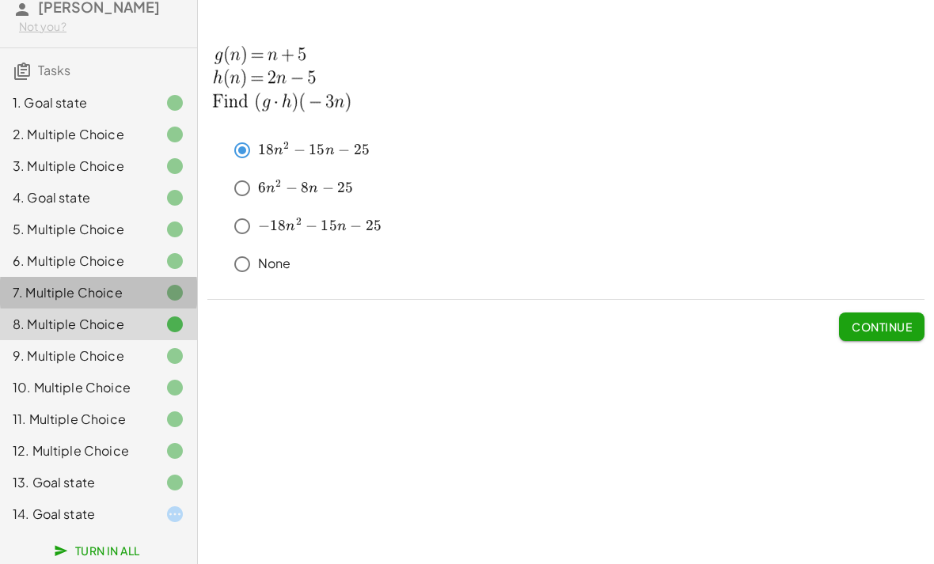
click at [155, 290] on div at bounding box center [162, 292] width 44 height 19
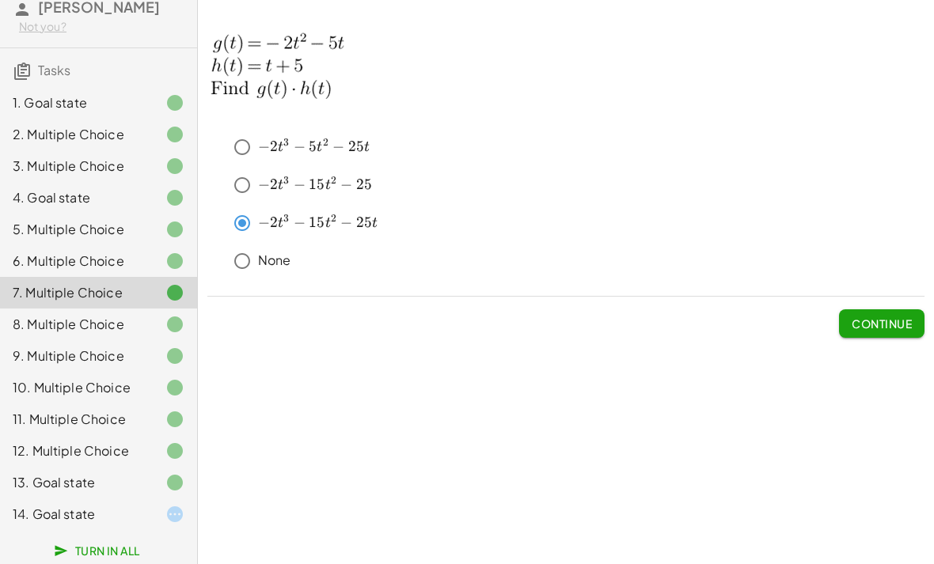
click at [168, 256] on icon at bounding box center [174, 261] width 19 height 19
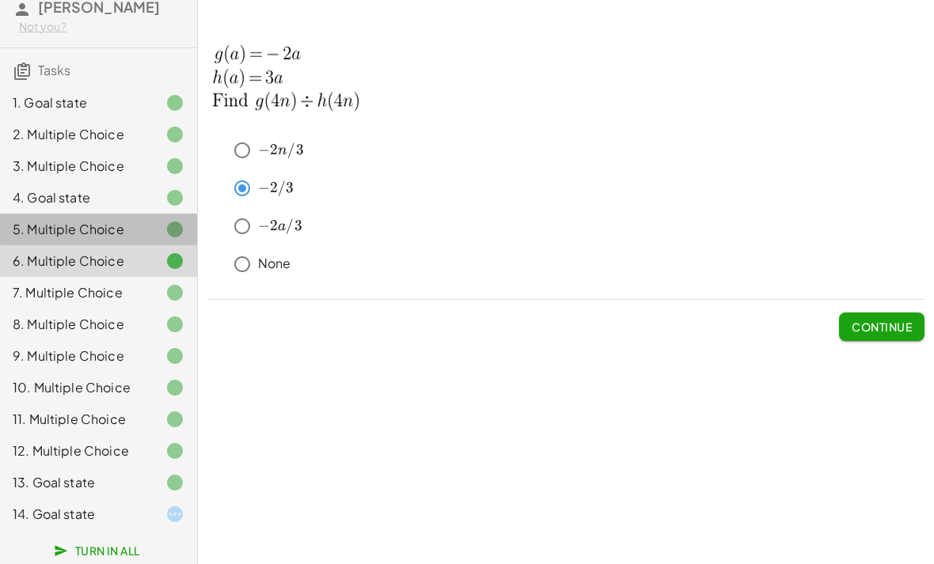
click at [156, 236] on div at bounding box center [162, 229] width 44 height 19
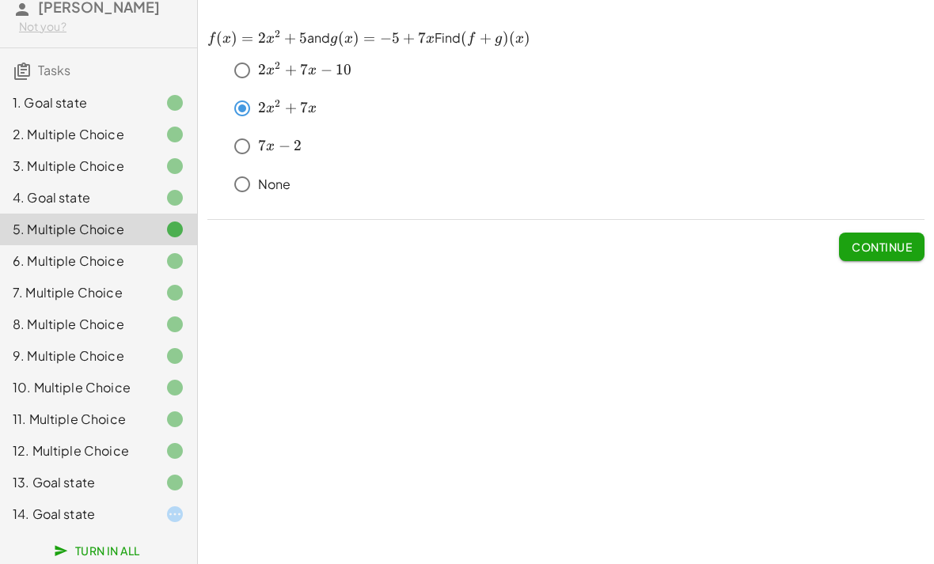
click at [164, 194] on div at bounding box center [162, 197] width 44 height 19
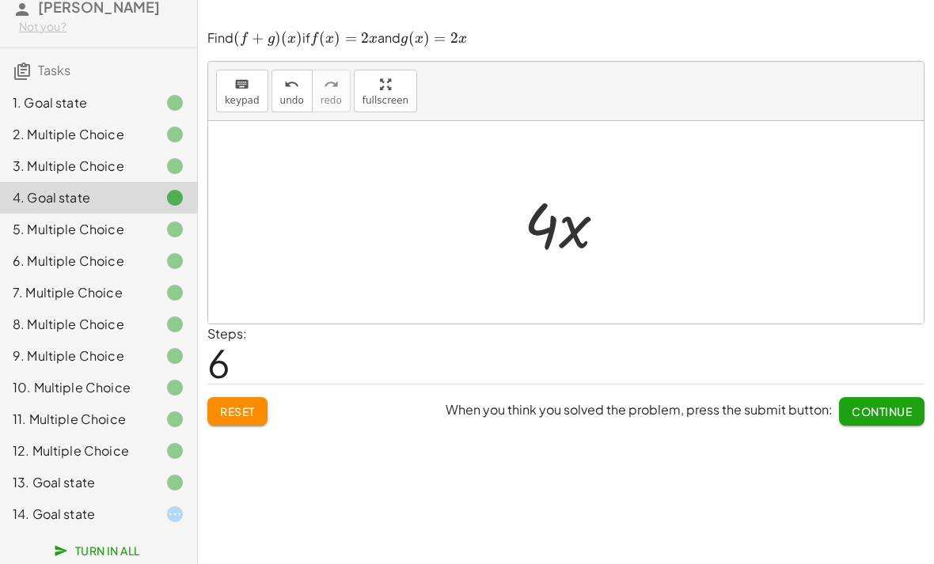
click at [175, 161] on icon at bounding box center [174, 166] width 19 height 19
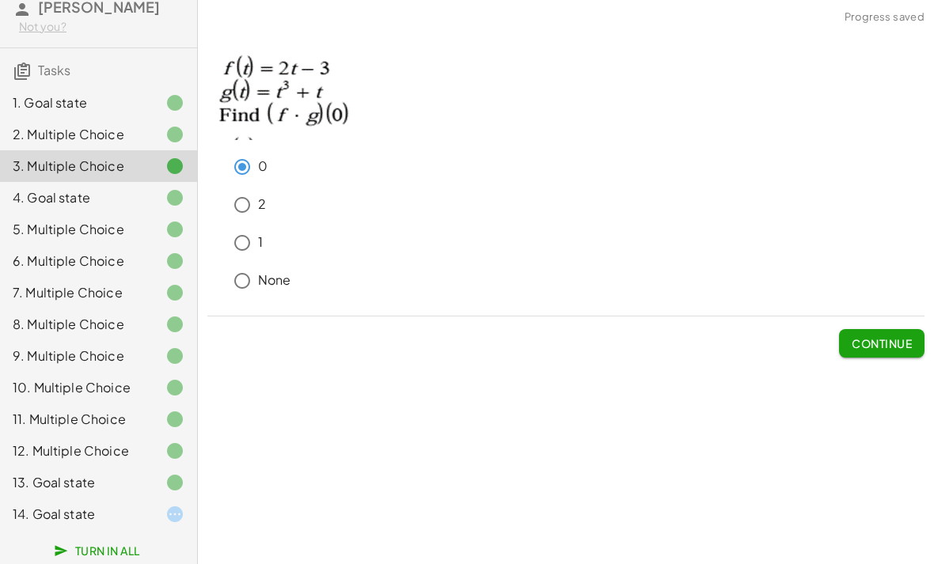
click at [131, 182] on div "2. Multiple Choice" at bounding box center [98, 198] width 197 height 32
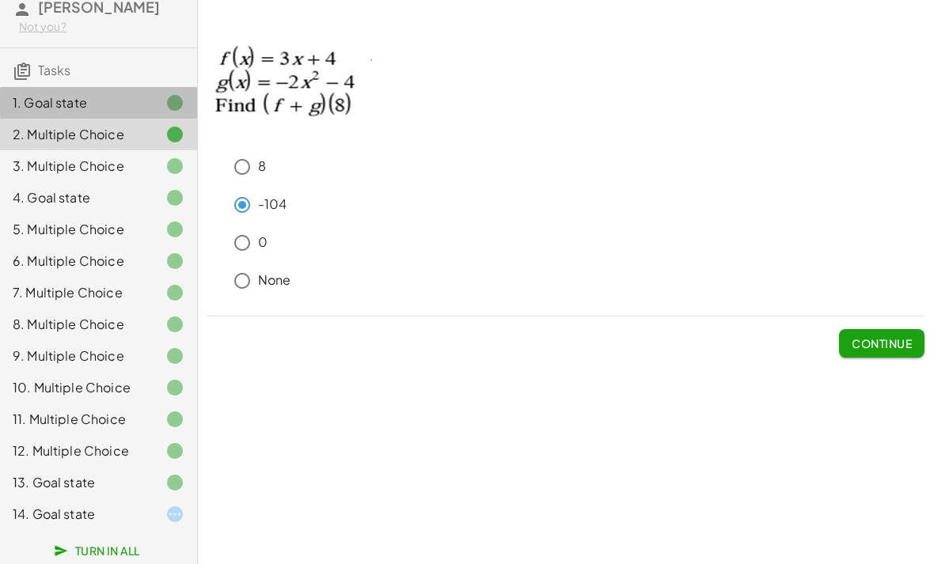
click at [164, 100] on div at bounding box center [162, 102] width 44 height 19
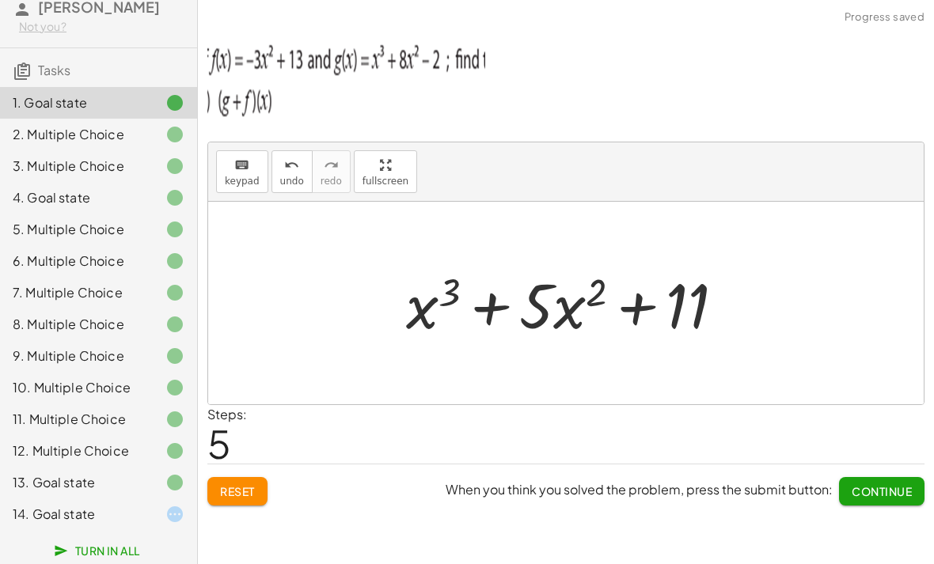
click at [900, 490] on span "Continue" at bounding box center [881, 491] width 60 height 14
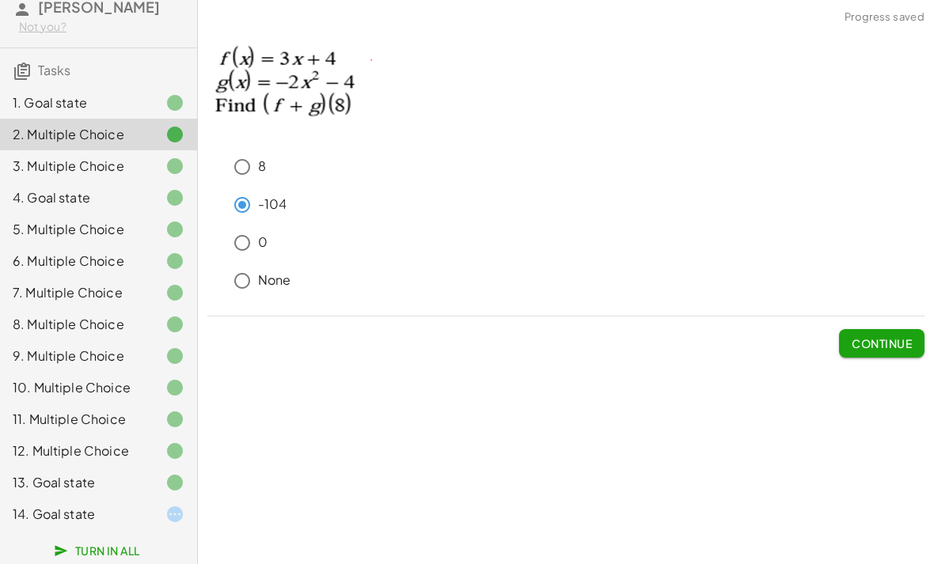
click at [876, 353] on button "Continue" at bounding box center [881, 343] width 85 height 28
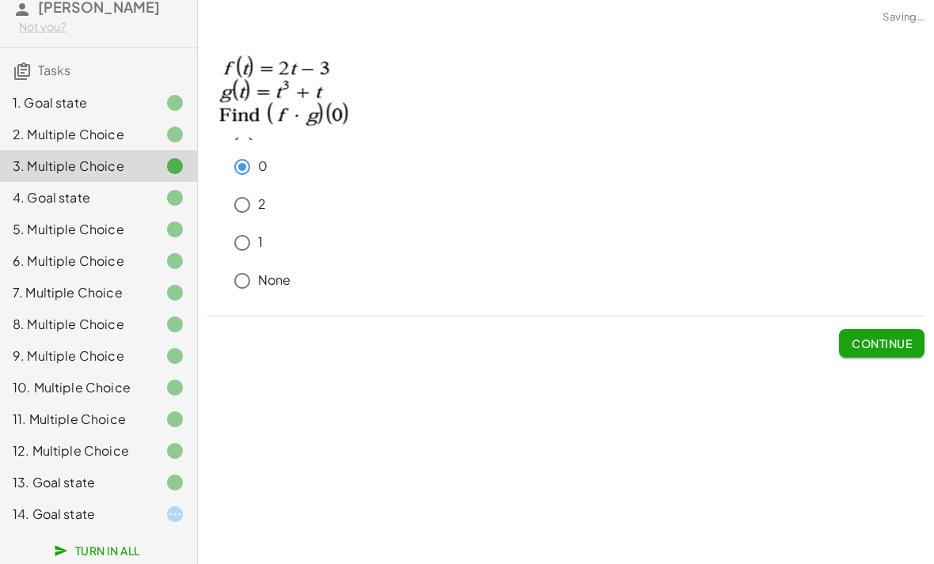
click at [879, 368] on div "keyboard keypad undo undo redo redo fullscreen + g + f + x 3 + · 5 · x 2 + f + …" at bounding box center [566, 282] width 736 height 564
click at [878, 368] on div "keyboard keypad undo undo redo redo fullscreen + g + f + x 3 + · 5 · x 2 + f + …" at bounding box center [566, 282] width 736 height 564
click at [897, 354] on button "Continue" at bounding box center [881, 343] width 85 height 28
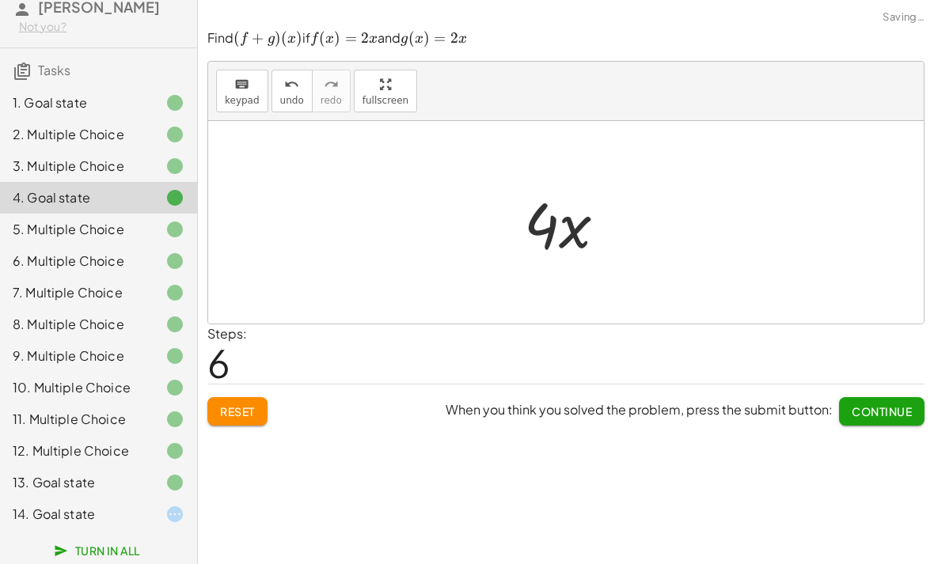
click at [874, 402] on button "Continue" at bounding box center [881, 411] width 85 height 28
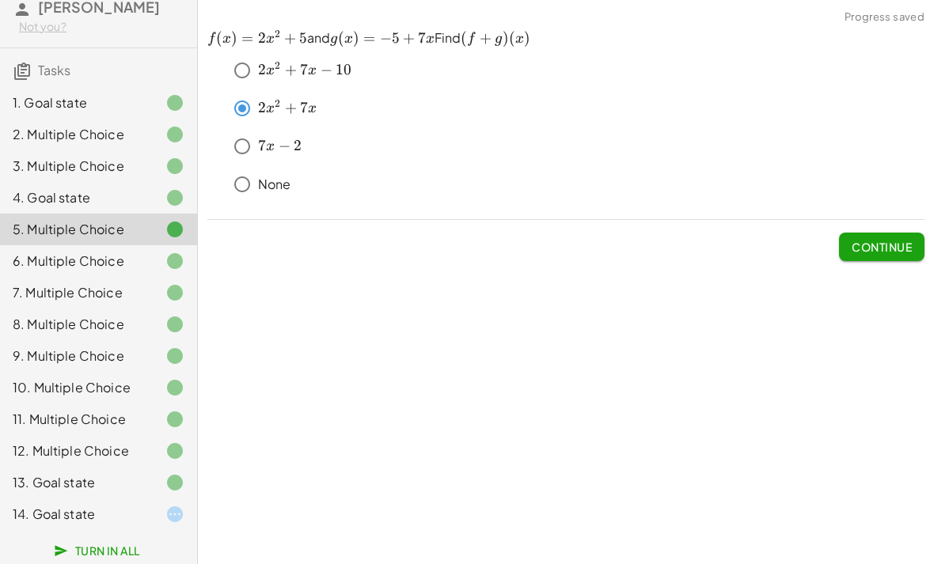
click at [898, 271] on div "keyboard keypad undo undo redo redo fullscreen + g + f + x 3 + · 5 · x 2 + f + …" at bounding box center [566, 282] width 736 height 564
click at [904, 254] on span "Continue" at bounding box center [881, 247] width 60 height 14
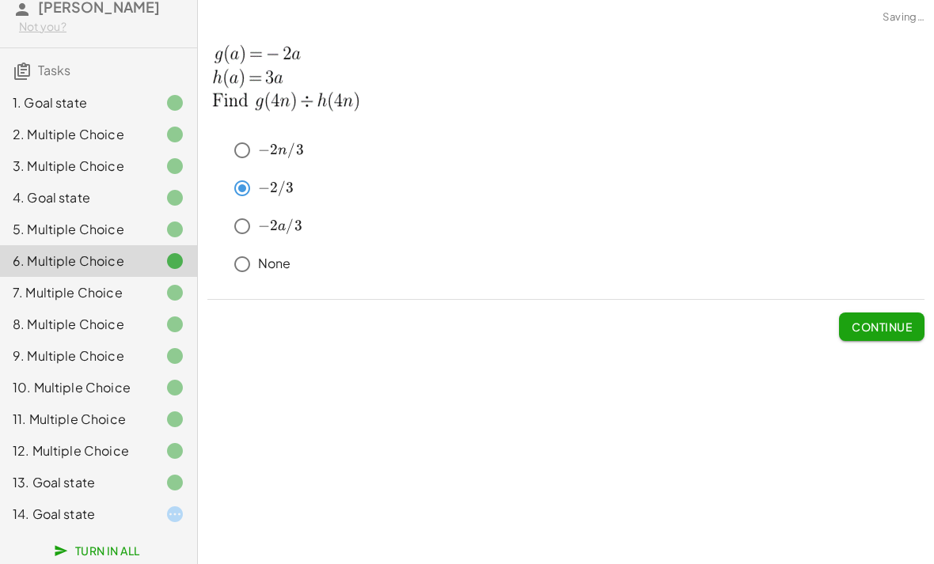
click at [886, 316] on button "Continue" at bounding box center [881, 327] width 85 height 28
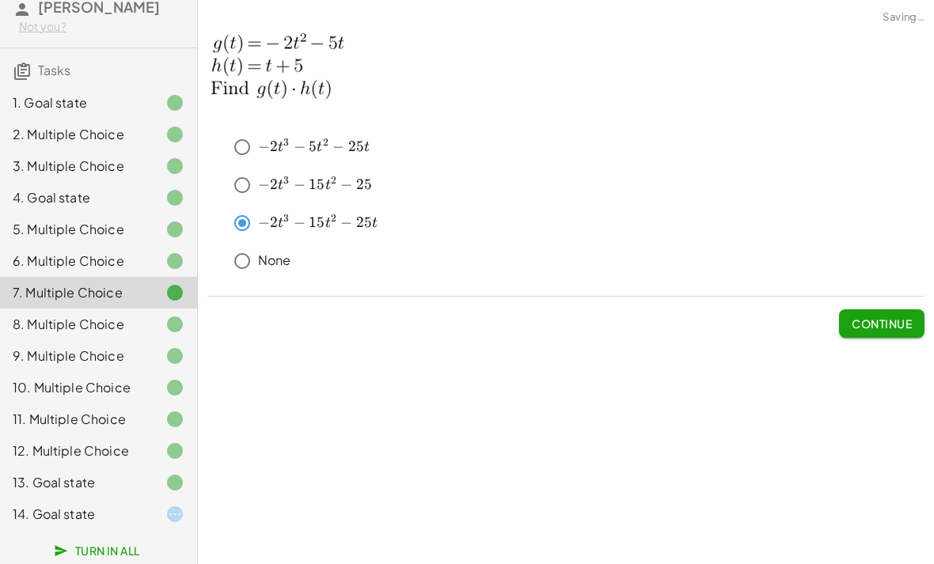
click at [890, 326] on span "Continue" at bounding box center [881, 323] width 60 height 14
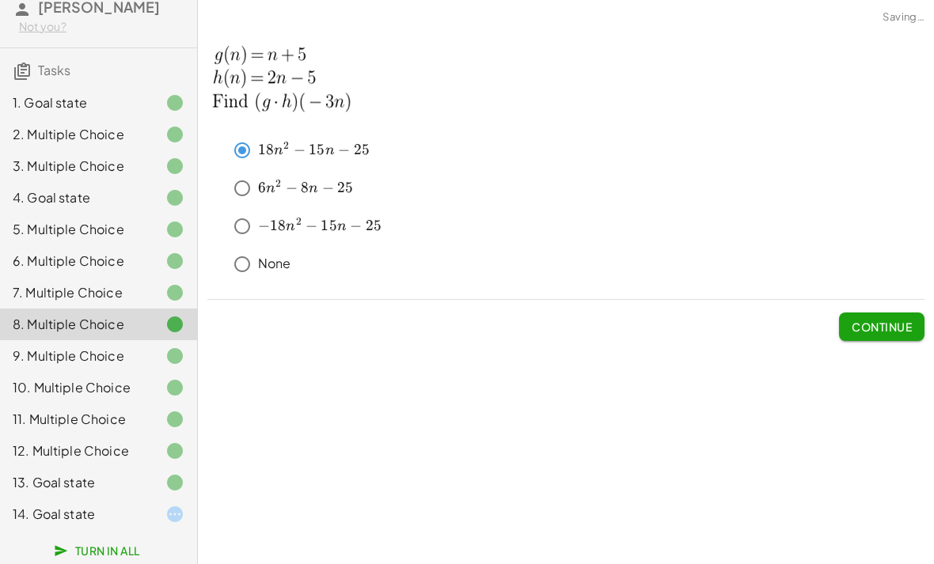
click at [886, 331] on span "Continue" at bounding box center [881, 327] width 60 height 14
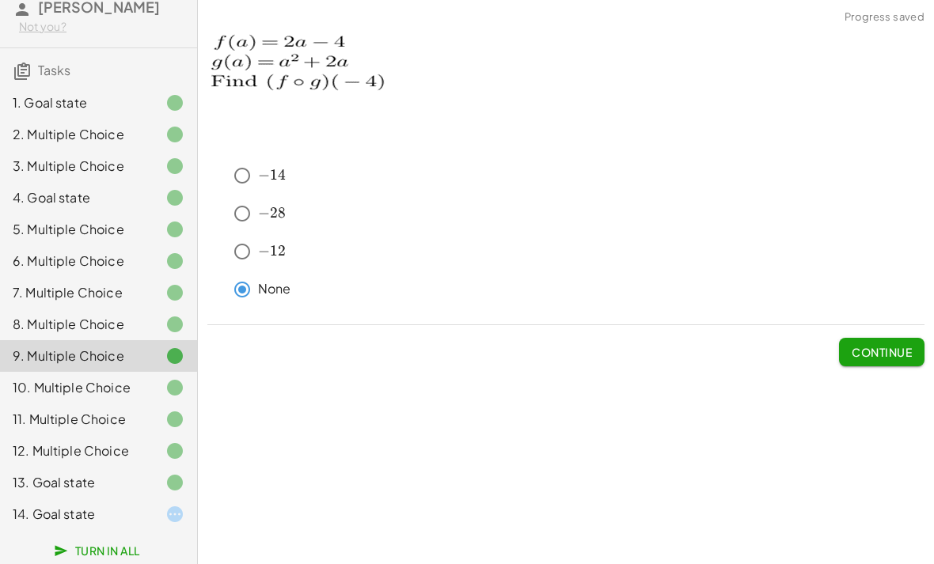
click at [881, 347] on span "Continue" at bounding box center [881, 352] width 60 height 14
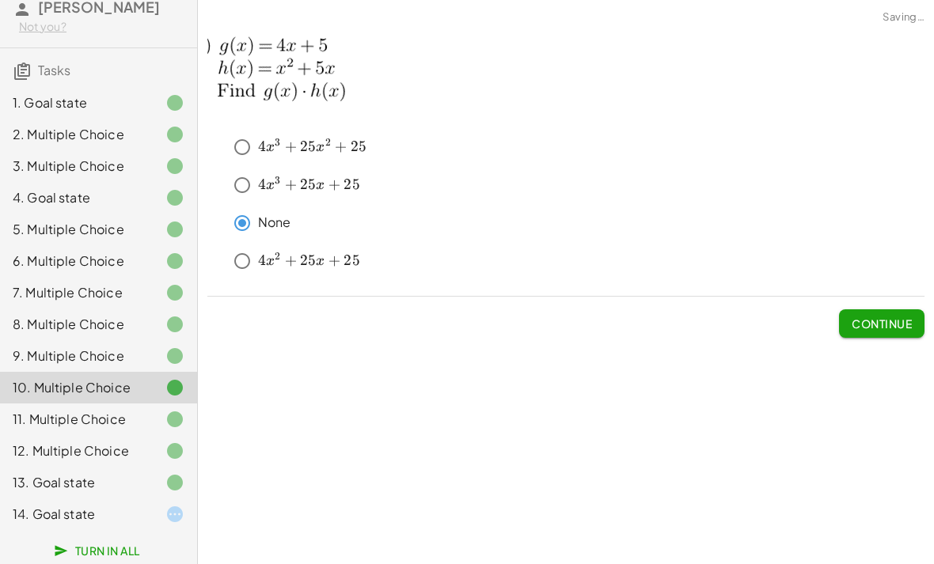
click at [894, 330] on span "Continue" at bounding box center [881, 323] width 60 height 14
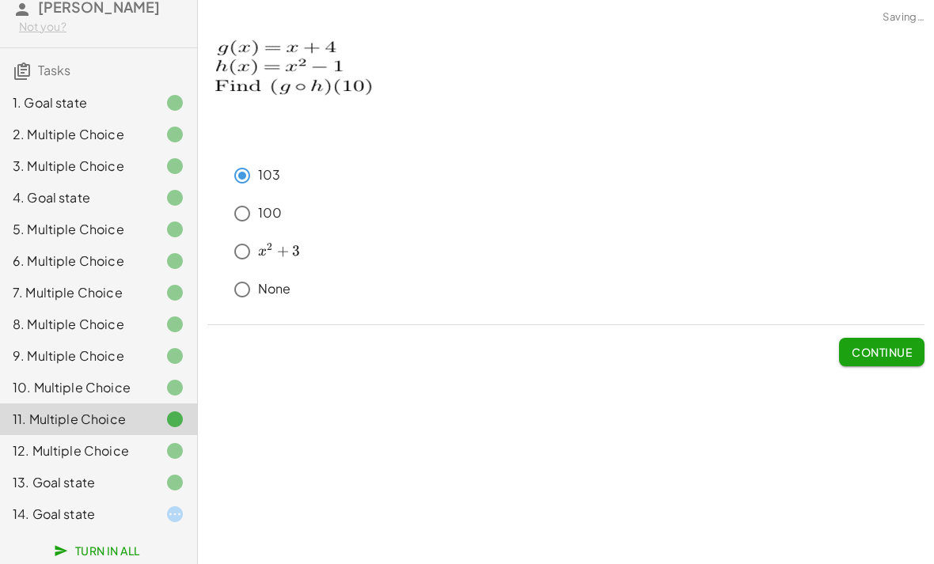
click at [898, 328] on span "Continue" at bounding box center [881, 345] width 85 height 41
click at [885, 347] on span "Continue" at bounding box center [881, 352] width 60 height 14
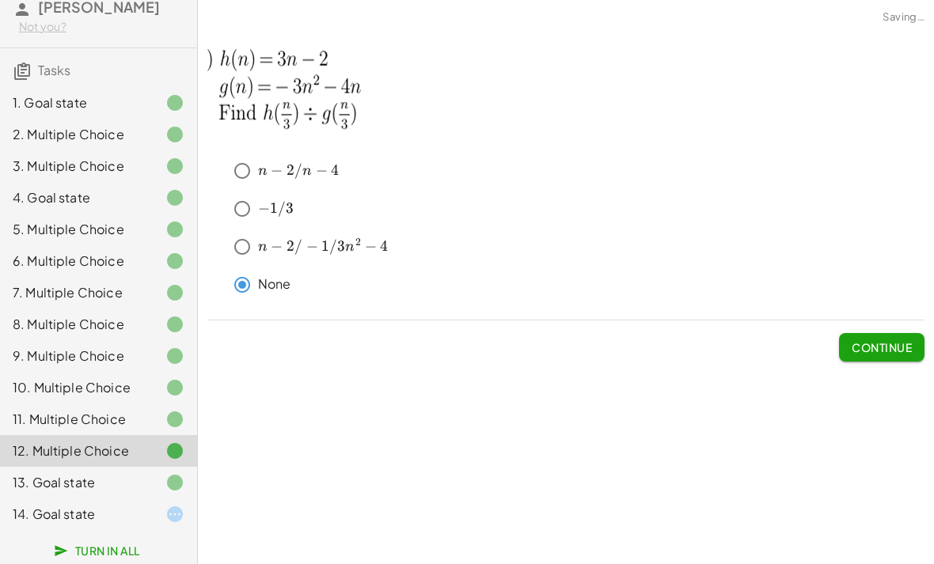
click at [877, 350] on span "Continue" at bounding box center [881, 347] width 60 height 14
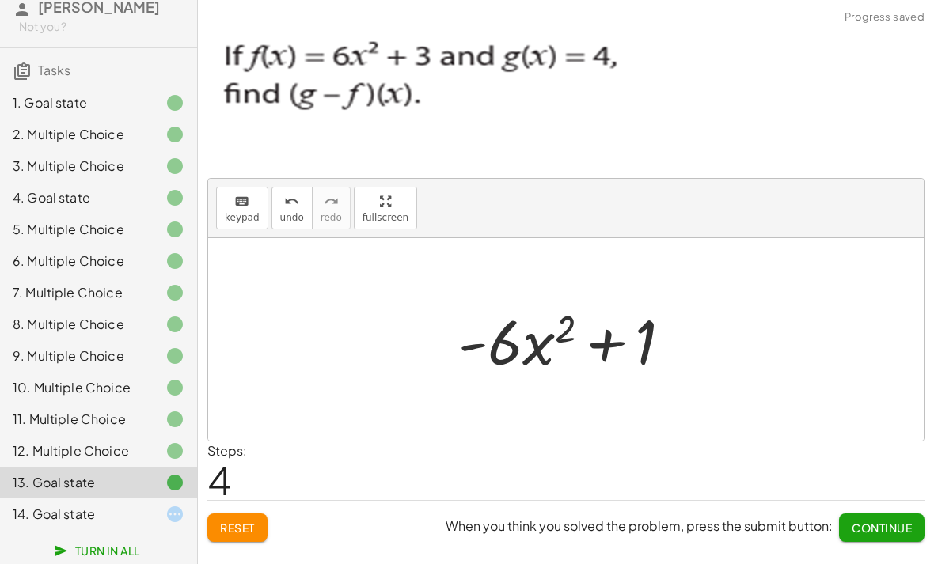
click at [869, 529] on span "Continue" at bounding box center [881, 528] width 60 height 14
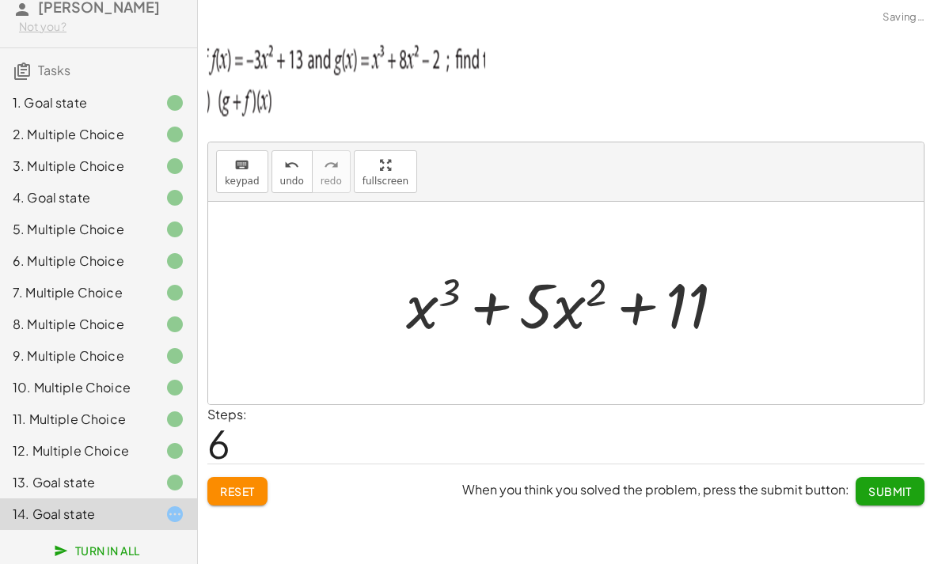
click at [900, 494] on span "Submit" at bounding box center [890, 491] width 44 height 14
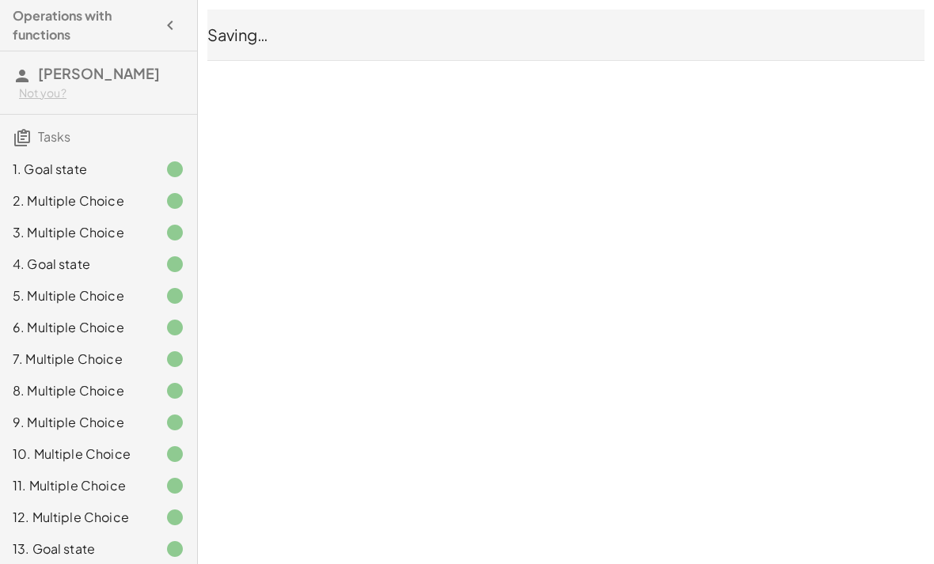
click at [0, 0] on div "Operations with functions [PERSON_NAME] Not you? Tasks 1. Goal state 2. Multipl…" at bounding box center [0, 0] width 0 height 0
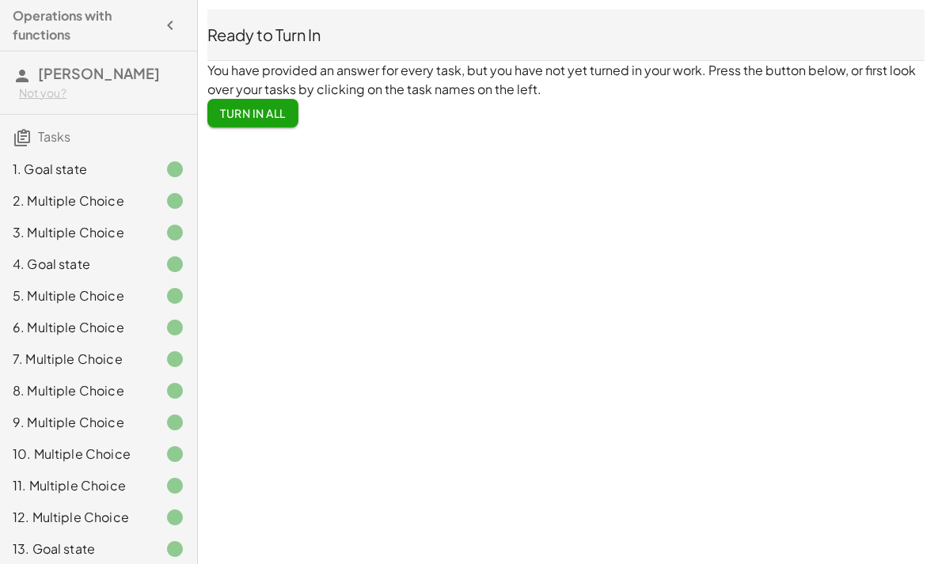
click at [238, 115] on span "Turn In All" at bounding box center [253, 113] width 66 height 14
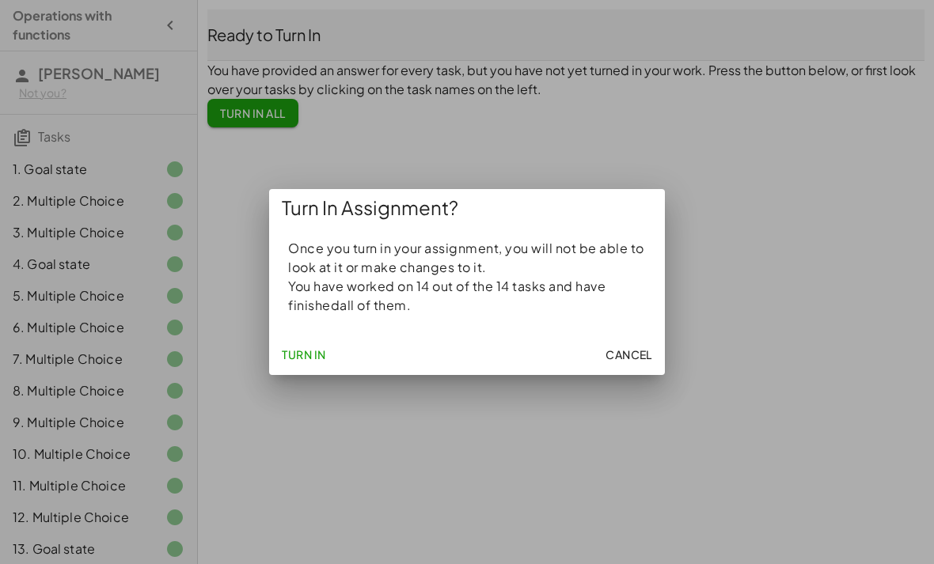
click at [303, 360] on span "Turn In" at bounding box center [304, 354] width 44 height 14
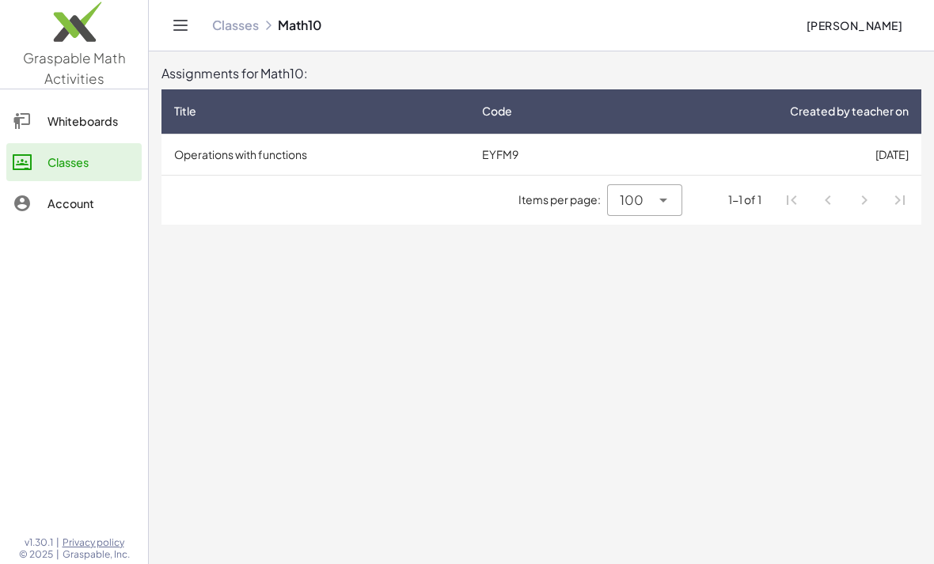
click at [525, 155] on td "EYFM9" at bounding box center [539, 154] width 140 height 41
click at [396, 149] on td "Operations with functions" at bounding box center [315, 154] width 308 height 41
